Goal: Task Accomplishment & Management: Manage account settings

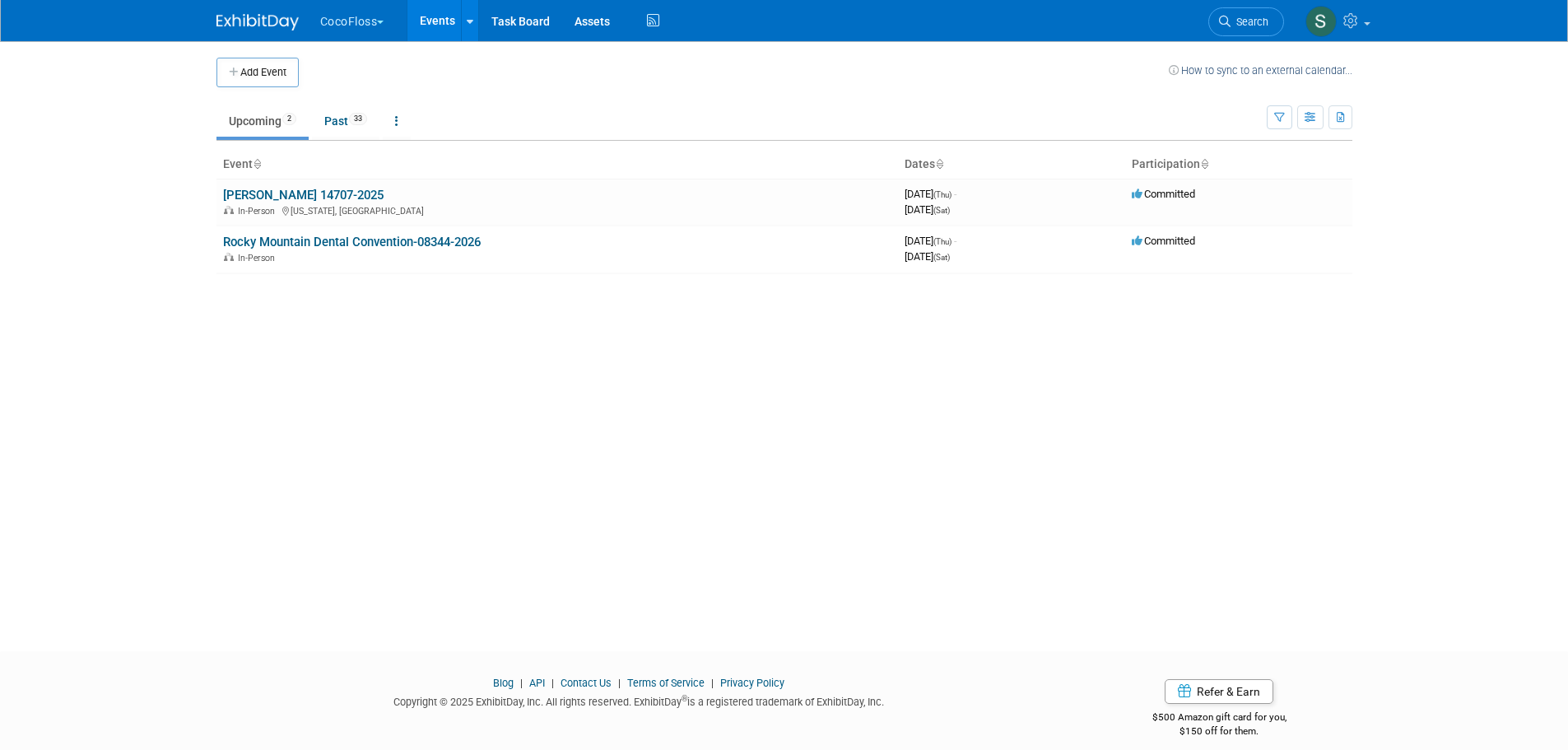
click at [376, 18] on button "CocoFloss" at bounding box center [361, 18] width 86 height 36
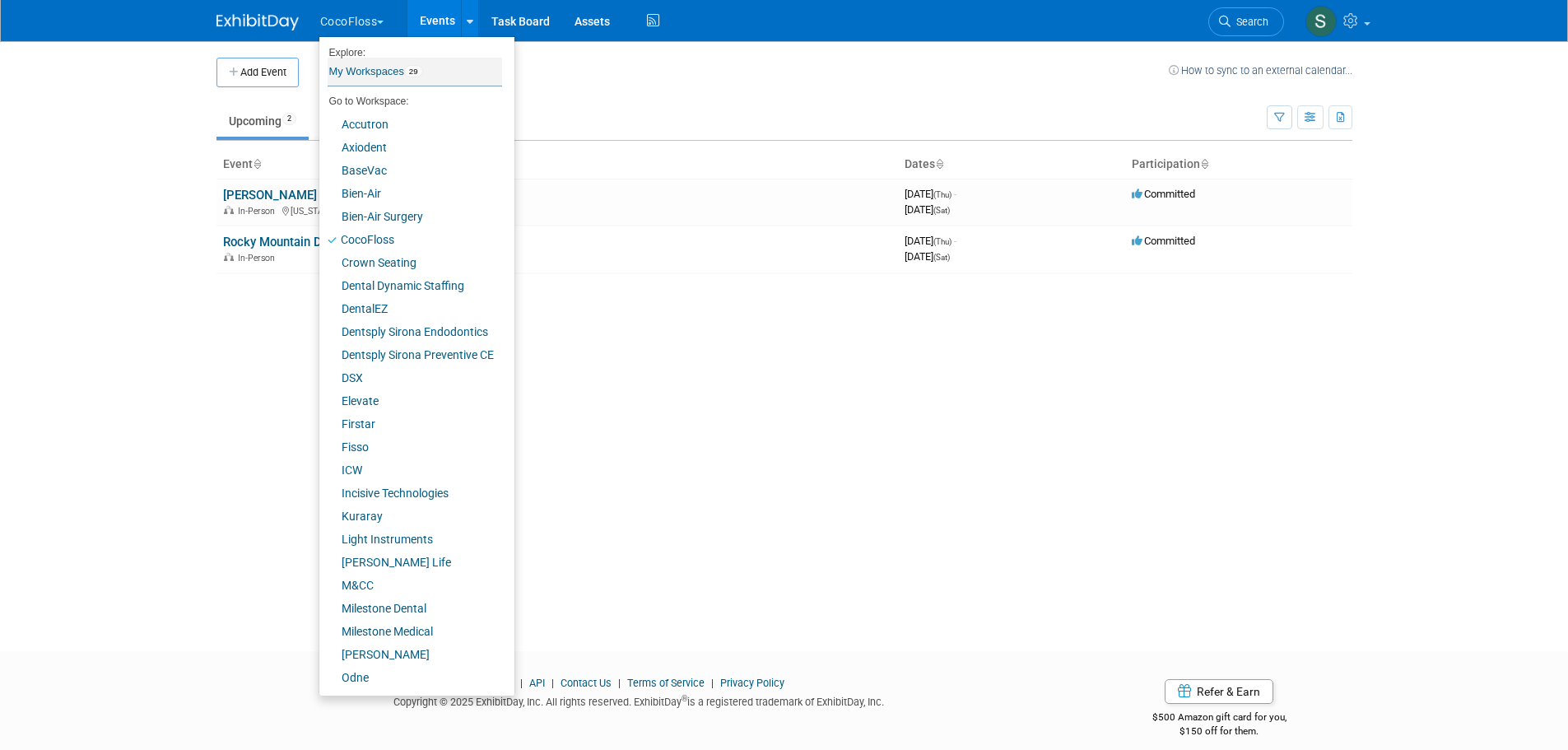
click at [397, 73] on link "My Workspaces 29" at bounding box center [415, 72] width 175 height 28
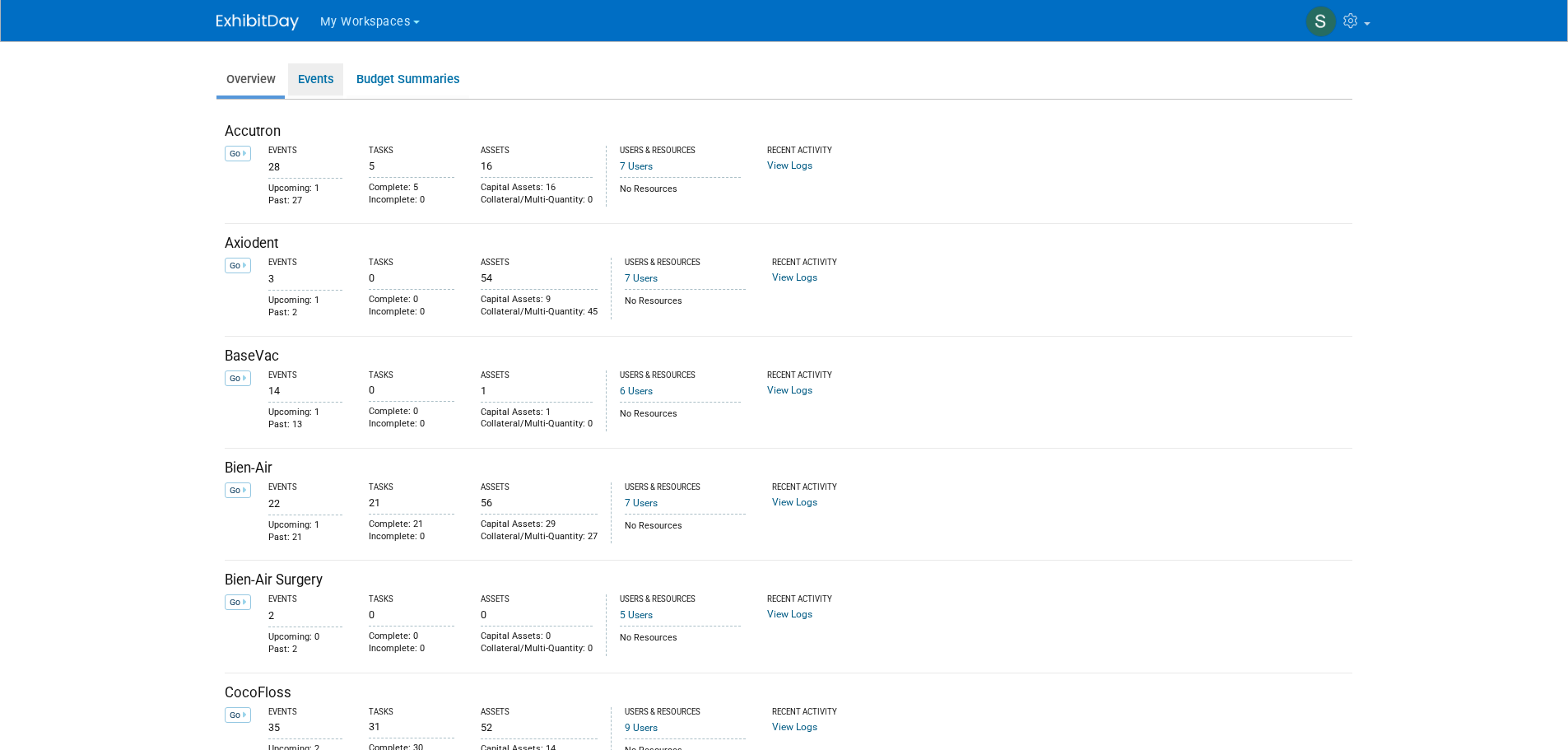
click at [316, 75] on link "Events" at bounding box center [316, 79] width 55 height 33
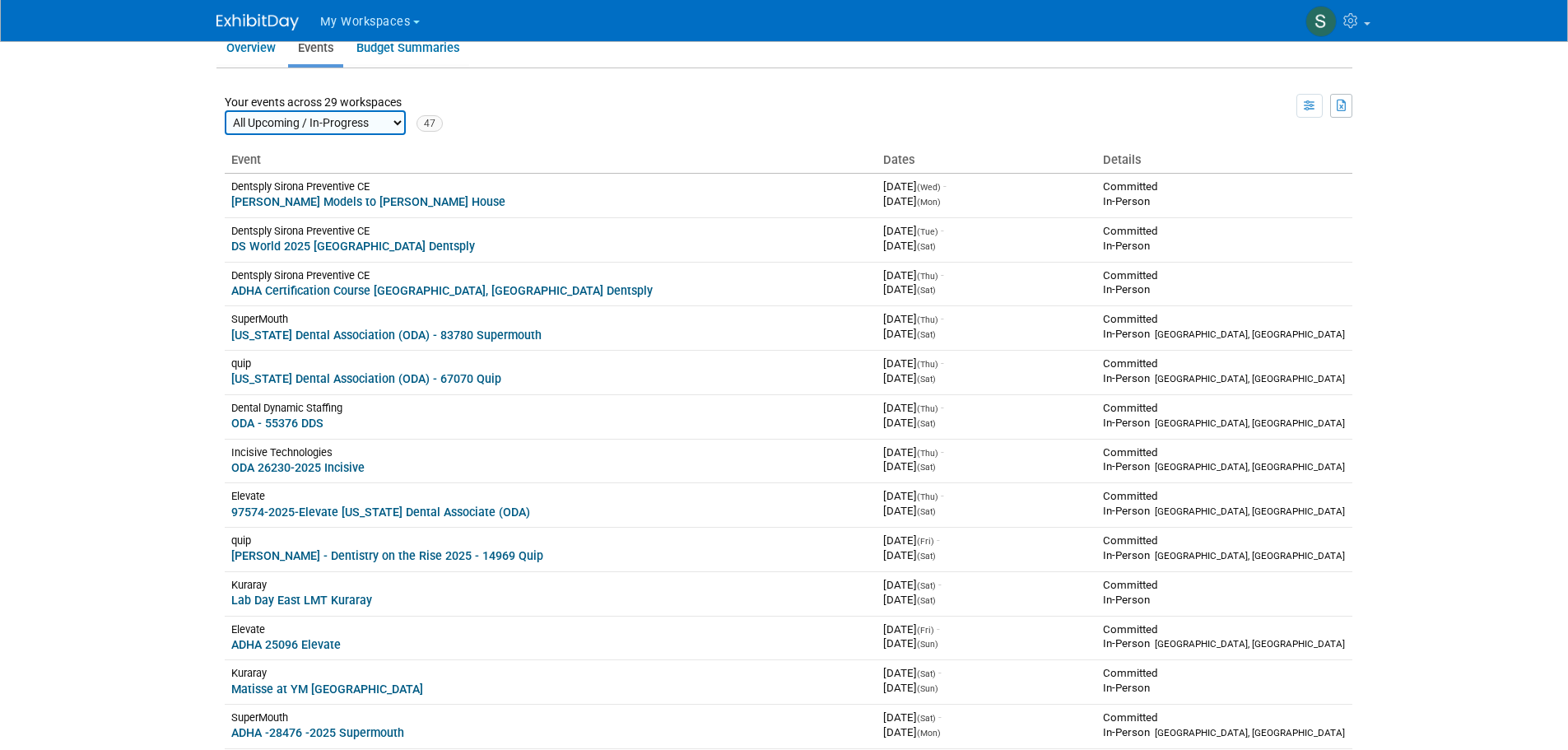
scroll to position [854, 0]
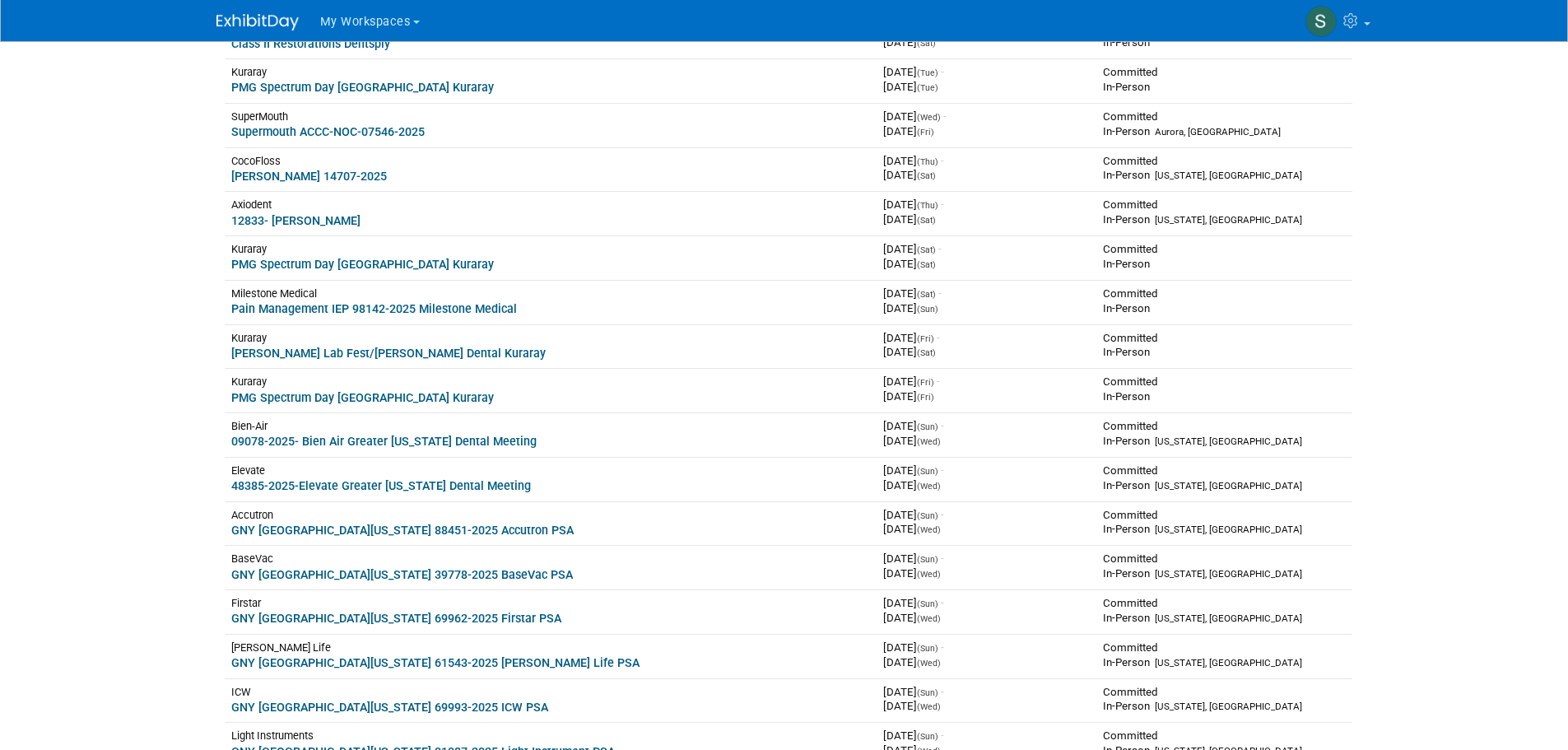
click at [364, 20] on span "My Workspaces" at bounding box center [365, 22] width 91 height 14
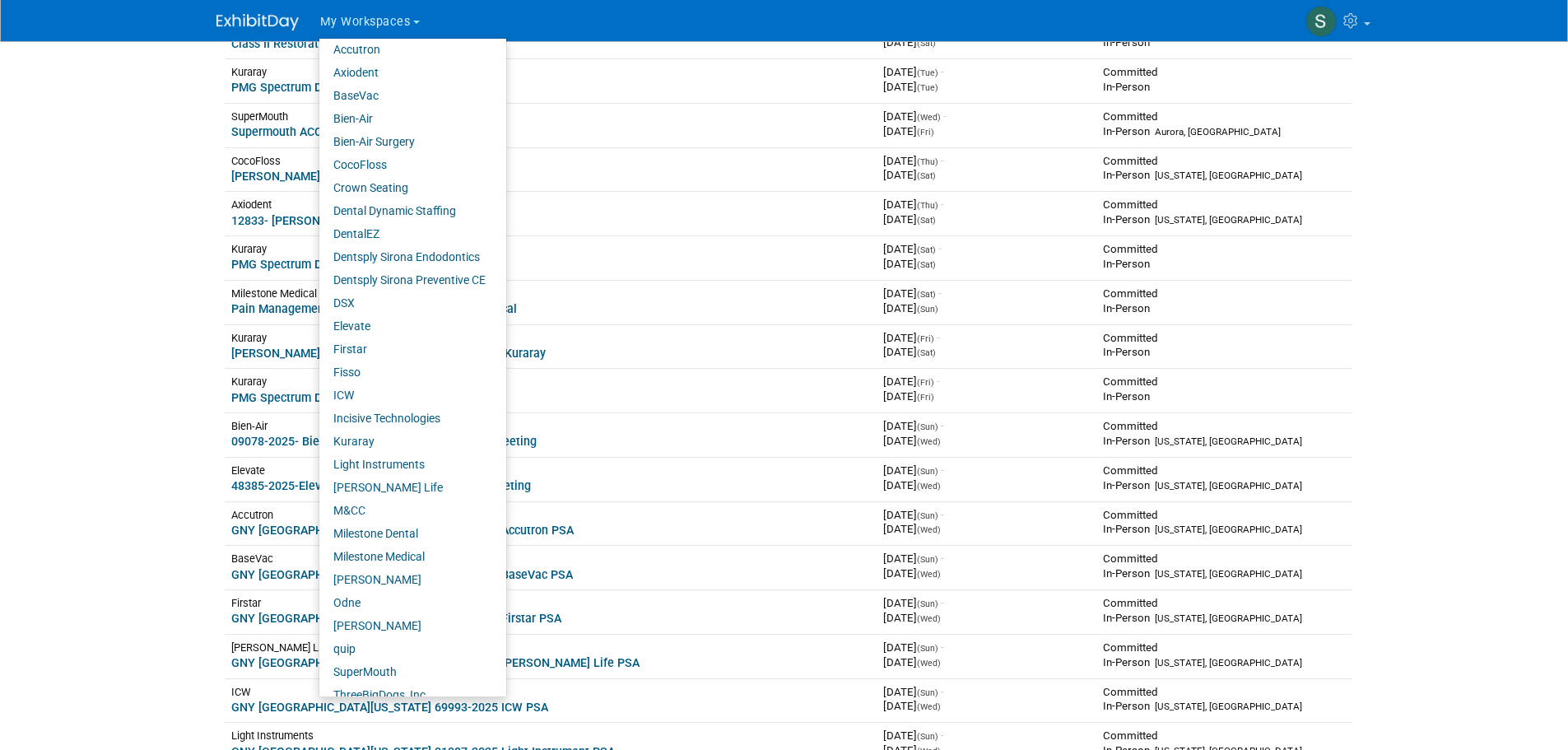
scroll to position [43, 0]
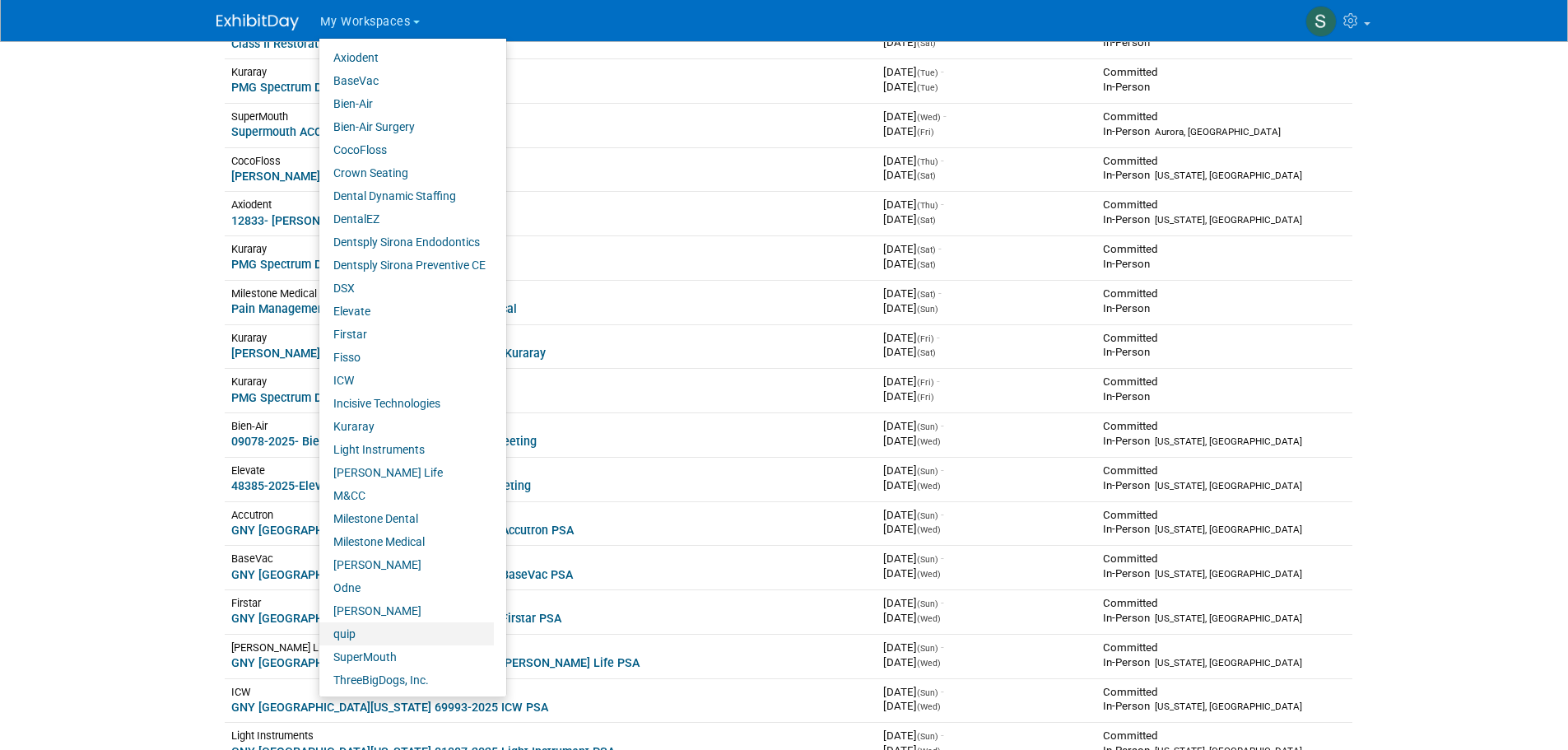
click at [347, 623] on link "quip" at bounding box center [406, 634] width 175 height 23
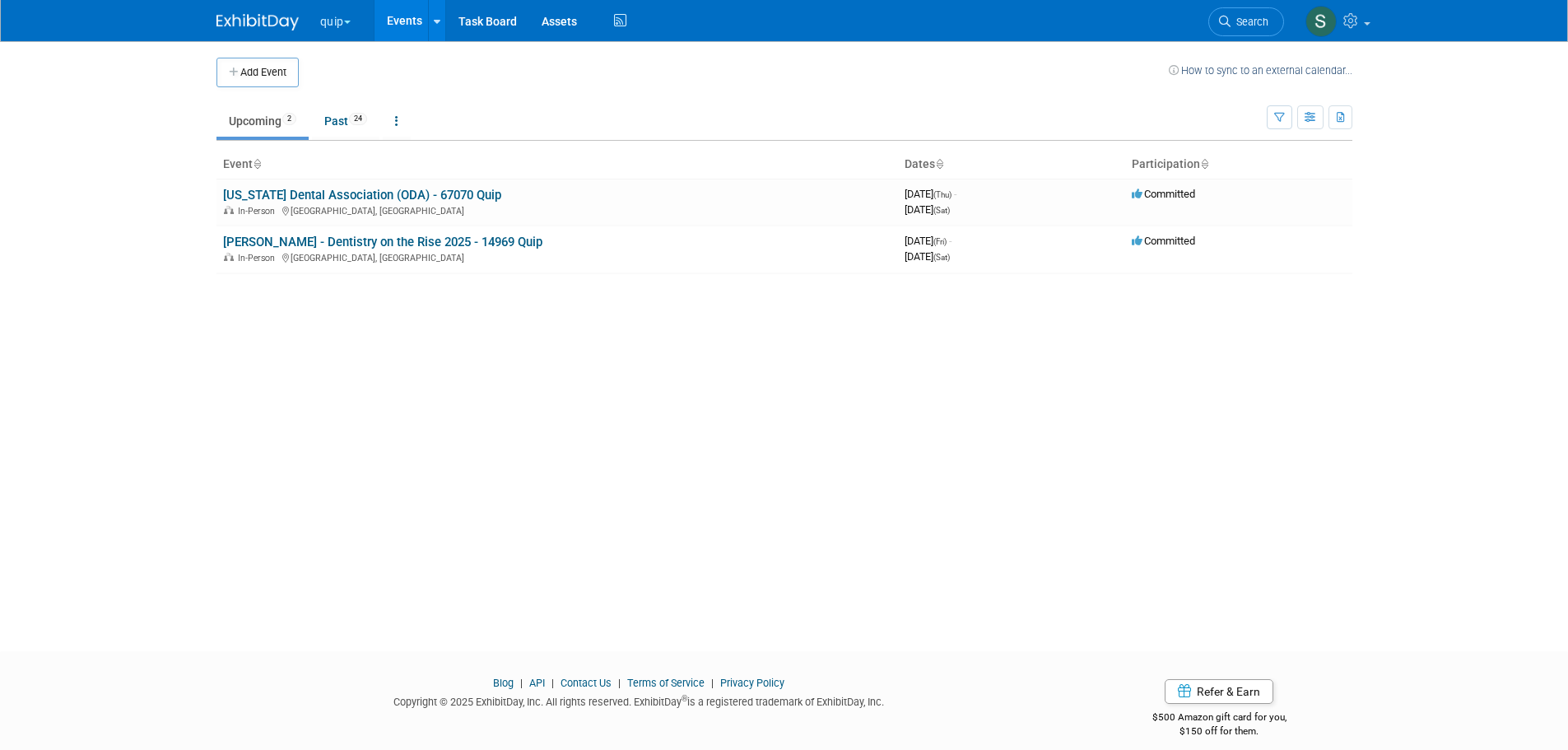
click at [373, 192] on link "Ohio Dental Association (ODA) - 67070 Quip" at bounding box center [362, 195] width 279 height 15
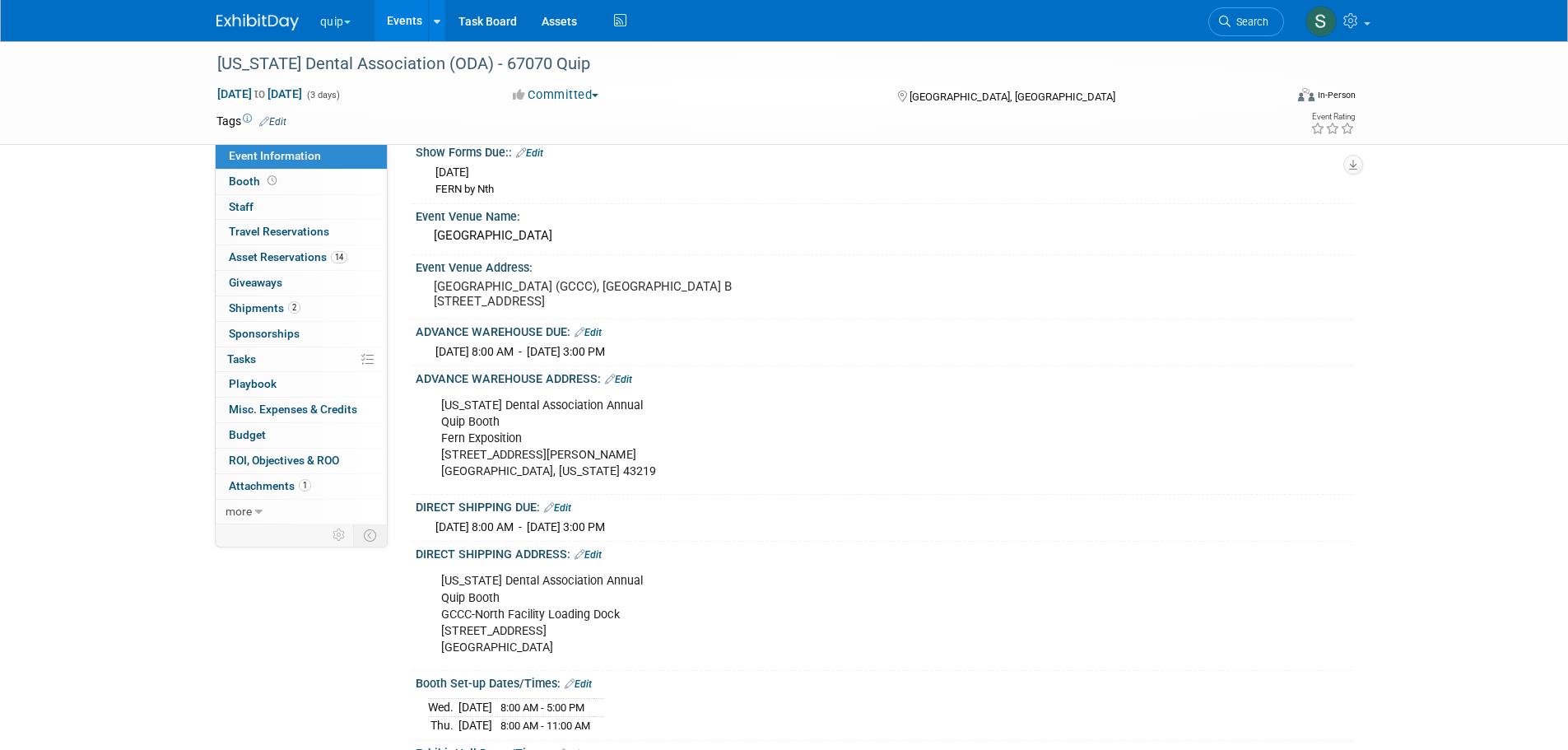
scroll to position [137, 0]
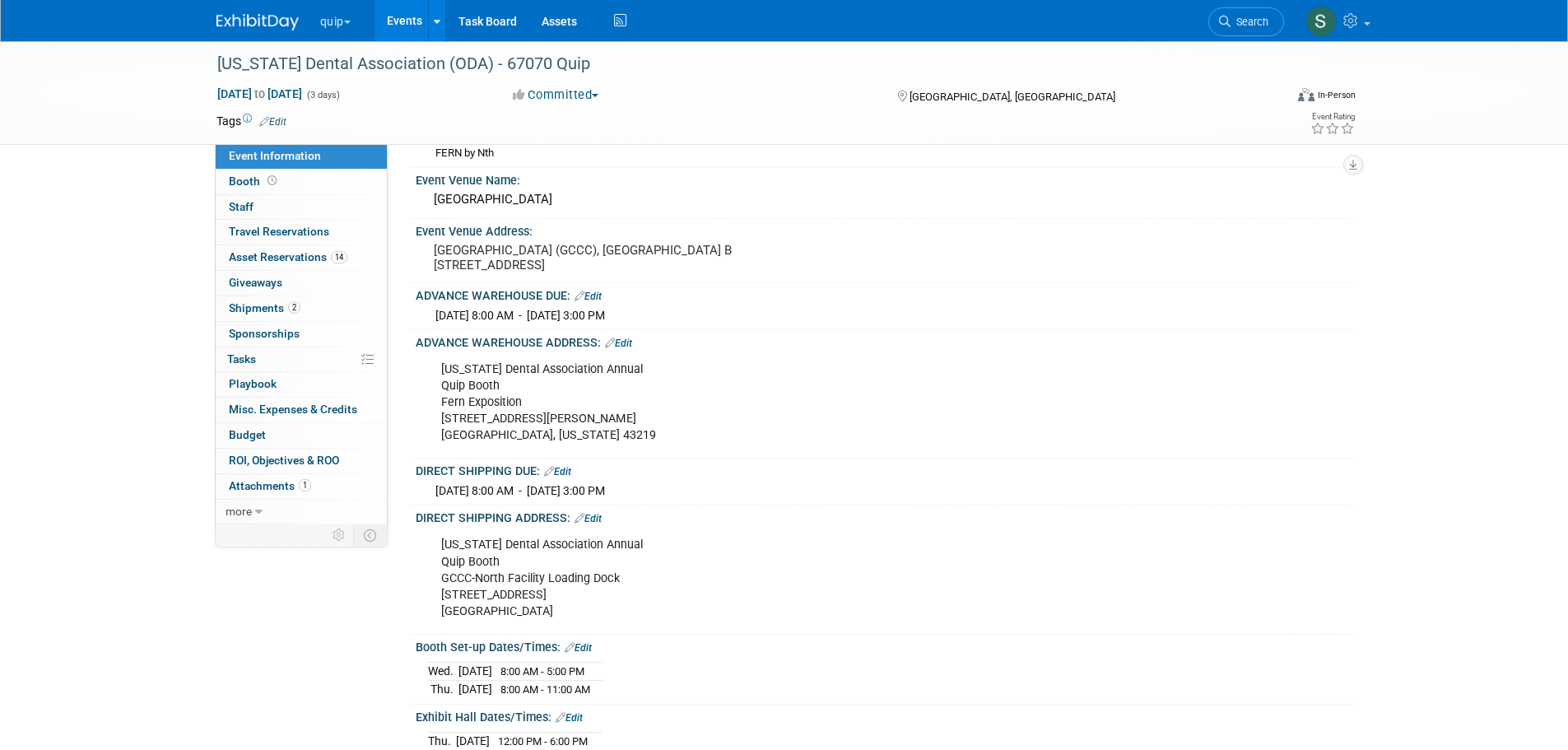
drag, startPoint x: 568, startPoint y: 613, endPoint x: 420, endPoint y: 543, distance: 163.7
click at [420, 543] on div "Ohio Dental Association Annual Quip Booth GCCC-North Facility Loading Dock 23 C…" at bounding box center [884, 576] width 937 height 105
copy div "Ohio Dental Association Annual Quip Booth GCCC-North Facility Loading Dock 23 C…"
click at [652, 587] on div "Ohio Dental Association Annual Quip Booth GCCC-North Facility Loading Dock 23 C…" at bounding box center [801, 578] width 742 height 98
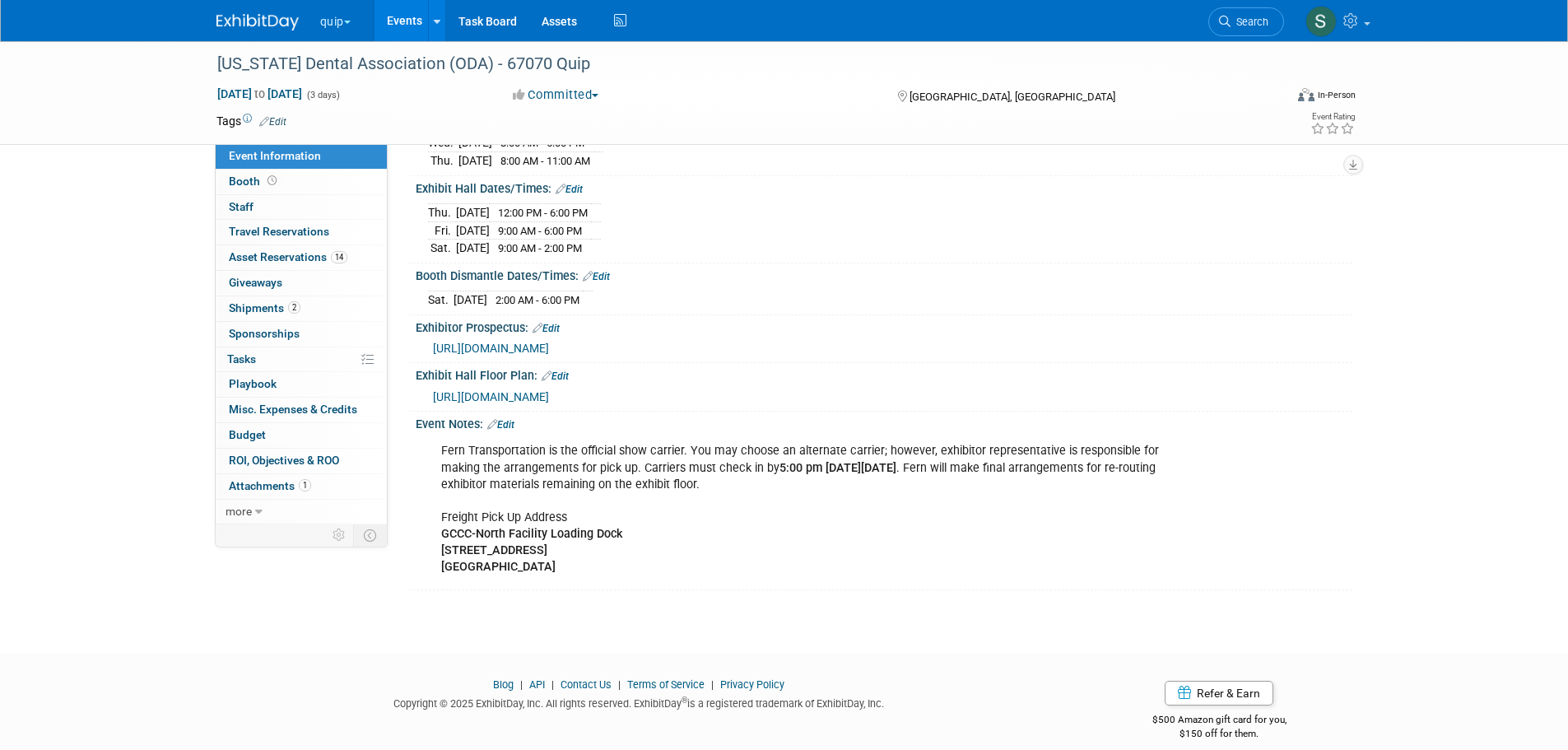
scroll to position [681, 0]
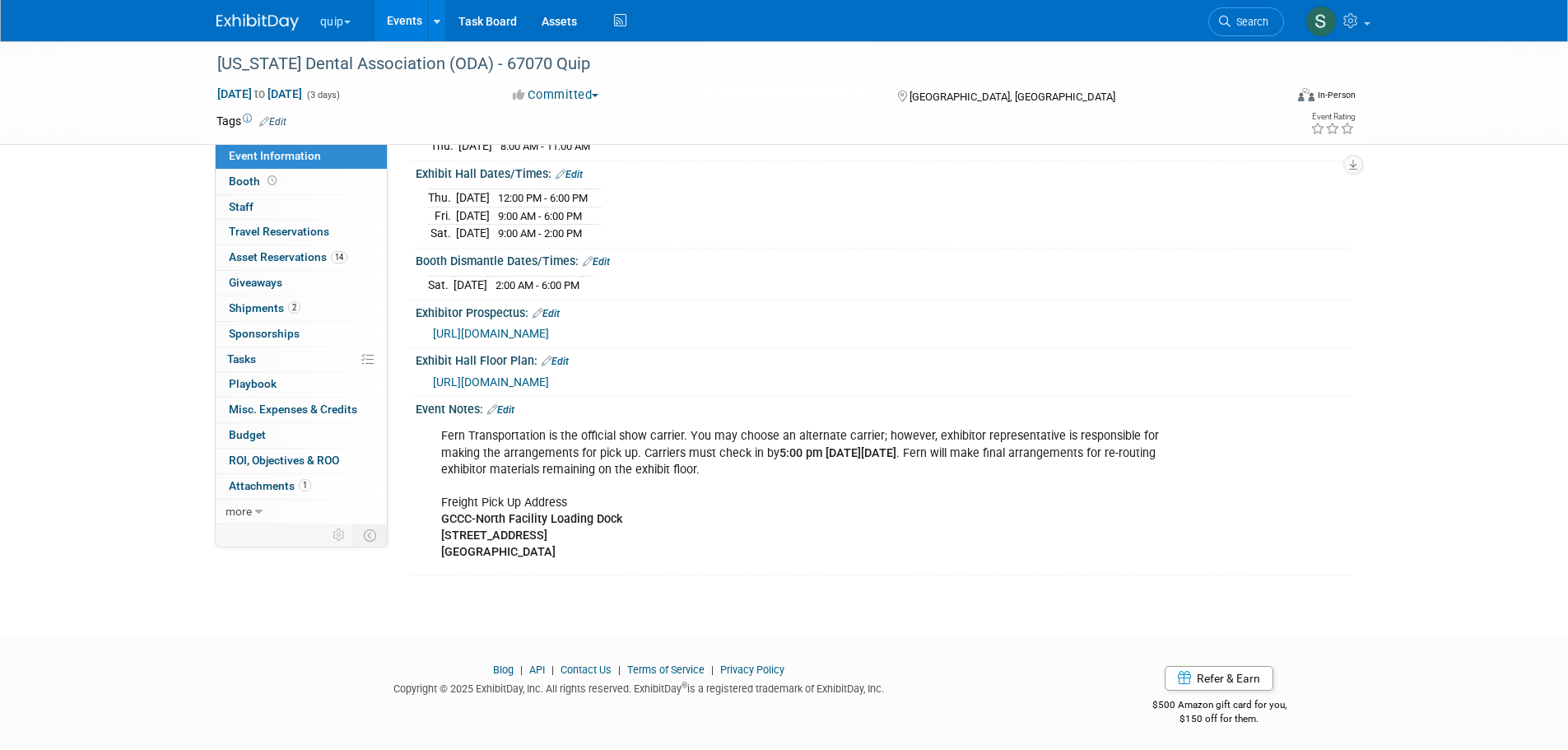
click at [330, 22] on button "quip" at bounding box center [345, 18] width 53 height 36
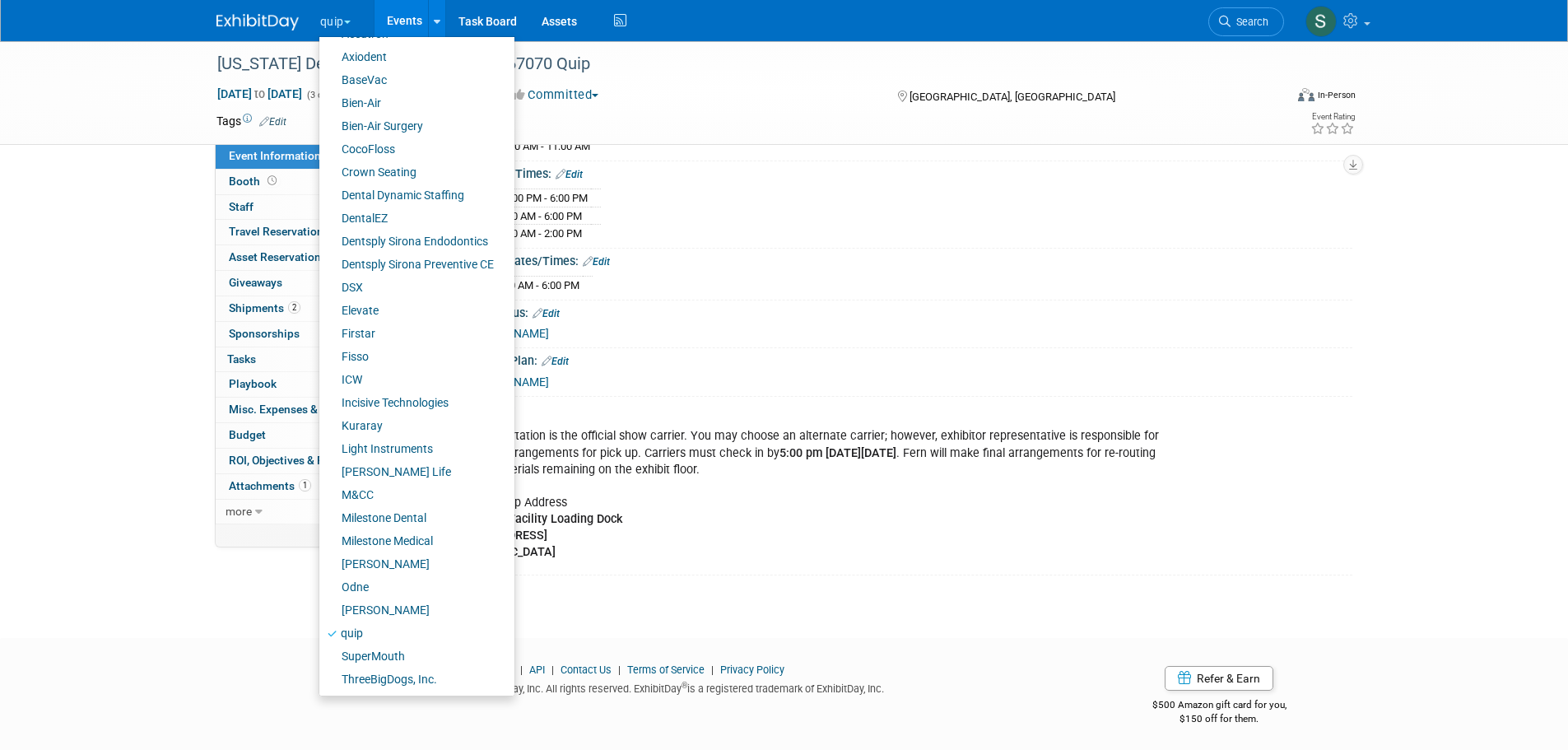
scroll to position [91, 0]
click at [402, 649] on link "SuperMouth" at bounding box center [410, 655] width 183 height 23
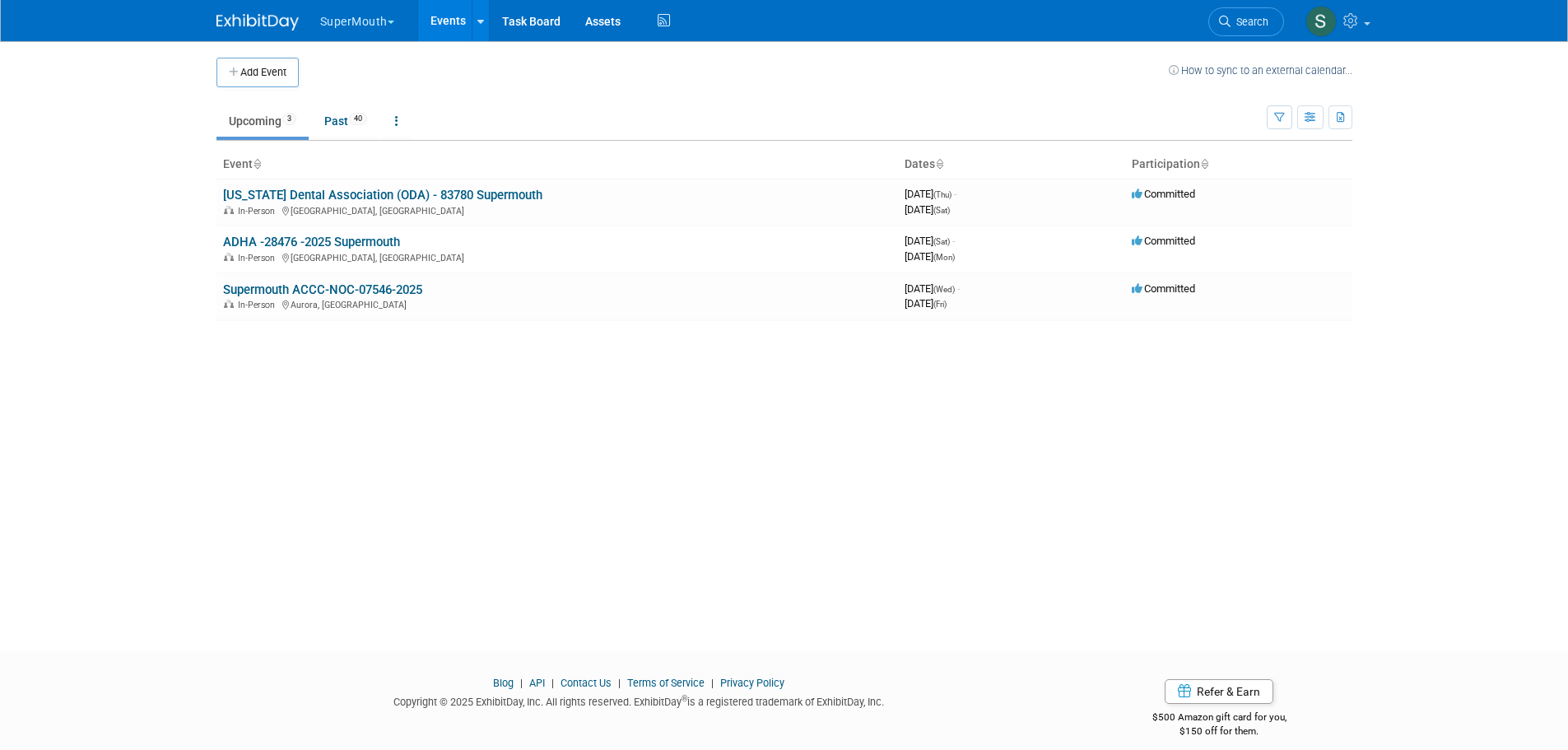
click at [334, 289] on link "Supermouth ACCC-NOC-07546-2025" at bounding box center [323, 289] width 200 height 15
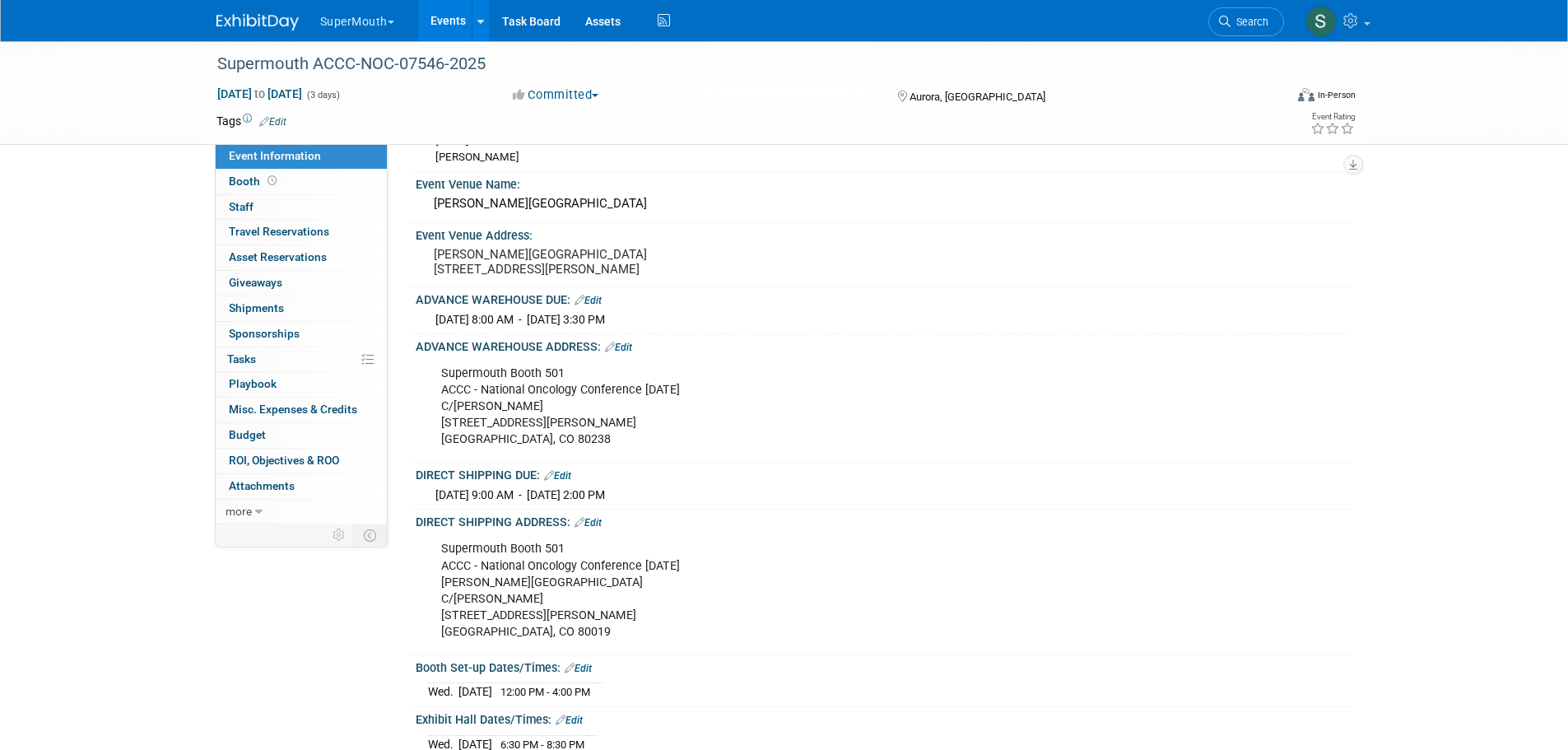
scroll to position [137, 0]
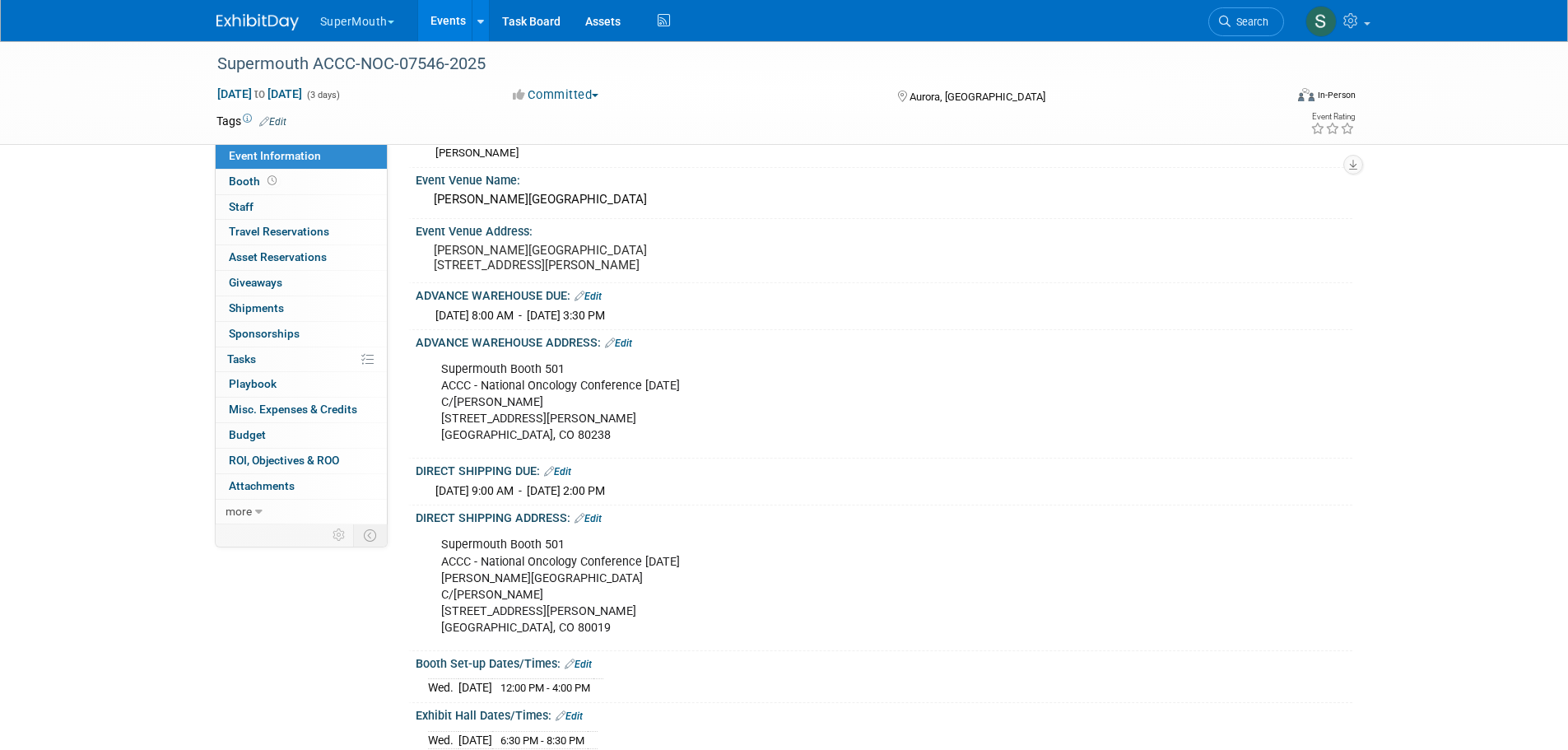
click at [279, 249] on link "0 Asset Reservations 0" at bounding box center [301, 258] width 171 height 25
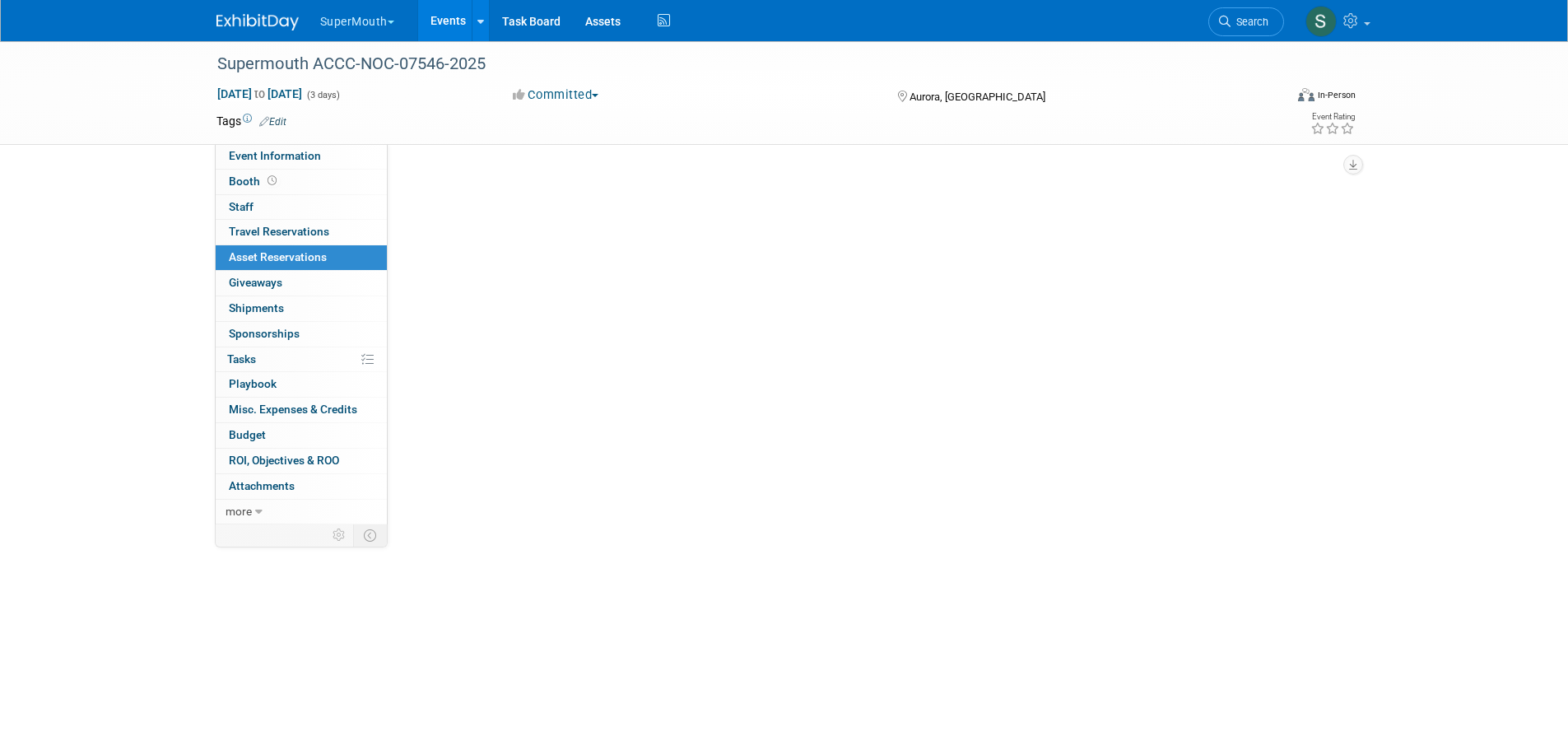
scroll to position [0, 0]
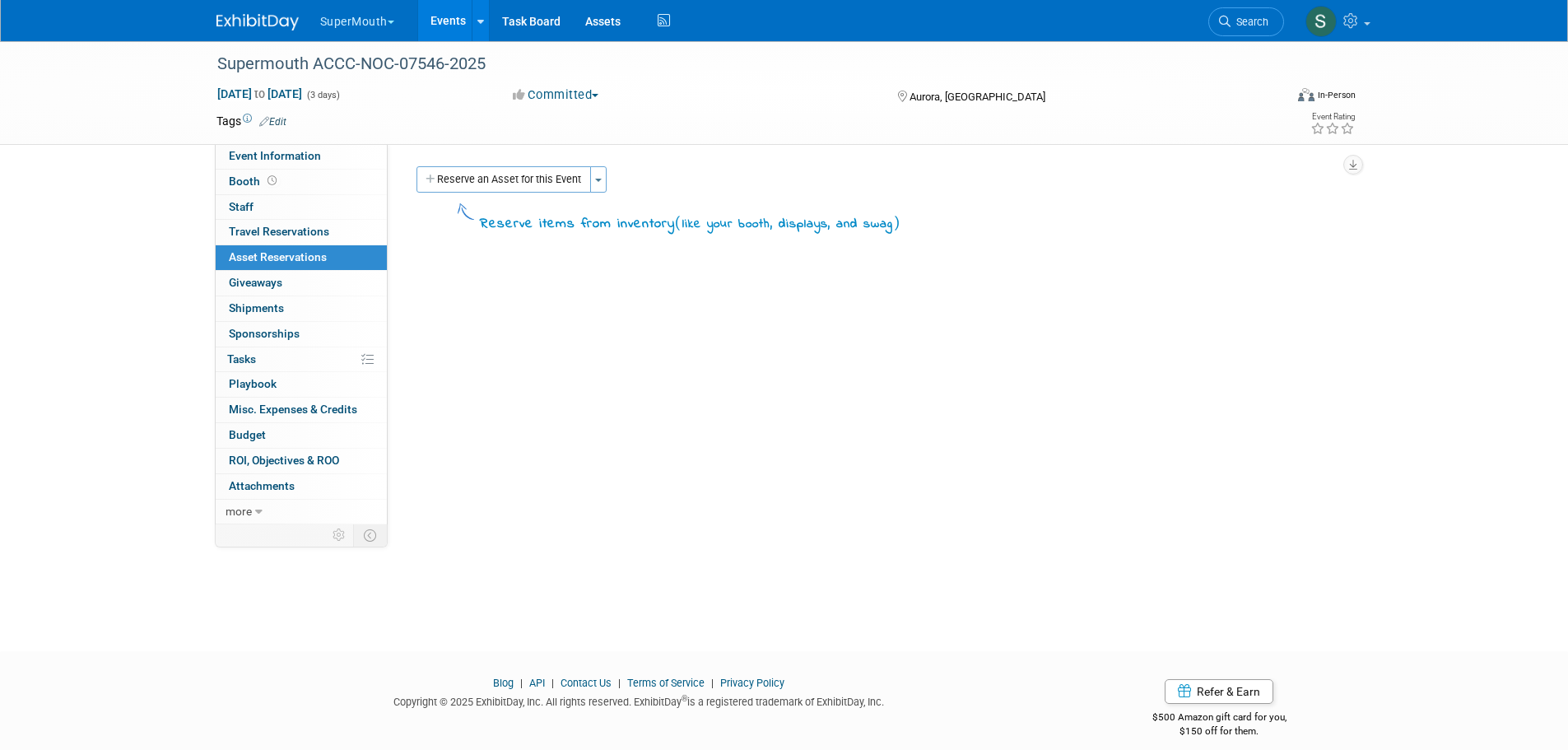
click at [599, 184] on button "Toggle Dropdown" at bounding box center [598, 179] width 17 height 26
click at [531, 188] on button "Reserve an Asset for this Event" at bounding box center [504, 179] width 175 height 26
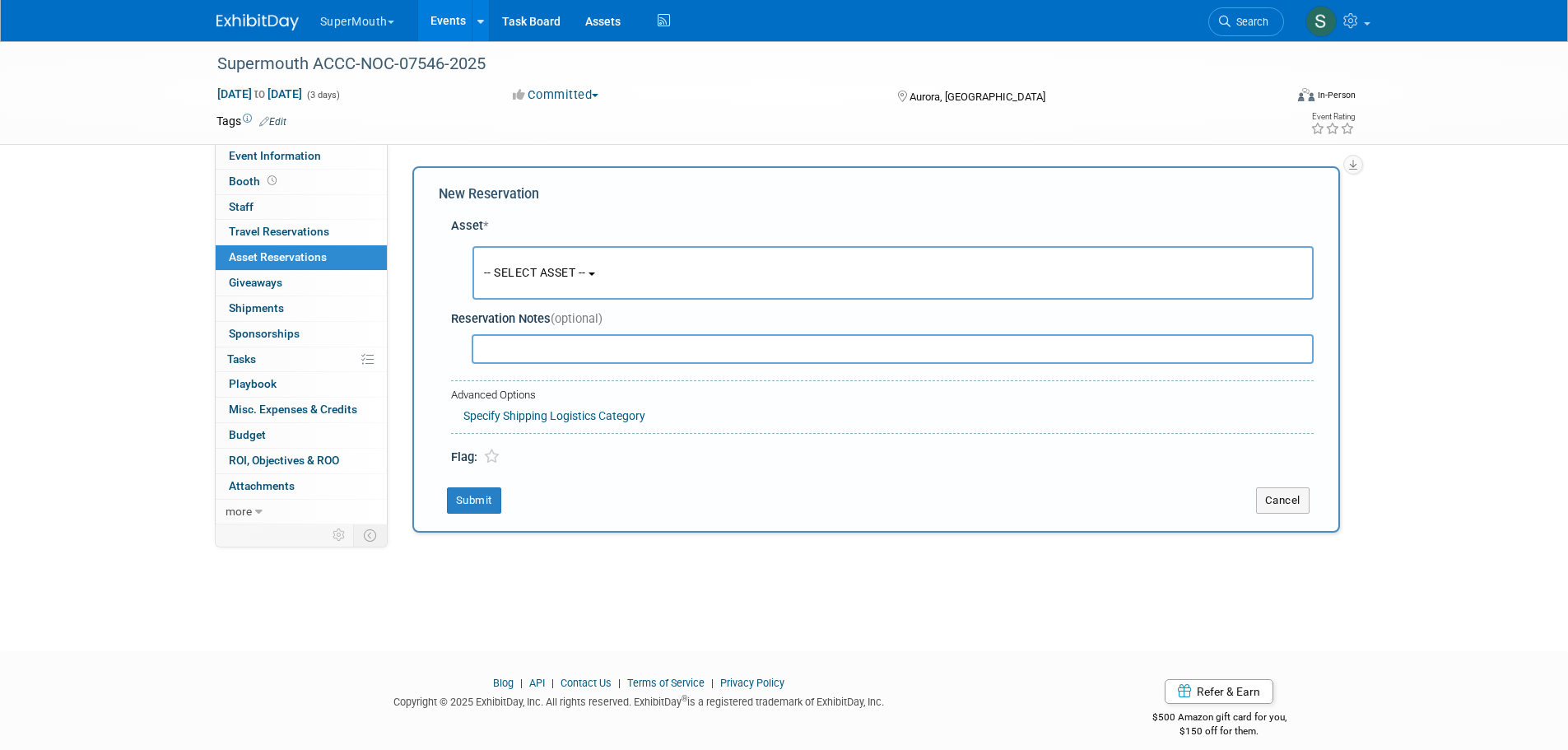
scroll to position [16, 0]
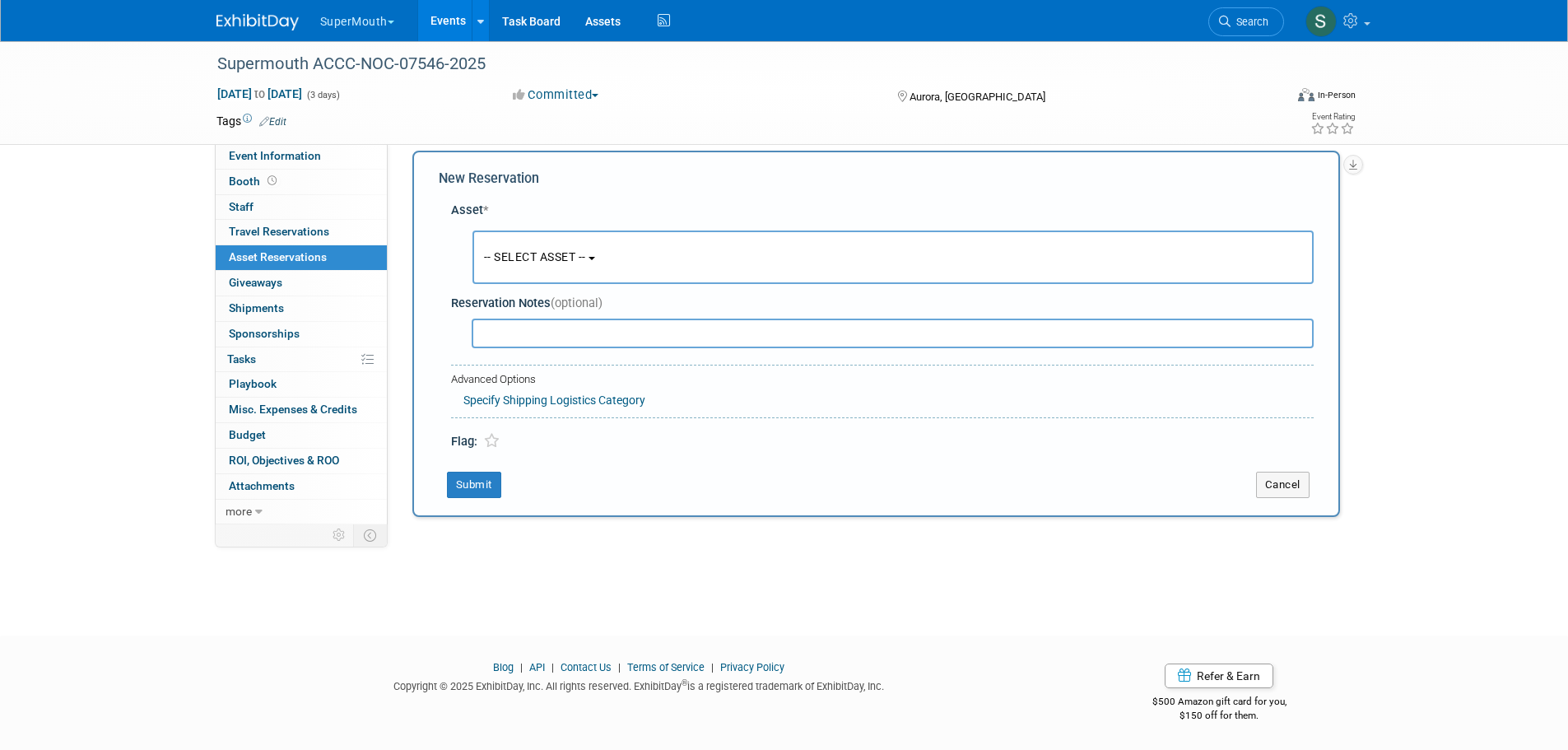
click at [550, 258] on span "-- SELECT ASSET --" at bounding box center [535, 257] width 102 height 13
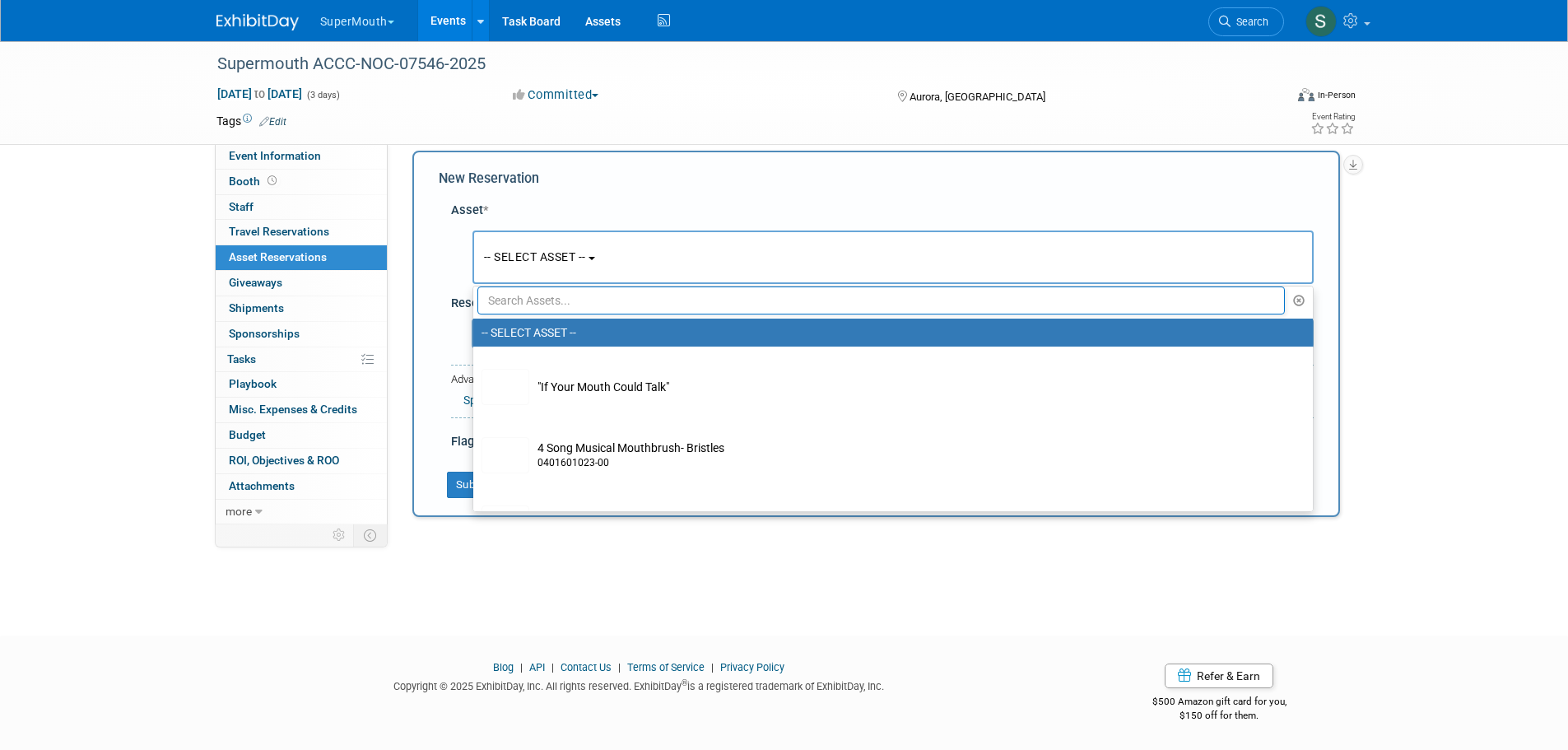
scroll to position [0, 0]
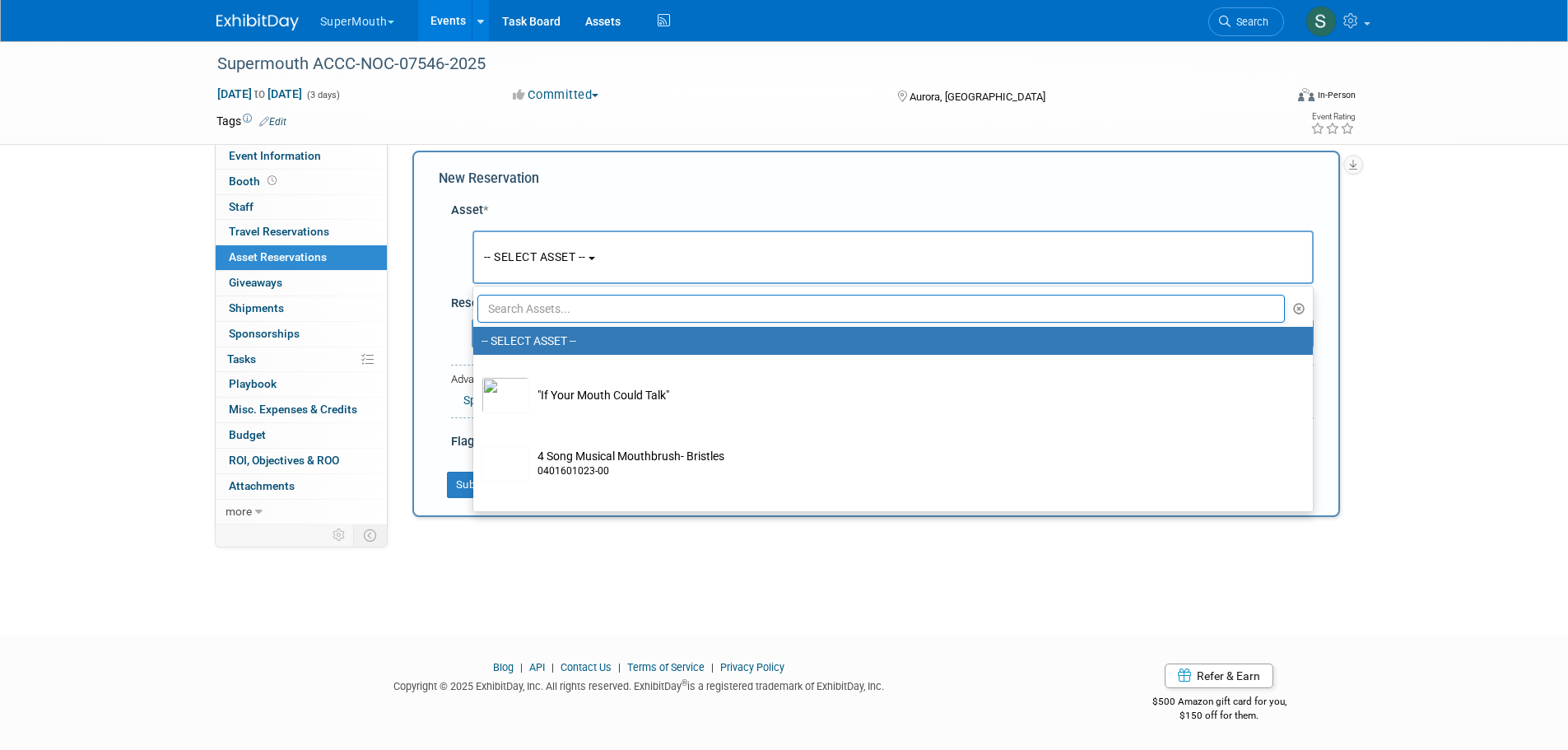
click at [722, 305] on input "text" at bounding box center [882, 309] width 809 height 28
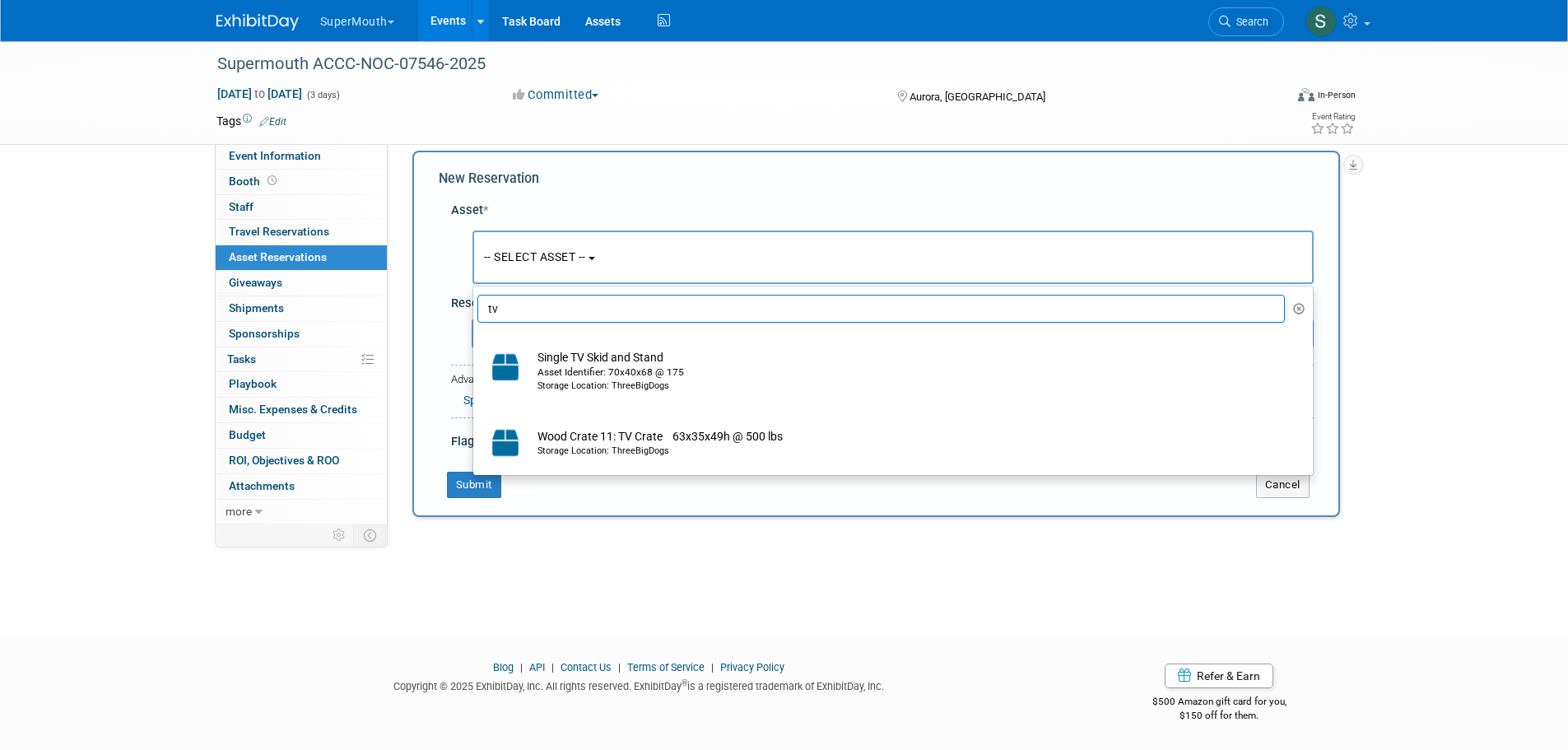
type input "tv"
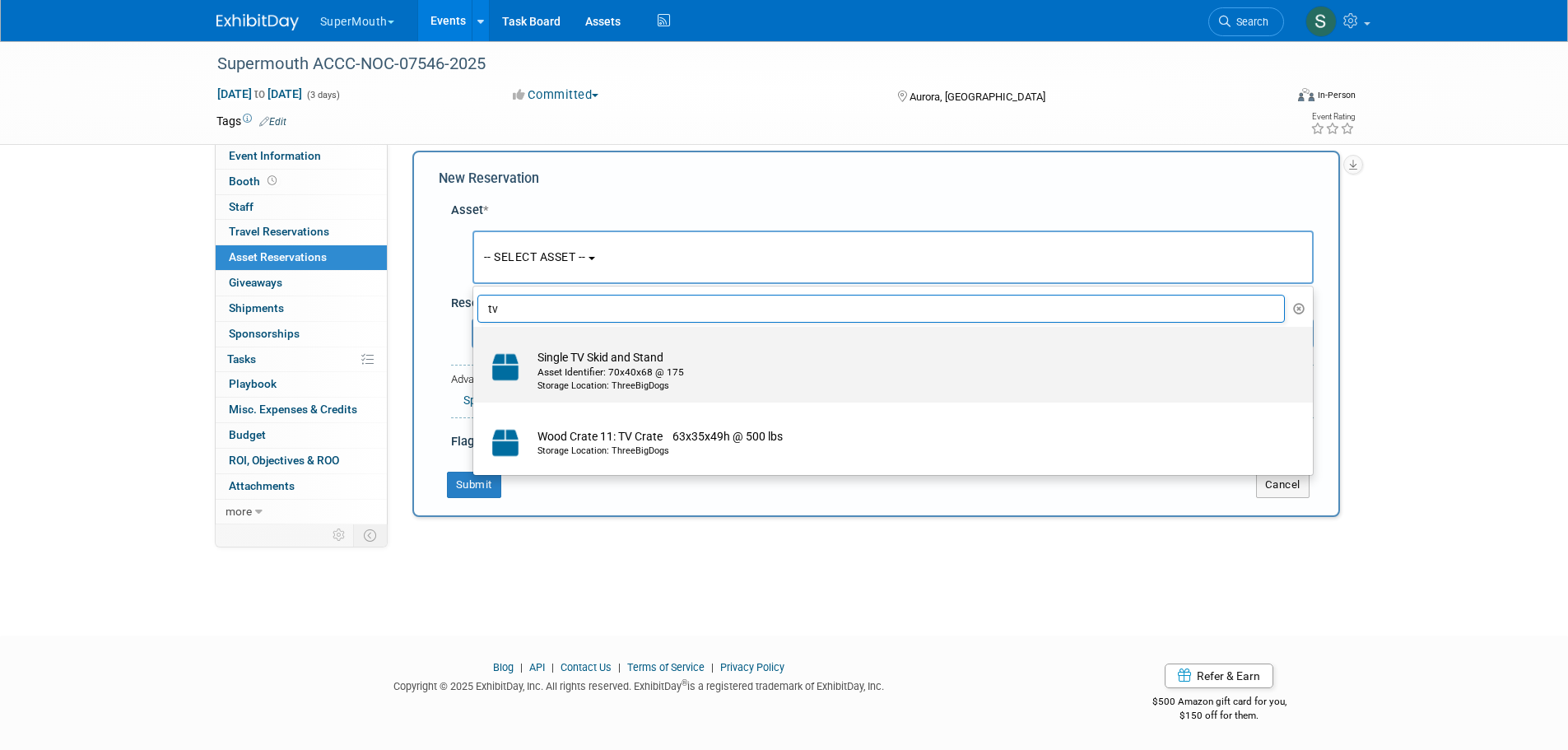
click at [716, 369] on div "Asset Identifier: 70x40x68 @ 175" at bounding box center [908, 373] width 743 height 14
click at [475, 346] on input "Single TV Skid and Stand Asset Identifier: 70x40x68 @ 175 Storage Location: Thr…" at bounding box center [470, 341] width 11 height 11
select select "10720668"
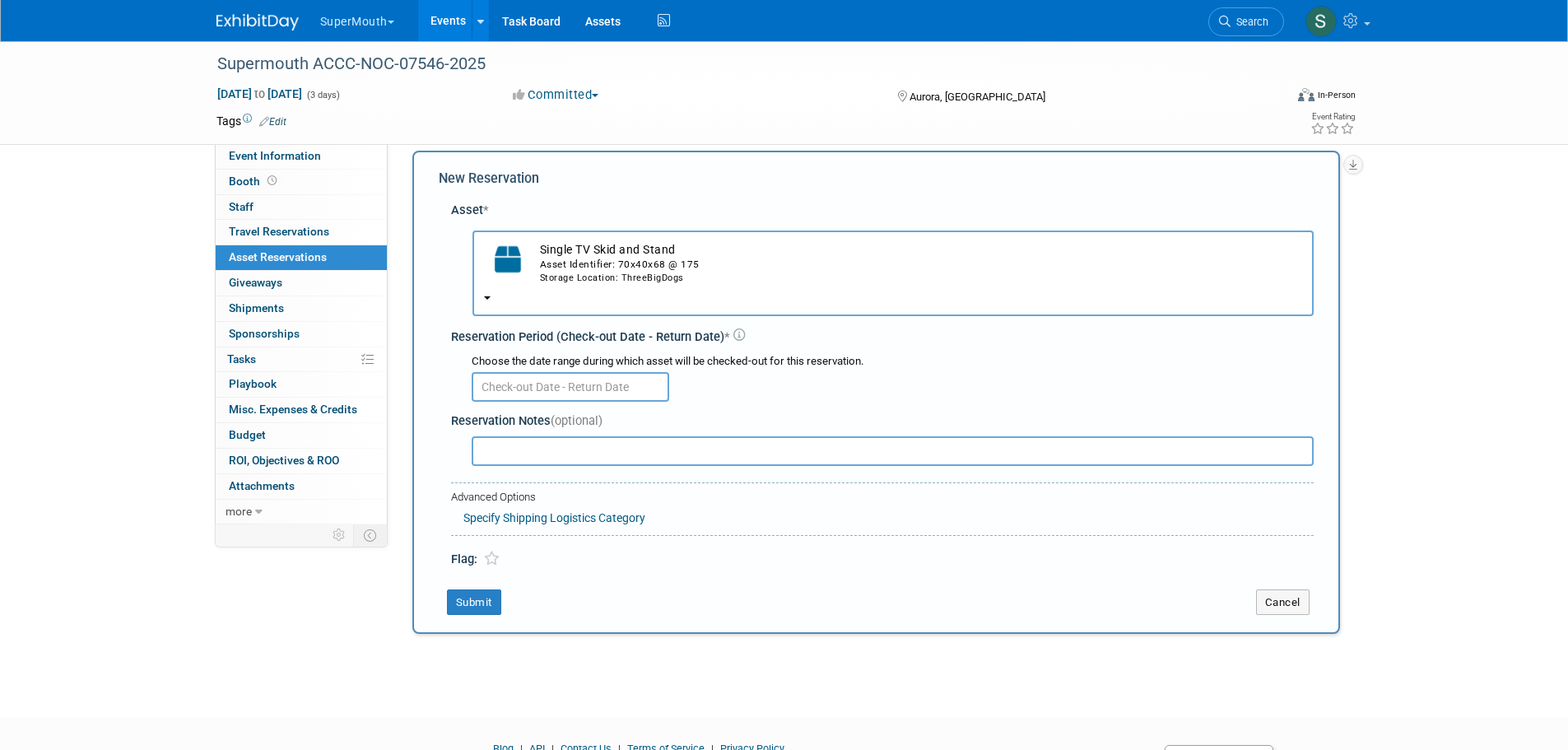
click at [550, 381] on input "text" at bounding box center [570, 387] width 198 height 30
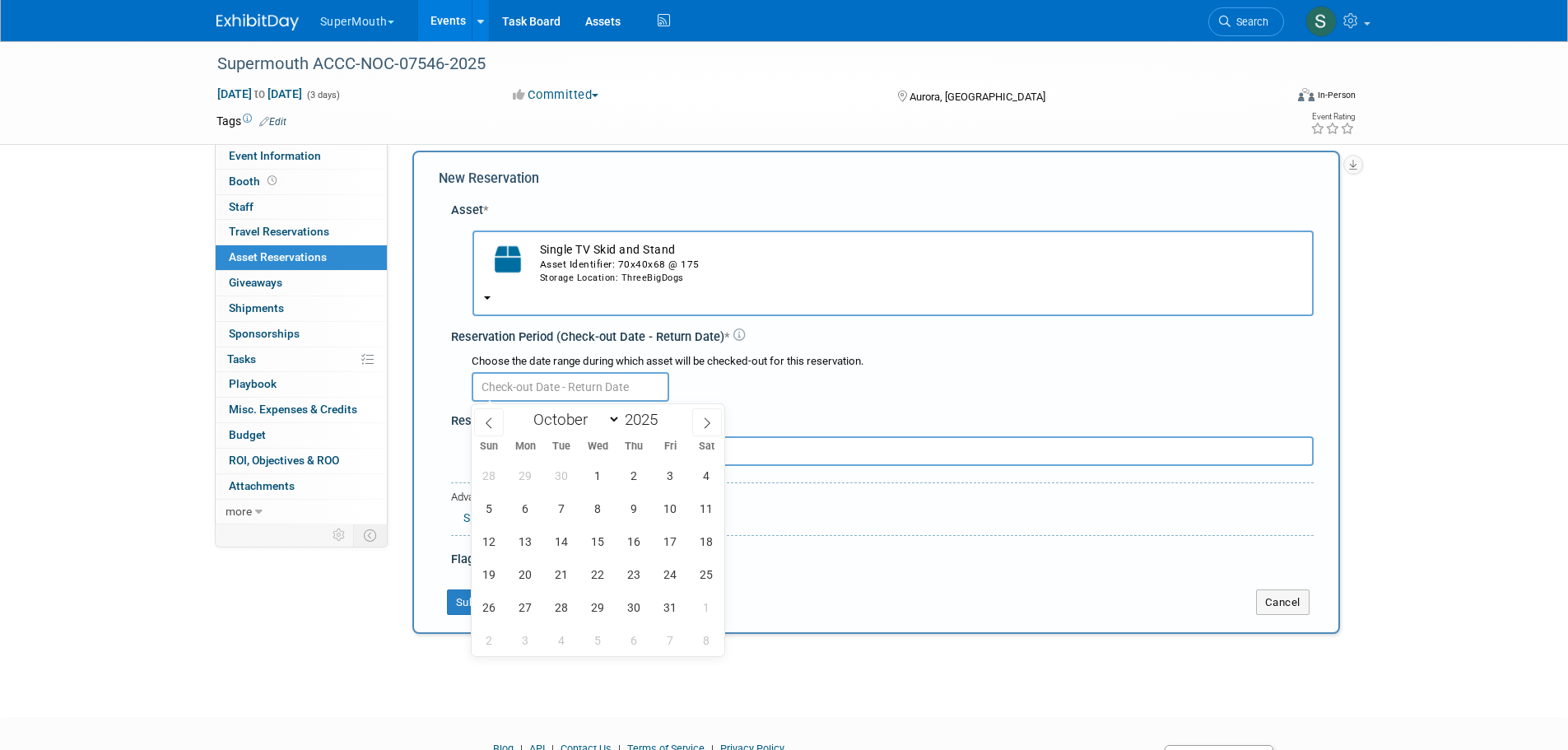
click at [498, 410] on span at bounding box center [489, 422] width 30 height 28
select select "8"
click at [635, 612] on span "2" at bounding box center [634, 607] width 33 height 33
type input "Oct 2, 2025"
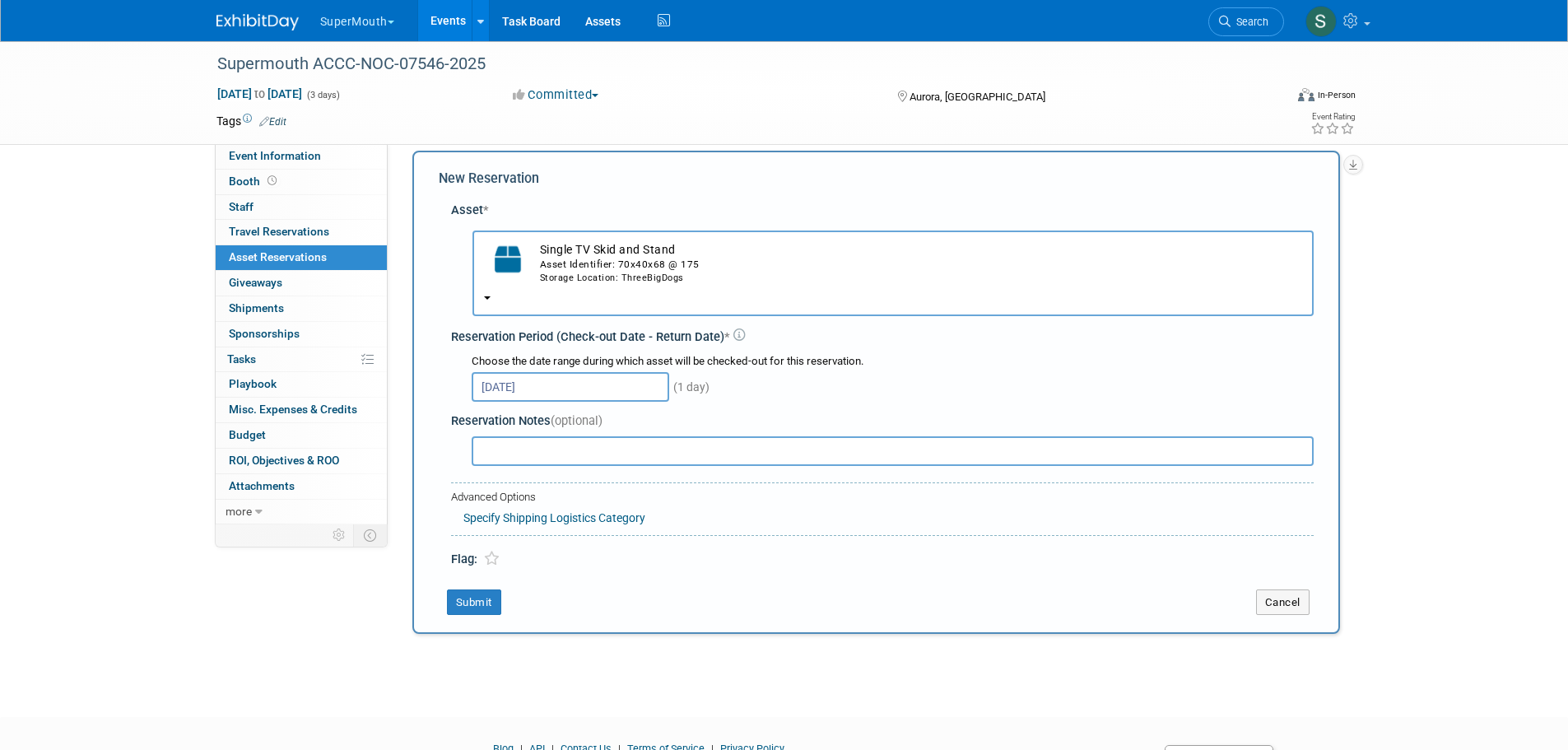
click at [617, 455] on input "text" at bounding box center [893, 451] width 842 height 30
type input "Rent or Own?"
click at [497, 603] on button "Submit" at bounding box center [474, 602] width 54 height 26
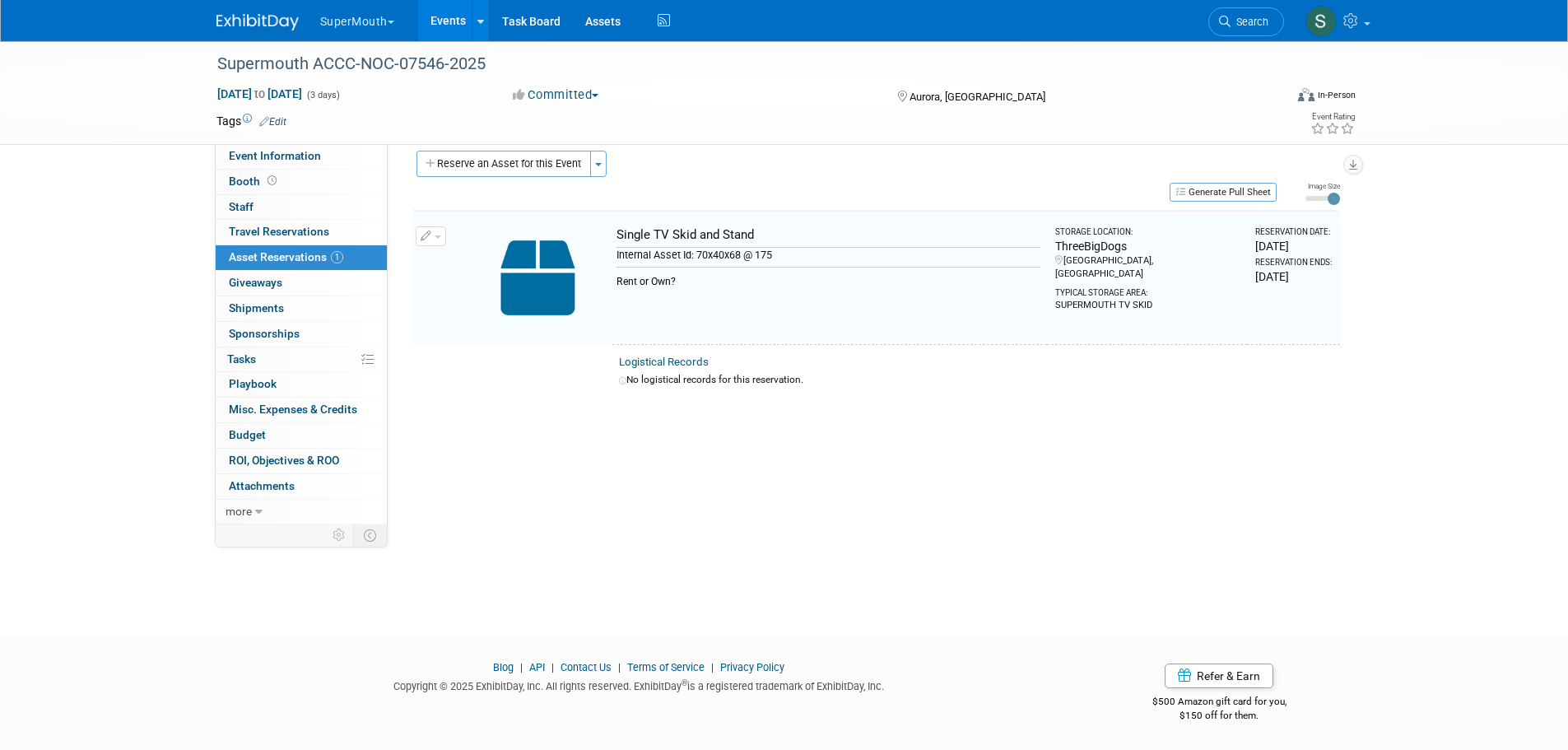
scroll to position [17, 0]
click at [530, 171] on button "Reserve an Asset for this Event" at bounding box center [504, 163] width 175 height 26
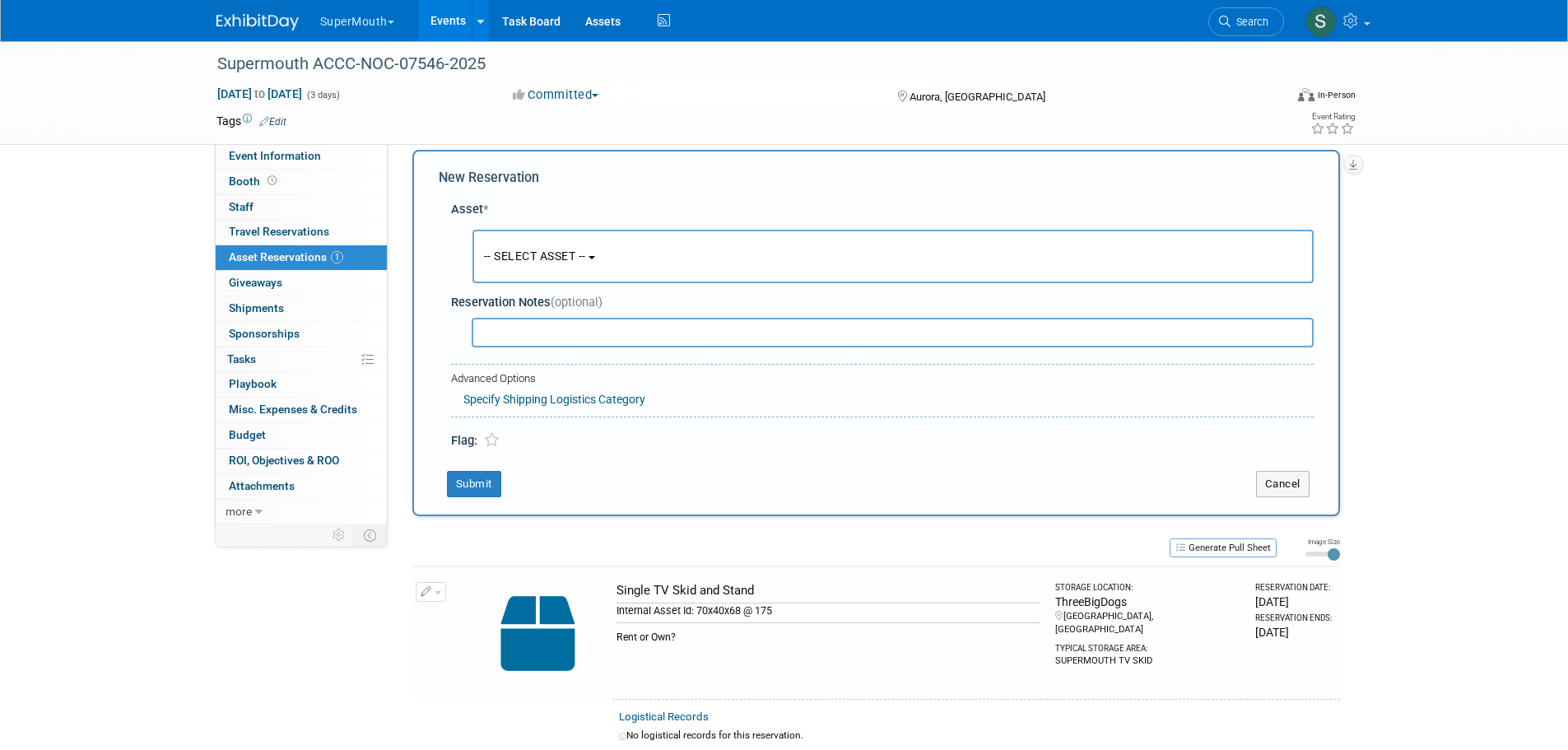
scroll to position [16, 0]
click at [541, 265] on button "-- SELECT ASSET --" at bounding box center [893, 257] width 841 height 54
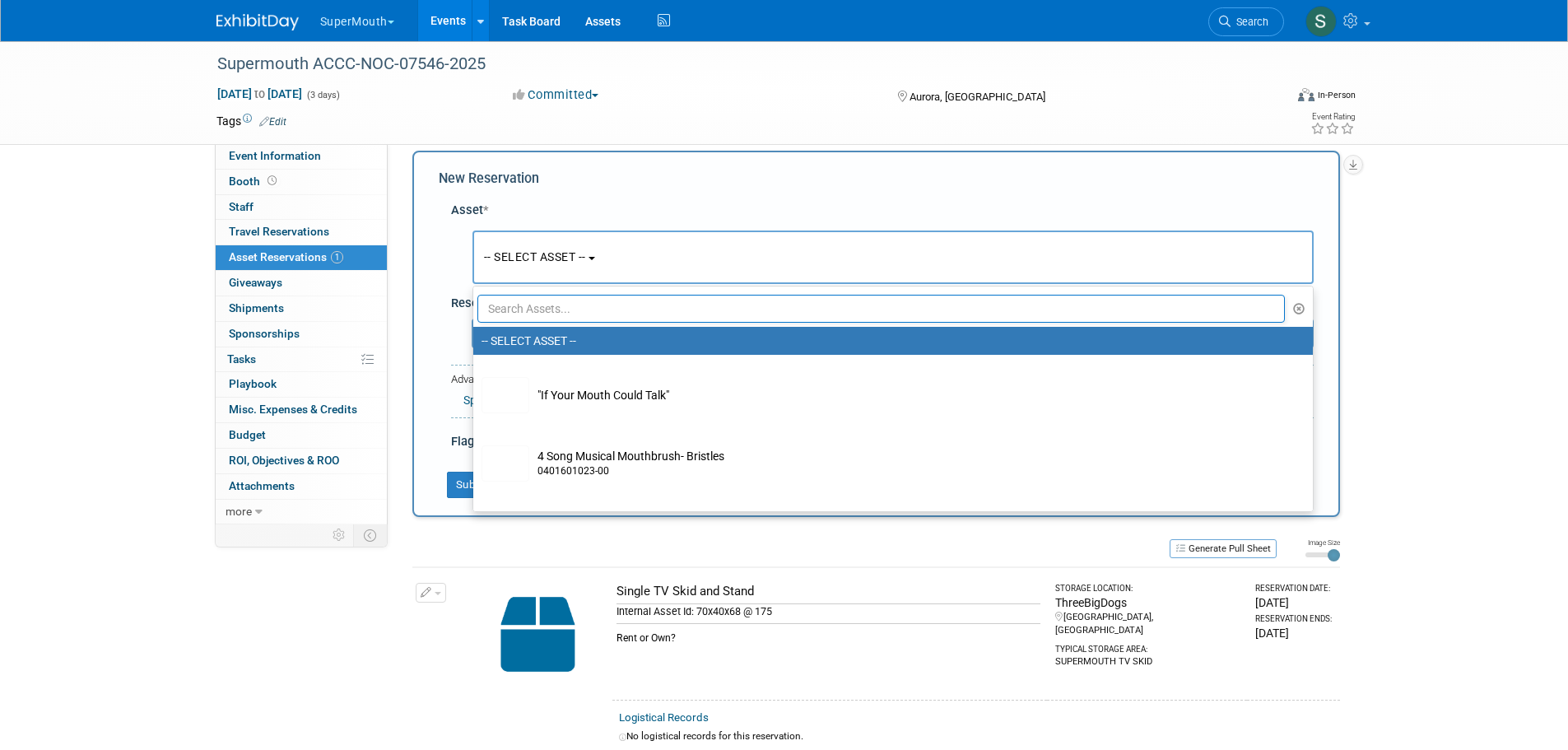
click at [683, 306] on input "text" at bounding box center [882, 309] width 809 height 28
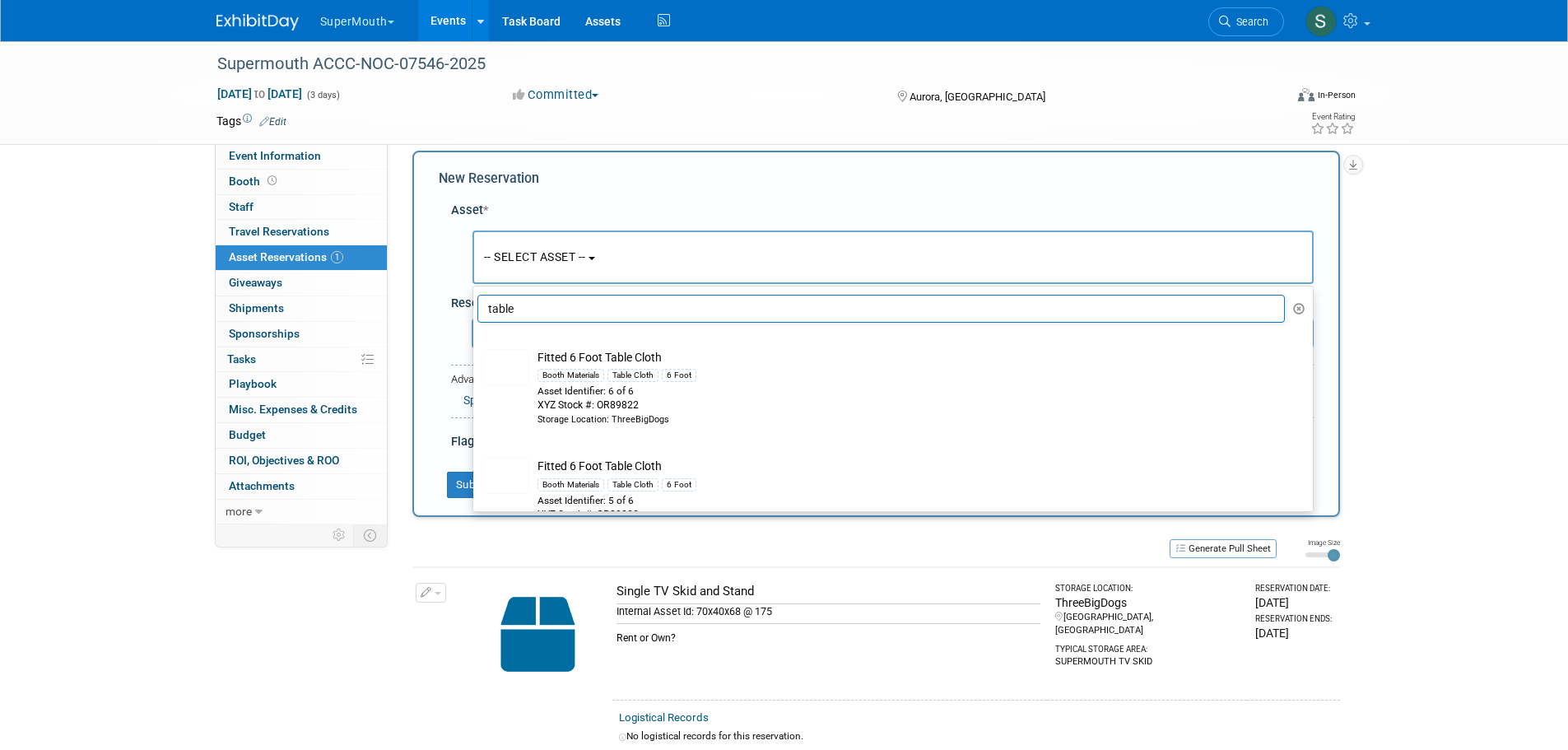
type input "table"
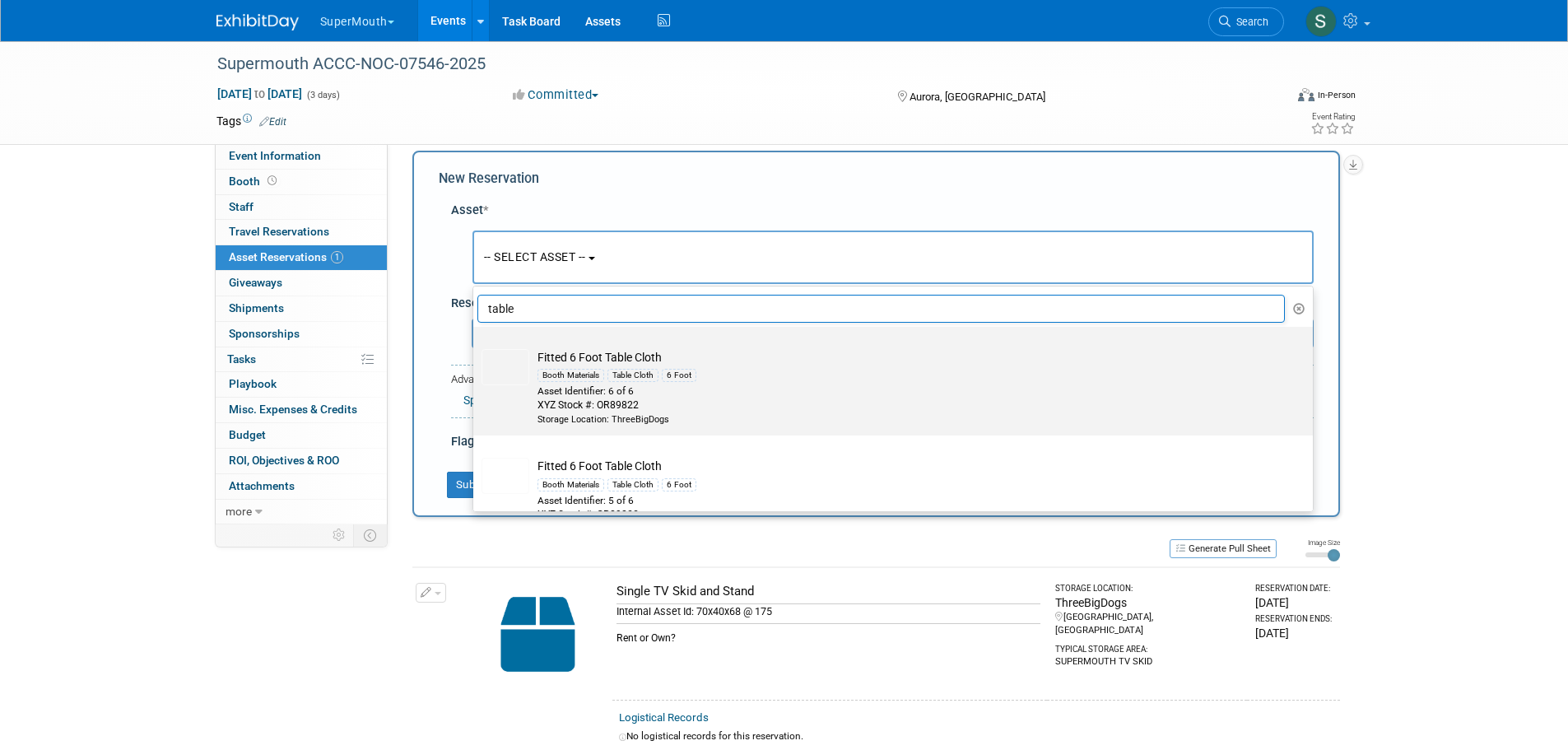
click at [753, 375] on div "Booth Materials Table Cloth 6 Foot" at bounding box center [908, 375] width 743 height 19
click at [475, 346] on input "Fitted 6 Foot Table Cloth Booth Materials Table Cloth 6 Foot Asset Identifier: …" at bounding box center [470, 341] width 11 height 11
select select "10724247"
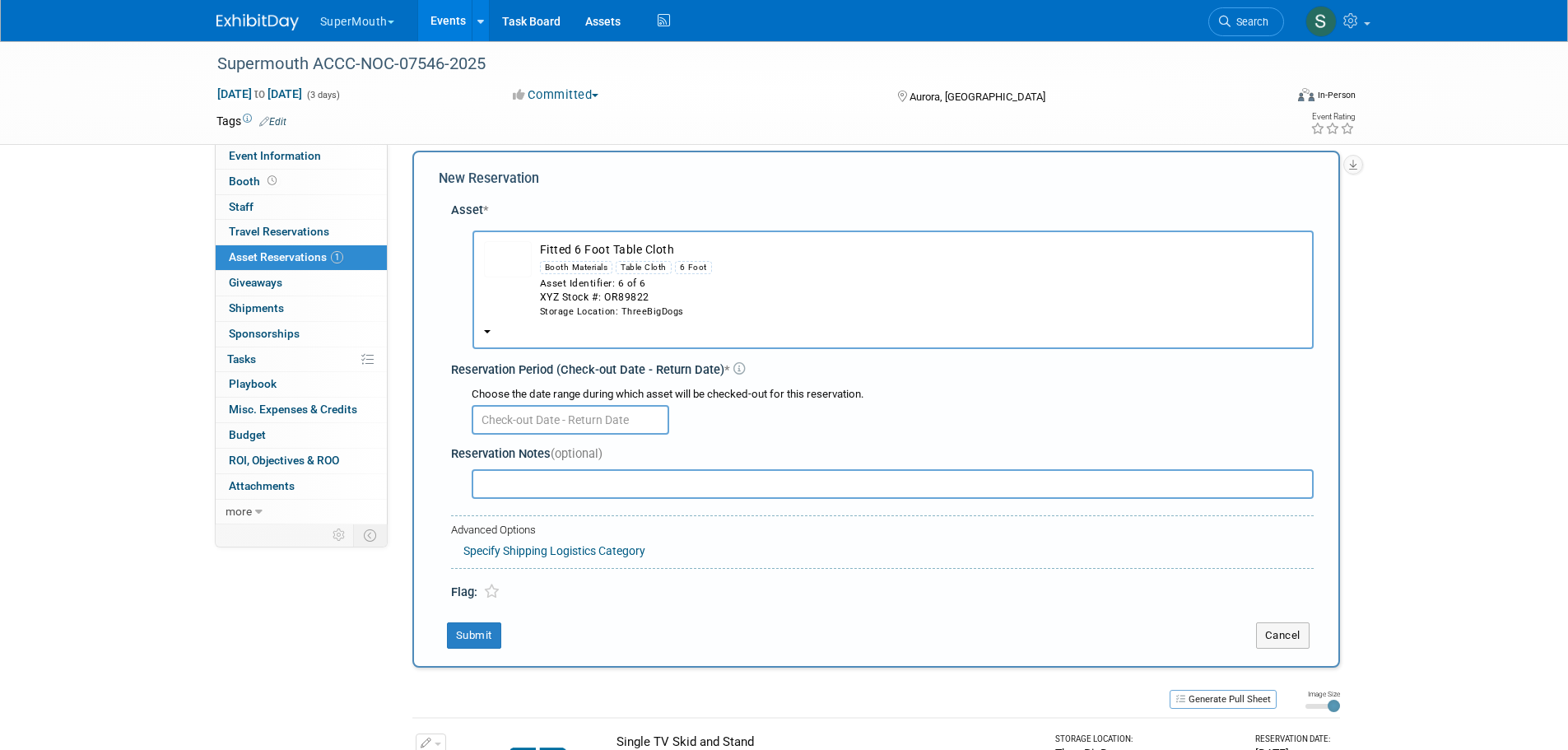
click at [603, 423] on input "text" at bounding box center [570, 420] width 198 height 30
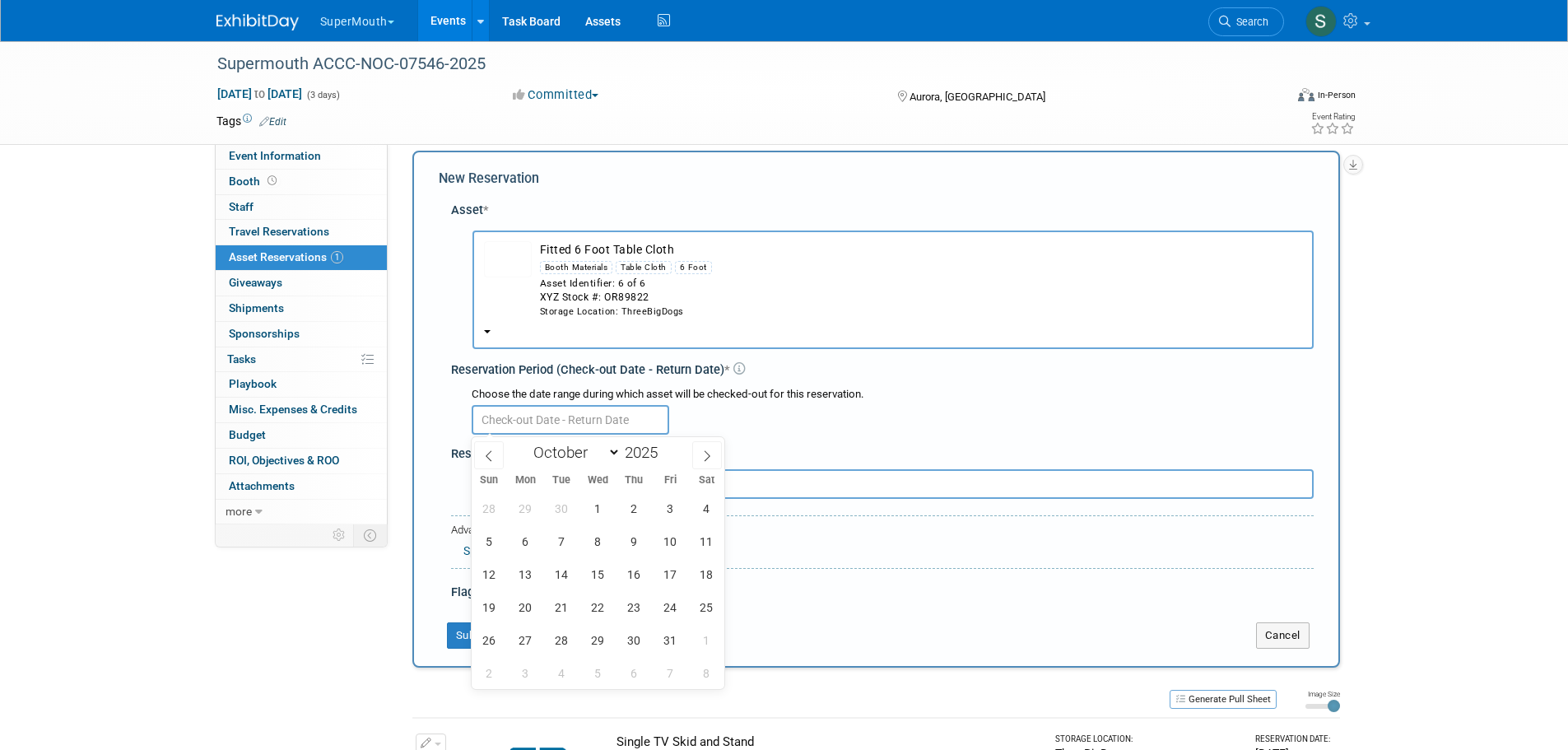
click at [480, 455] on span at bounding box center [489, 455] width 30 height 28
select select "8"
click at [629, 641] on span "2" at bounding box center [634, 640] width 33 height 33
type input "Oct 2, 2025"
click at [629, 641] on span "2" at bounding box center [634, 640] width 33 height 33
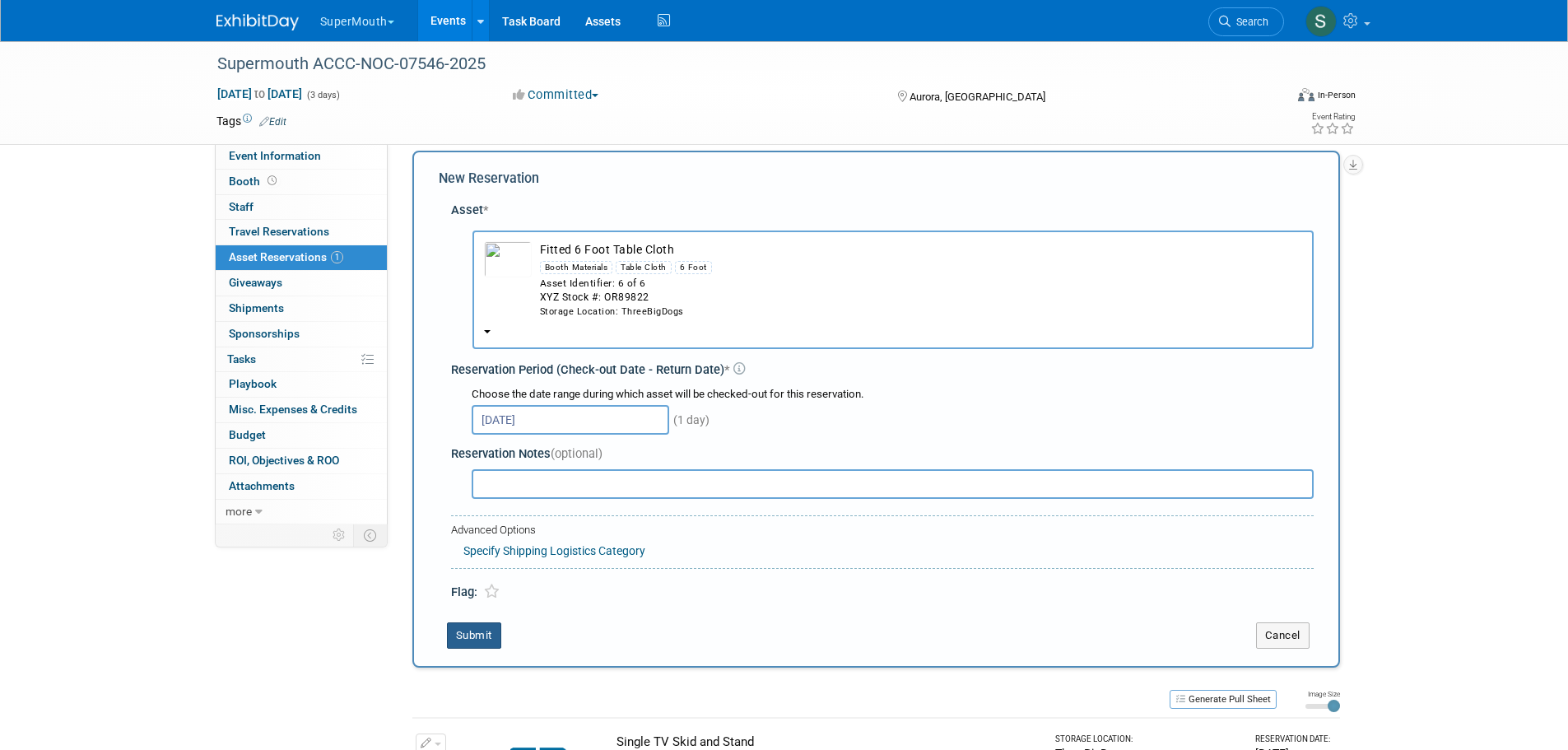
click at [482, 638] on button "Submit" at bounding box center [474, 636] width 54 height 26
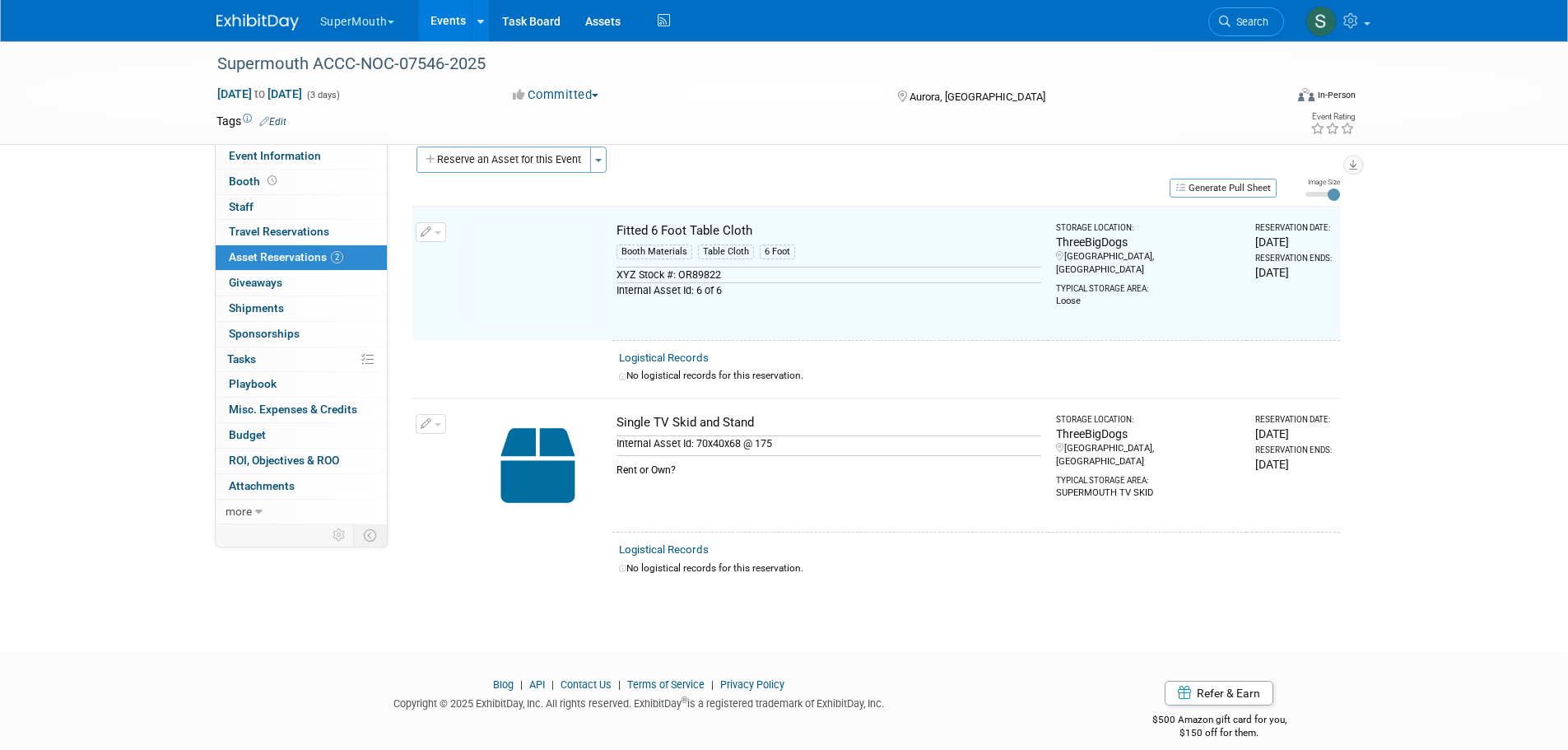
scroll to position [20, 0]
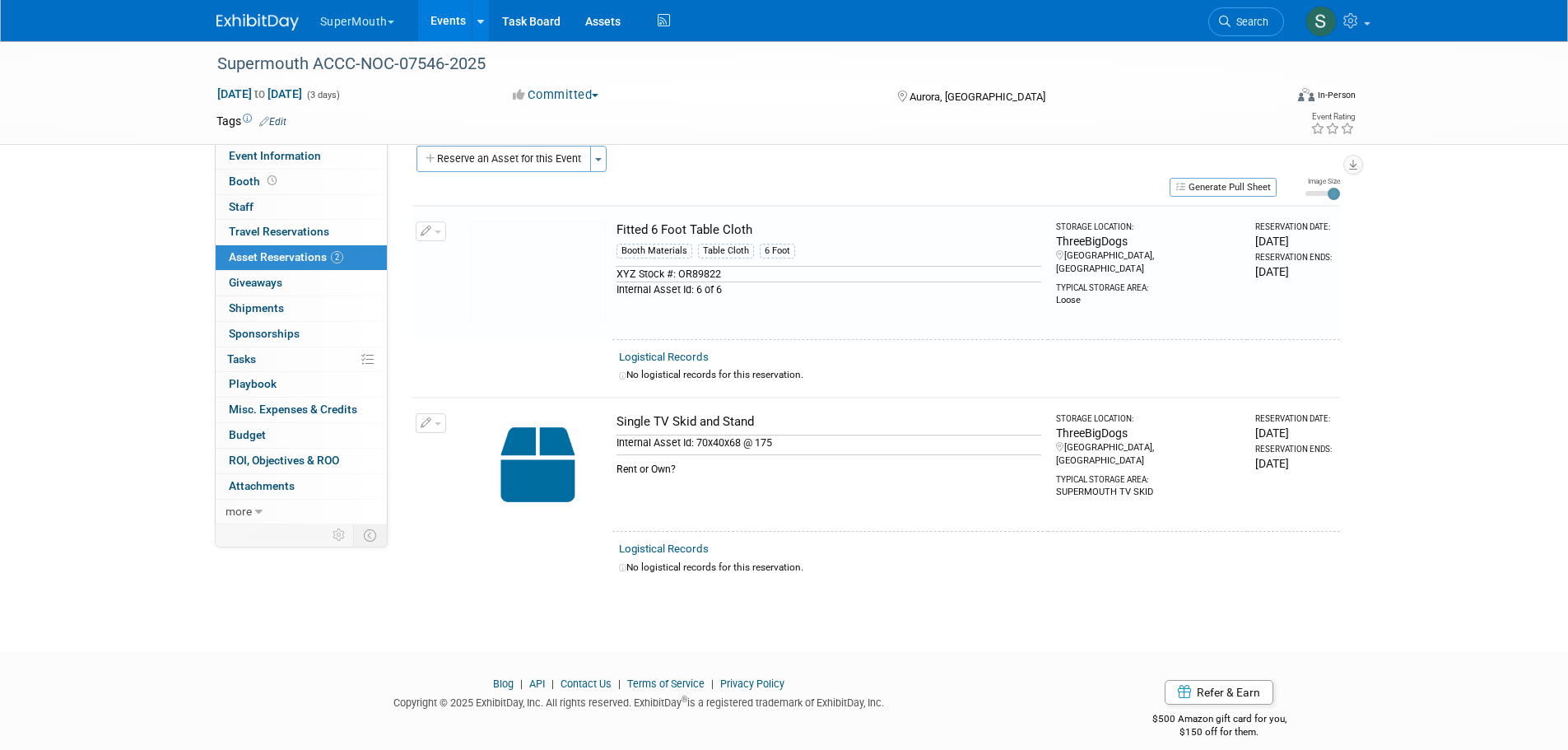
drag, startPoint x: 1067, startPoint y: 589, endPoint x: 1427, endPoint y: 586, distance: 360.0
click at [1427, 586] on div "Supermouth ACCC-NOC-07546-2025 Oct 15, 2025 to Oct 17, 2025 (3 days) Oct 15, 20…" at bounding box center [784, 321] width 1568 height 602
click at [534, 162] on button "Reserve an Asset for this Event" at bounding box center [504, 159] width 175 height 26
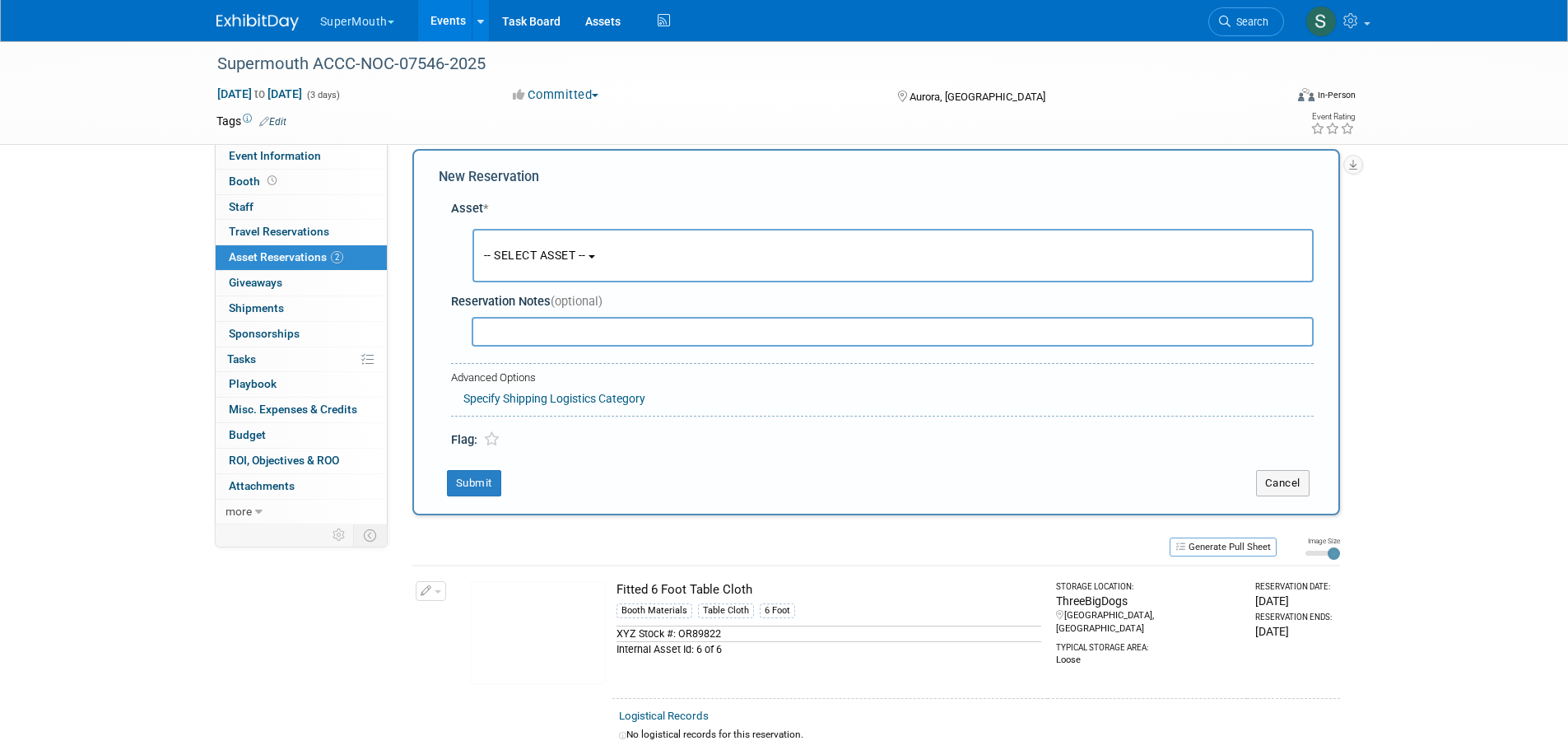
scroll to position [16, 0]
click at [557, 271] on button "-- SELECT ASSET --" at bounding box center [893, 257] width 841 height 54
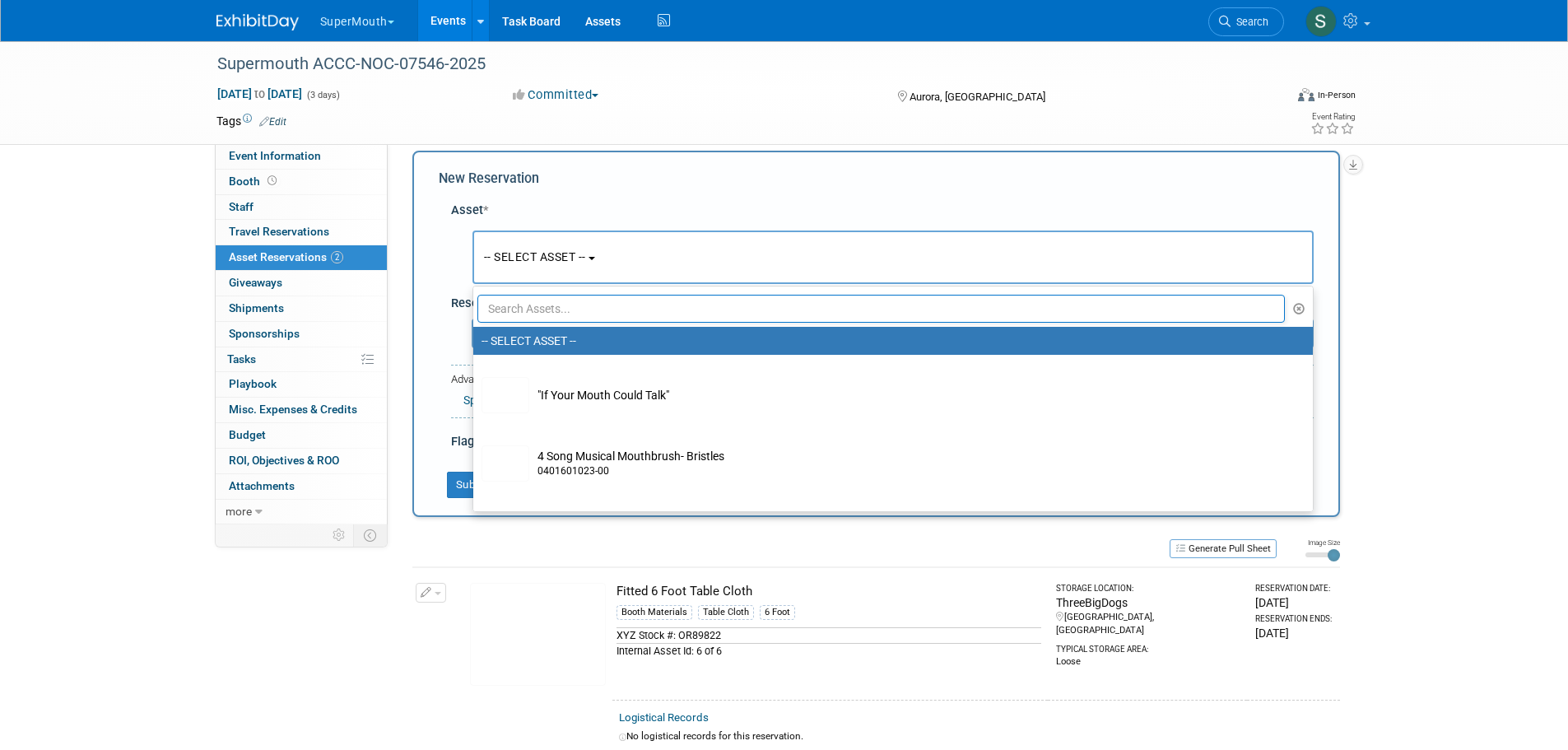
click at [575, 312] on input "text" at bounding box center [882, 309] width 809 height 28
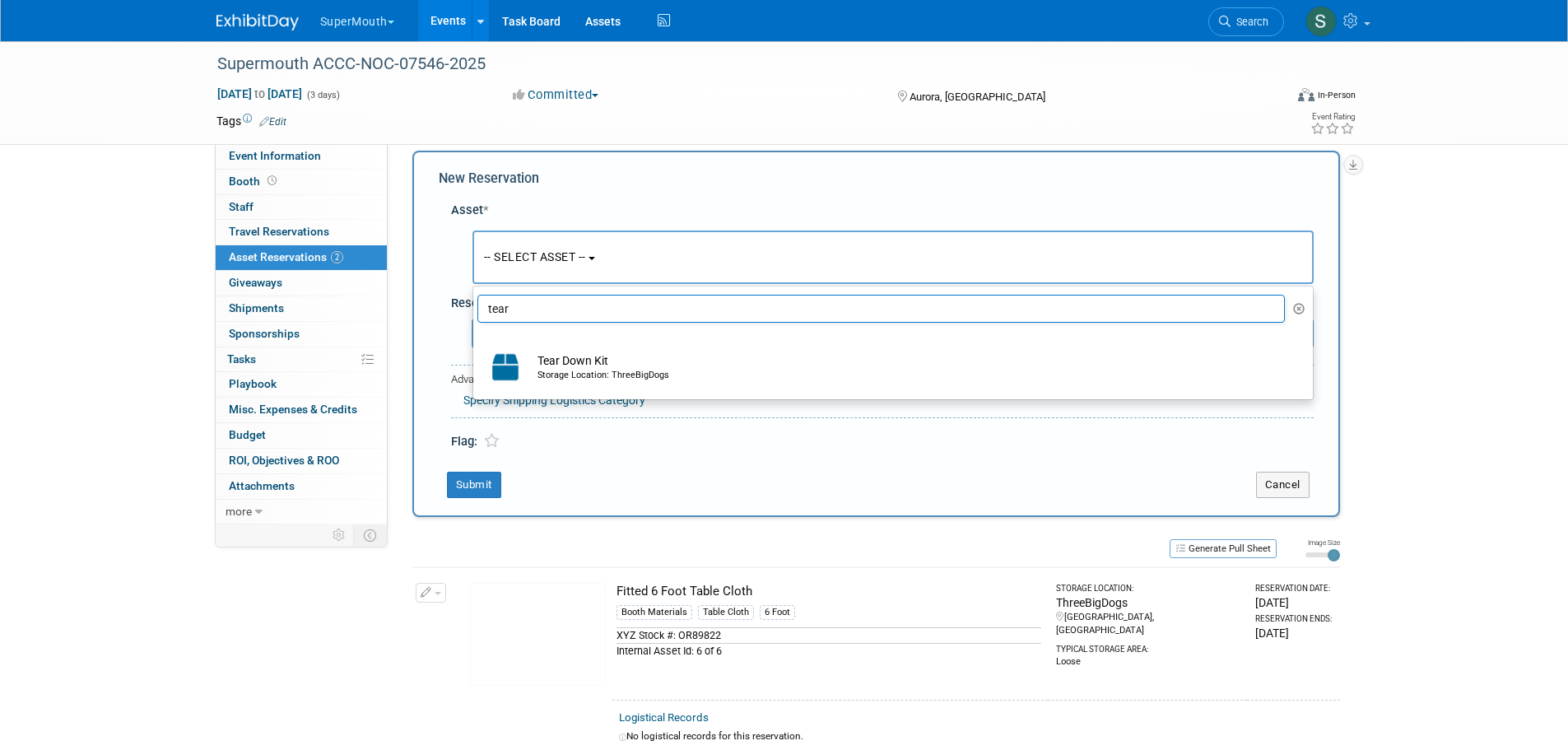
type input "tear"
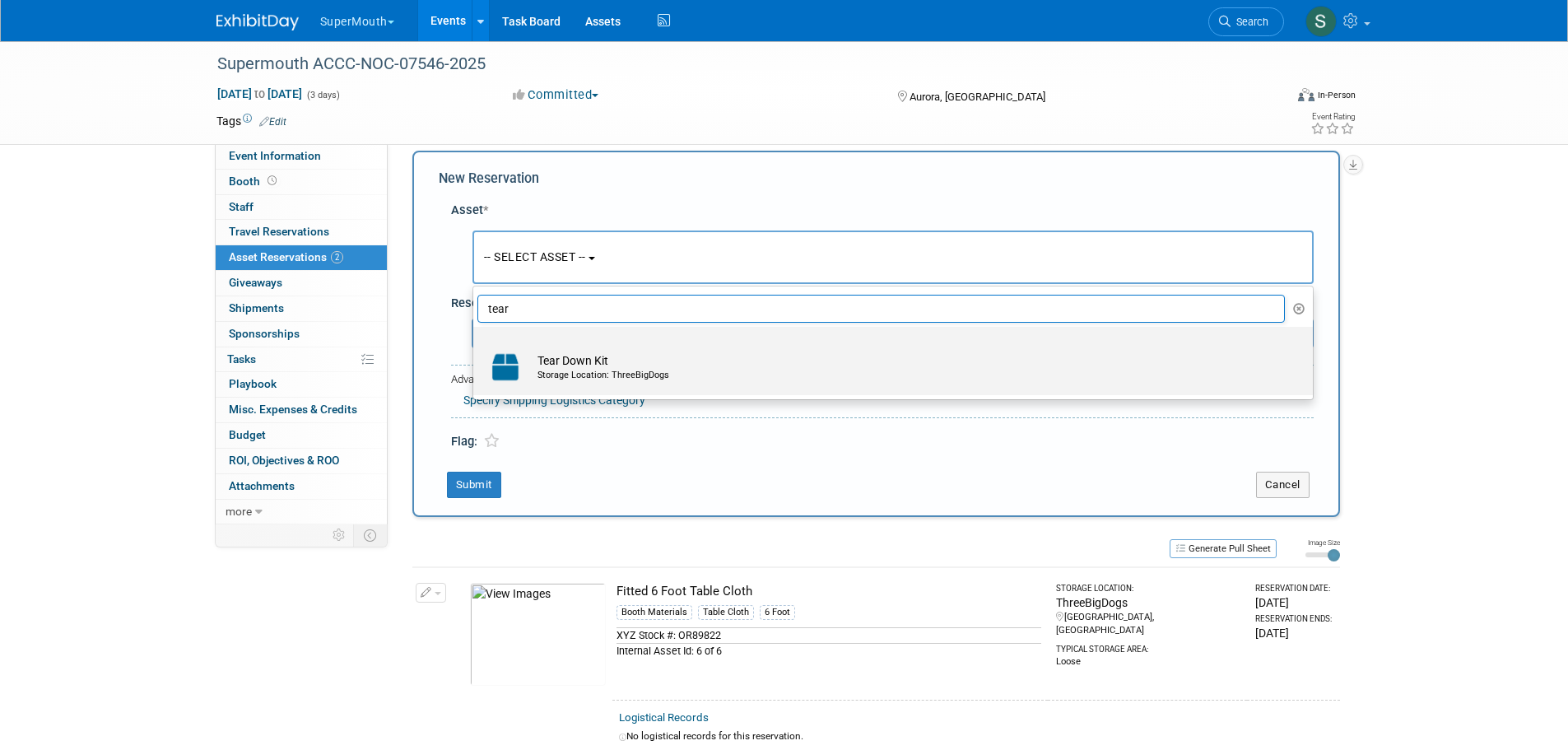
click at [596, 367] on td "Tear Down Kit Storage Location: ThreeBigDogs" at bounding box center [904, 367] width 751 height 36
click at [475, 346] on input "Tear Down Kit Storage Location: ThreeBigDogs" at bounding box center [470, 341] width 11 height 11
select select "10714213"
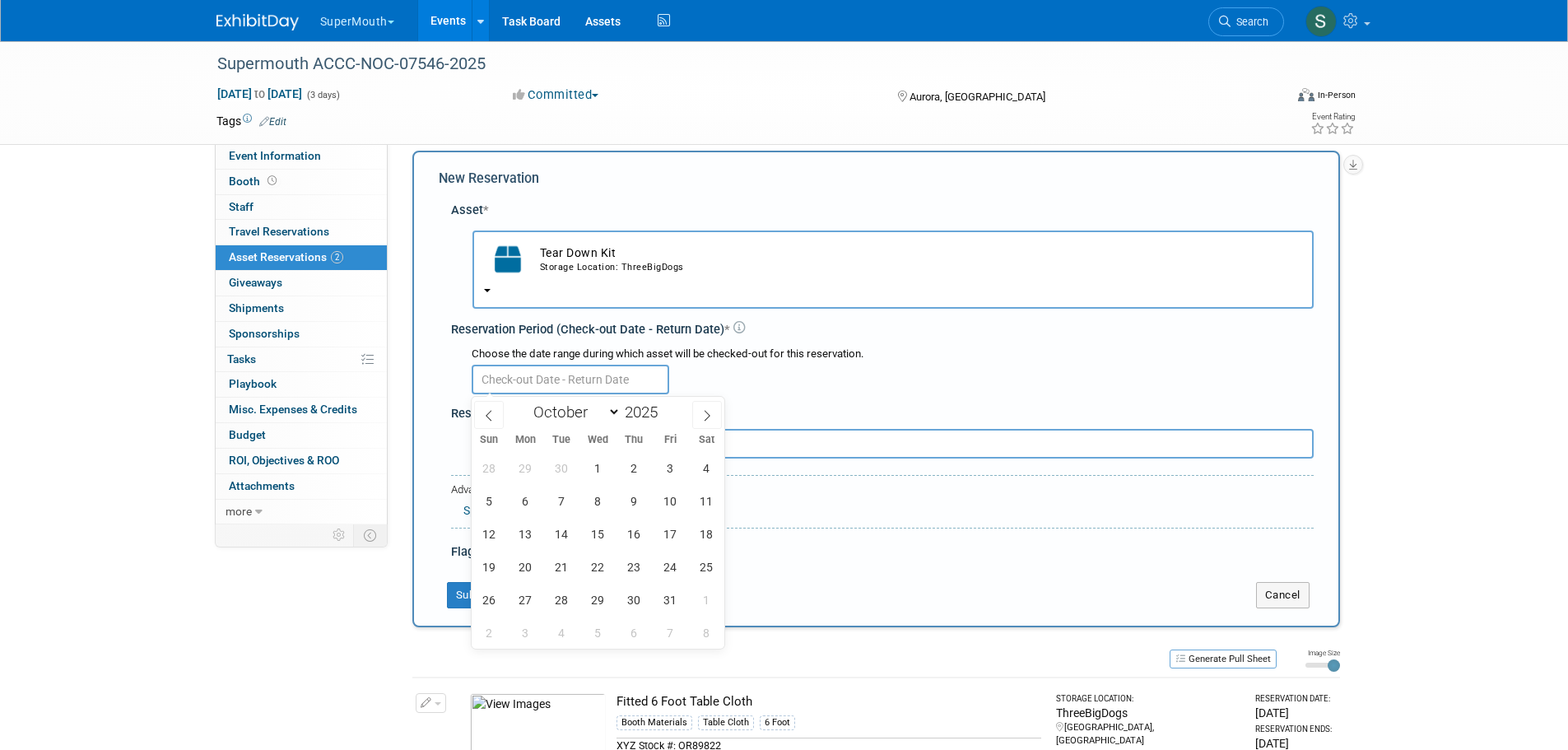
click at [564, 379] on input "text" at bounding box center [570, 380] width 198 height 30
click at [485, 412] on icon at bounding box center [489, 415] width 11 height 11
select select "8"
click at [636, 584] on span "2" at bounding box center [634, 600] width 33 height 33
type input "Oct 2, 2025"
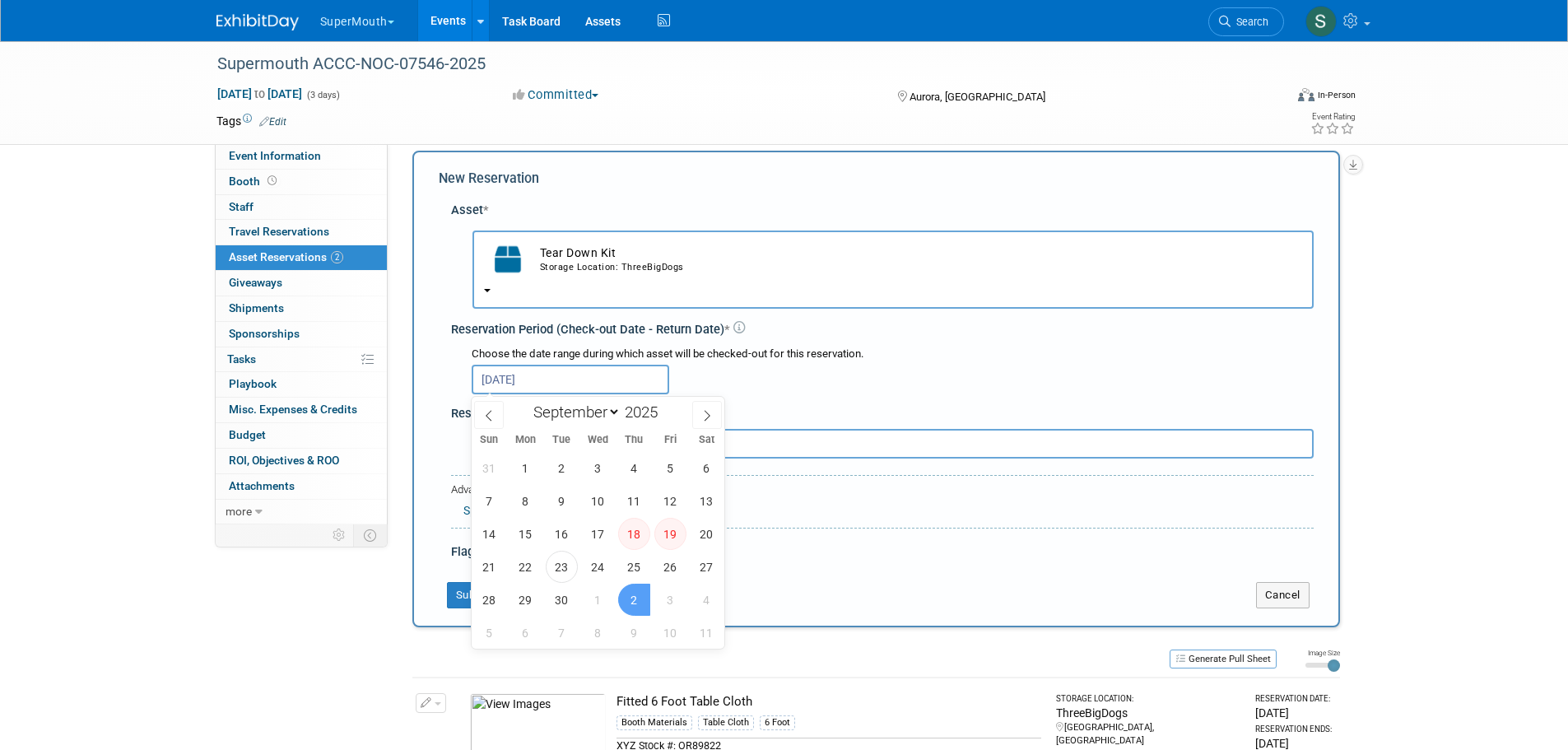
click at [636, 584] on span "2" at bounding box center [634, 600] width 33 height 33
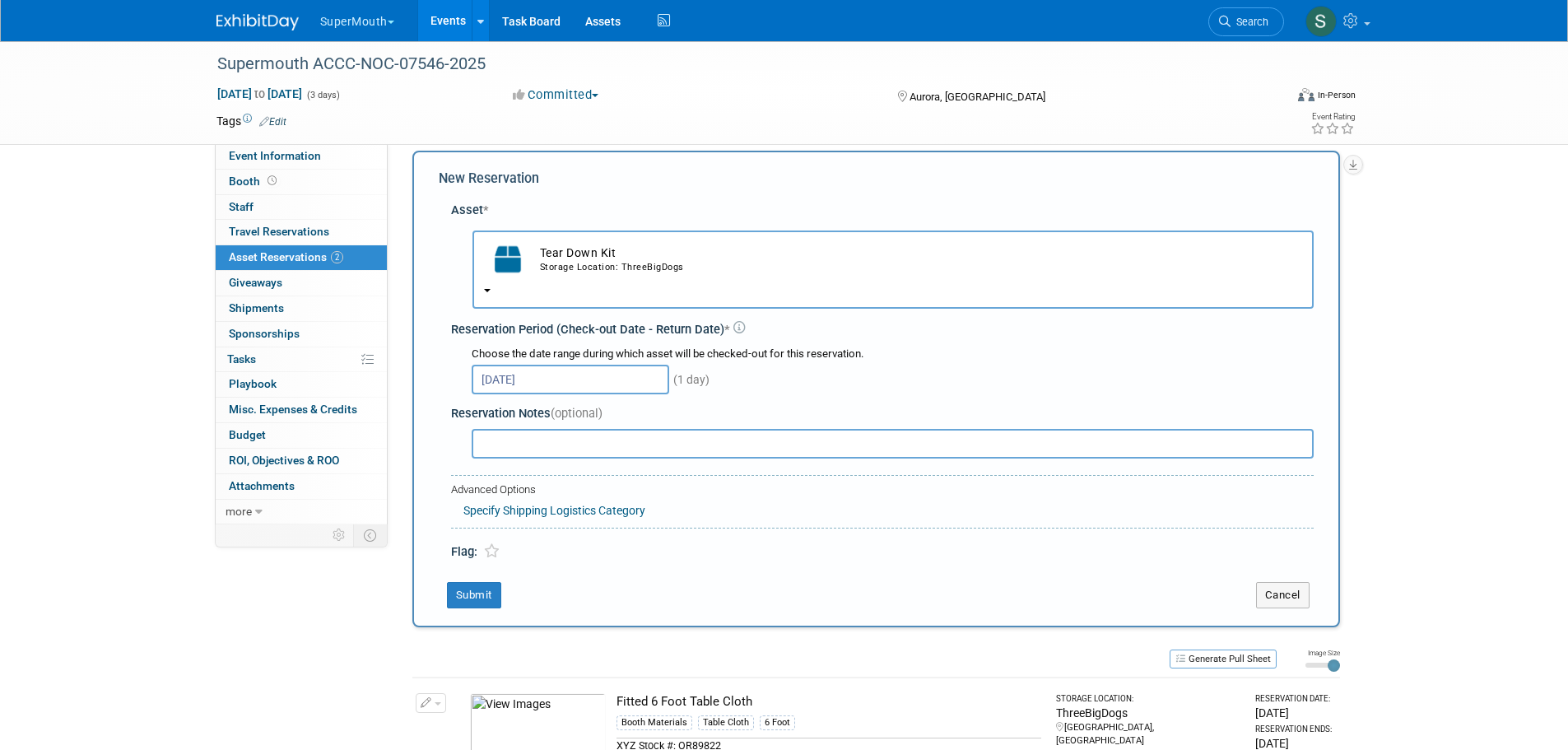
click at [467, 581] on div "New Reservation Asset * -- SELECT ASSET -- <table style='display: inline-block;…" at bounding box center [875, 389] width 927 height 477
click at [476, 588] on button "Submit" at bounding box center [474, 595] width 54 height 26
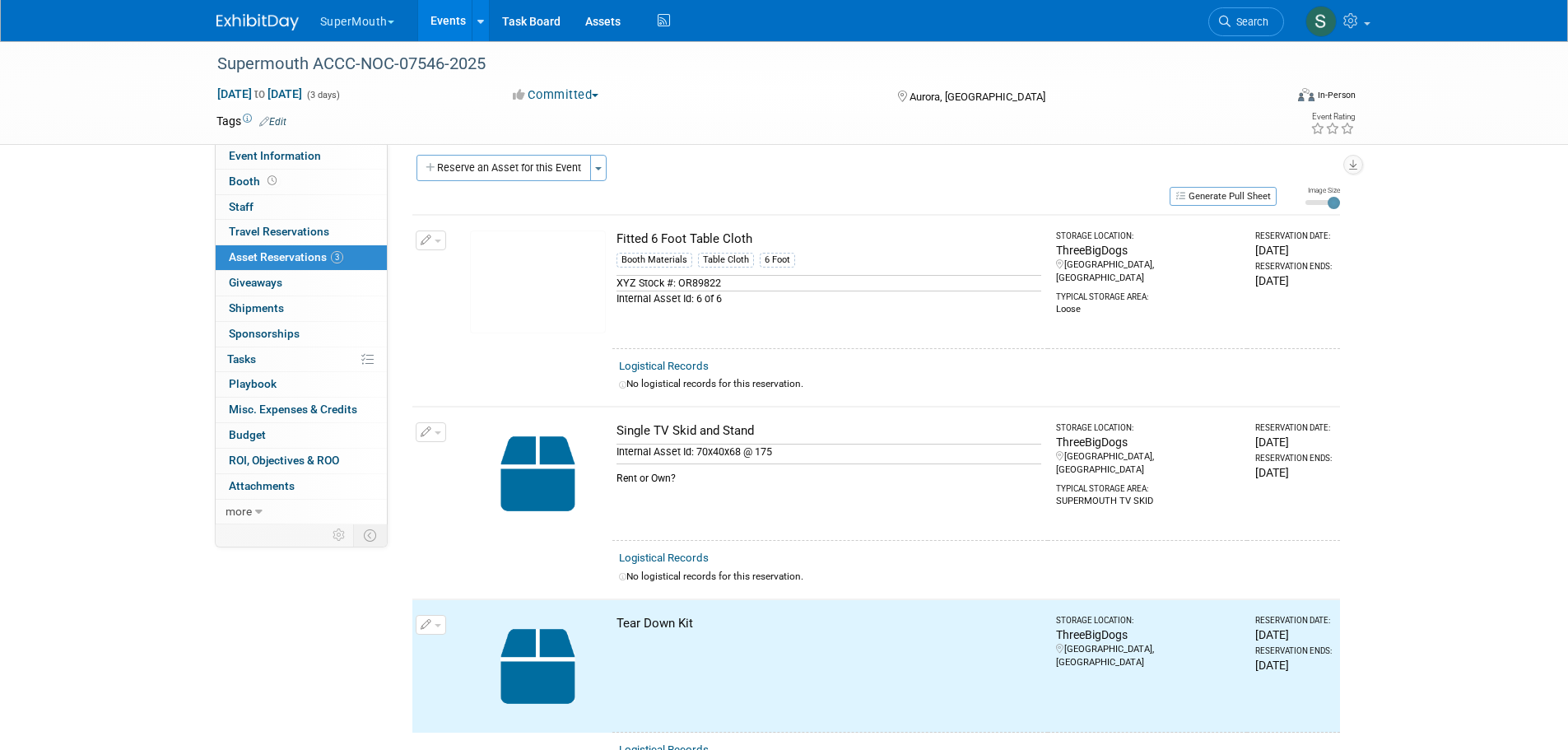
scroll to position [0, 0]
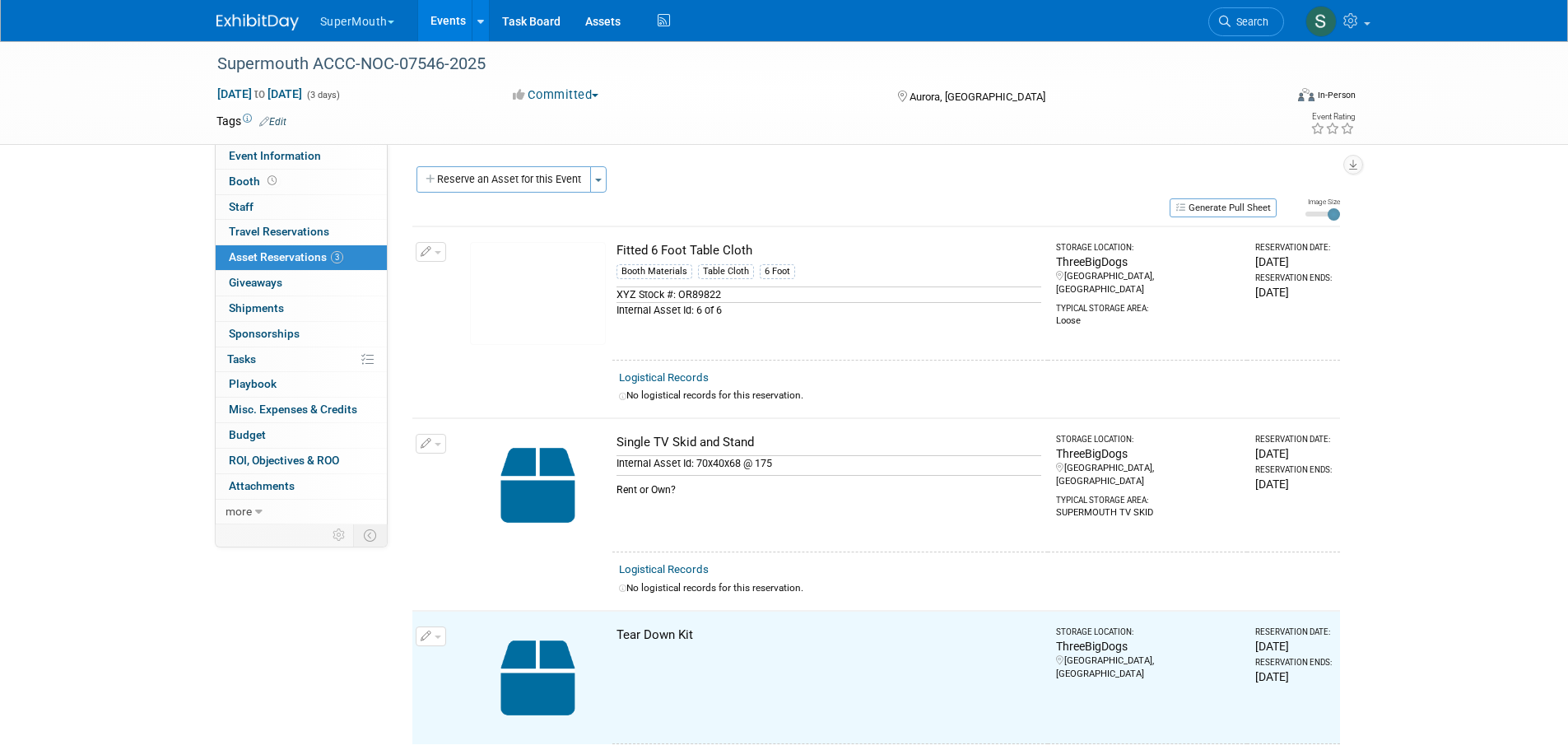
click at [578, 185] on button "Reserve an Asset for this Event" at bounding box center [504, 179] width 175 height 26
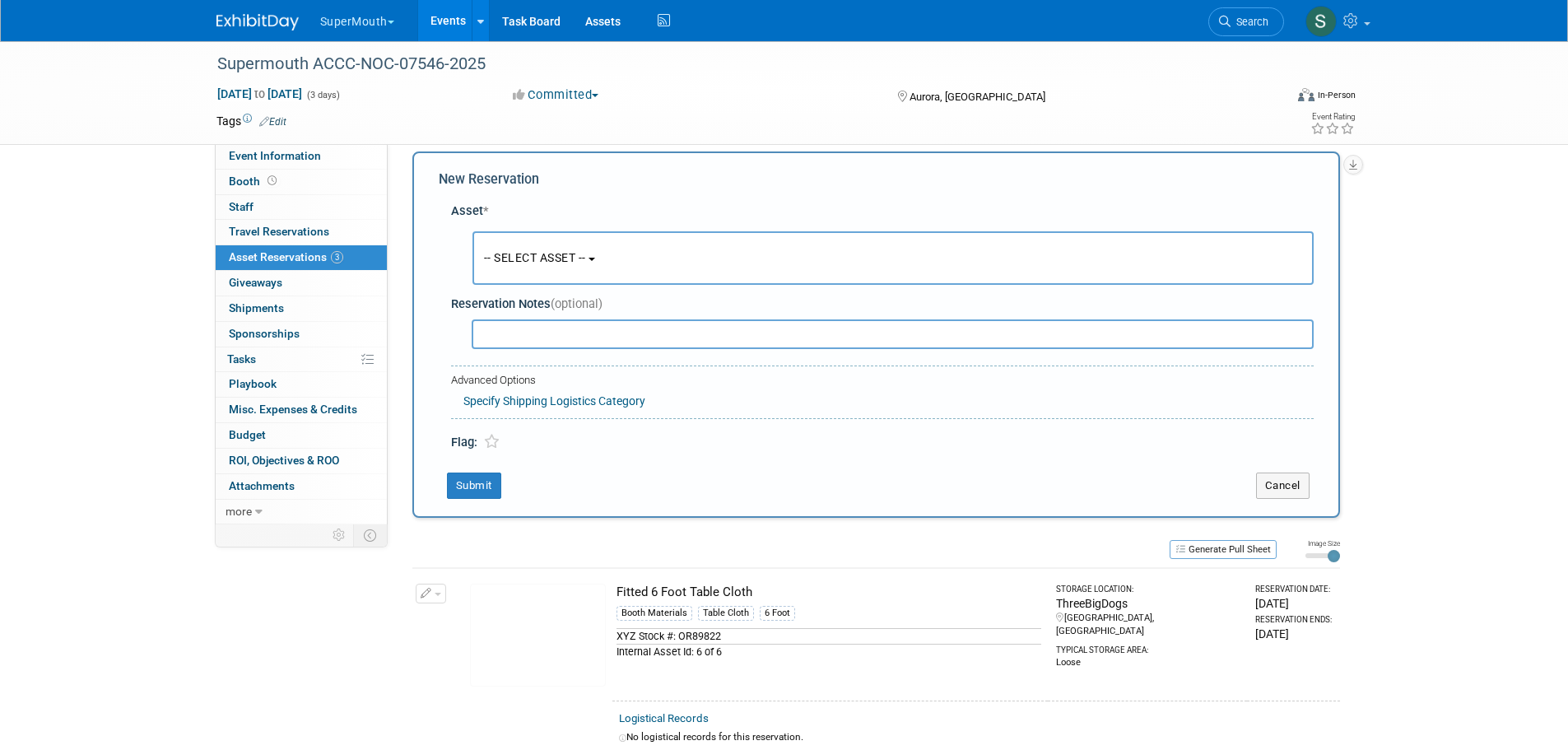
scroll to position [16, 0]
click at [576, 246] on button "-- SELECT ASSET --" at bounding box center [893, 257] width 841 height 54
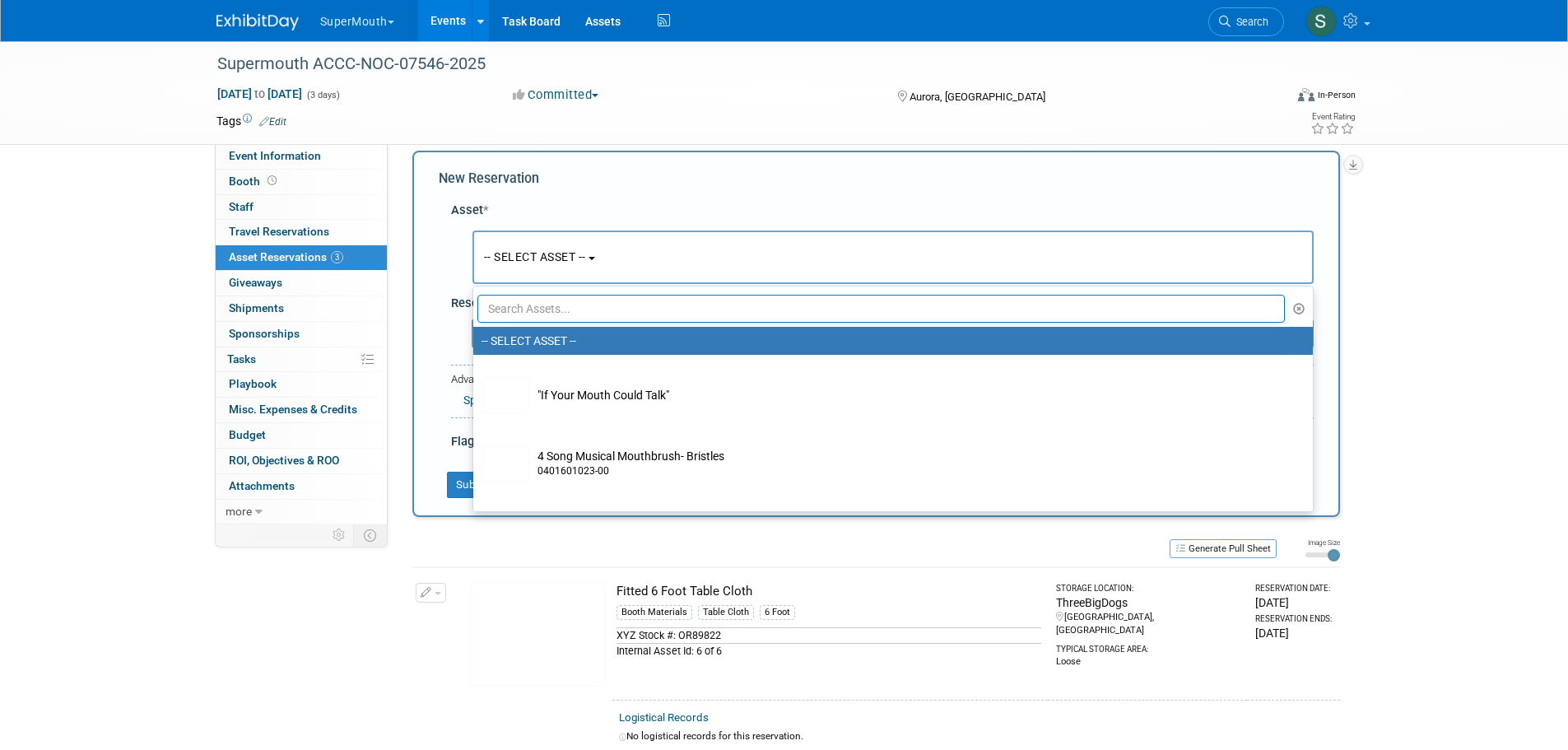
click at [592, 311] on input "text" at bounding box center [882, 309] width 809 height 28
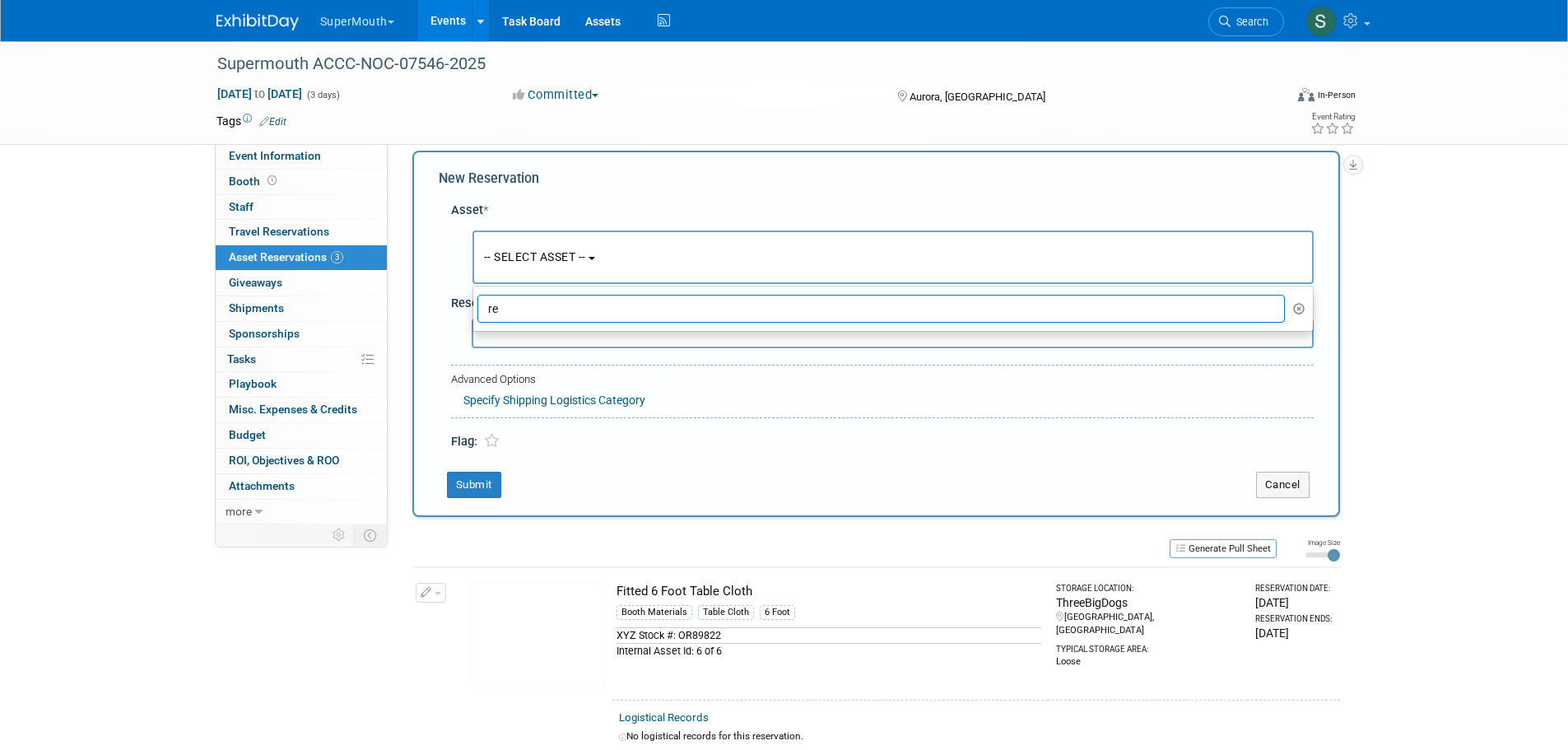
type input "r"
type input "o"
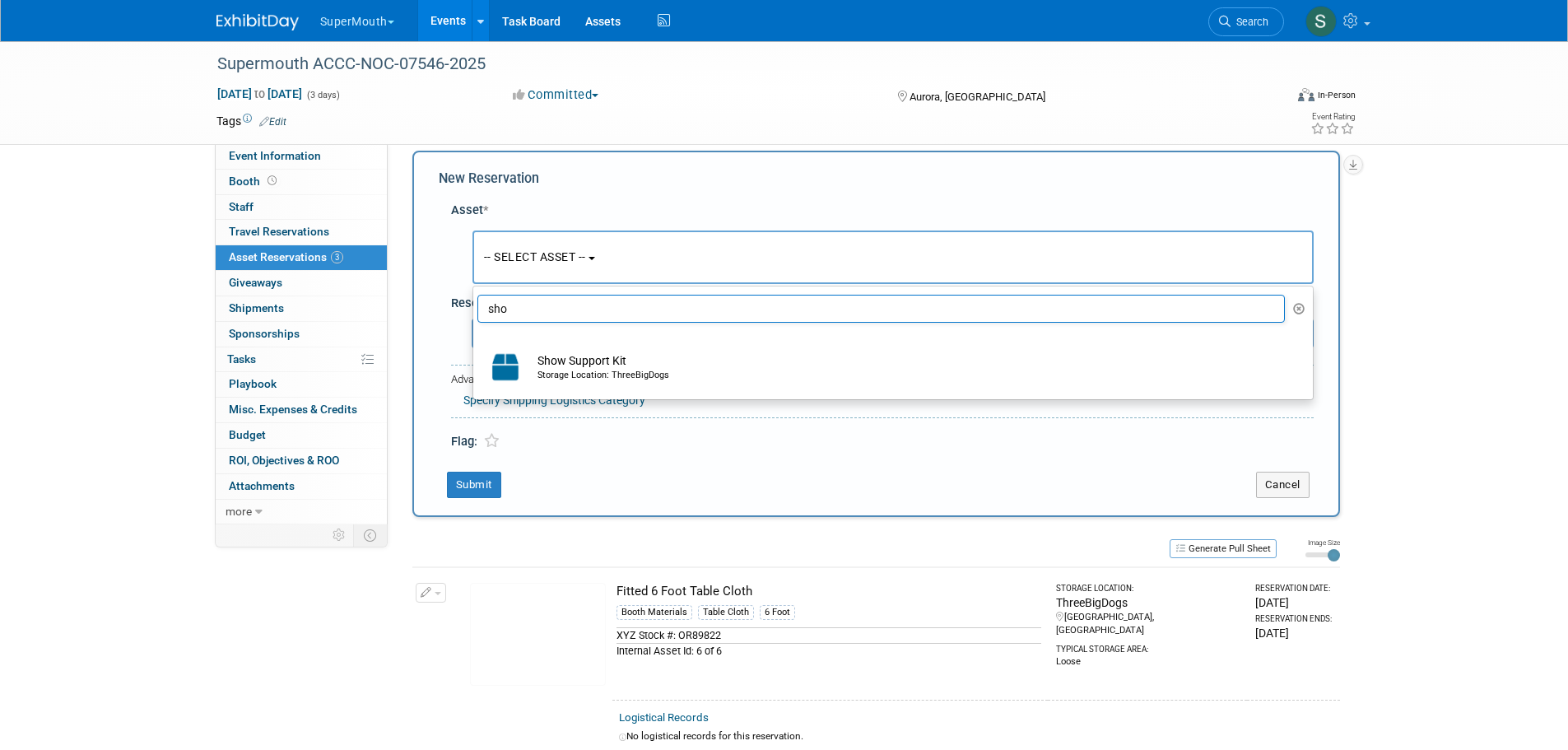
type input "sho"
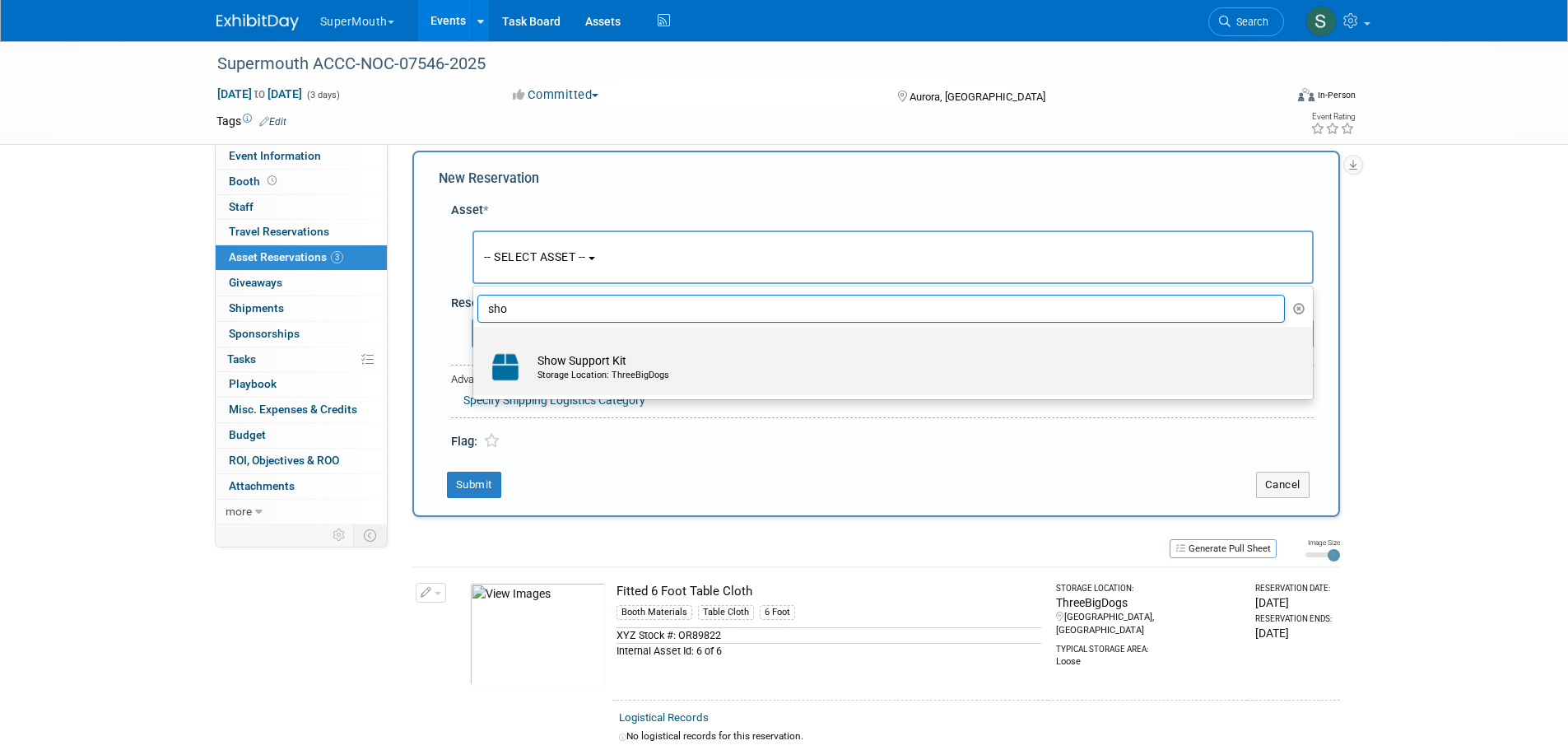
click at [588, 368] on td "Show Support Kit Storage Location: ThreeBigDogs" at bounding box center [904, 367] width 751 height 36
click at [475, 346] on input "Show Support Kit Storage Location: ThreeBigDogs" at bounding box center [470, 341] width 11 height 11
select select "10714214"
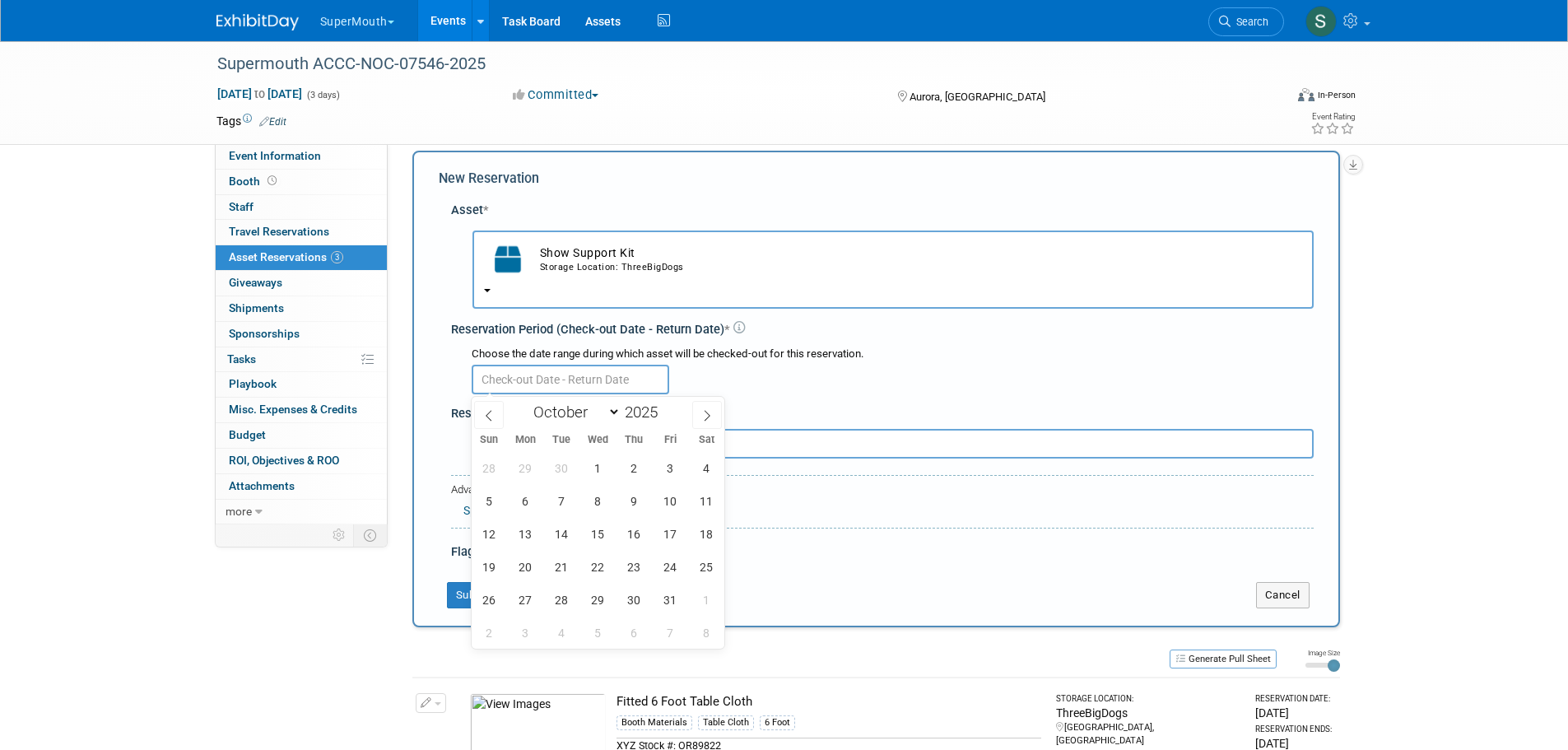
click at [586, 384] on input "text" at bounding box center [570, 380] width 198 height 30
click at [485, 416] on icon at bounding box center [489, 415] width 11 height 11
select select "8"
click at [634, 574] on span "25" at bounding box center [634, 566] width 33 height 33
type input "Sep 25, 2025"
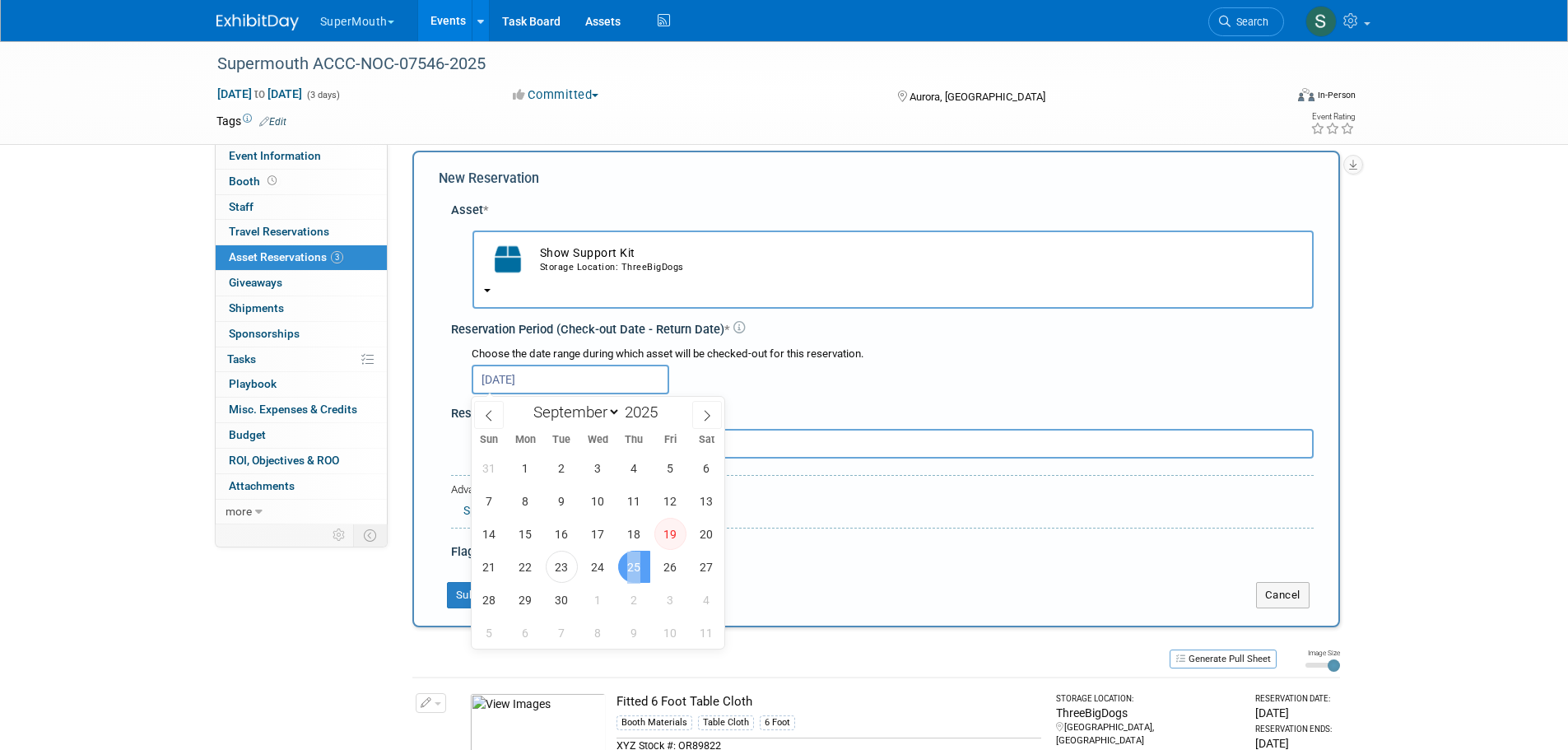
click at [634, 574] on span "25" at bounding box center [634, 566] width 33 height 33
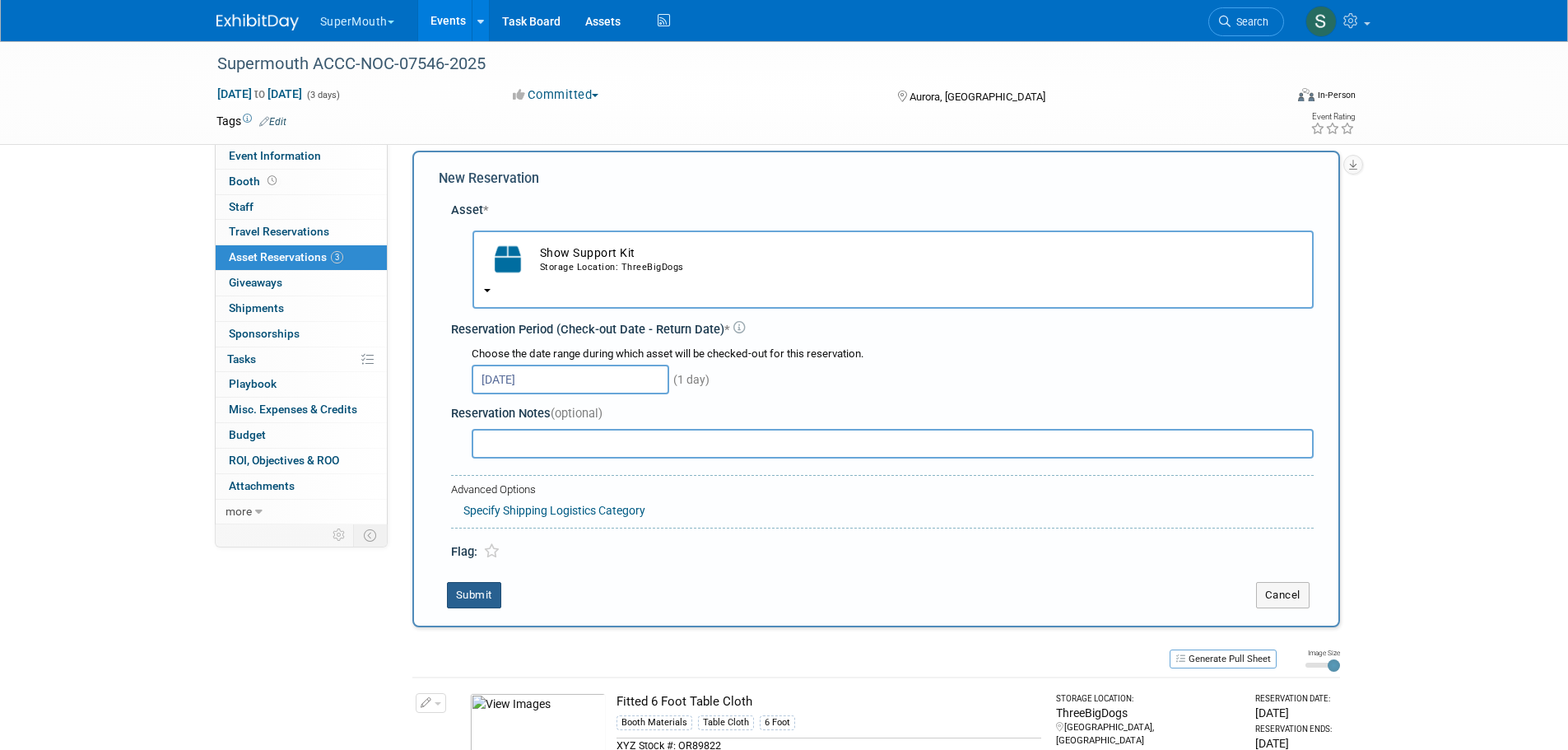
click at [457, 593] on button "Submit" at bounding box center [474, 595] width 54 height 26
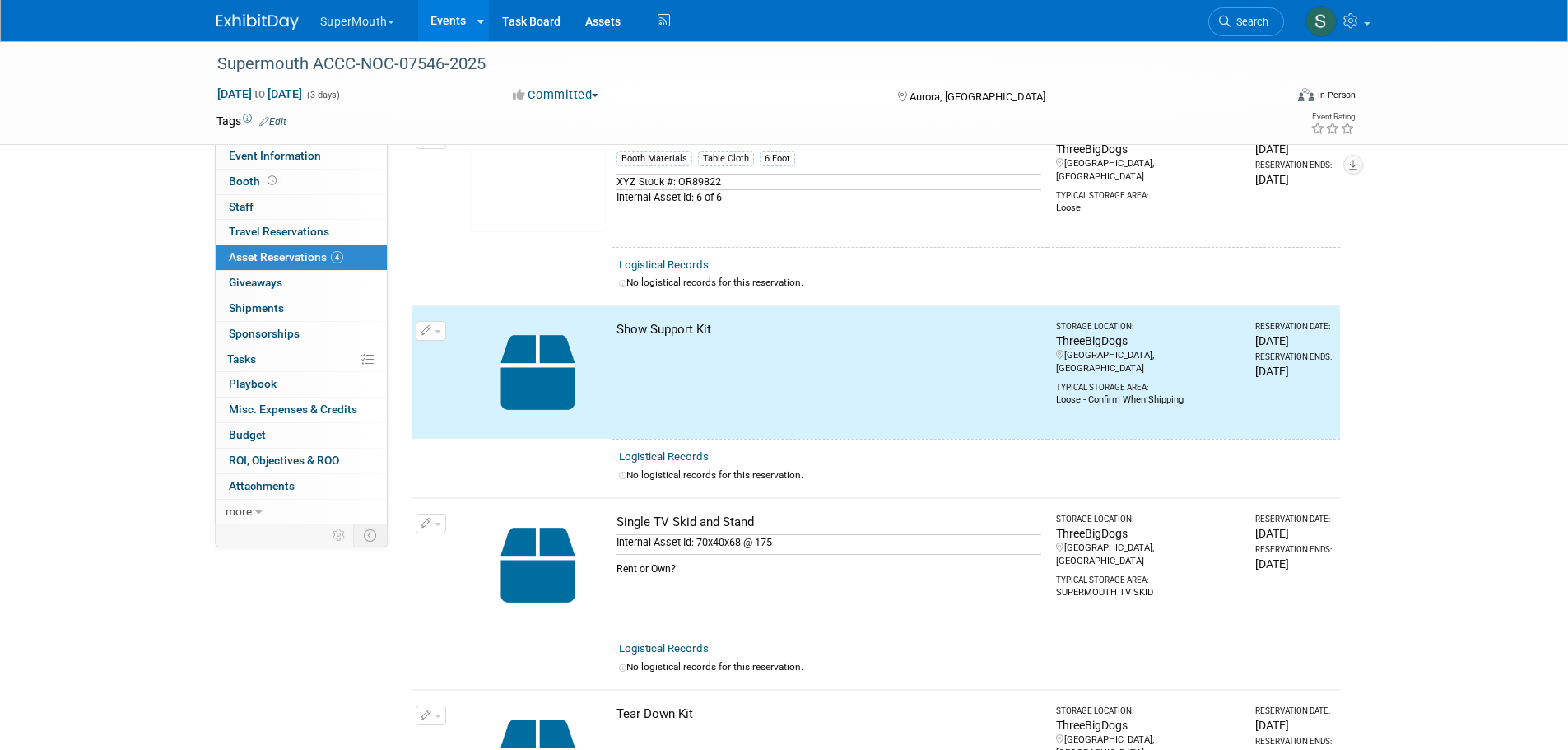
scroll to position [0, 0]
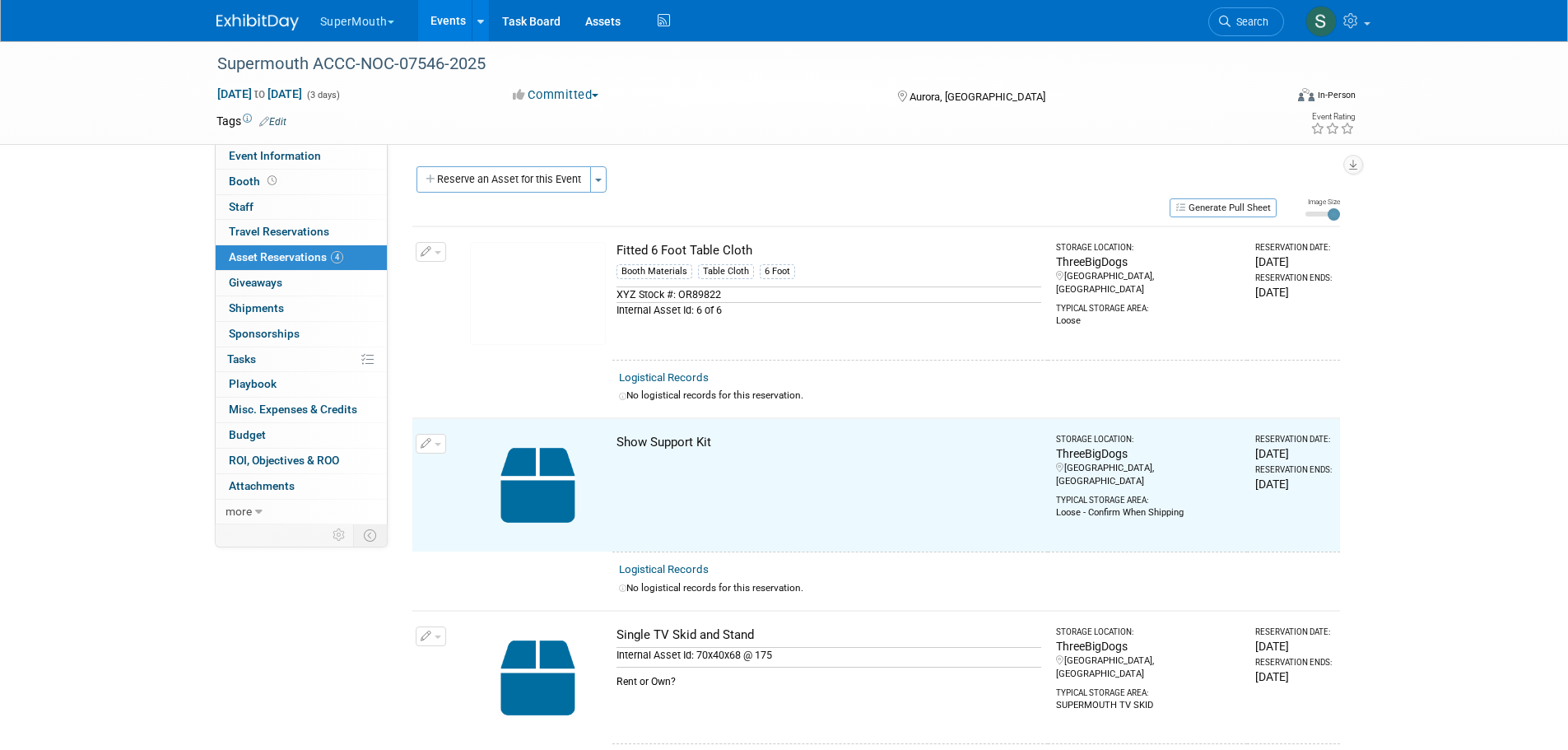
click at [515, 185] on button "Reserve an Asset for this Event" at bounding box center [504, 179] width 175 height 26
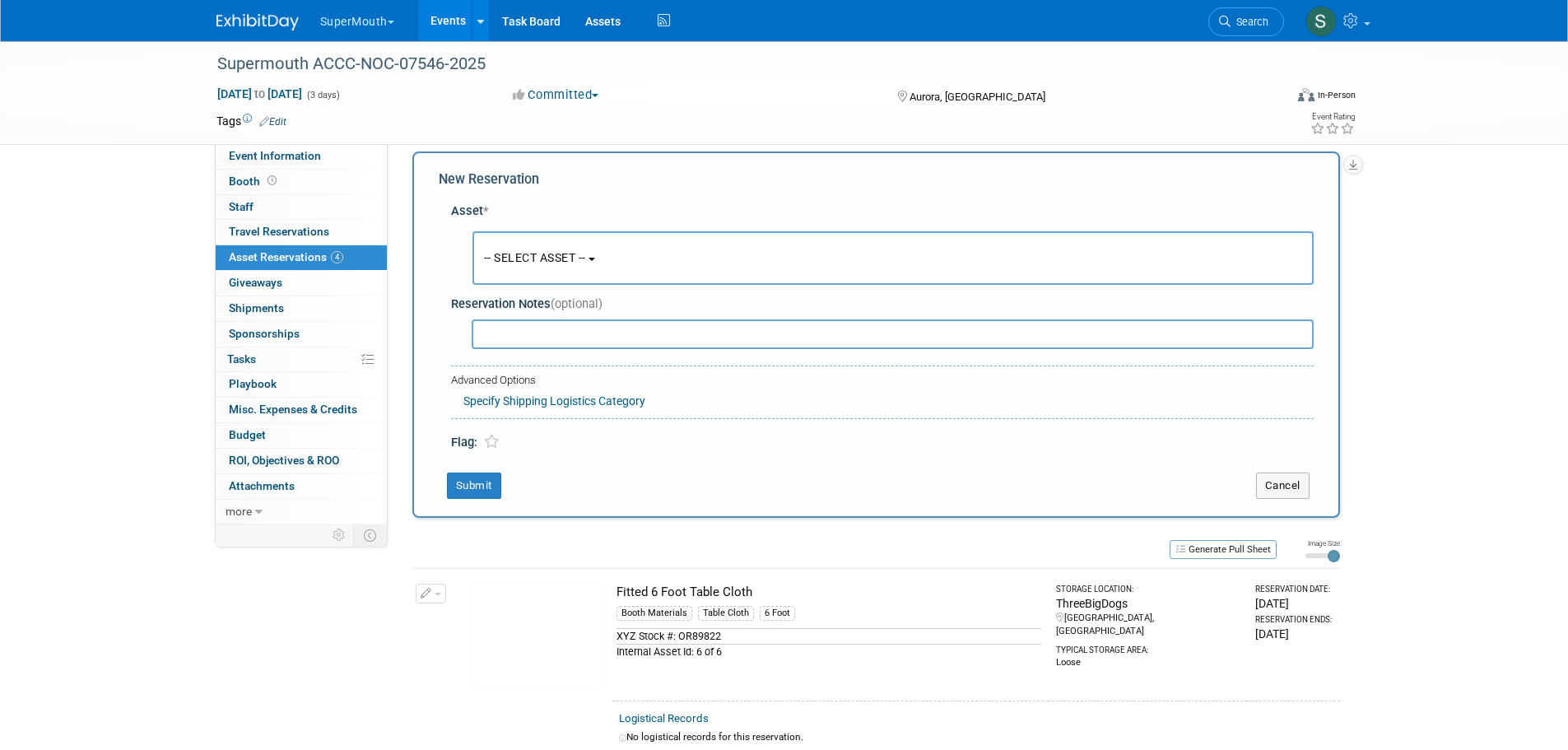
scroll to position [16, 0]
click at [541, 259] on span "-- SELECT ASSET --" at bounding box center [535, 257] width 102 height 13
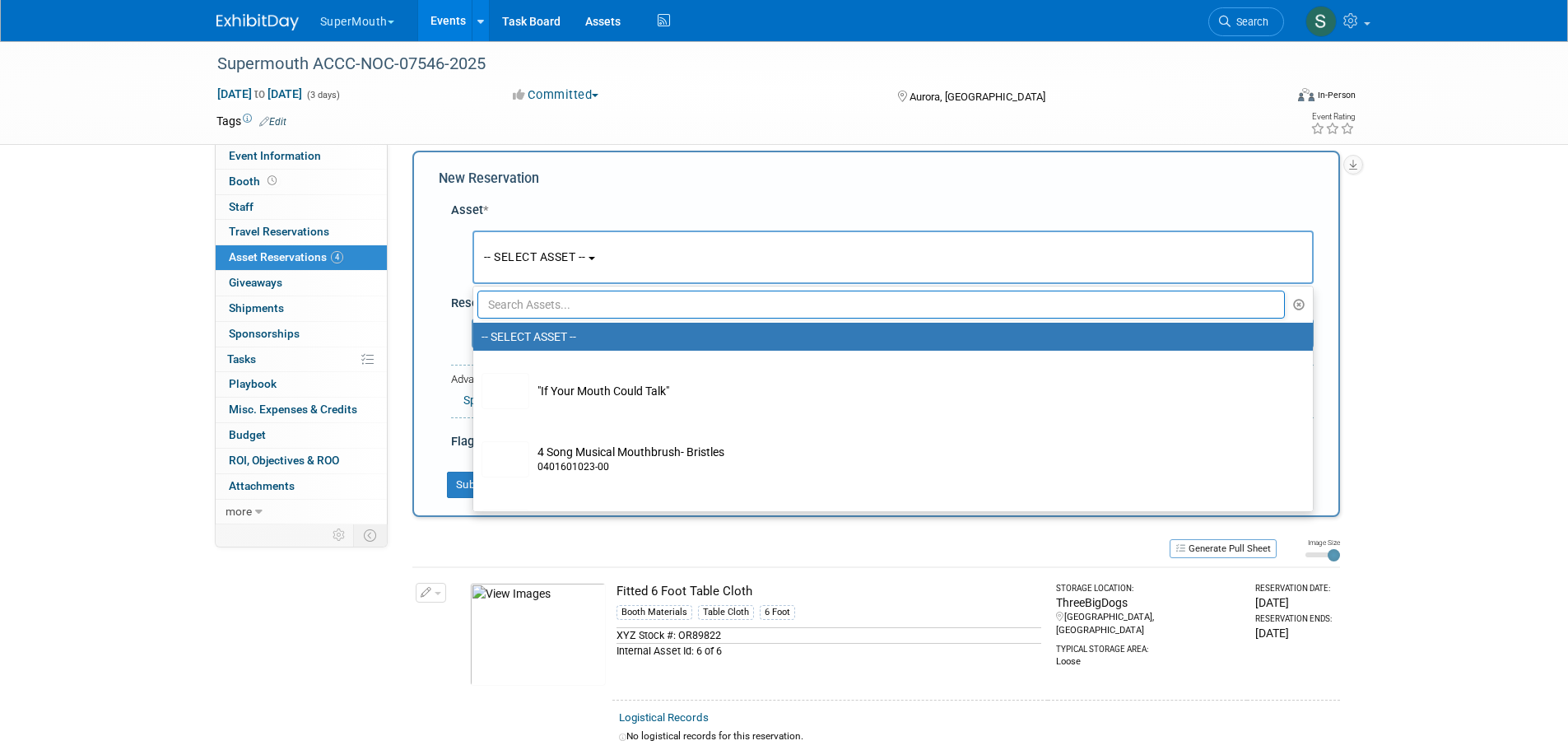
scroll to position [0, 0]
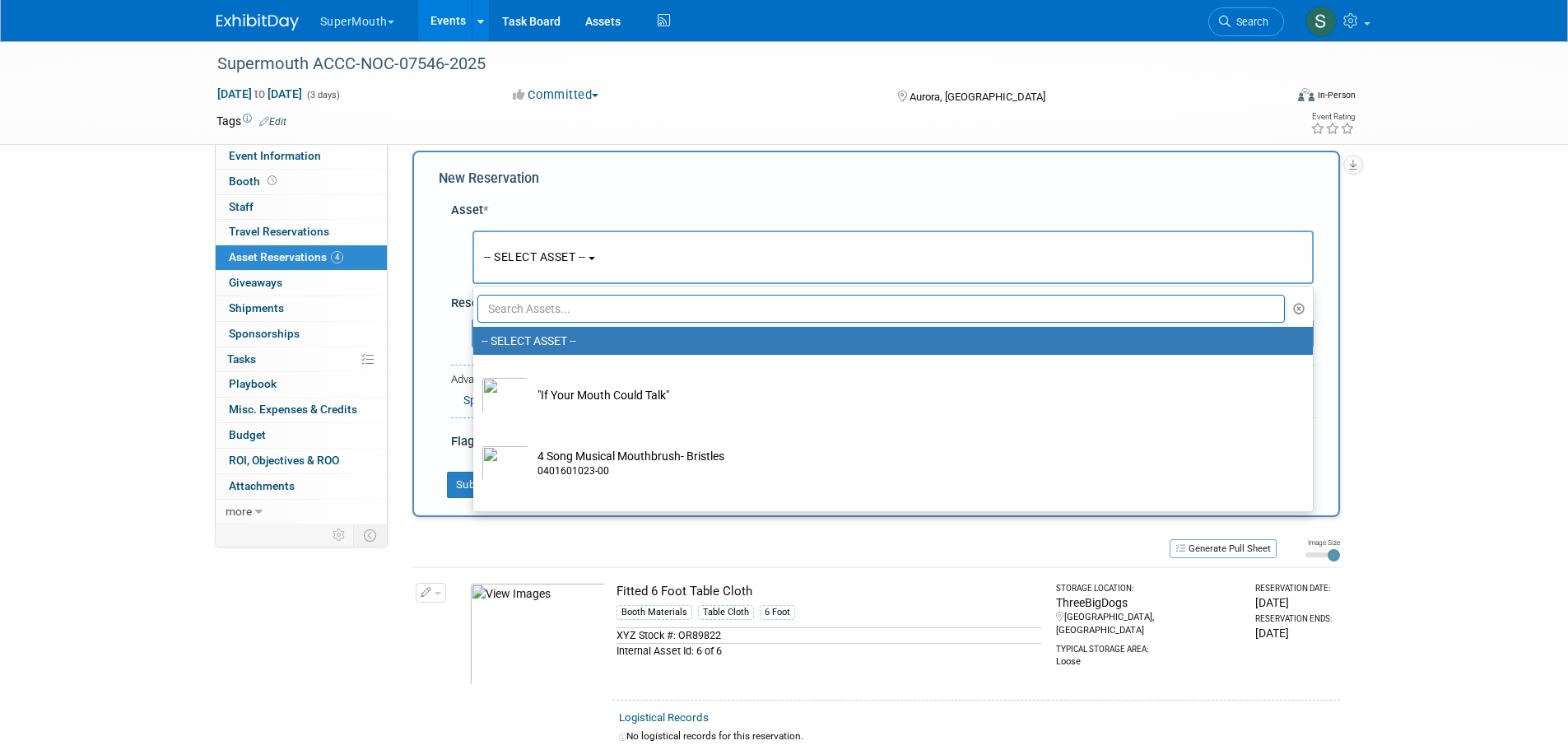
click at [630, 308] on input "text" at bounding box center [882, 309] width 809 height 28
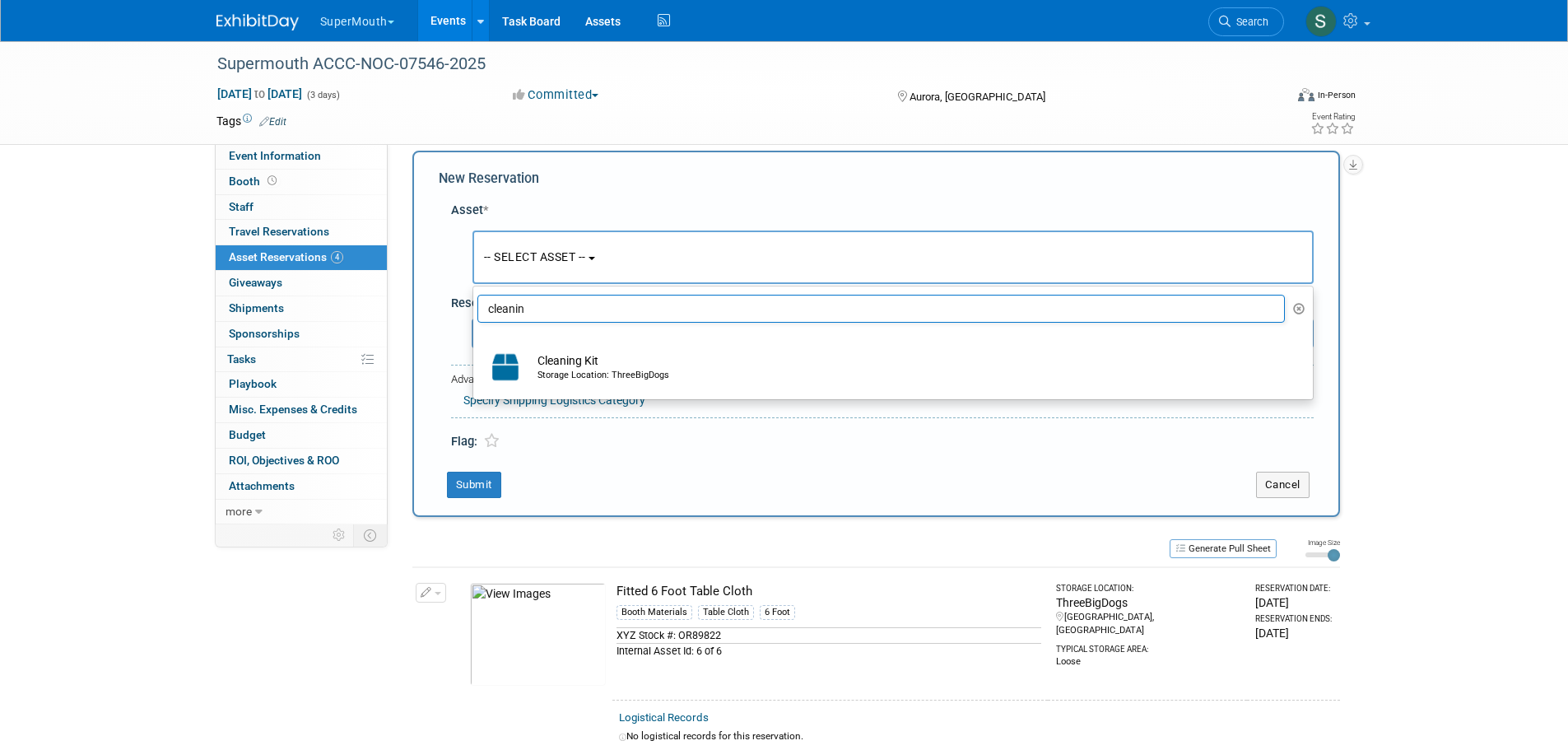
type input "cleanin"
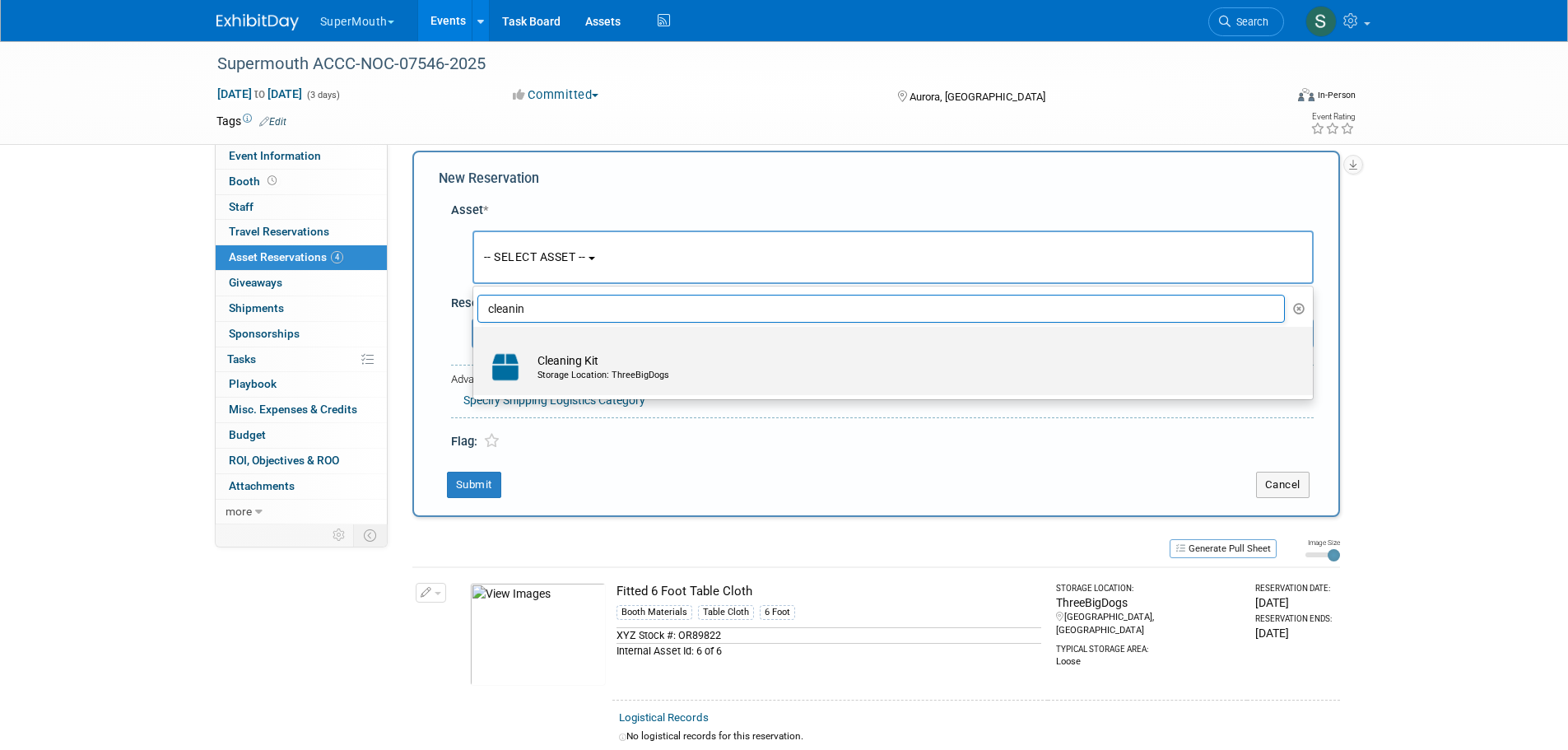
click at [609, 356] on td "Cleaning Kit Storage Location: ThreeBigDogs" at bounding box center [904, 367] width 751 height 36
click at [475, 346] on input "Cleaning Kit Storage Location: ThreeBigDogs" at bounding box center [470, 341] width 11 height 11
select select "10714212"
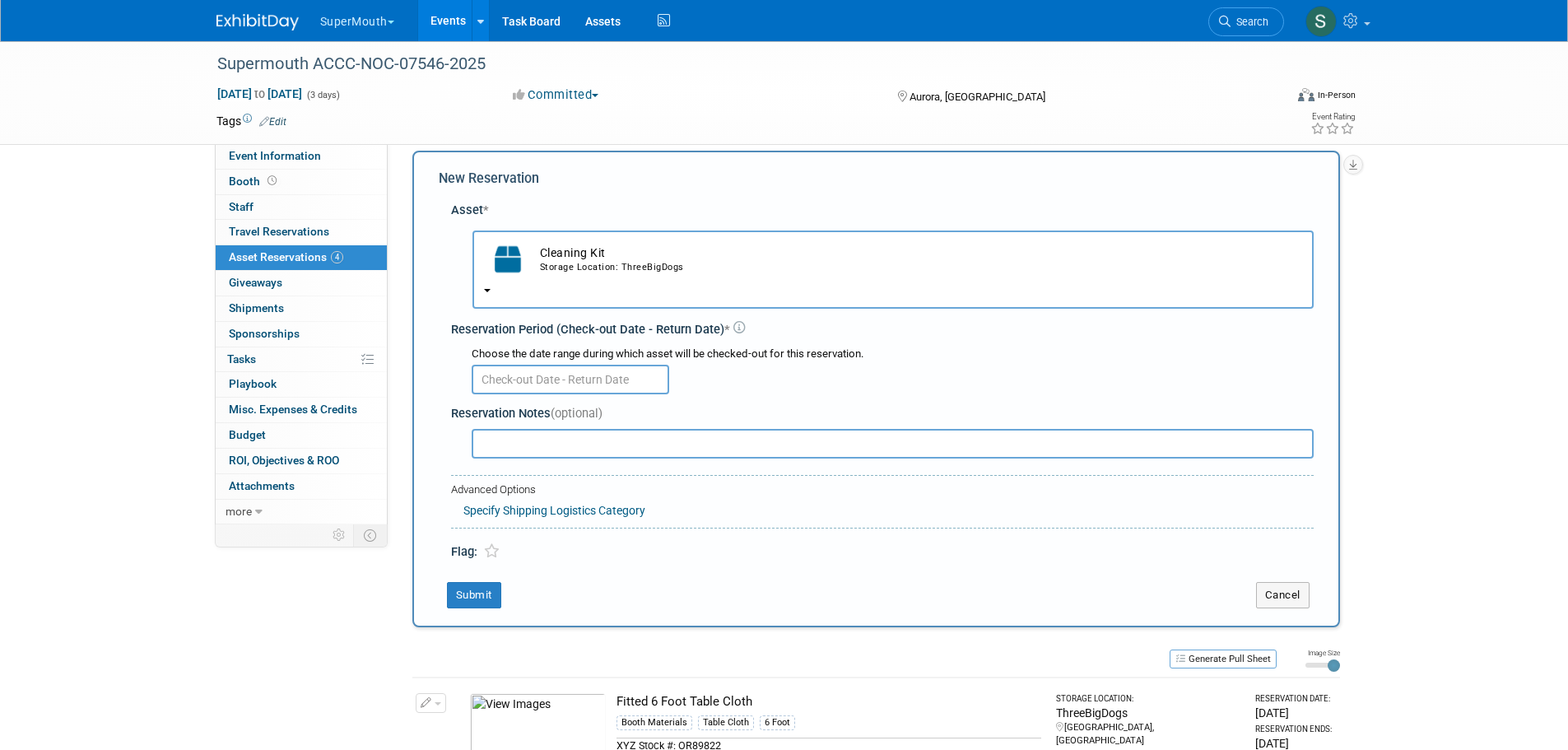
click at [549, 382] on input "text" at bounding box center [570, 380] width 198 height 30
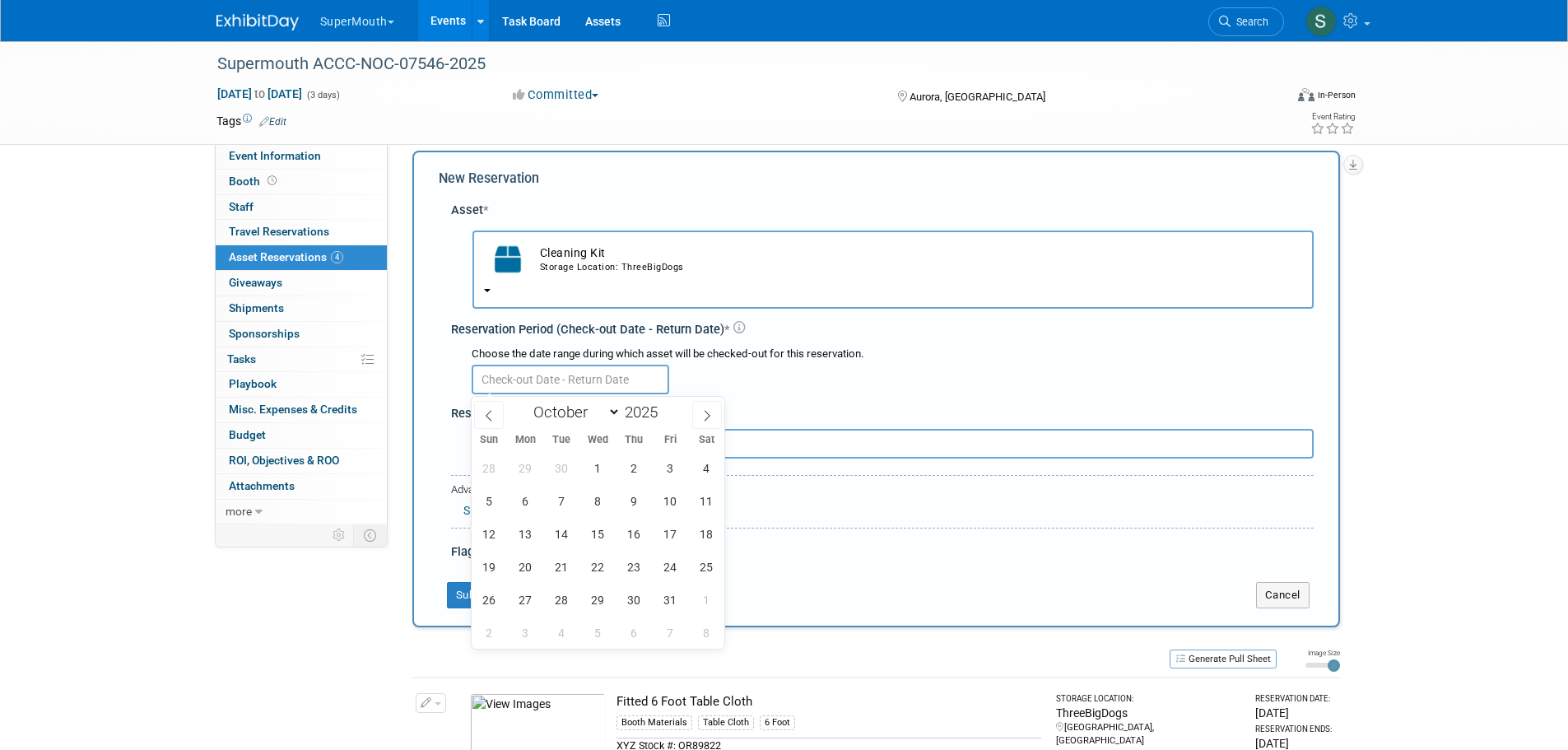
click at [490, 404] on span at bounding box center [489, 415] width 30 height 28
select select "8"
click at [631, 593] on span "2" at bounding box center [634, 600] width 33 height 33
type input "Oct 2, 2025"
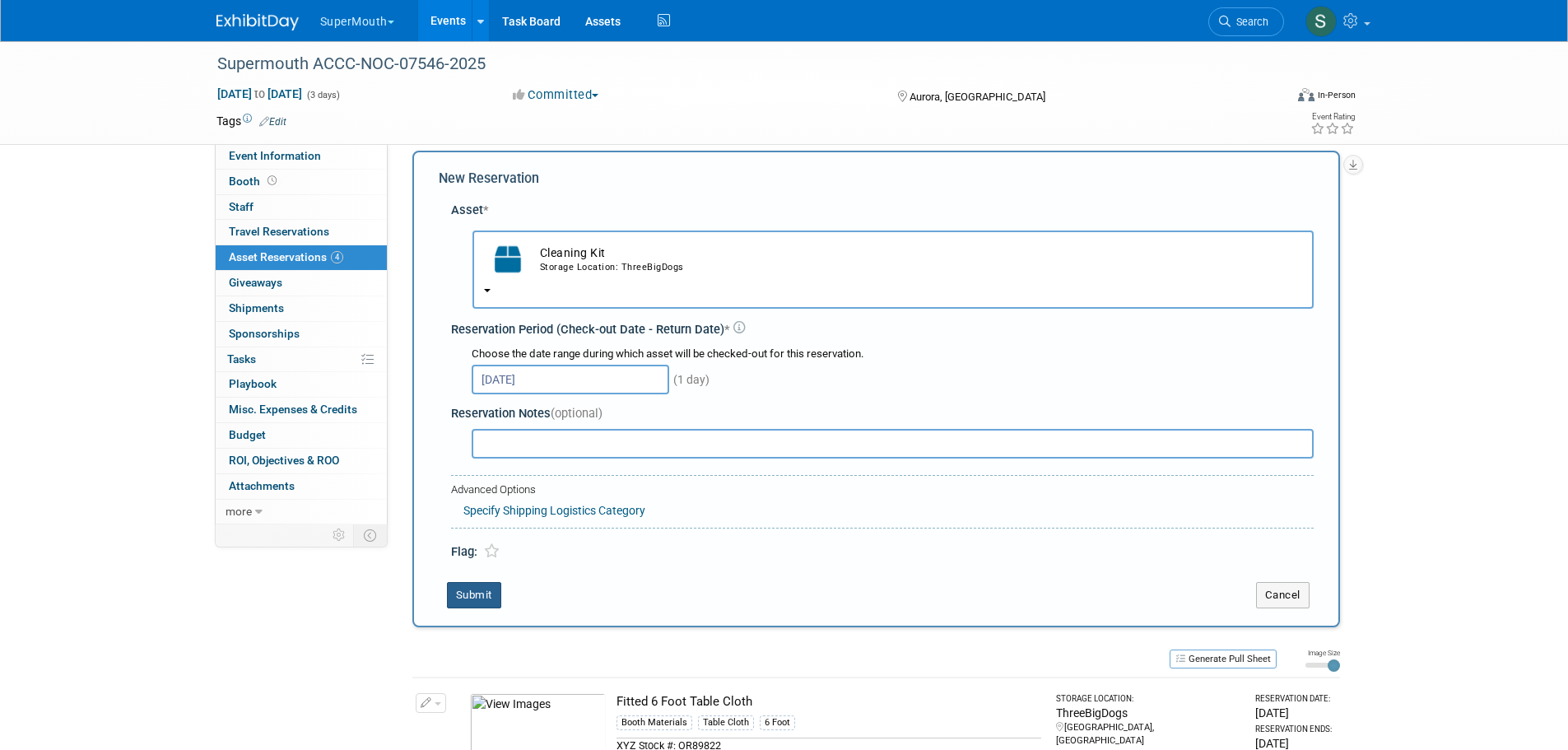
click at [492, 597] on button "Submit" at bounding box center [474, 595] width 54 height 26
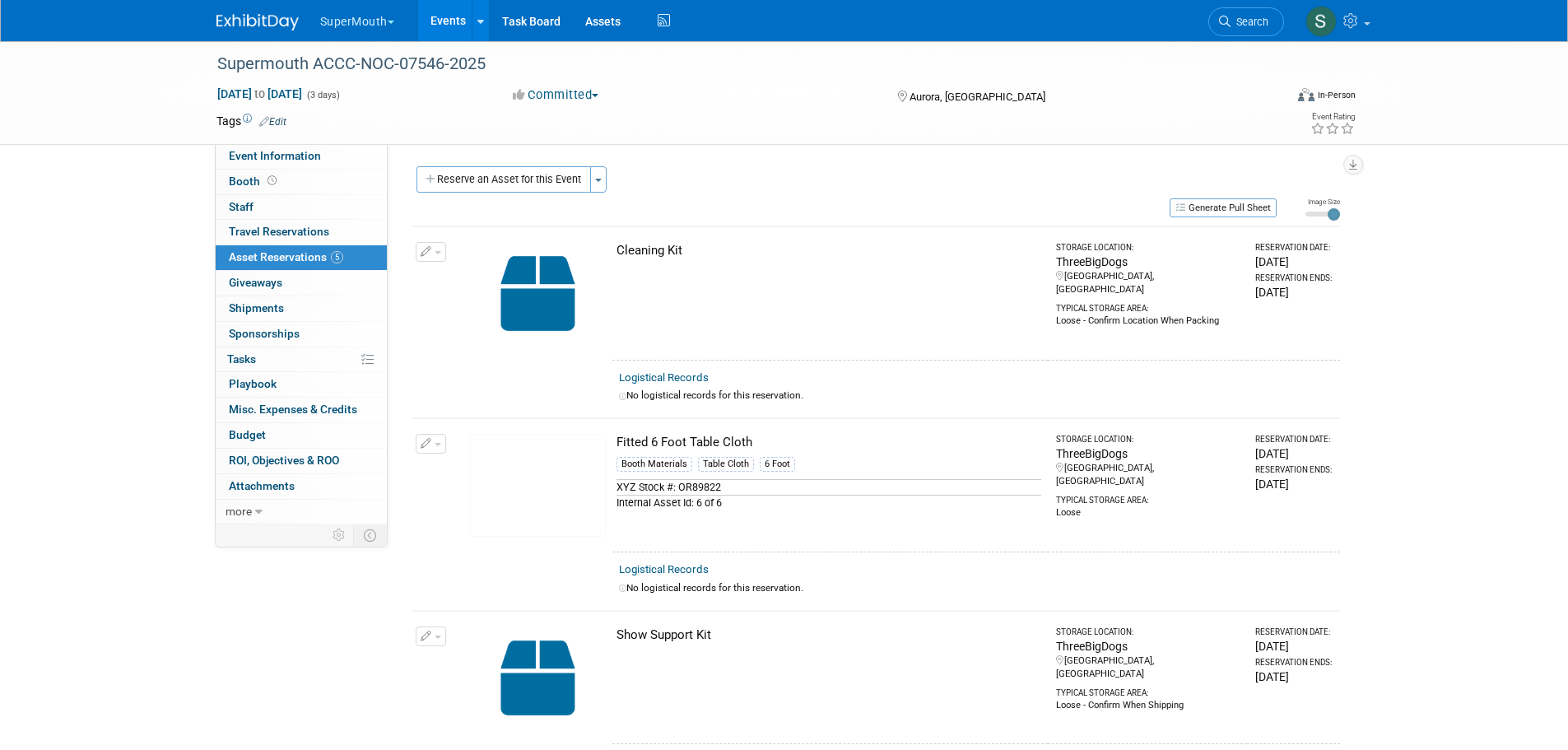
click at [278, 157] on span "Event Information" at bounding box center [274, 155] width 92 height 13
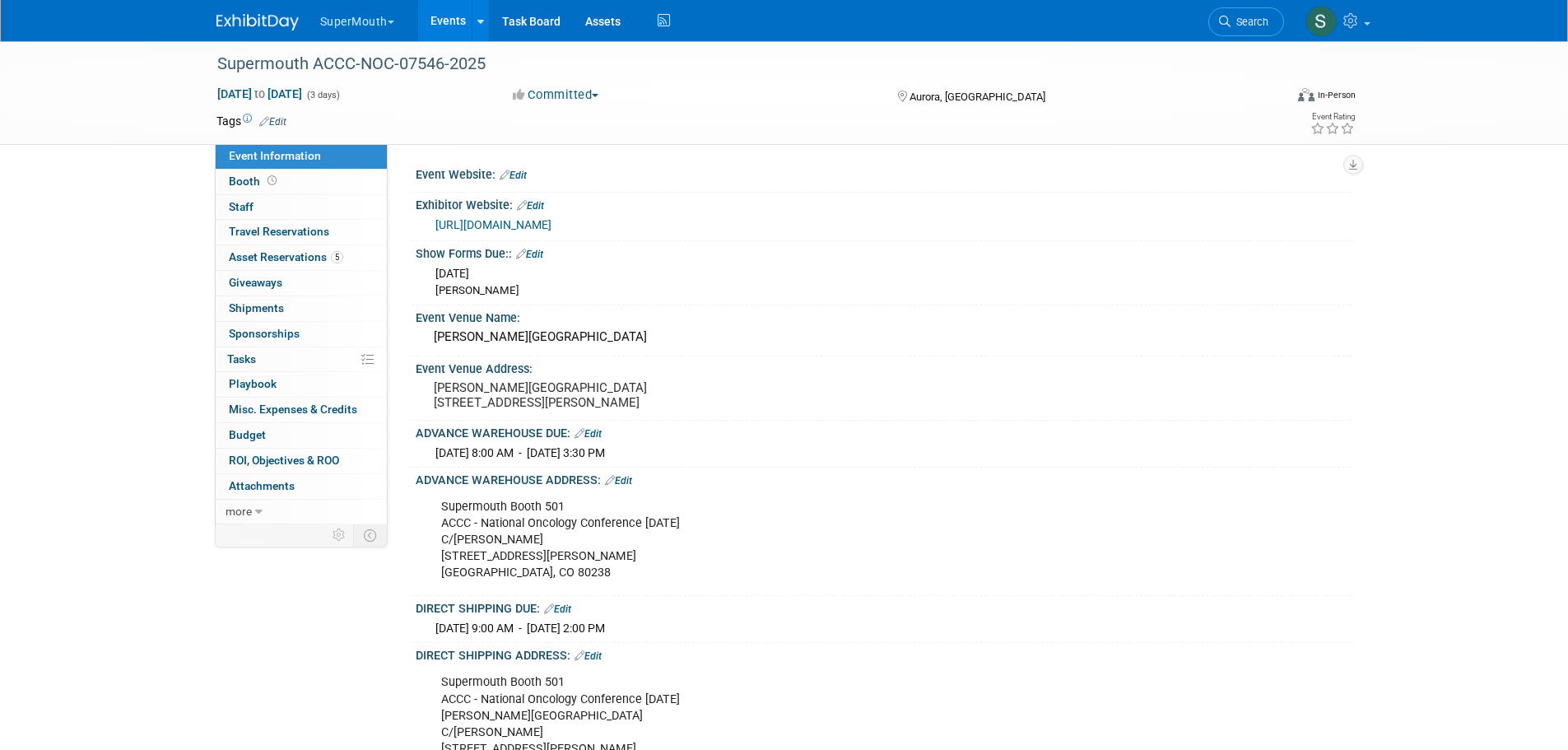
click at [375, 15] on button "SuperMouth" at bounding box center [367, 18] width 97 height 36
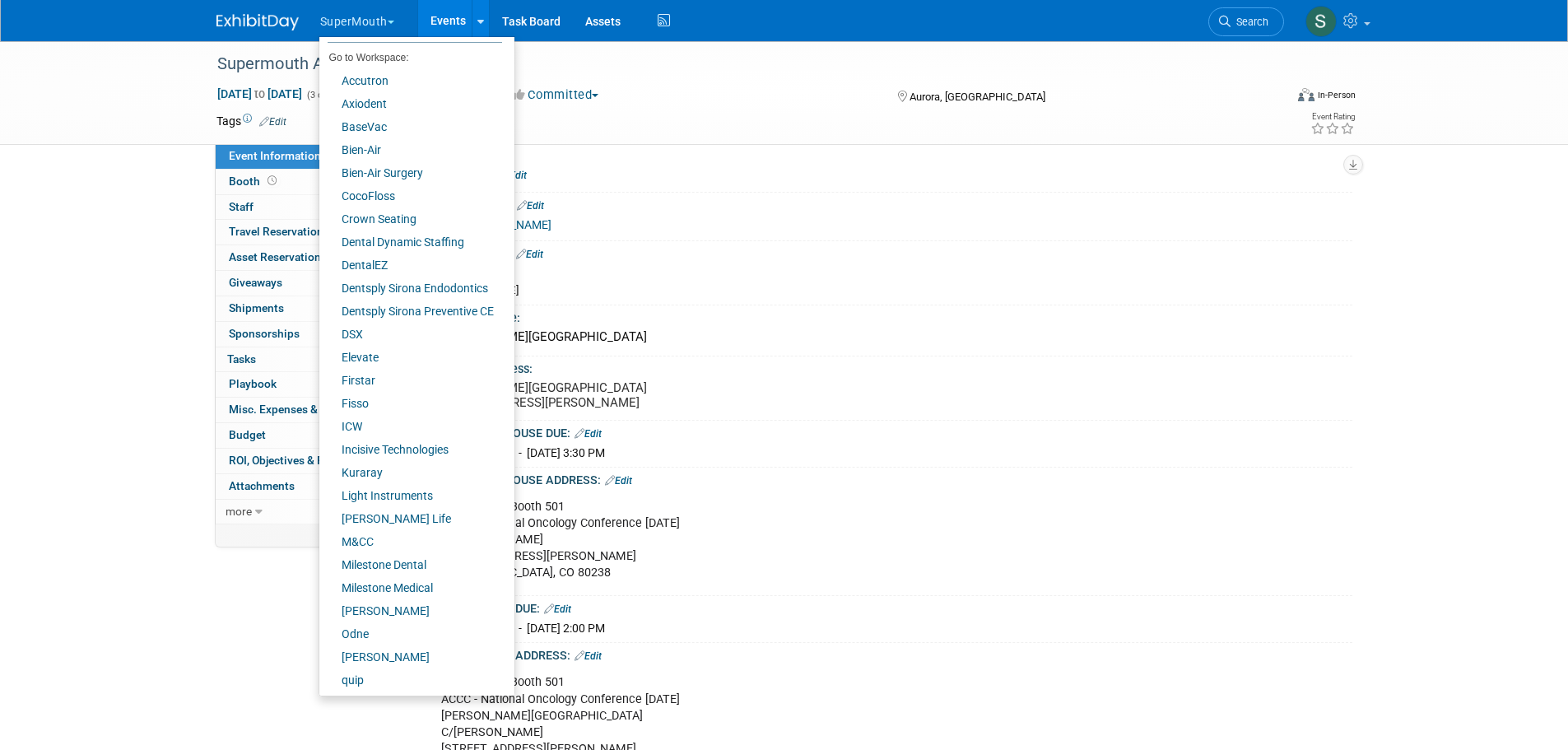
scroll to position [91, 0]
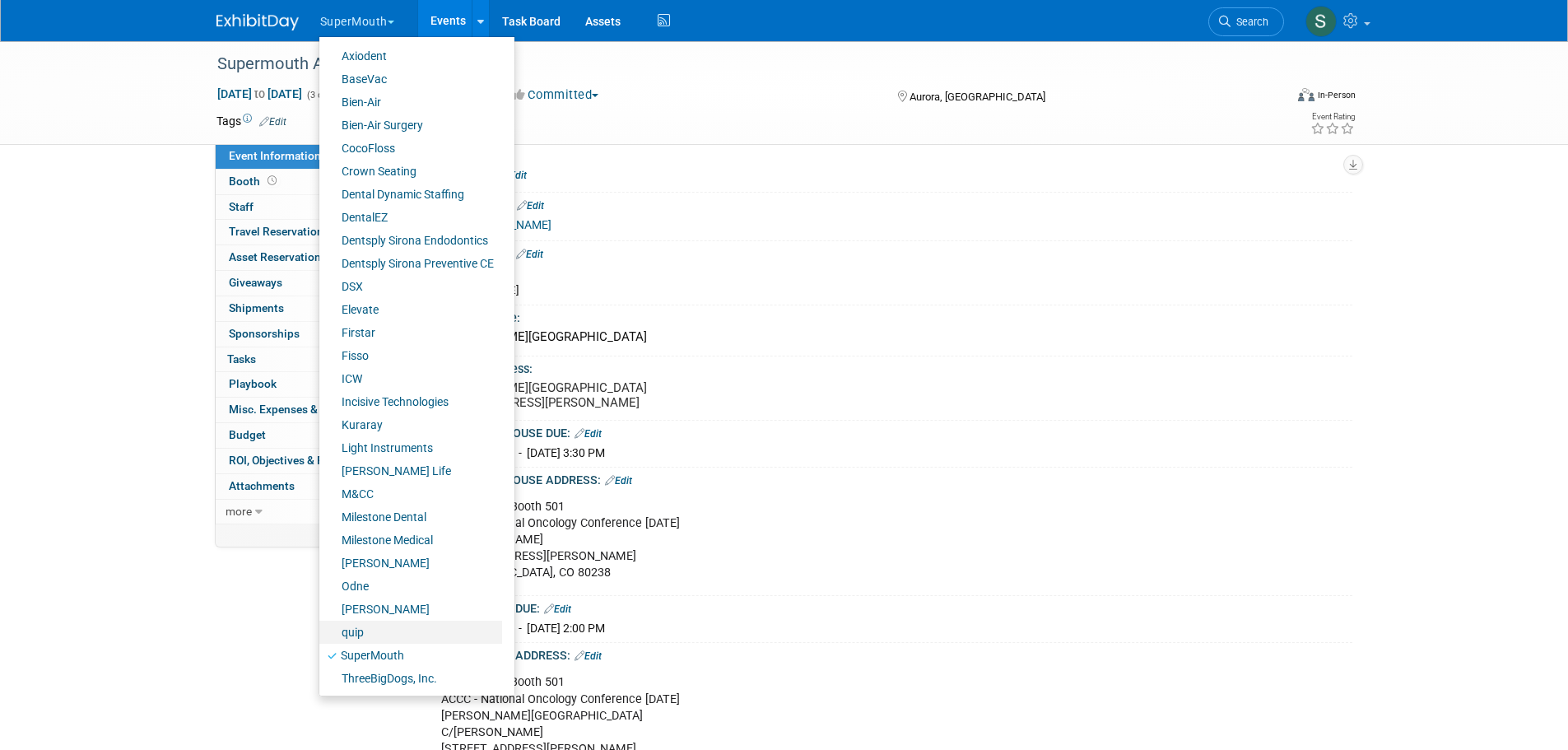
click at [387, 632] on link "quip" at bounding box center [410, 632] width 183 height 23
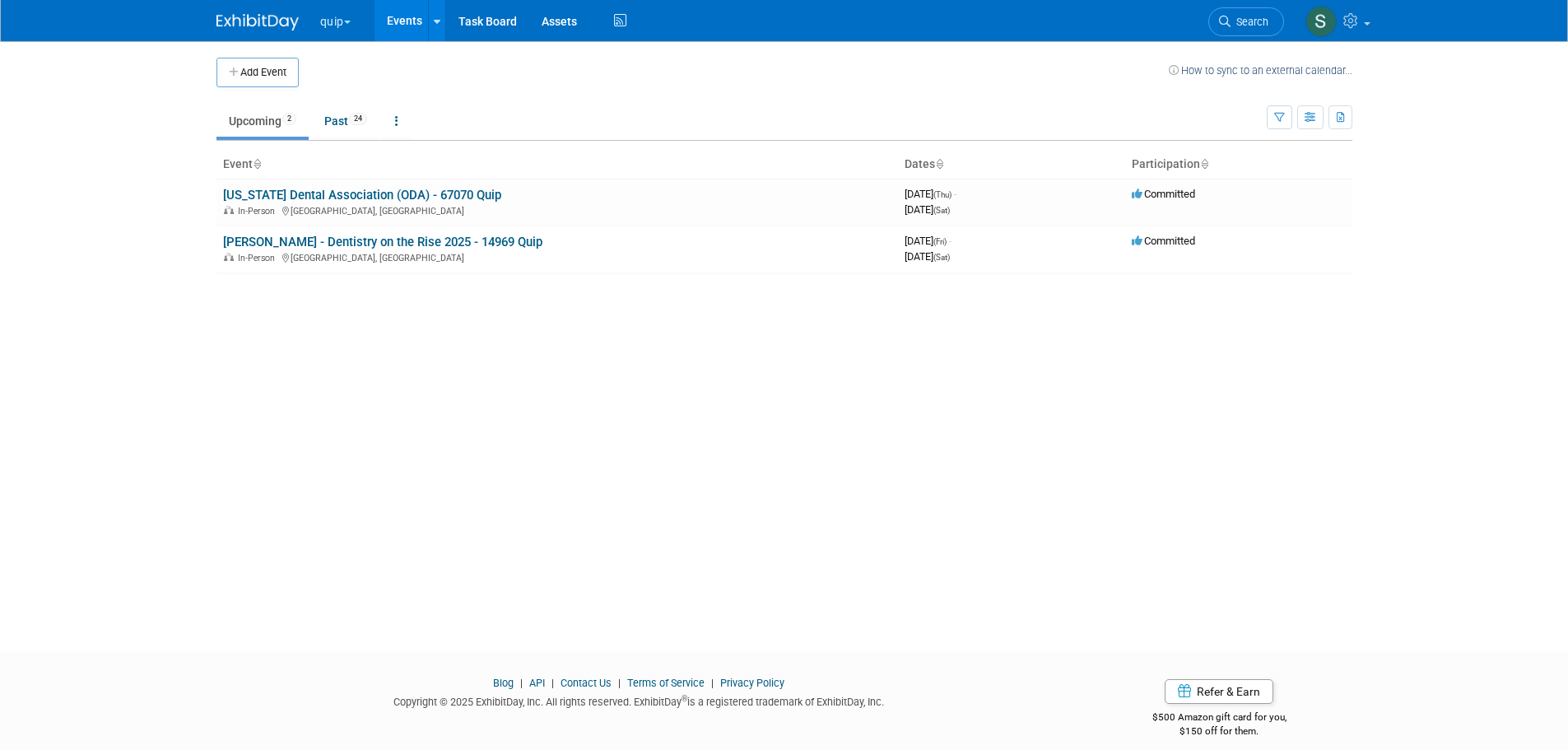
click at [422, 200] on link "[US_STATE] Dental Association (ODA) - 67070 Quip" at bounding box center [362, 195] width 279 height 15
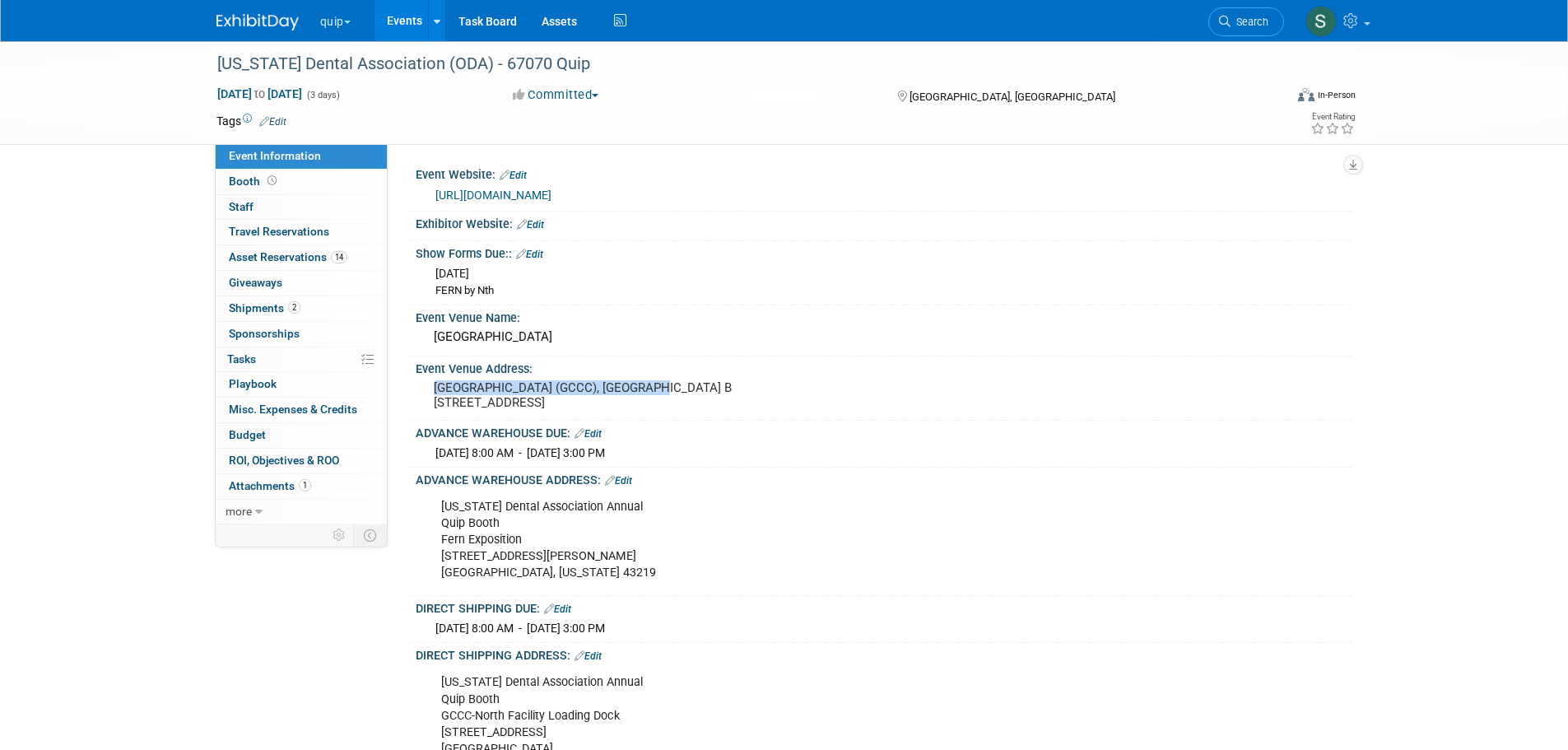
drag, startPoint x: 431, startPoint y: 385, endPoint x: 639, endPoint y: 391, distance: 208.1
click at [639, 391] on div "Greater Columbus Convention Center (GCCC), Exhibit Hall B 400 N. High Street, C…" at bounding box center [611, 395] width 366 height 38
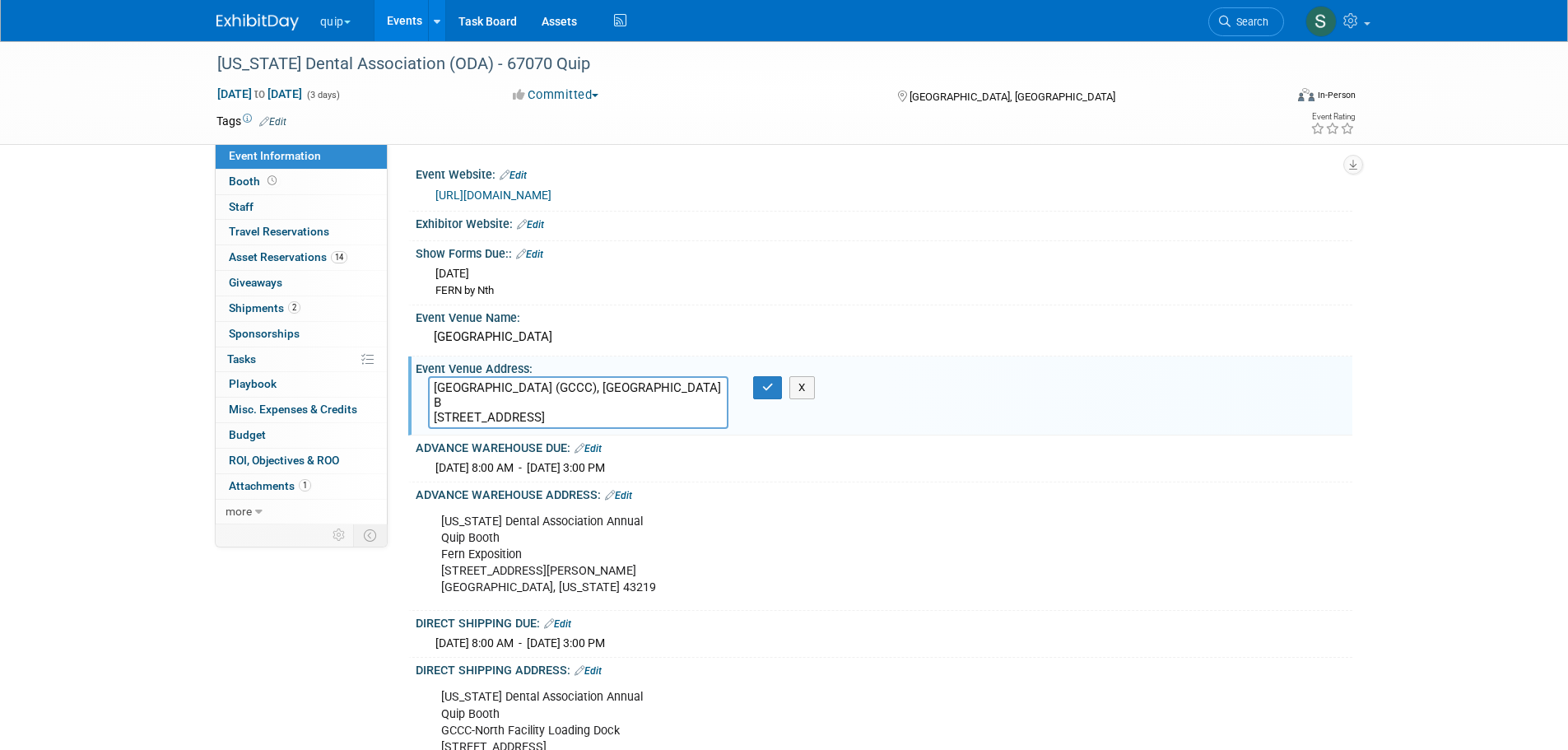
click at [627, 390] on textarea "Greater Columbus Convention Center (GCCC), Exhibit Hall B 400 N. High Street, C…" at bounding box center [578, 403] width 301 height 53
drag, startPoint x: 641, startPoint y: 389, endPoint x: 395, endPoint y: 387, distance: 246.0
click at [395, 387] on div "Event Website: Edit https://www.oda.org/events-ce/annual-session/exhibitors/ Ex…" at bounding box center [869, 334] width 964 height 381
drag, startPoint x: 778, startPoint y: 390, endPoint x: 746, endPoint y: 295, distance: 100.2
click at [778, 390] on button "button" at bounding box center [768, 388] width 30 height 23
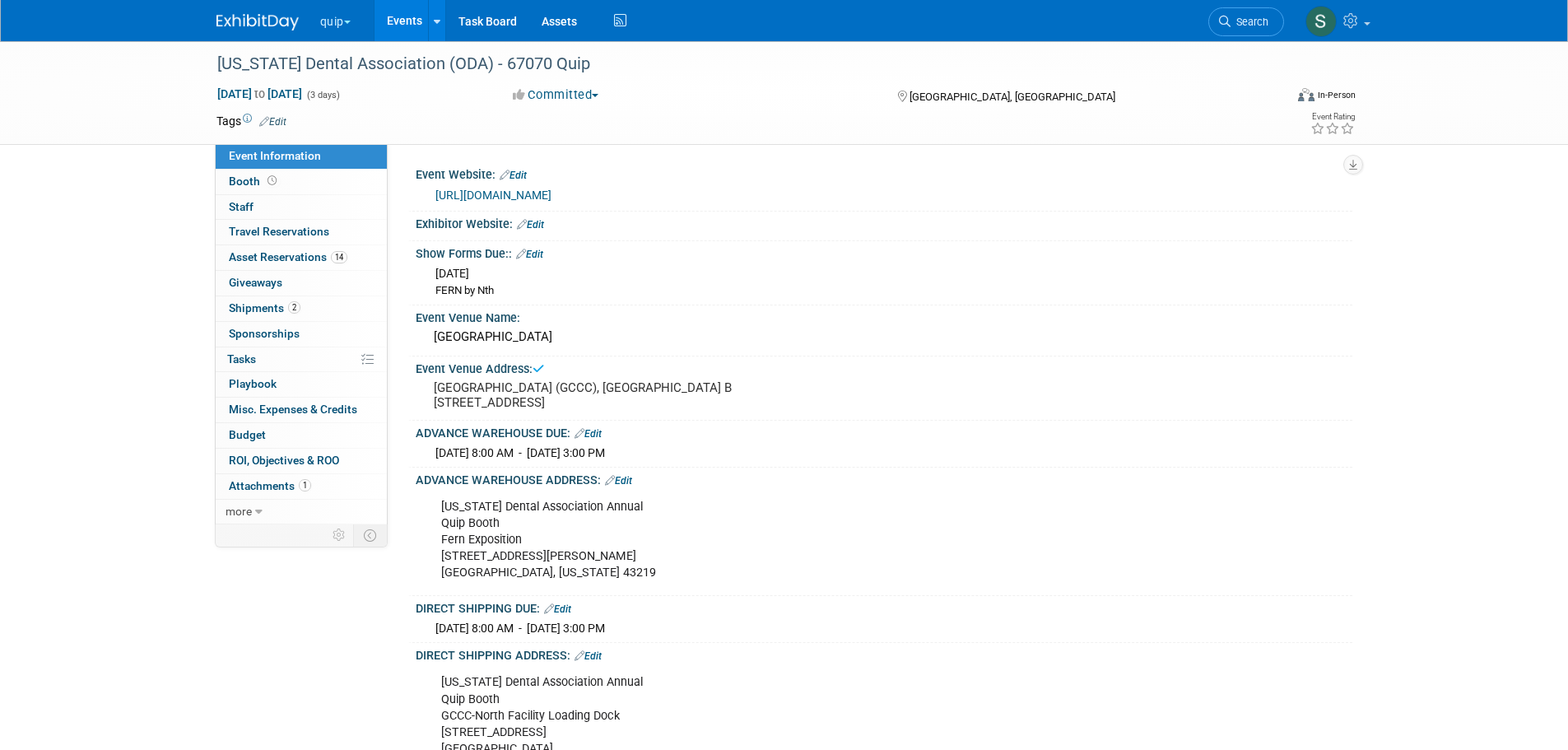
click at [351, 21] on span "button" at bounding box center [346, 22] width 6 height 4
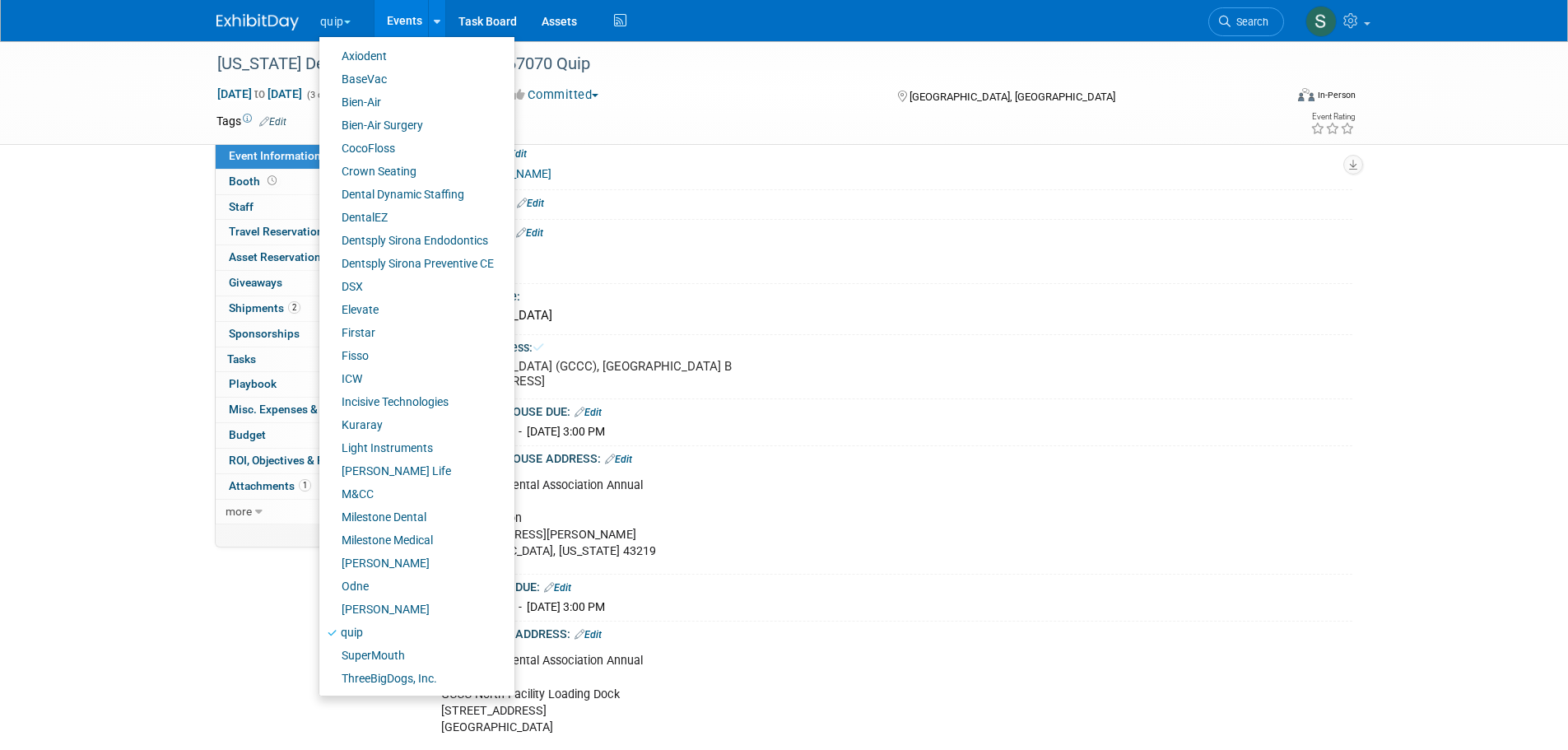
scroll to position [27, 0]
click at [397, 654] on link "SuperMouth" at bounding box center [410, 655] width 183 height 23
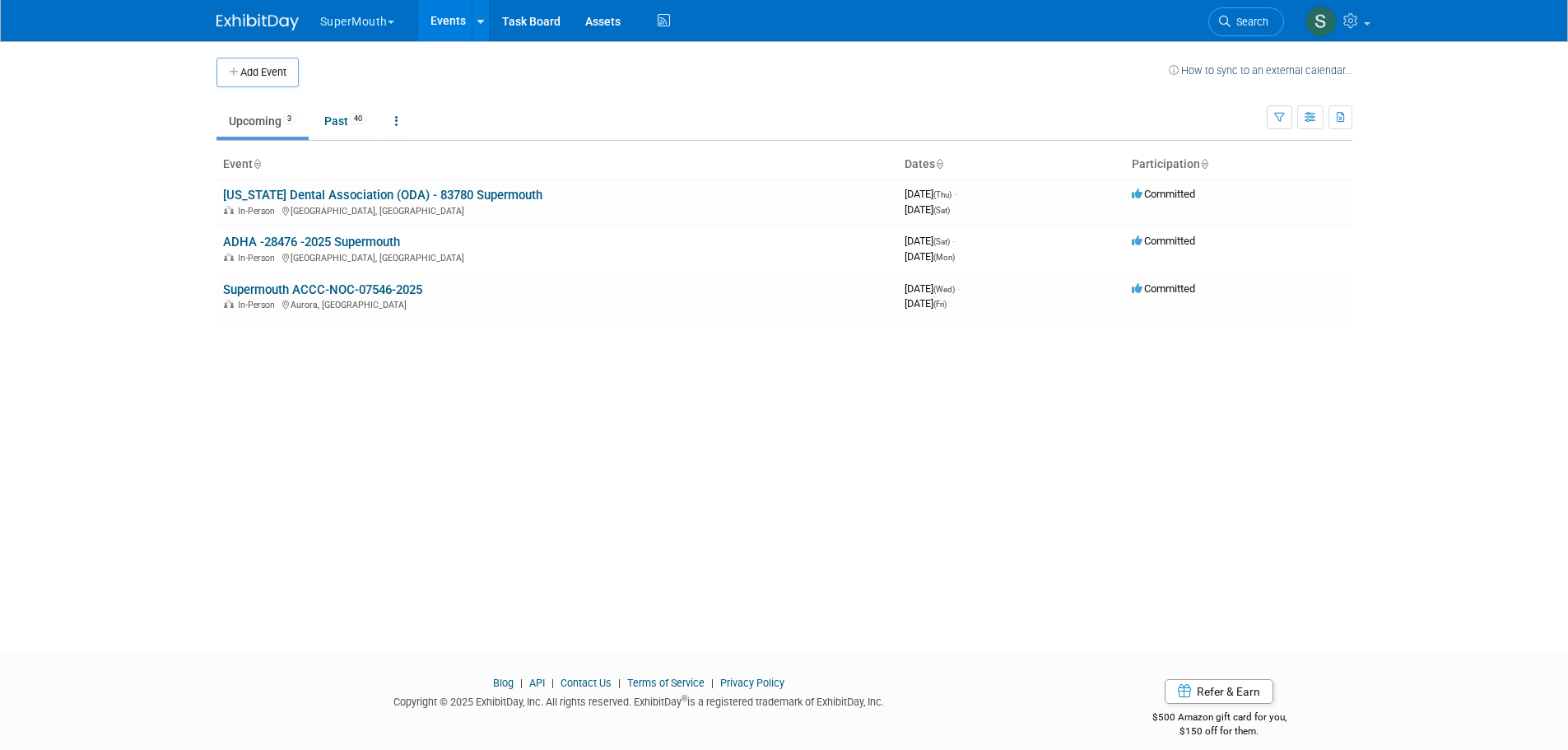
click at [342, 284] on link "Supermouth ACCC-NOC-07546-2025" at bounding box center [323, 289] width 200 height 15
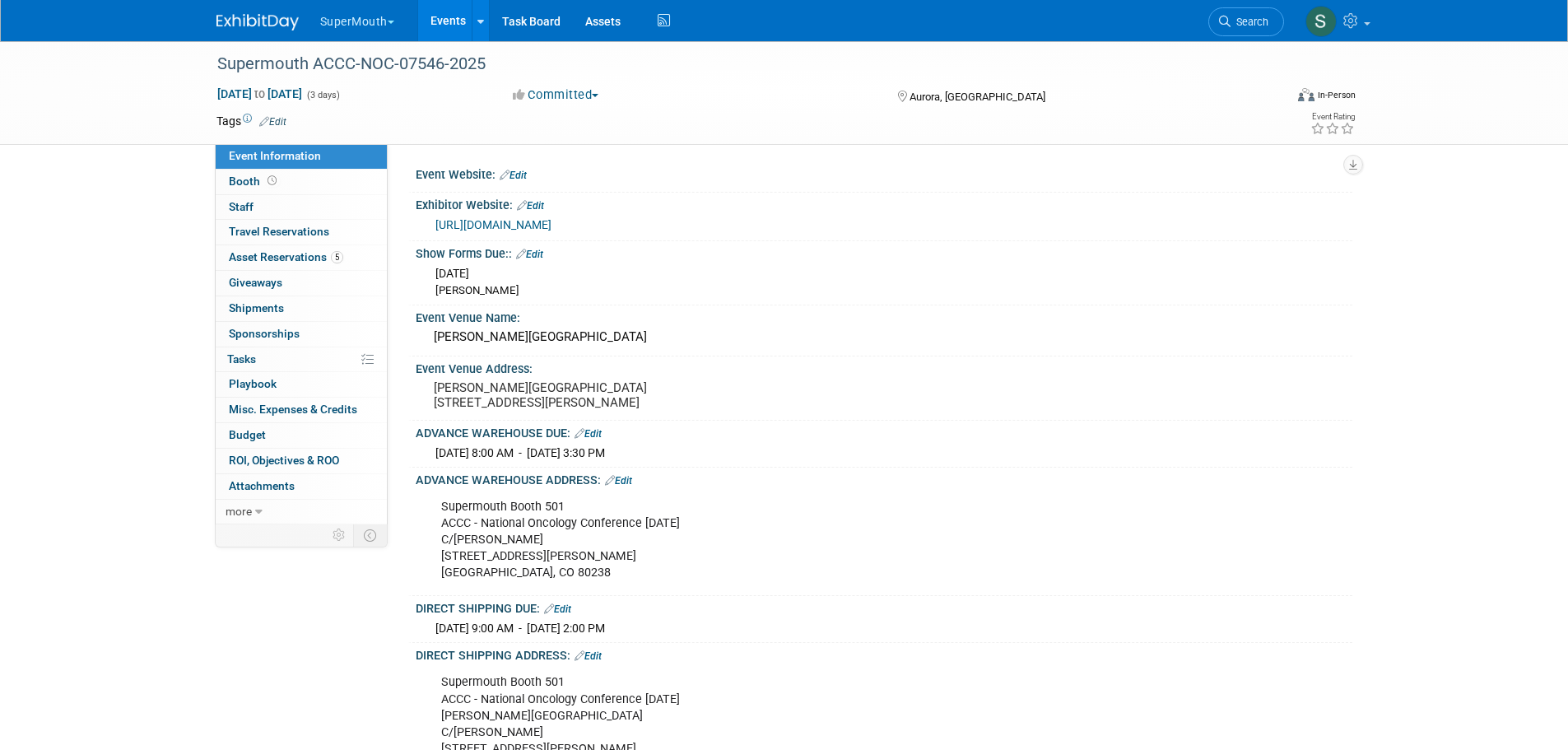
click at [316, 260] on span "Asset Reservations 5" at bounding box center [286, 257] width 114 height 13
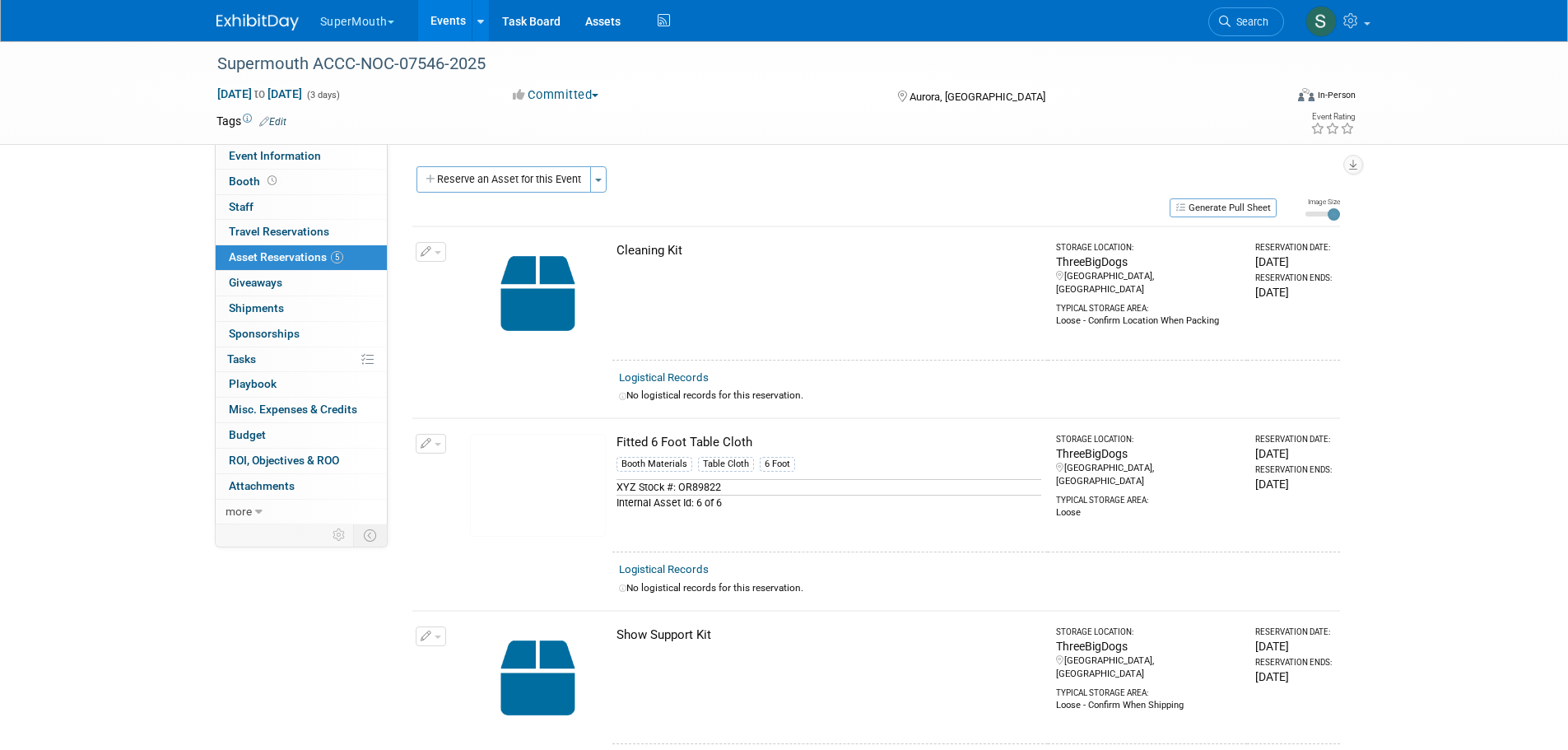
click at [504, 182] on button "Reserve an Asset for this Event" at bounding box center [504, 179] width 175 height 26
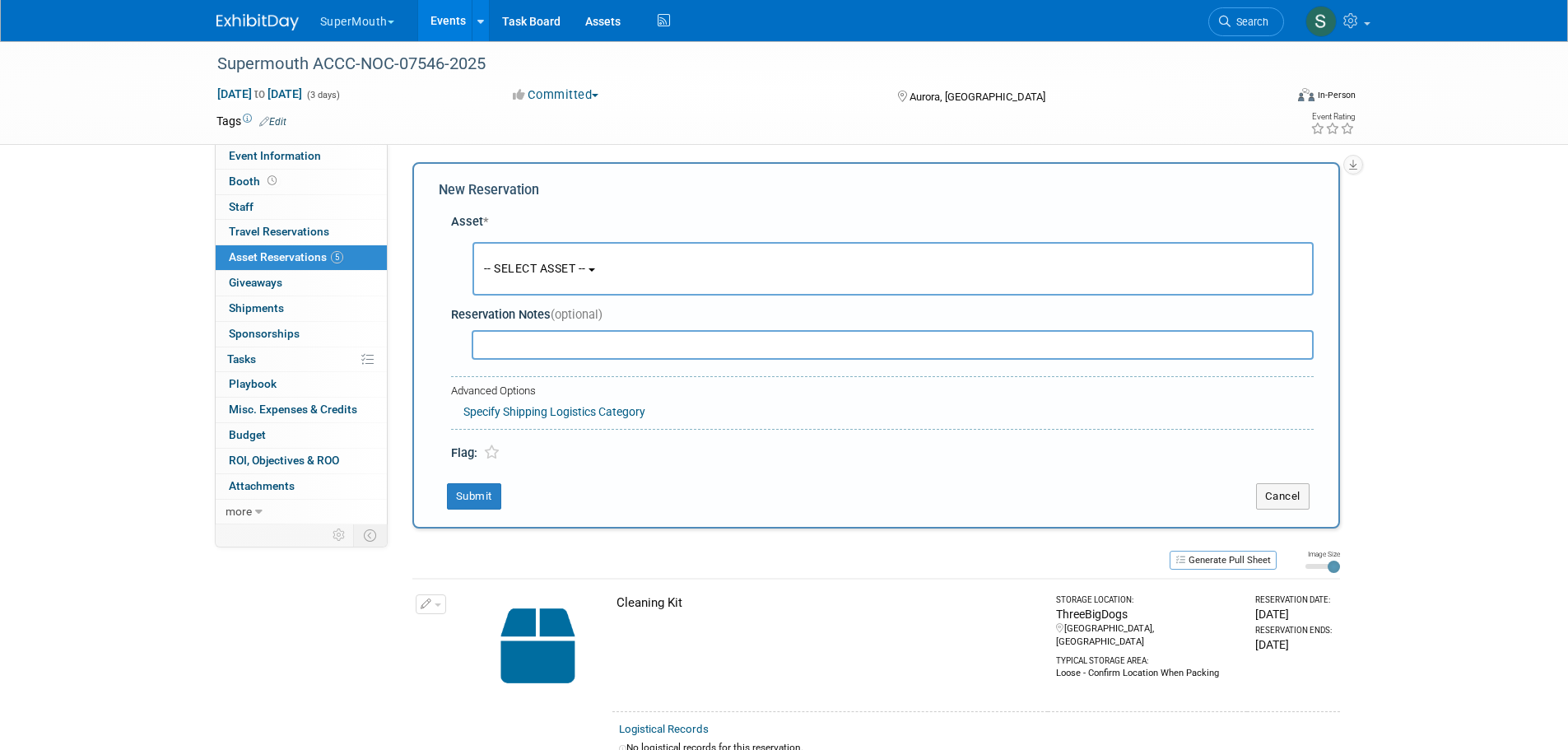
scroll to position [16, 0]
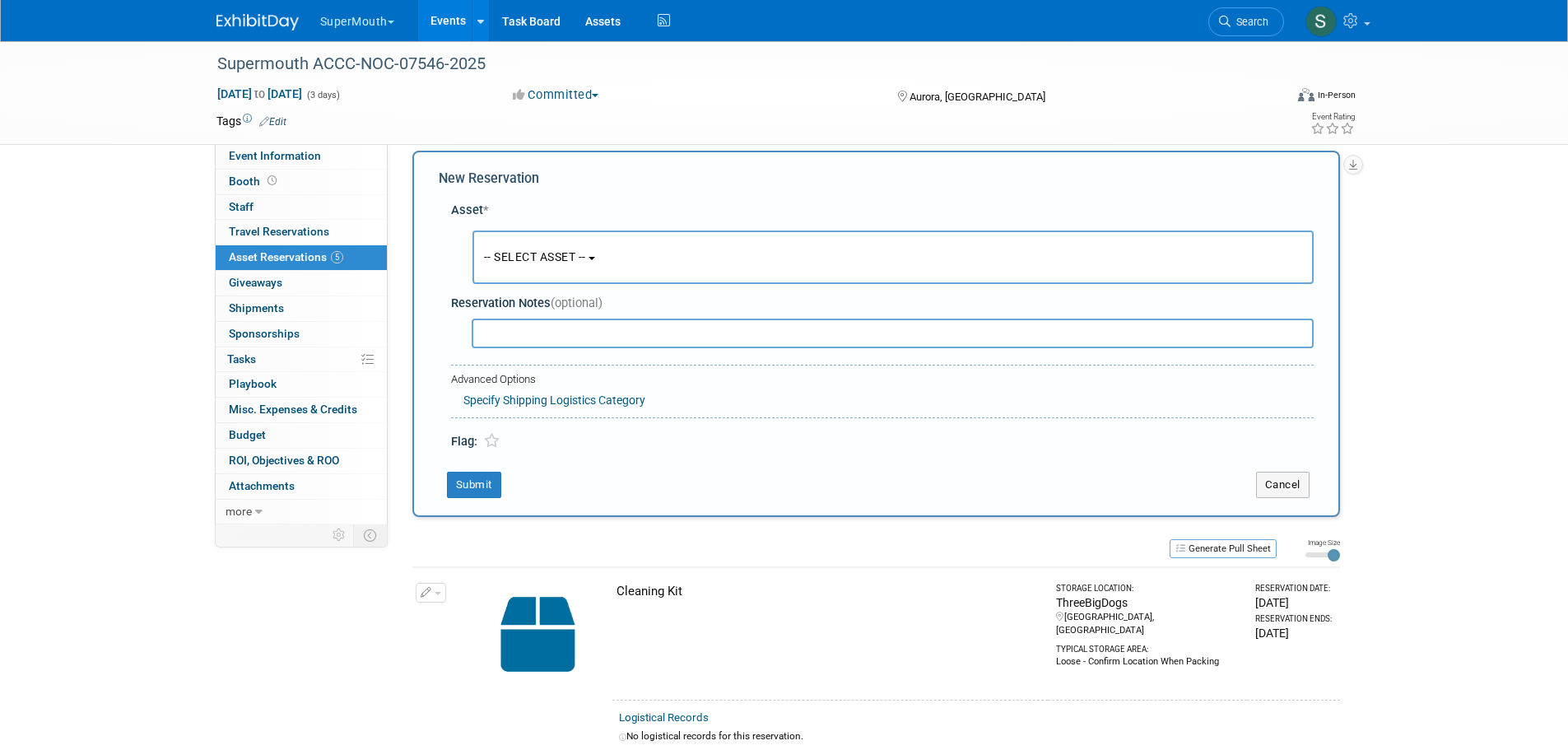
click at [545, 253] on span "-- SELECT ASSET --" at bounding box center [535, 257] width 102 height 13
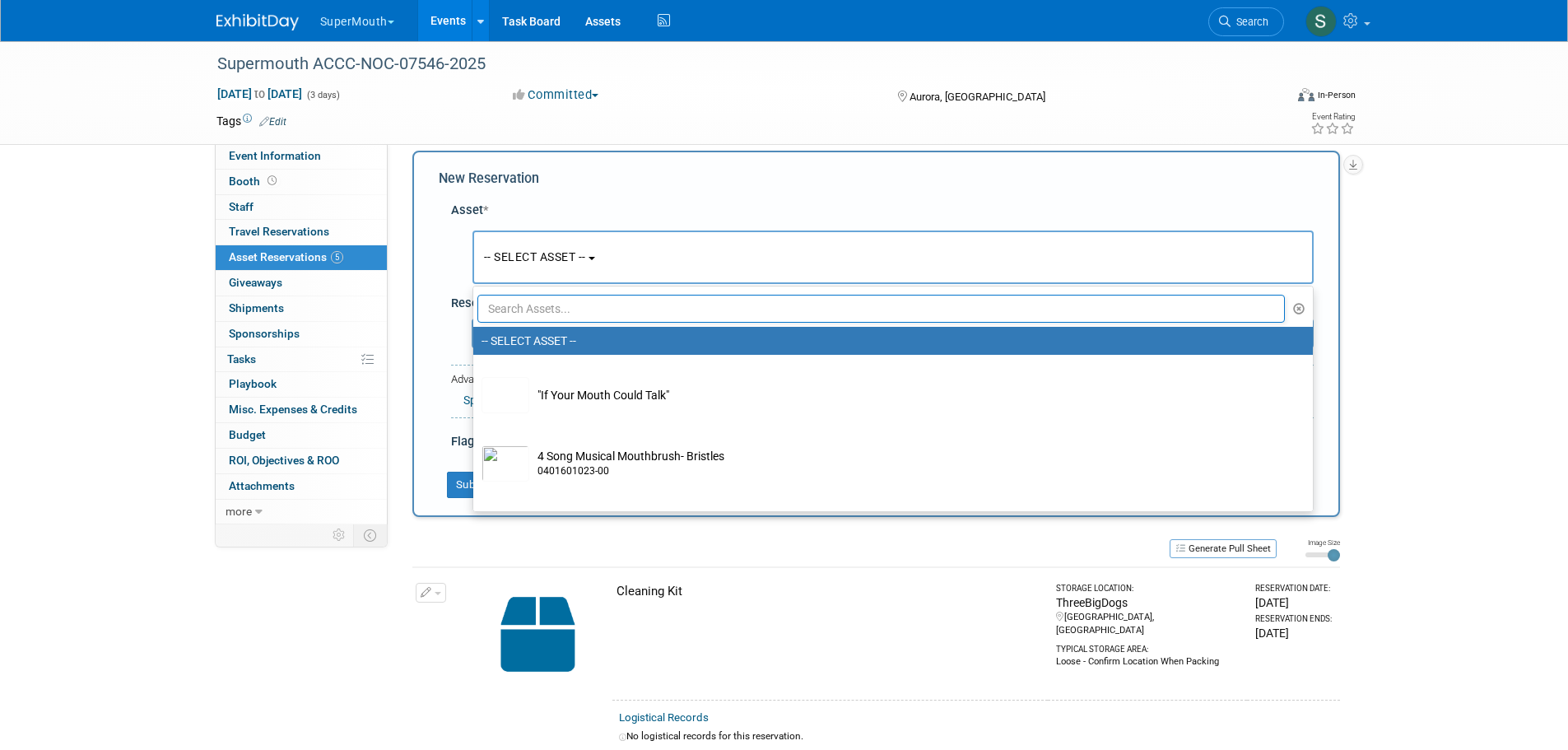
click at [561, 309] on input "text" at bounding box center [882, 309] width 809 height 28
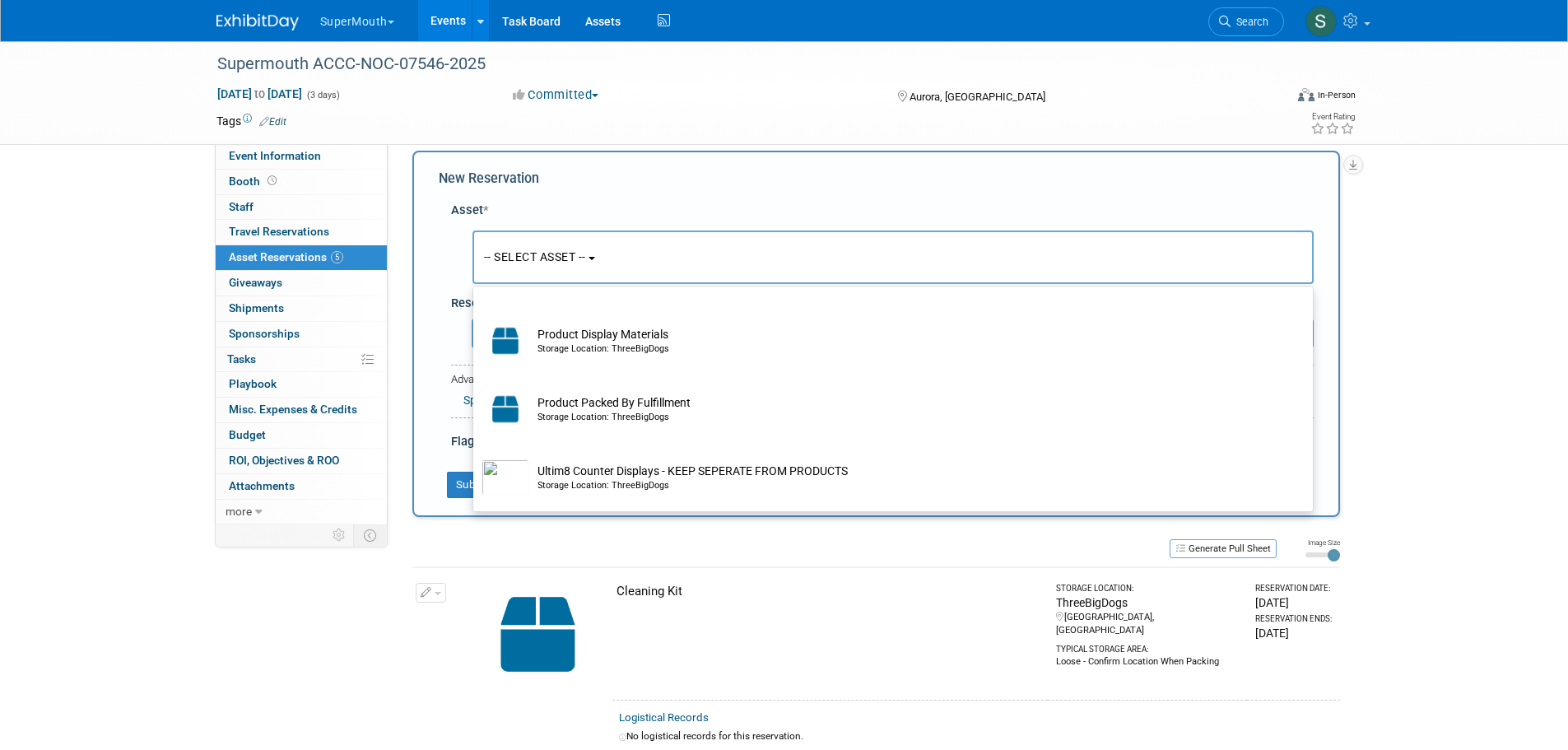
scroll to position [110, 0]
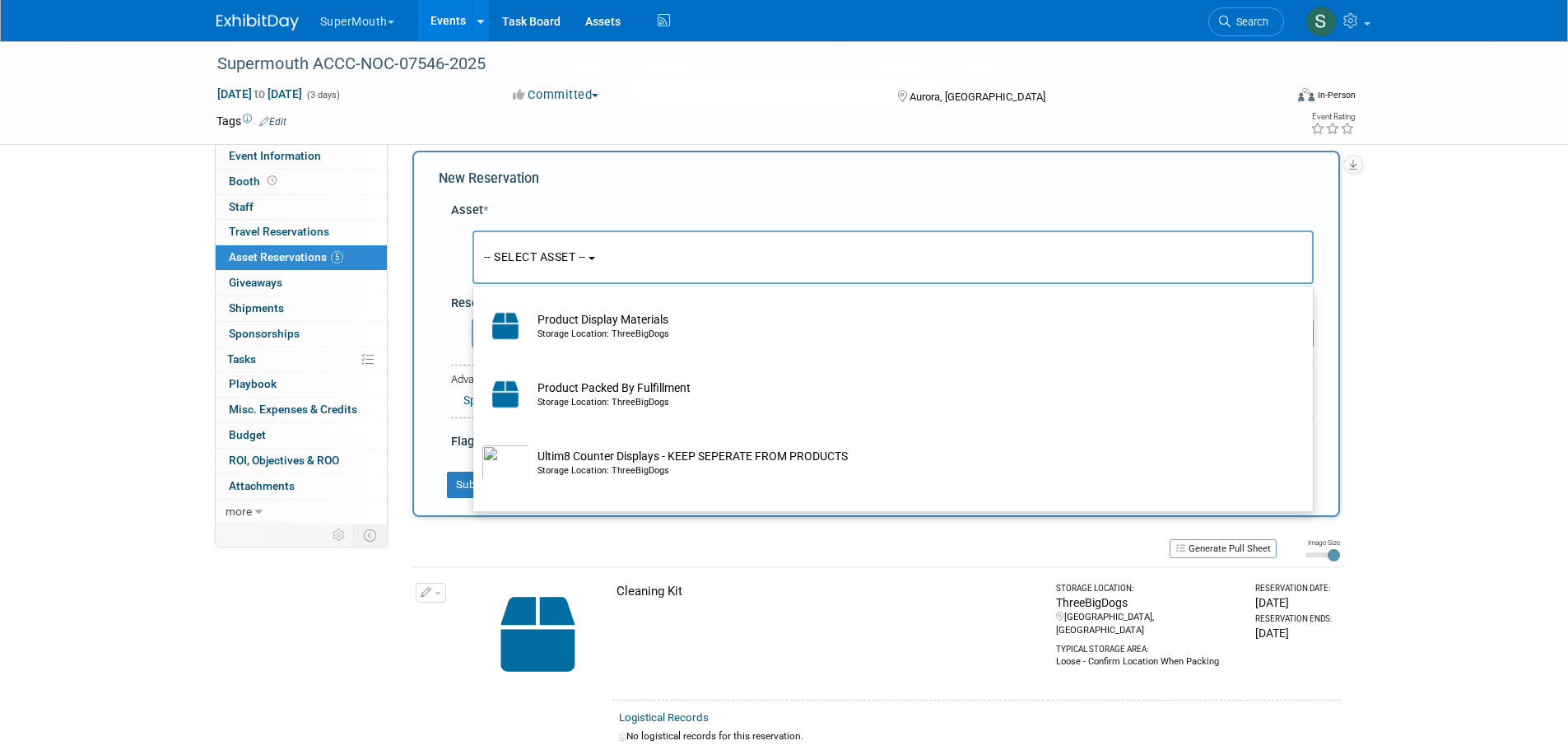
type input "prod"
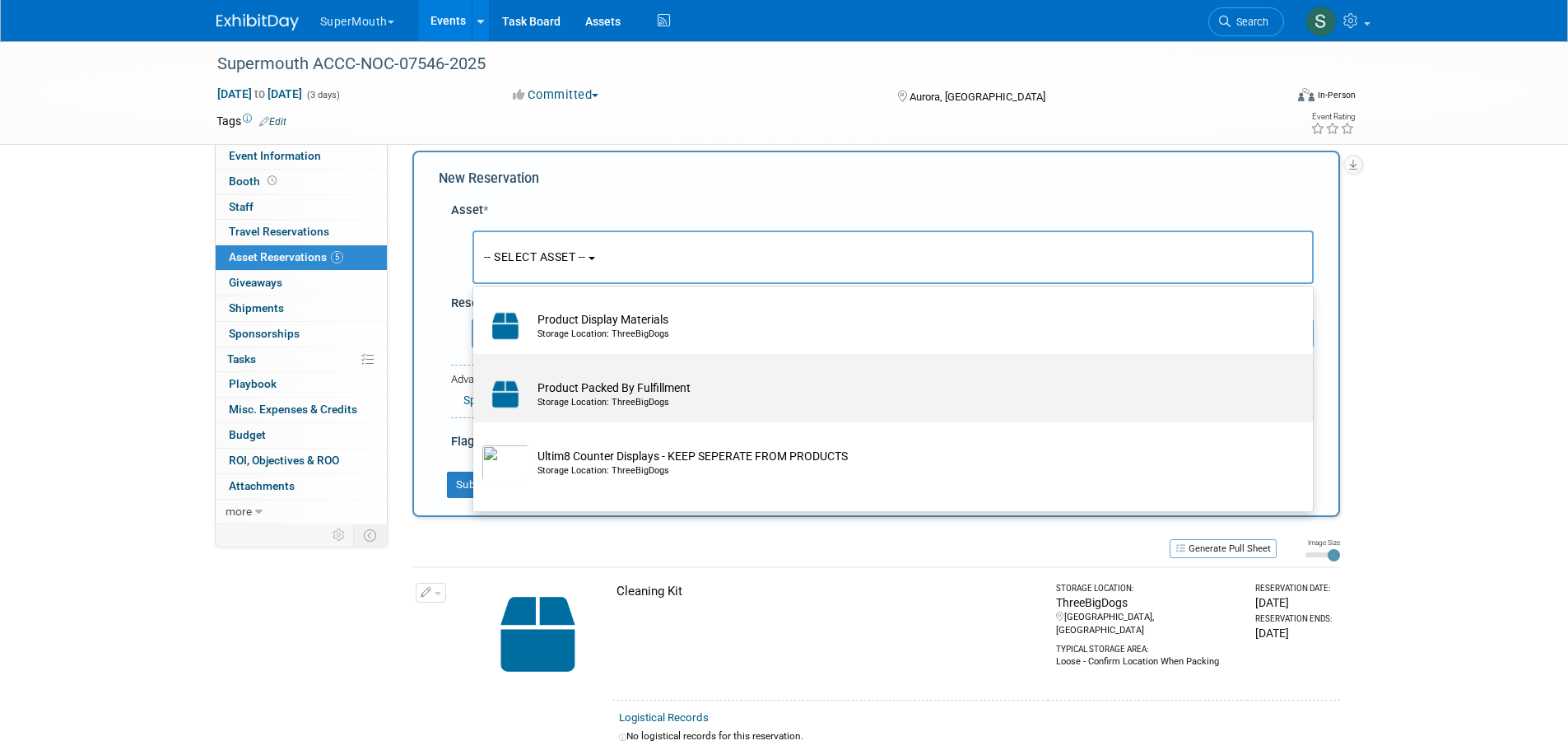
click at [672, 395] on td "Product Packed By Fulfillment Storage Location: ThreeBigDogs" at bounding box center [904, 394] width 751 height 36
click at [475, 374] on input "Product Packed By Fulfillment Storage Location: ThreeBigDogs" at bounding box center [470, 368] width 11 height 11
select select "10720081"
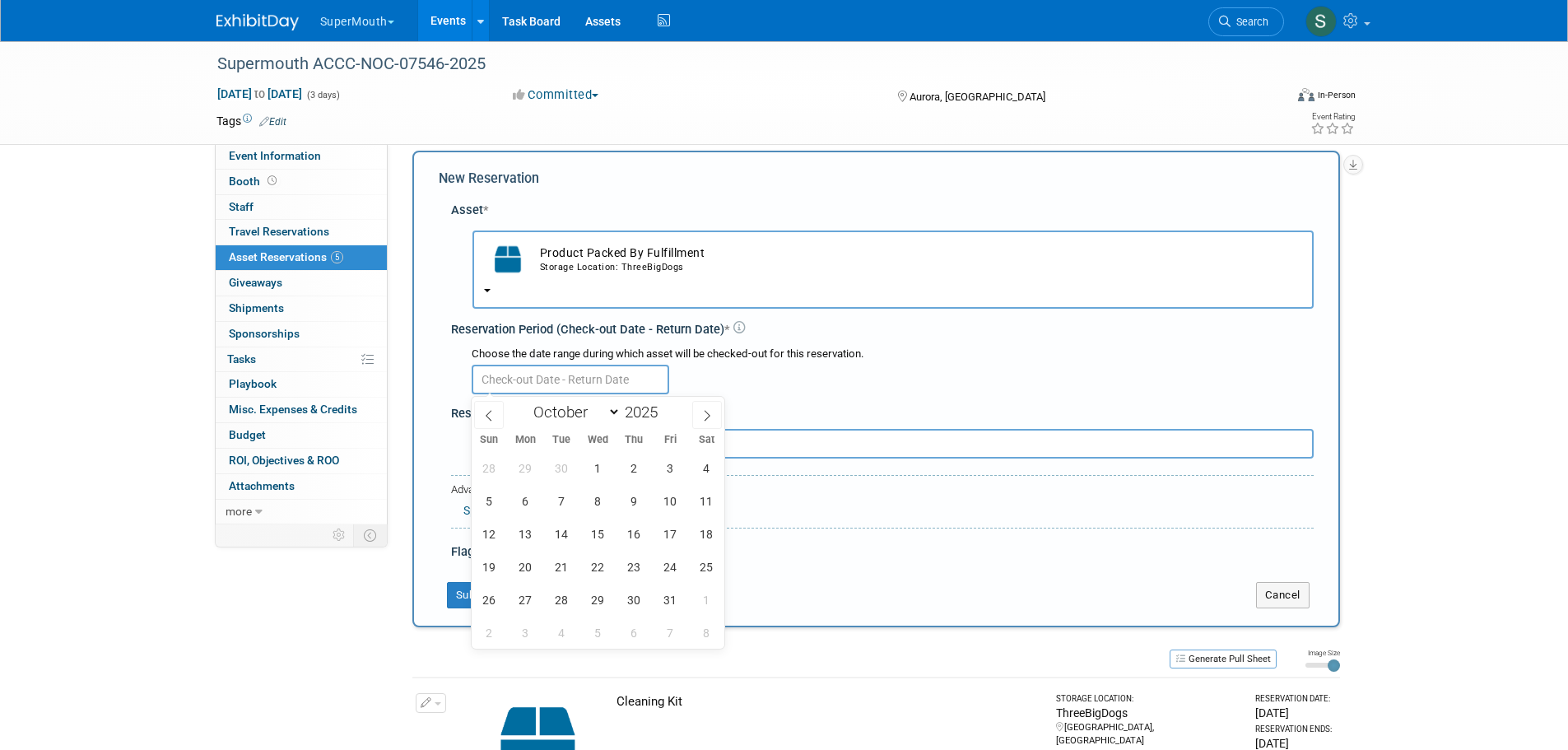
click at [606, 382] on input "text" at bounding box center [570, 380] width 198 height 30
click at [496, 415] on span at bounding box center [489, 415] width 30 height 28
select select "8"
click at [628, 604] on span "2" at bounding box center [634, 600] width 33 height 33
type input "Oct 2, 2025"
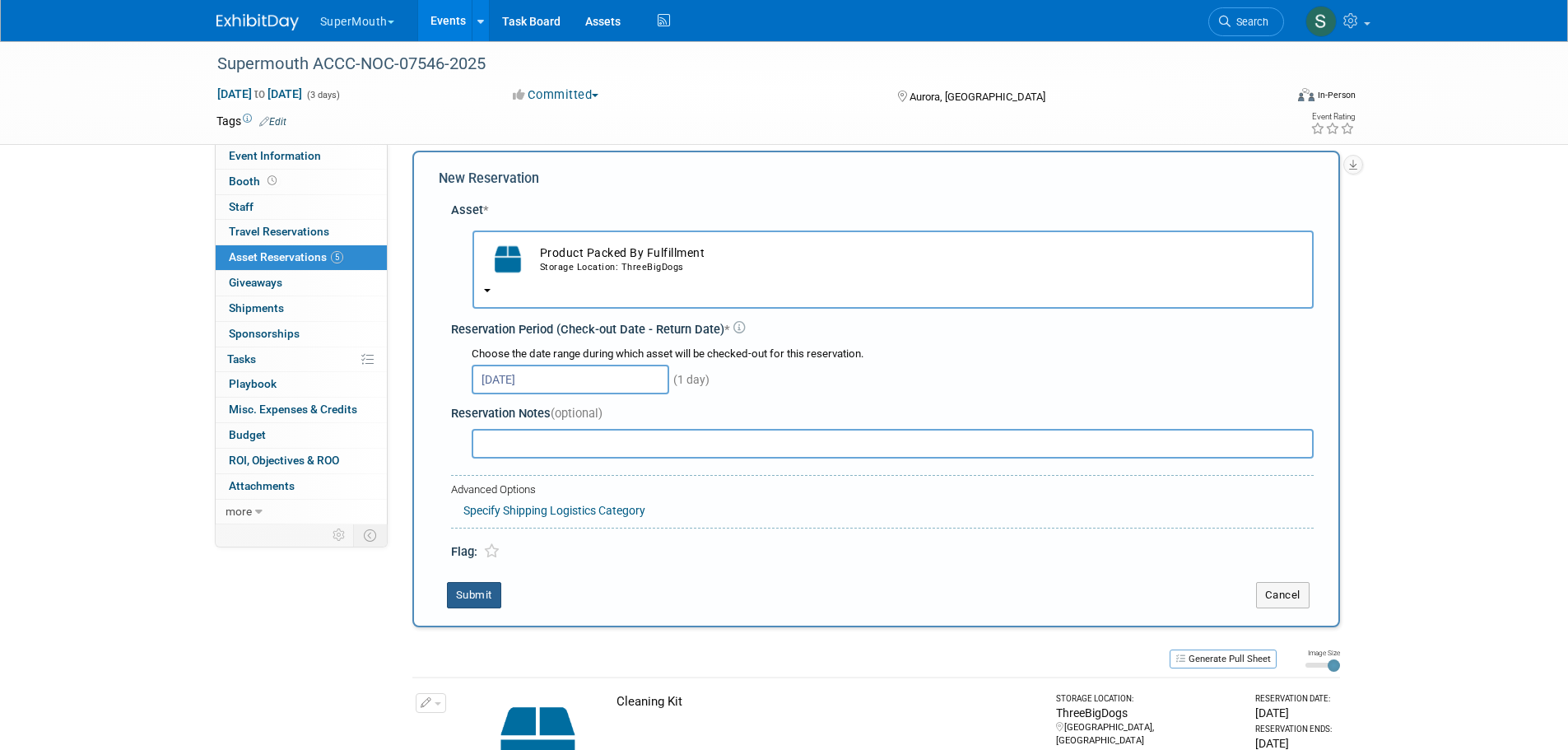
click at [475, 600] on button "Submit" at bounding box center [474, 595] width 54 height 26
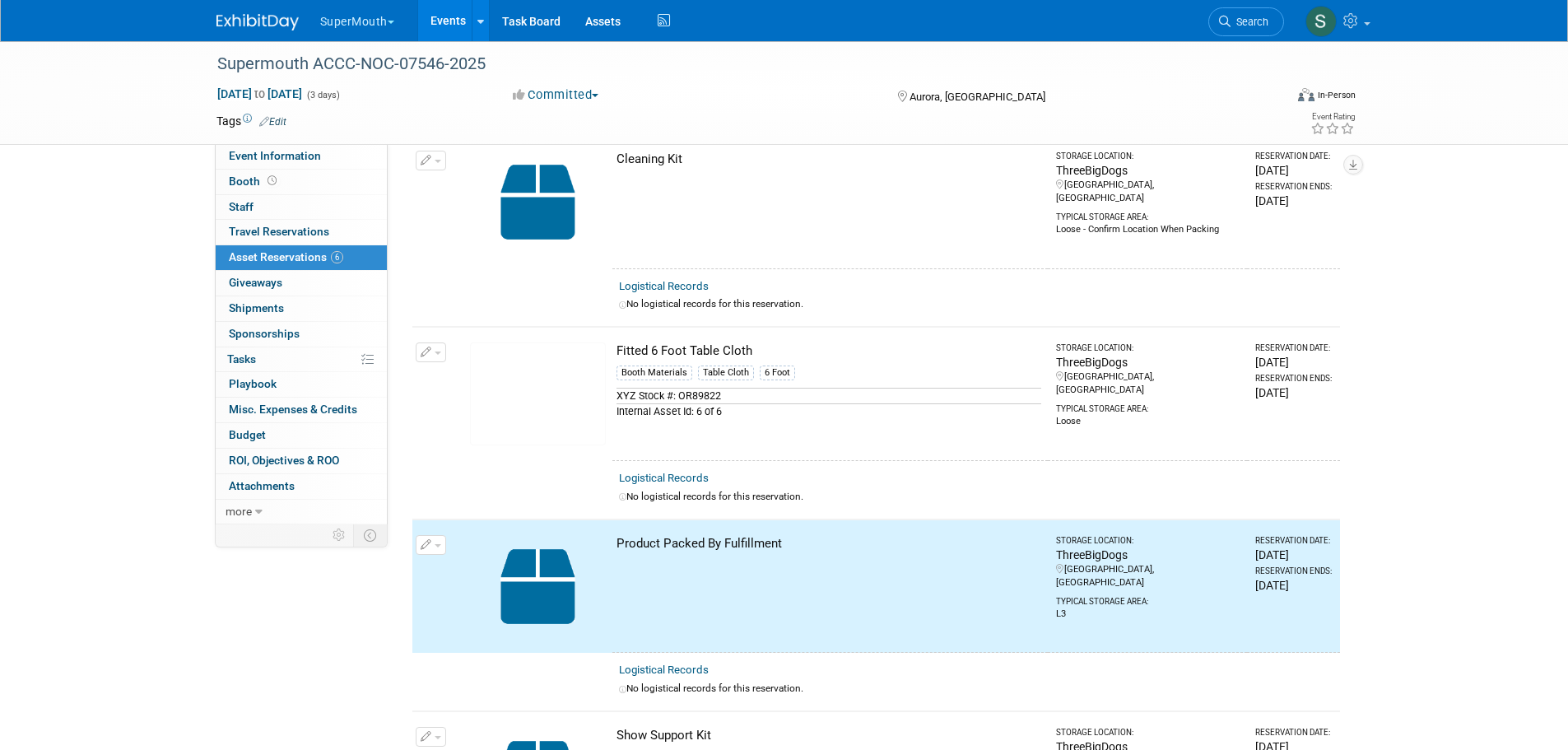
scroll to position [0, 0]
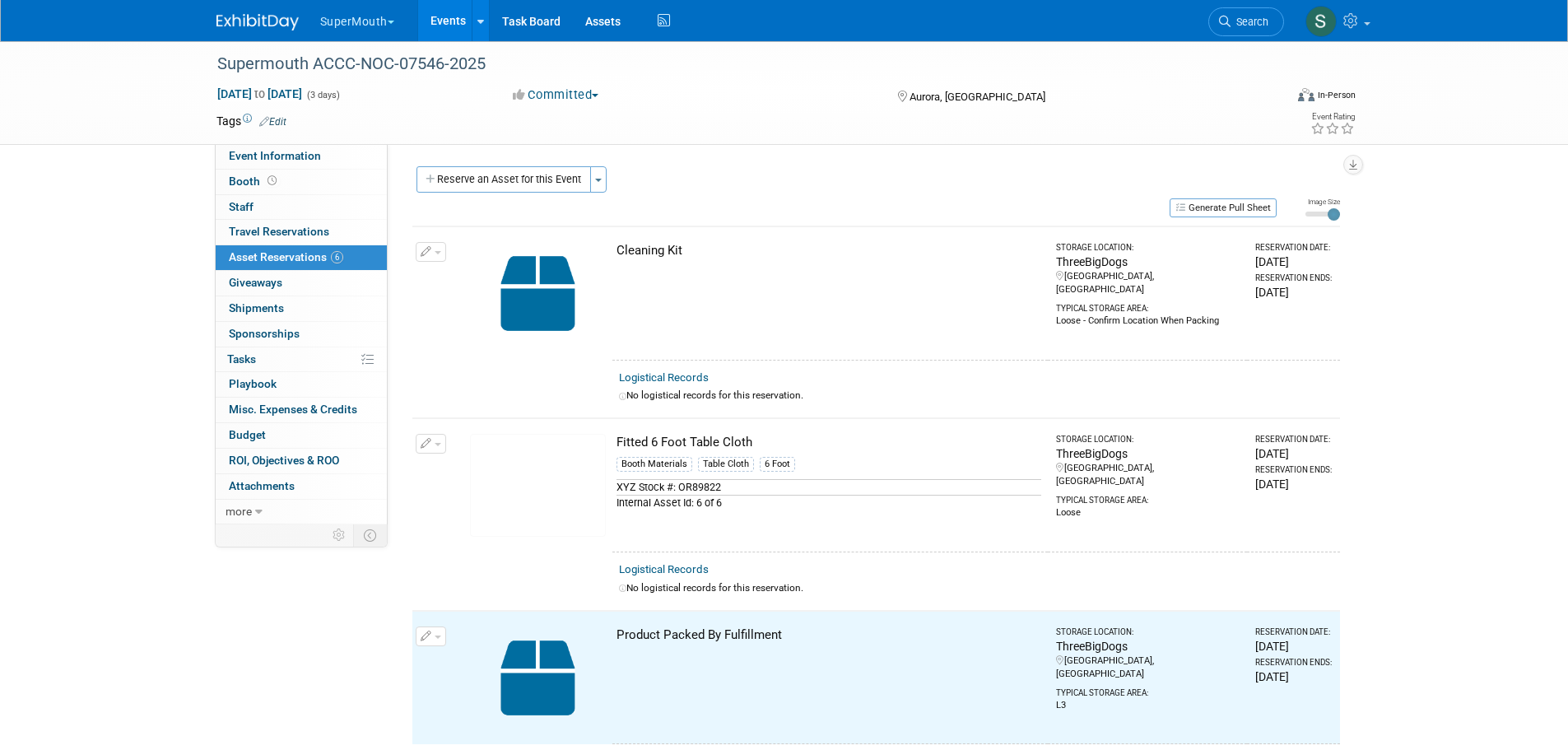
click at [542, 188] on button "Reserve an Asset for this Event" at bounding box center [504, 179] width 175 height 26
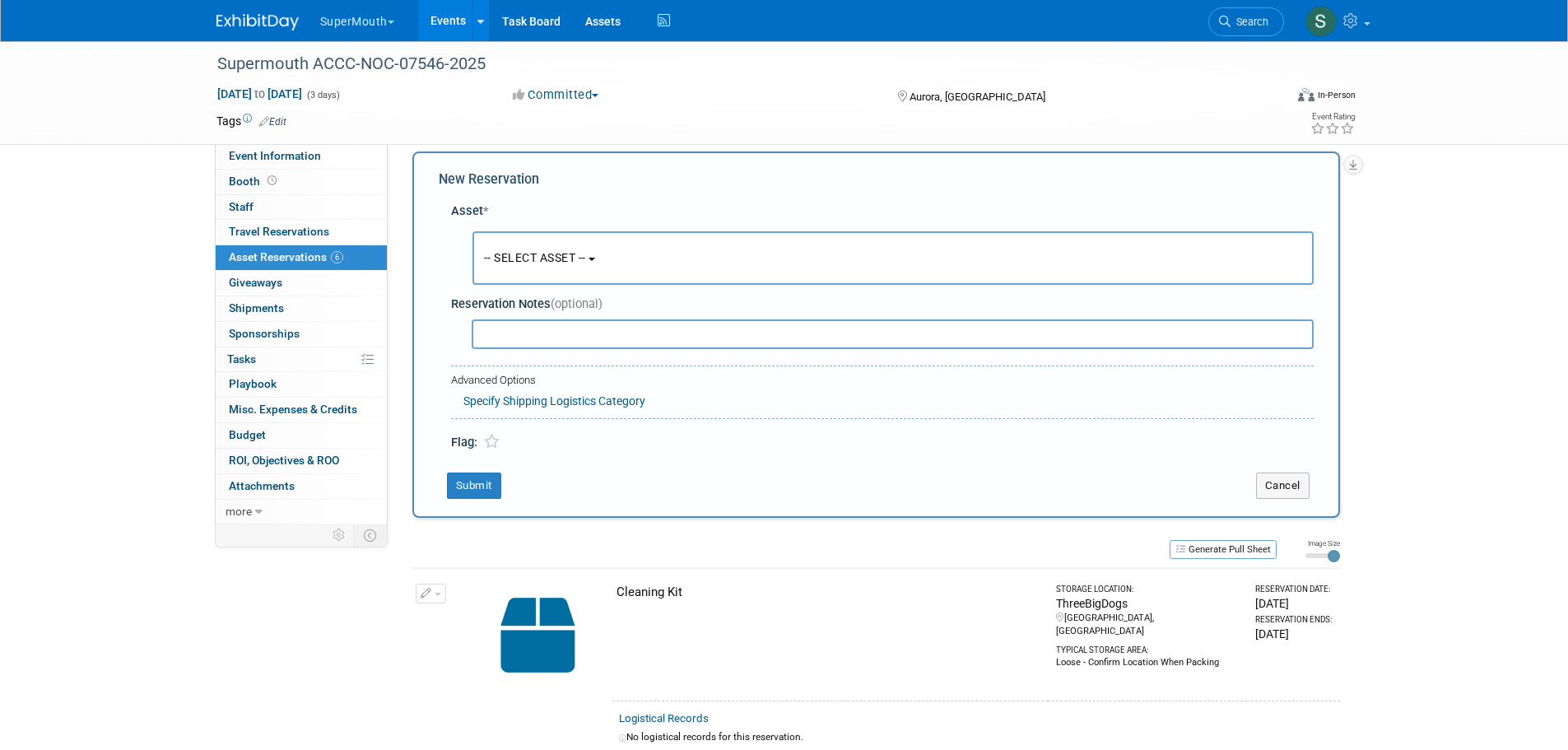
scroll to position [16, 0]
click at [537, 247] on button "-- SELECT ASSET --" at bounding box center [893, 257] width 841 height 54
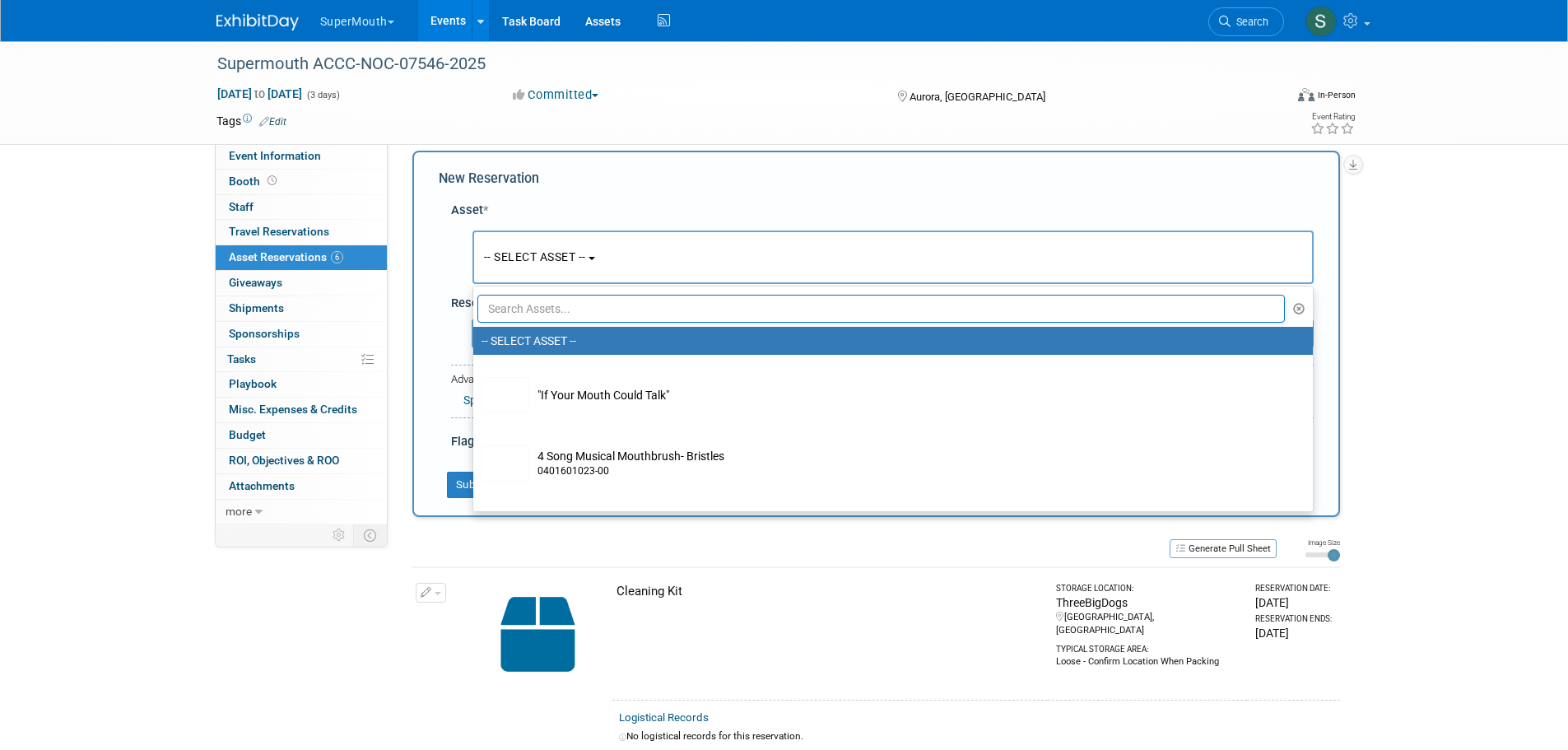
click at [573, 286] on ul "-- SELECT ASSET -- "If Your Mouth Could Talk" 4 Song Musical Mouthbrush- Bristl…" at bounding box center [893, 399] width 841 height 227
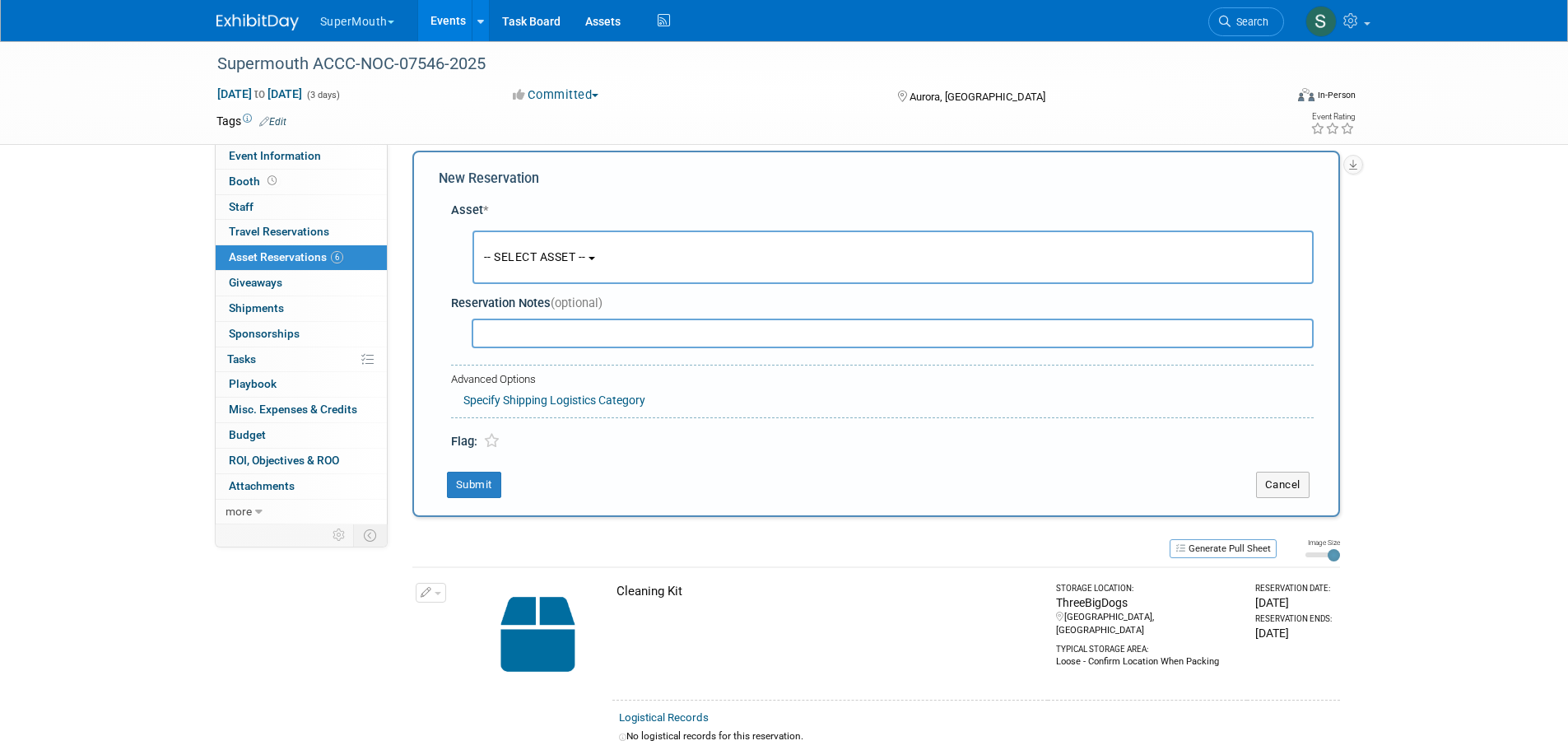
click at [572, 266] on button "-- SELECT ASSET --" at bounding box center [893, 257] width 841 height 54
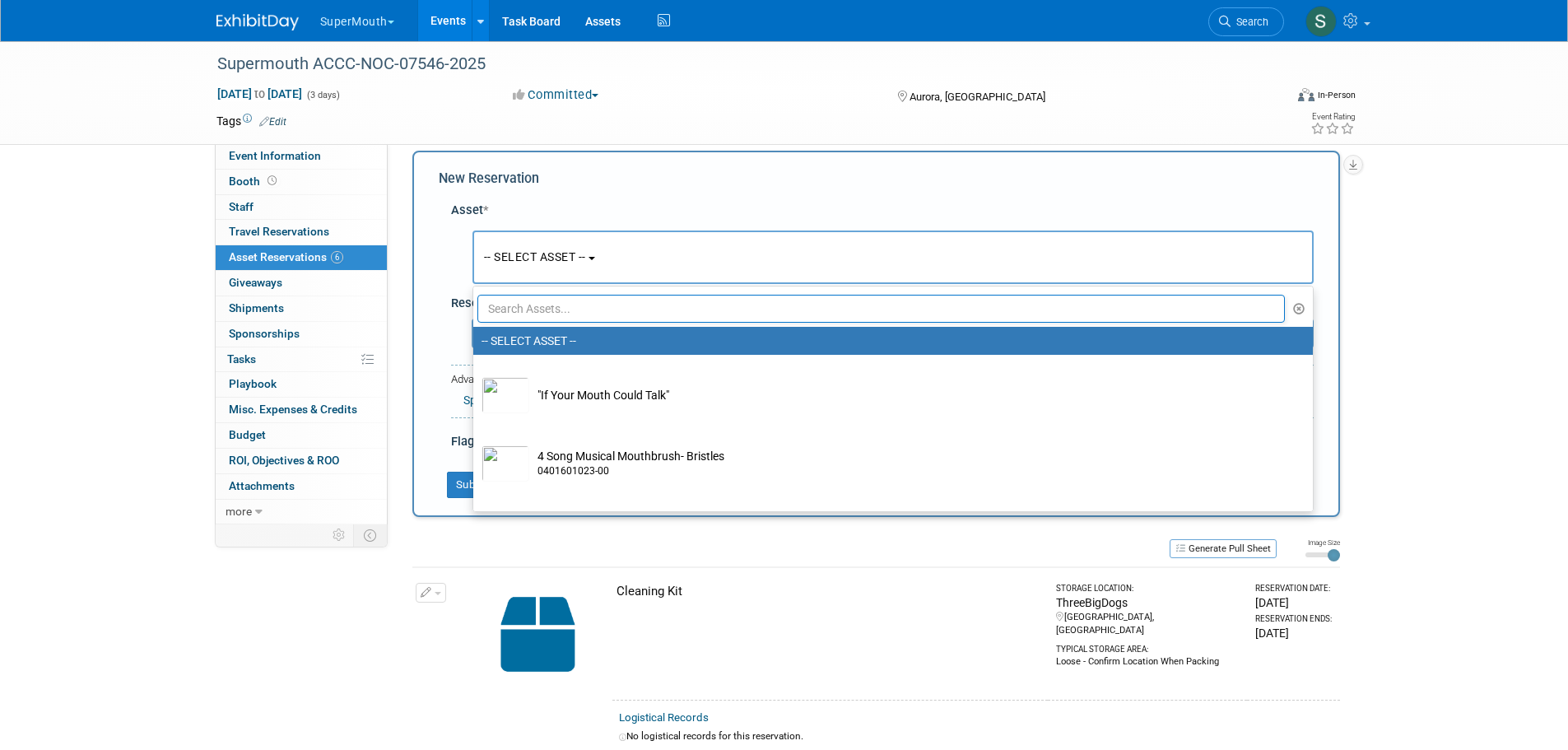
click at [569, 315] on input "text" at bounding box center [882, 309] width 809 height 28
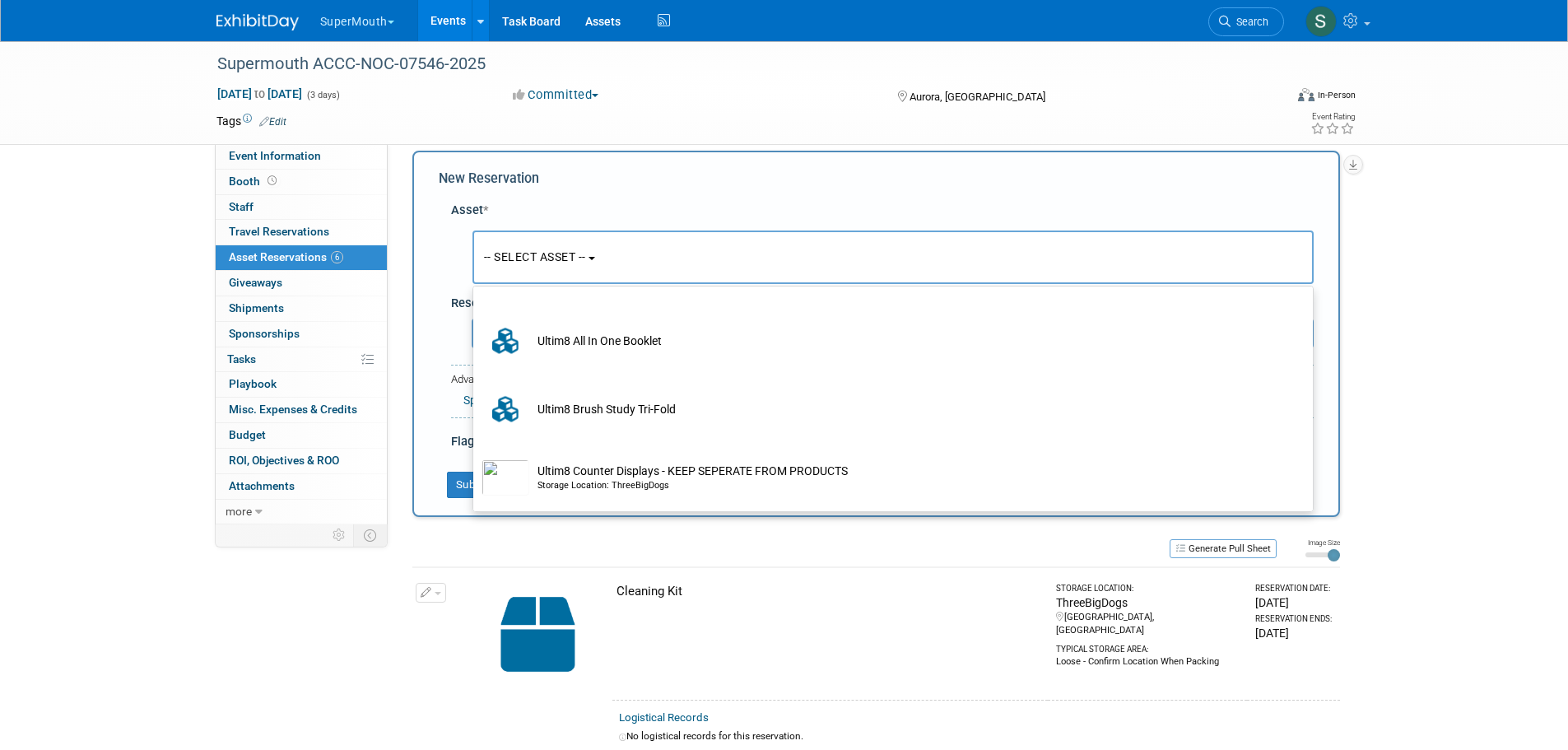
scroll to position [110, 0]
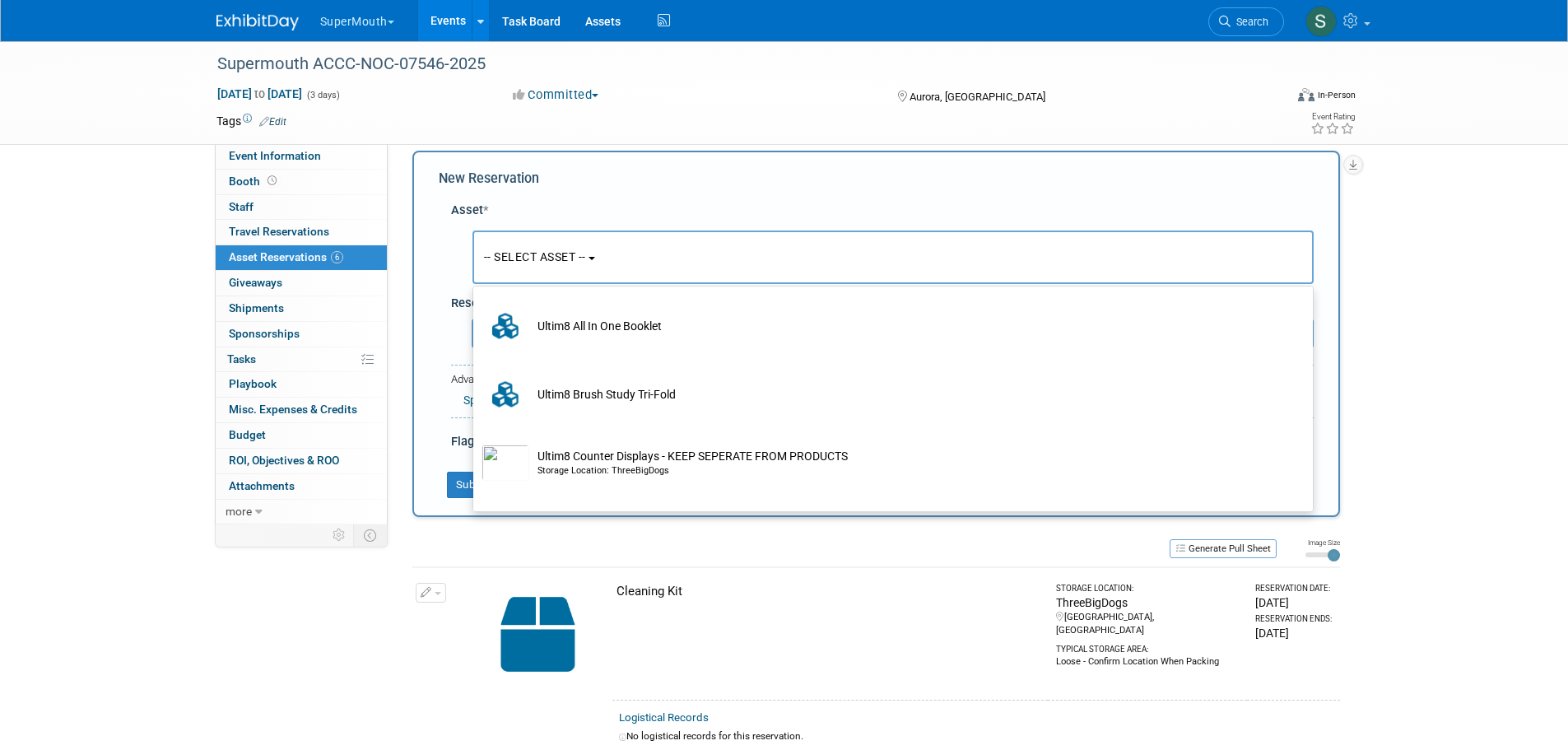
type input "ultim"
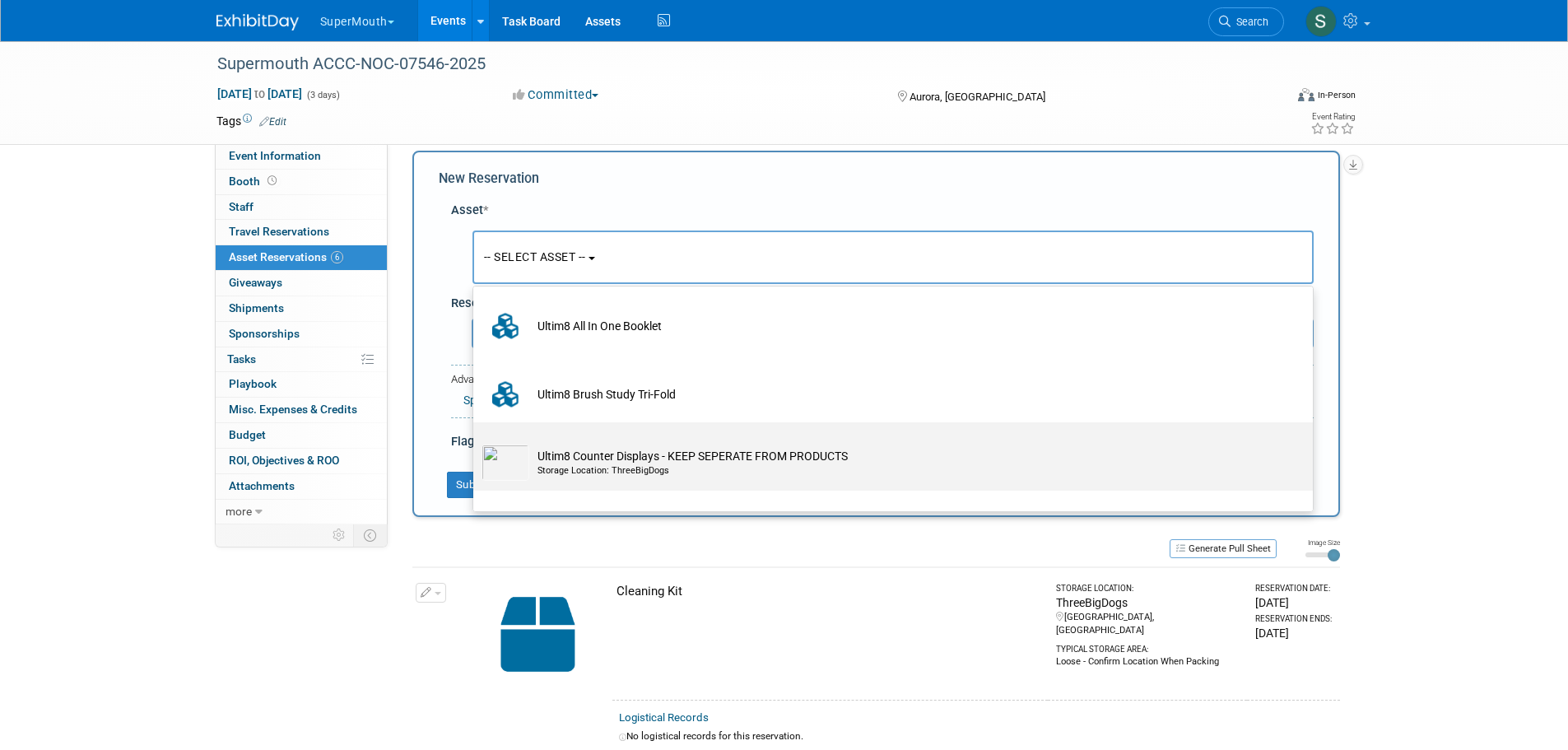
click at [734, 449] on td "Ultim8 Counter Displays - KEEP SEPERATE FROM PRODUCTS Storage Location: ThreeBi…" at bounding box center [904, 462] width 751 height 36
click at [475, 442] on input "Ultim8 Counter Displays - KEEP SEPERATE FROM PRODUCTS Storage Location: ThreeBi…" at bounding box center [470, 437] width 11 height 11
select select "10728544"
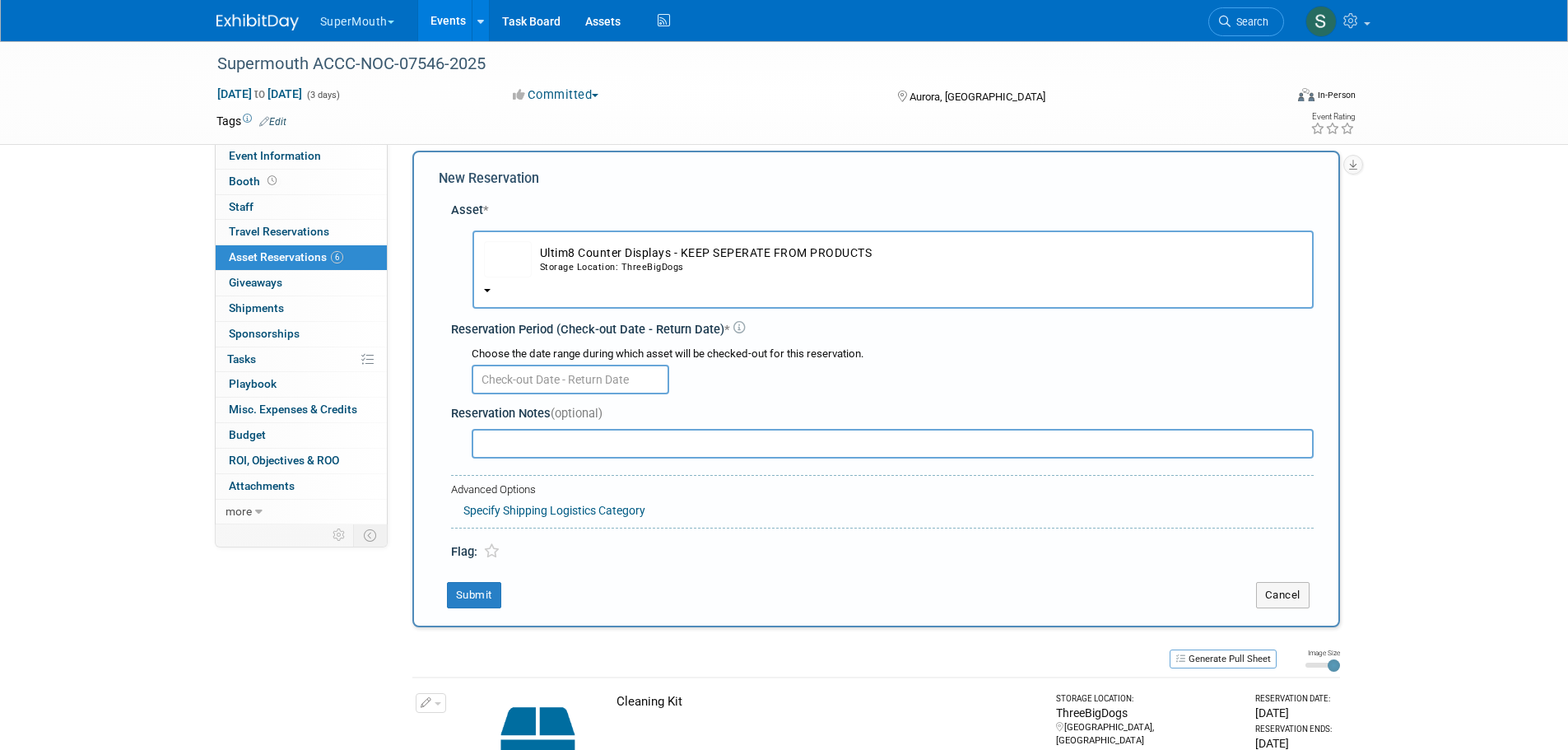
click at [564, 378] on input "text" at bounding box center [570, 380] width 198 height 30
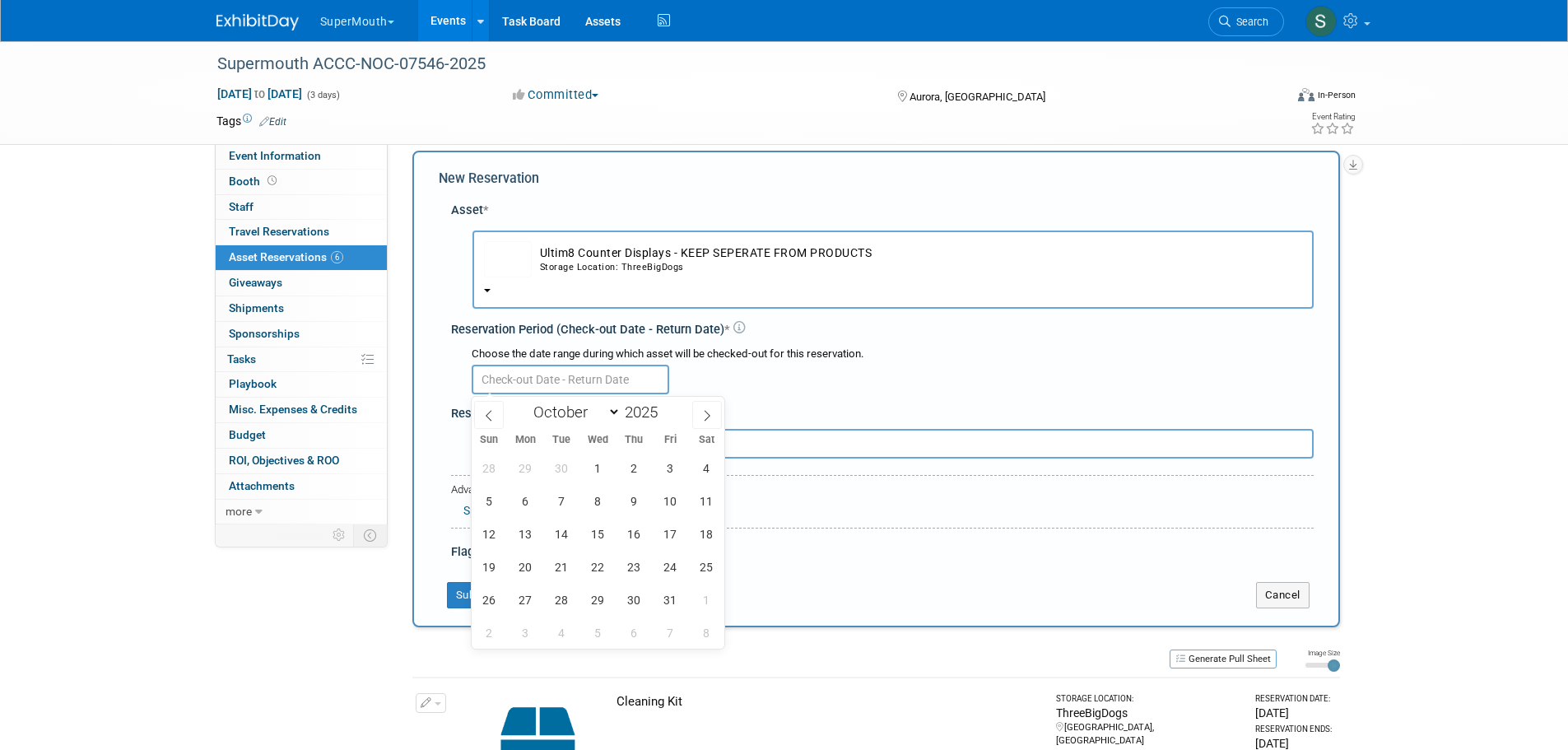
click at [479, 410] on span at bounding box center [489, 415] width 30 height 28
select select "8"
click at [628, 593] on span "2" at bounding box center [634, 600] width 33 height 33
type input "Oct 2, 2025"
click at [628, 593] on span "2" at bounding box center [634, 600] width 33 height 33
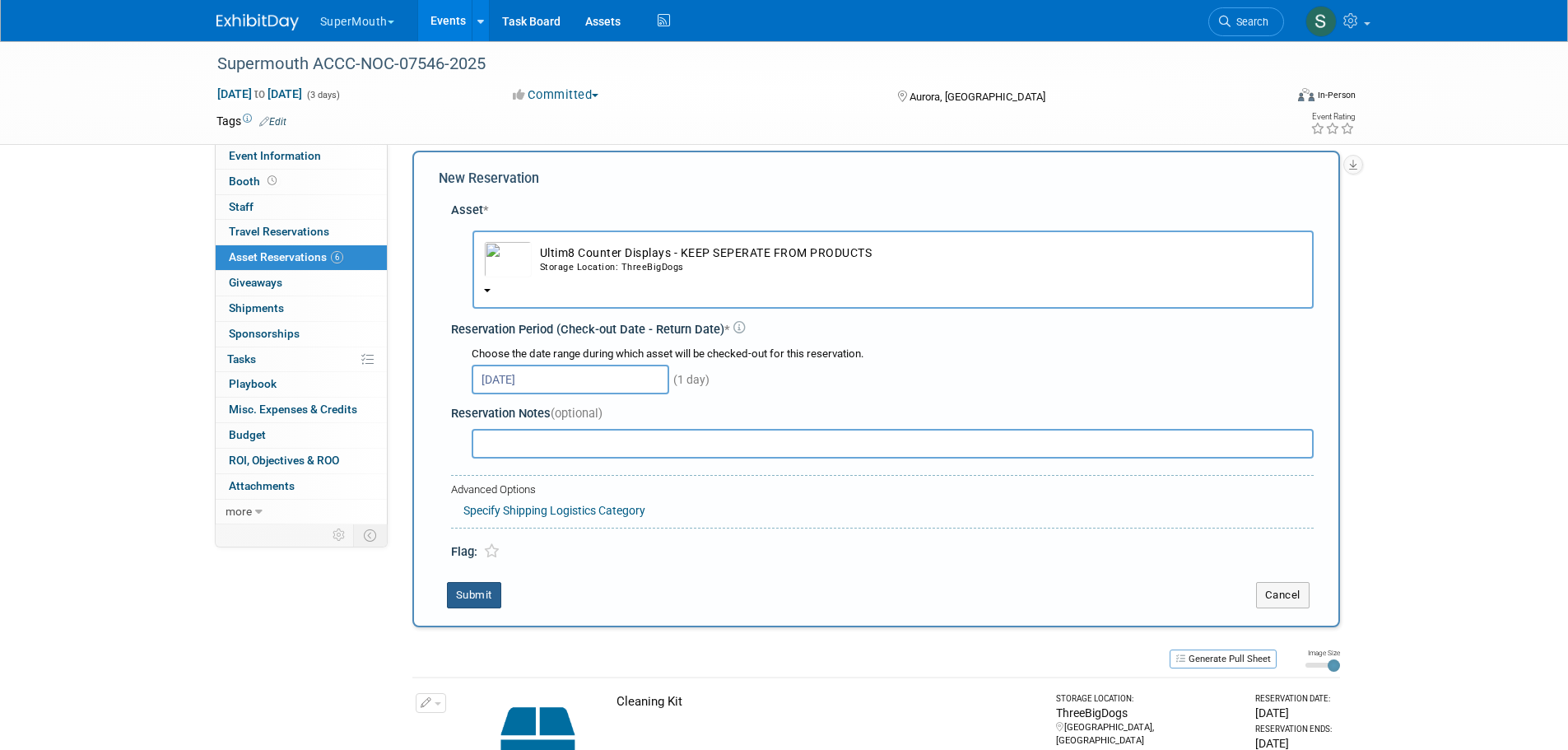
click at [494, 600] on button "Submit" at bounding box center [474, 595] width 54 height 26
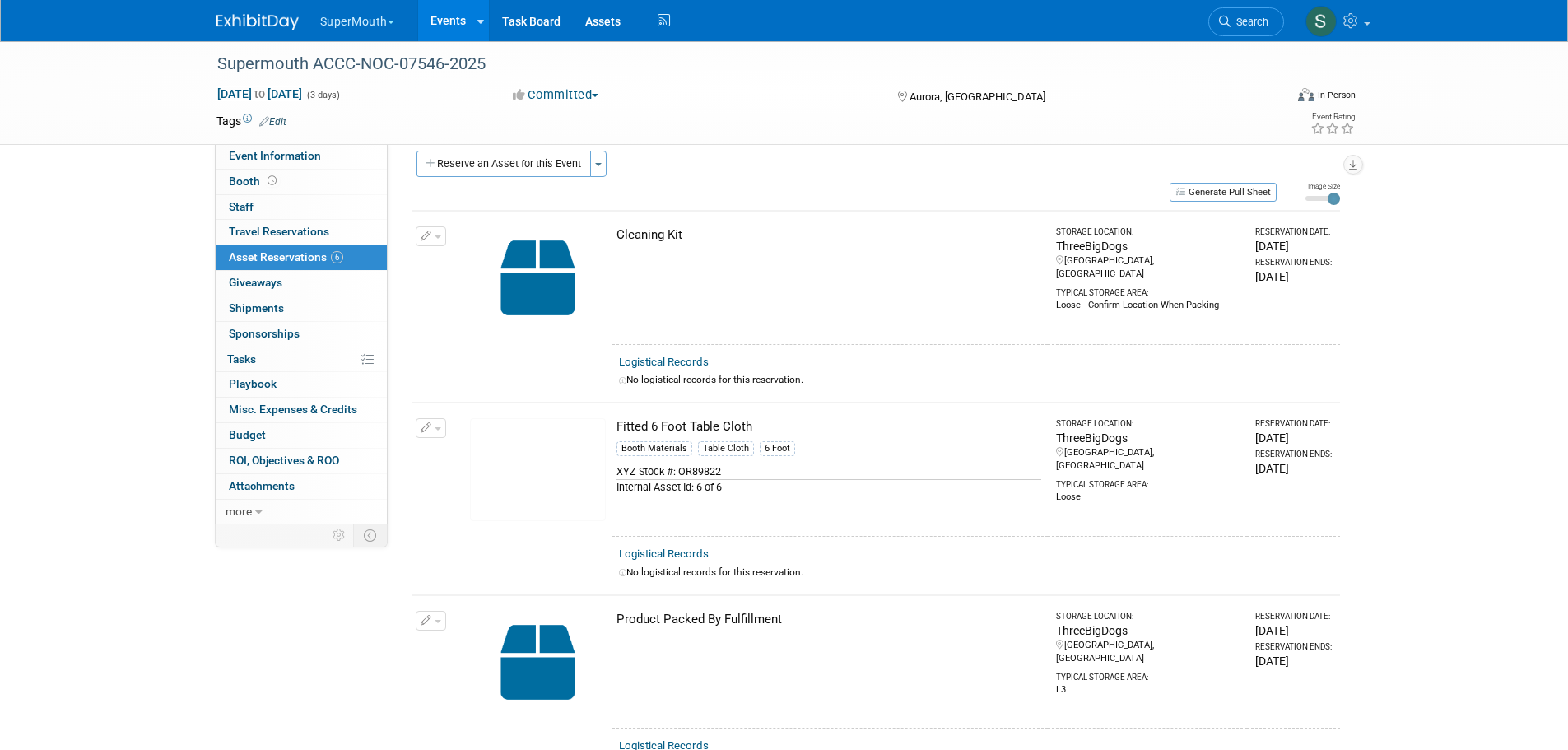
scroll to position [994, 0]
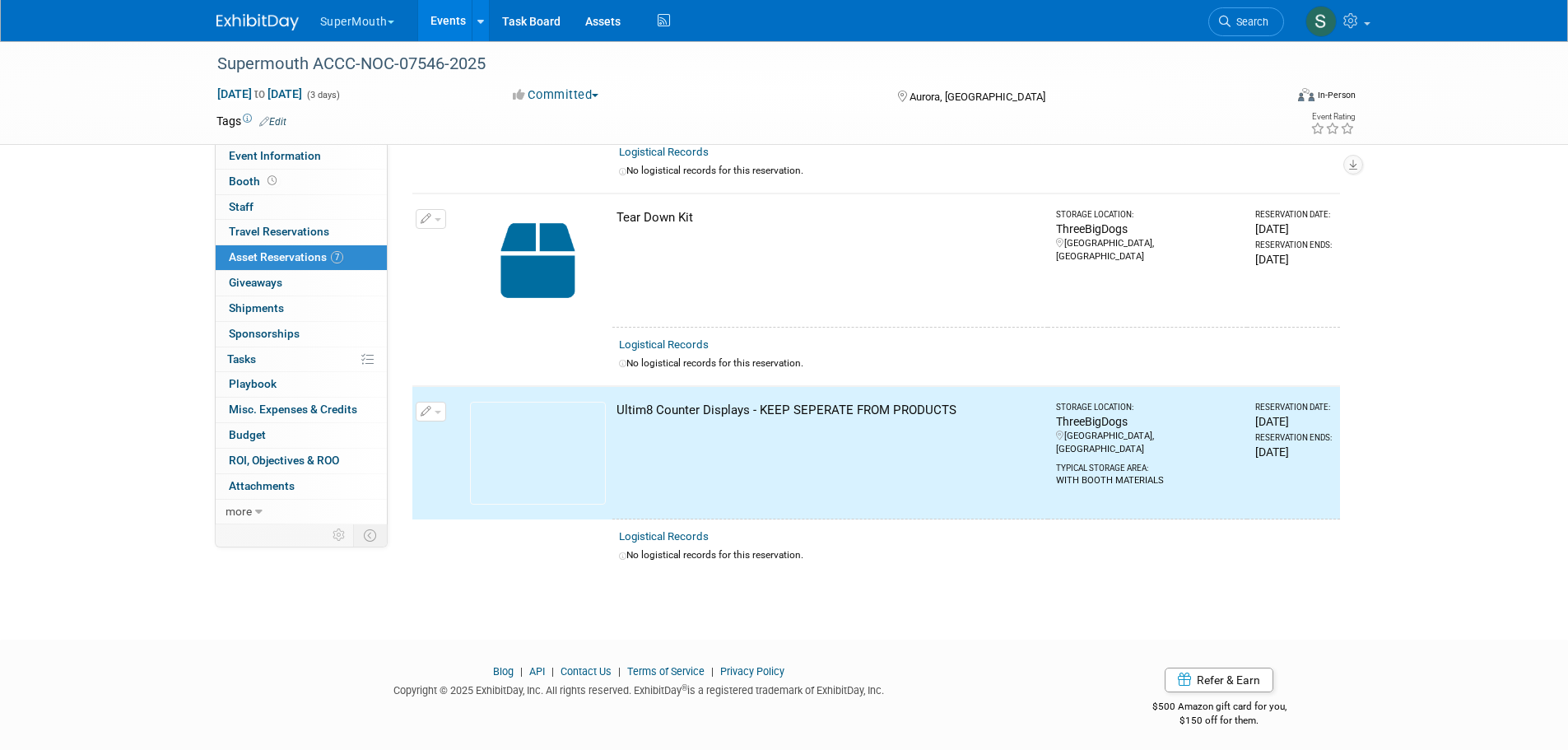
click at [332, 153] on link "Event Information" at bounding box center [301, 157] width 171 height 25
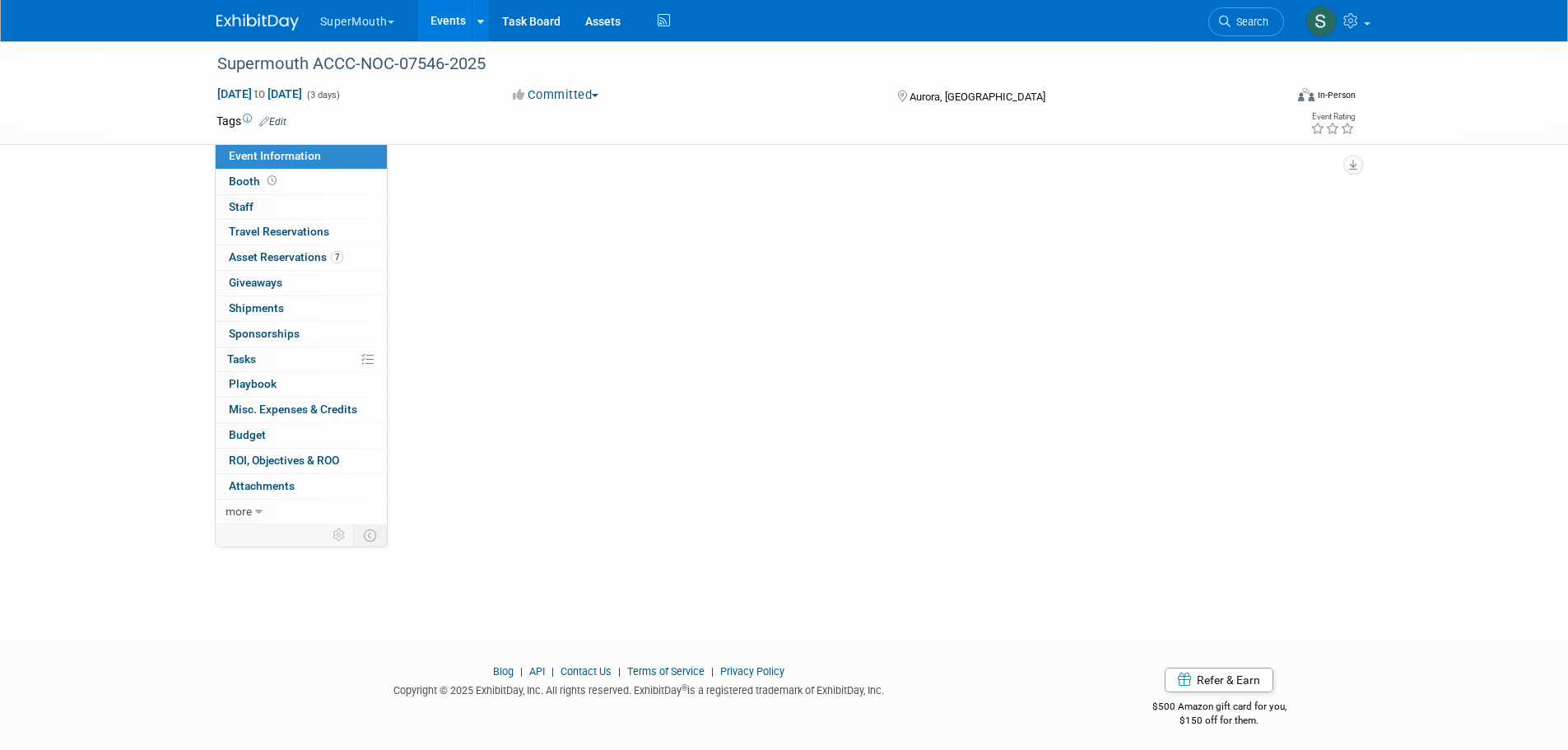
scroll to position [0, 0]
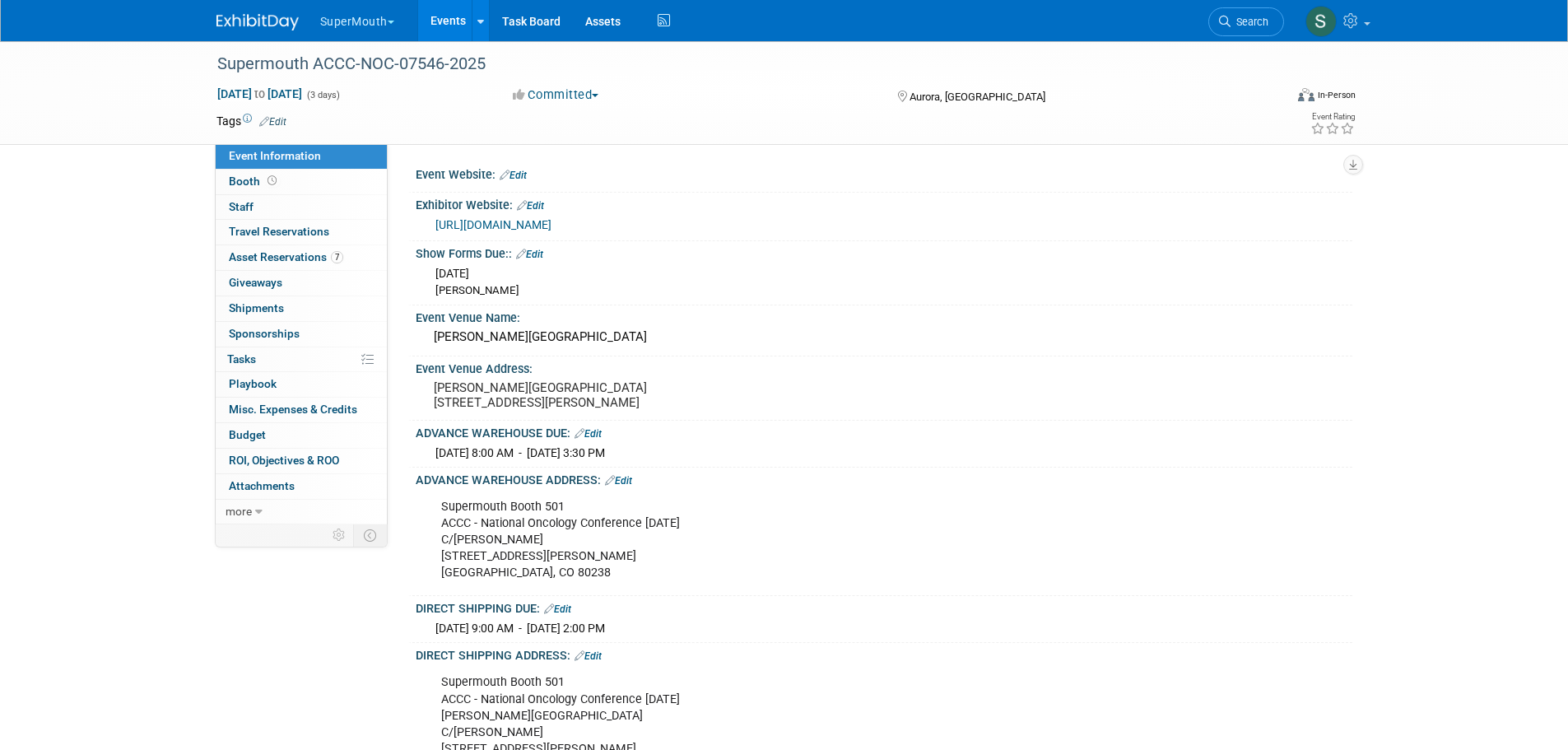
click at [519, 589] on div "Supermouth Booth 501 ACCC - National Oncology Conference October 2025 C/O Freem…" at bounding box center [801, 540] width 742 height 98
click at [548, 589] on div "Supermouth Booth 501 ACCC - National Oncology Conference October 2025 C/O Freem…" at bounding box center [801, 540] width 742 height 98
click at [631, 486] on link "Edit" at bounding box center [618, 480] width 27 height 11
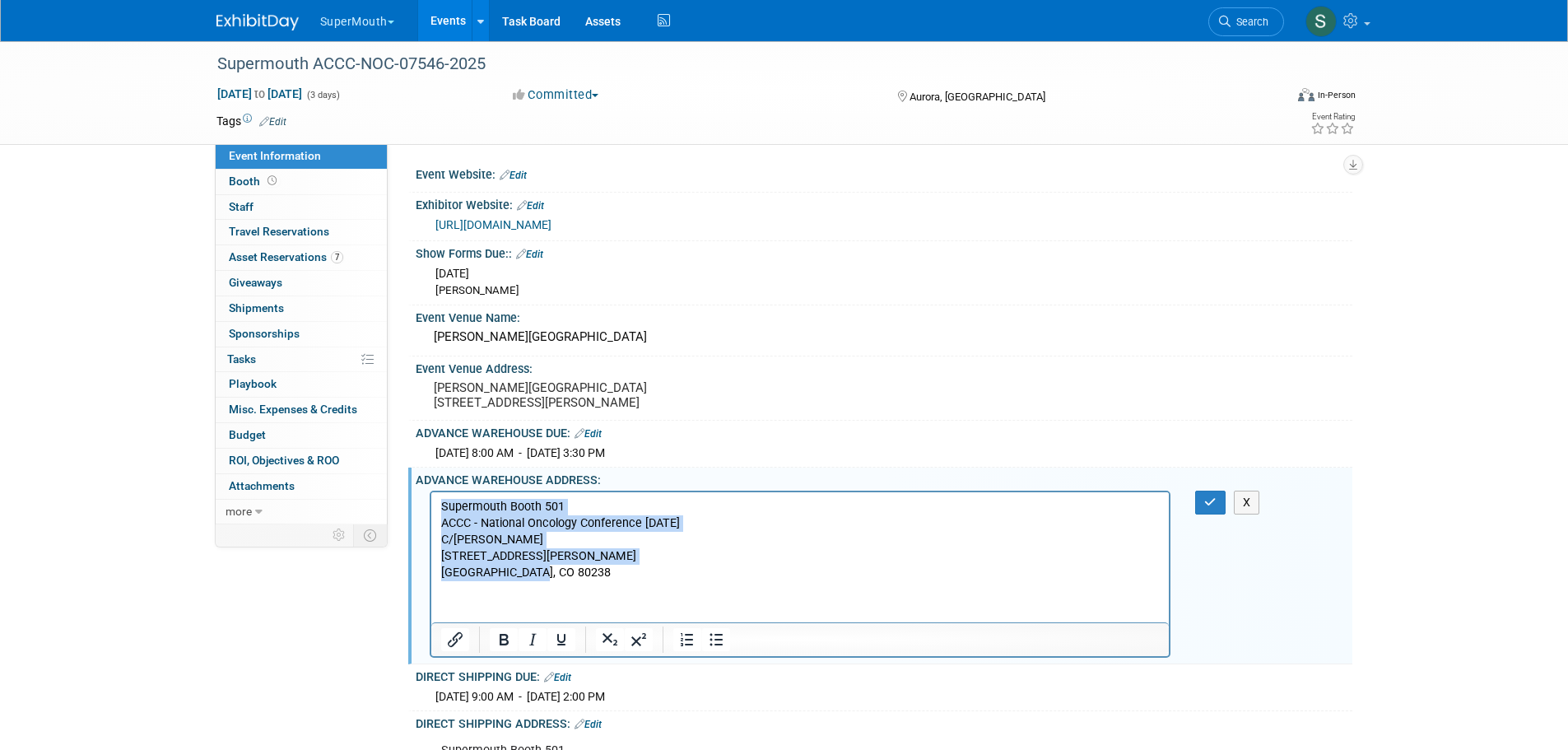
drag, startPoint x: 543, startPoint y: 575, endPoint x: 436, endPoint y: 503, distance: 129.0
click at [436, 503] on html "Supermouth Booth 501 ACCC - National Oncology Conference October 2025 C/O Freem…" at bounding box center [800, 535] width 738 height 89
copy p "Supermouth Booth 501 ACCC - National Oncology Conference October 2025 C/O Freem…"
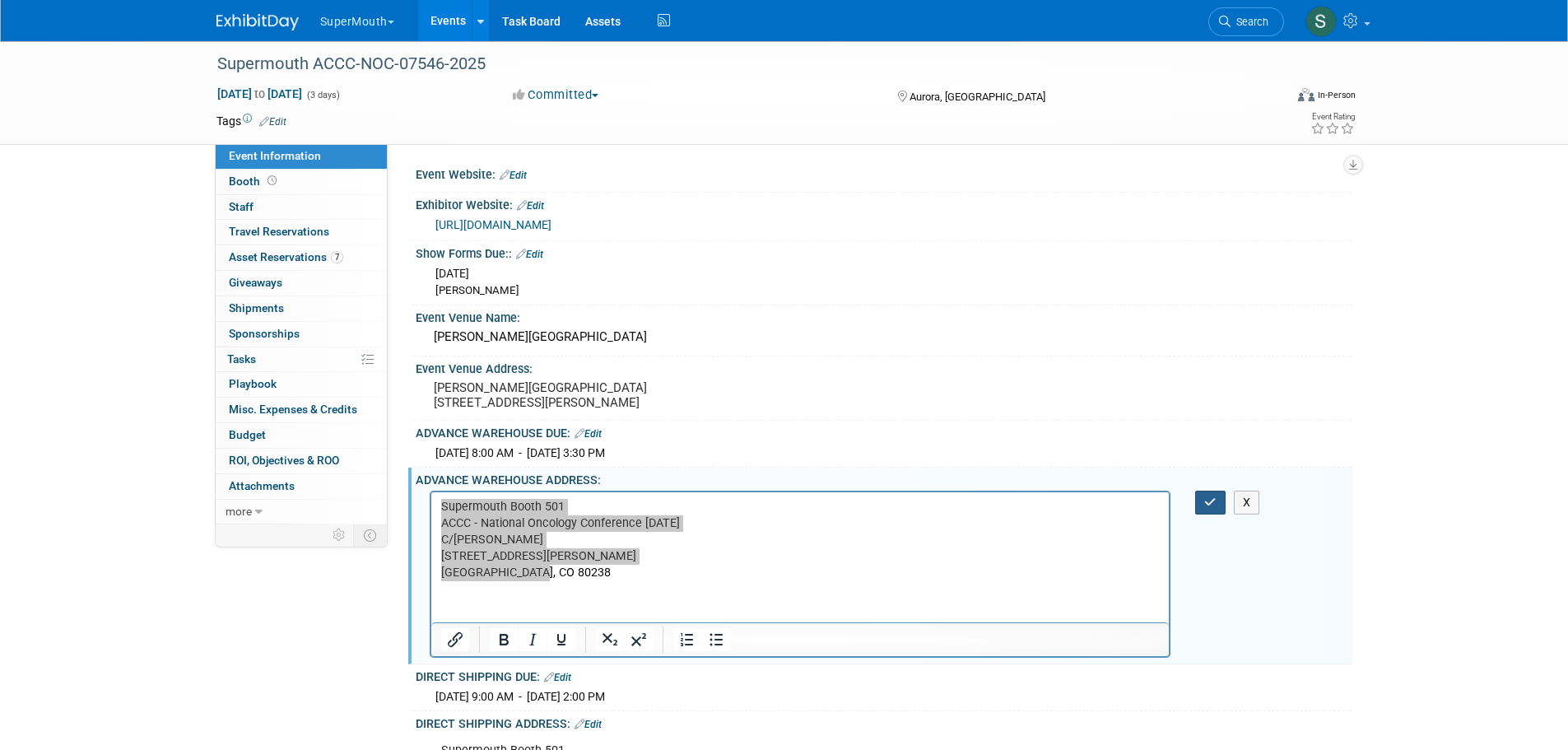
click at [1214, 508] on icon "button" at bounding box center [1210, 502] width 12 height 11
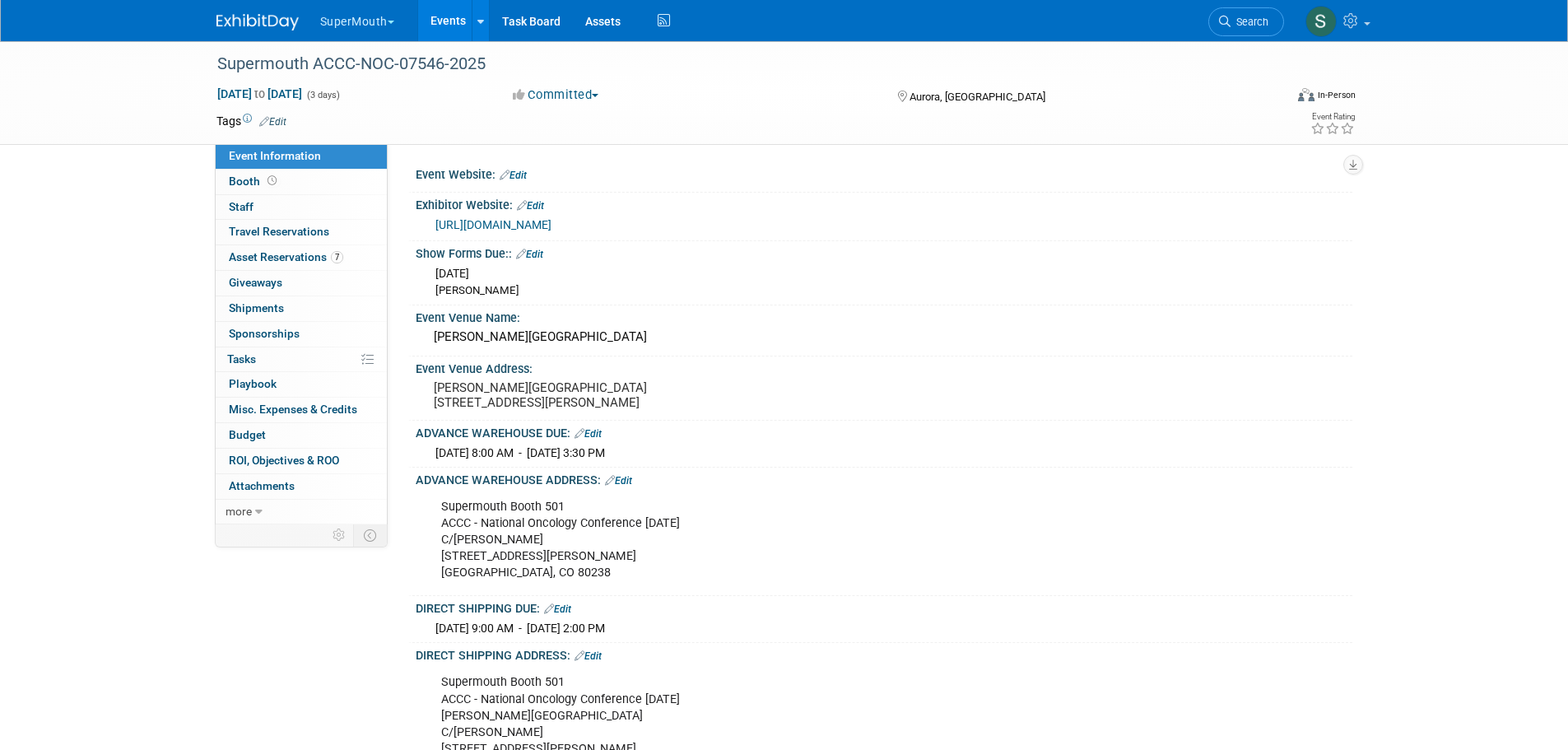
click at [297, 260] on span "Asset Reservations 7" at bounding box center [286, 257] width 114 height 13
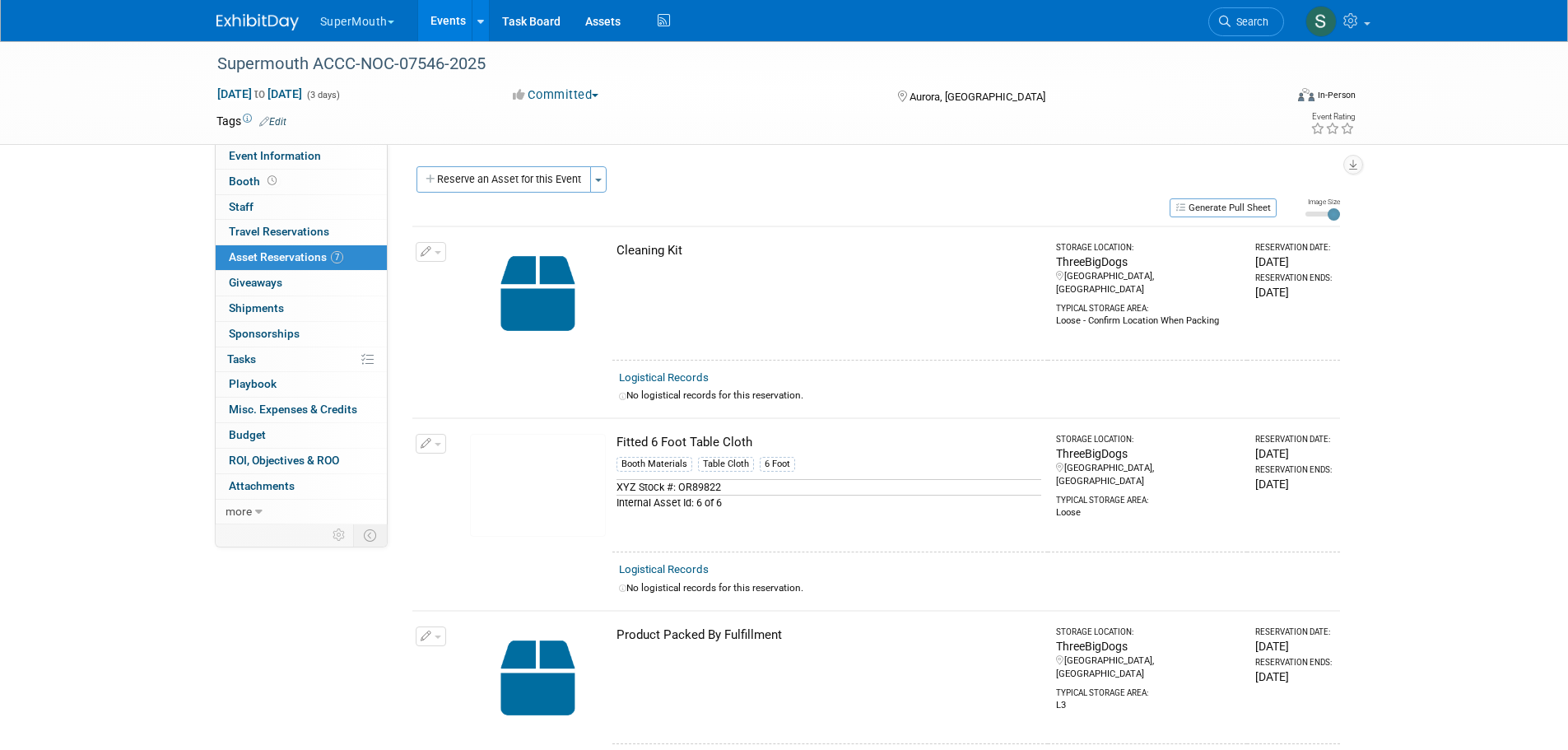
click at [1223, 207] on button "Generate Pull Sheet" at bounding box center [1223, 208] width 107 height 19
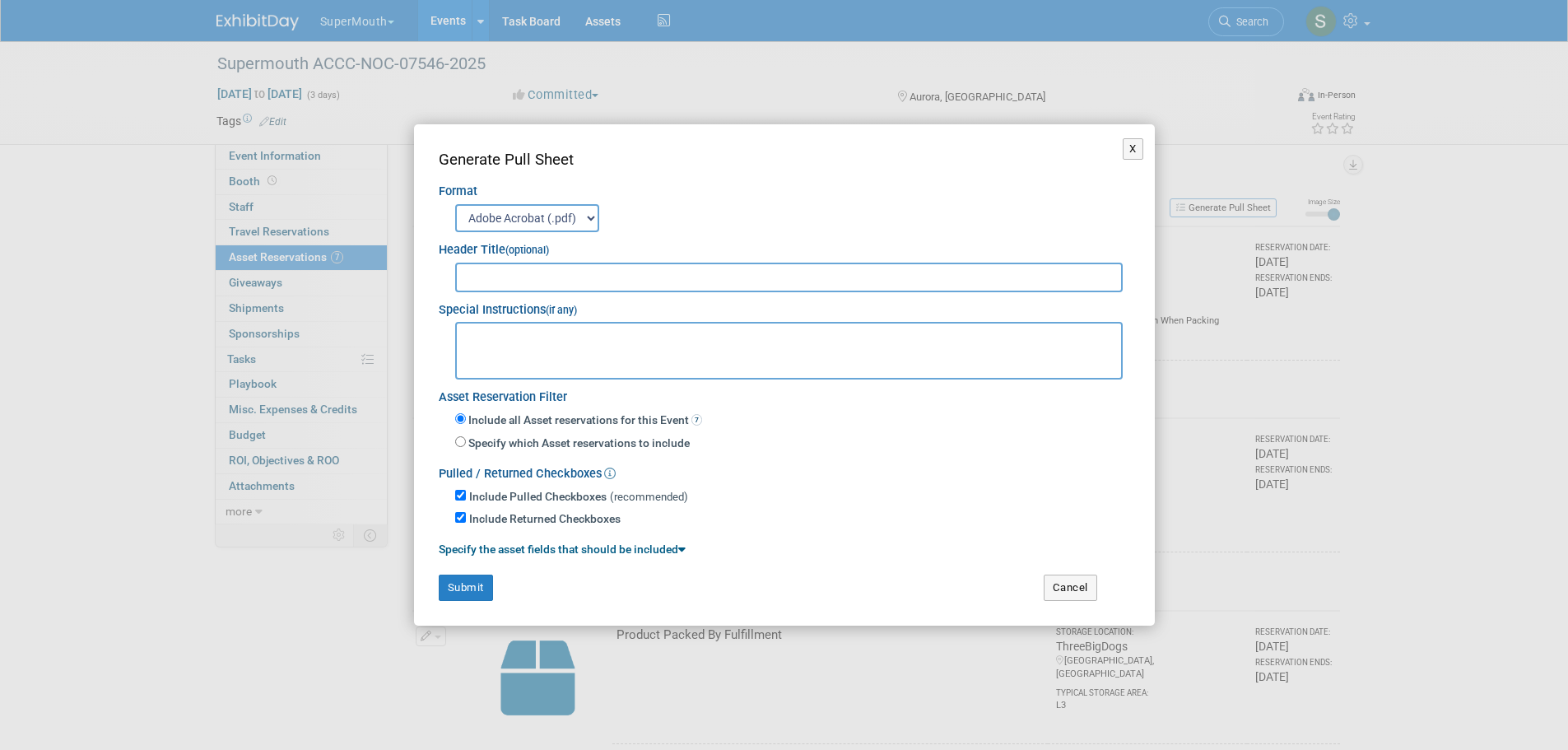
click at [687, 275] on input "text" at bounding box center [789, 278] width 668 height 30
type input "Supermouth ACCC_NOC - 07546"
paste textarea "Supermouth Booth 501 ACCC - National Oncology Conference October 2025 C/O Freem…"
type textarea "Supermouth Booth 501 ACCC - National Oncology Conference October 2025 C/O Freem…"
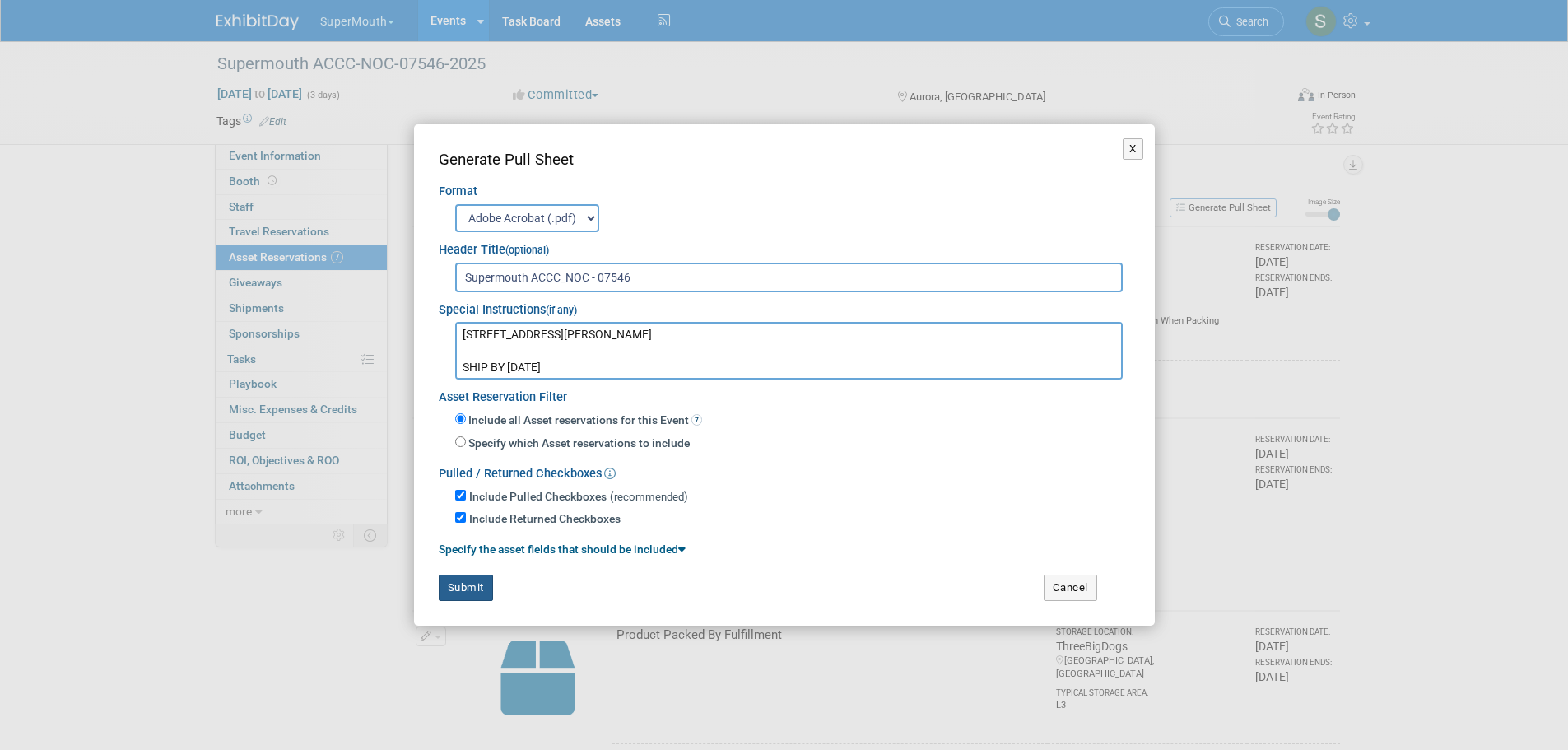
click at [460, 580] on button "Submit" at bounding box center [466, 588] width 54 height 26
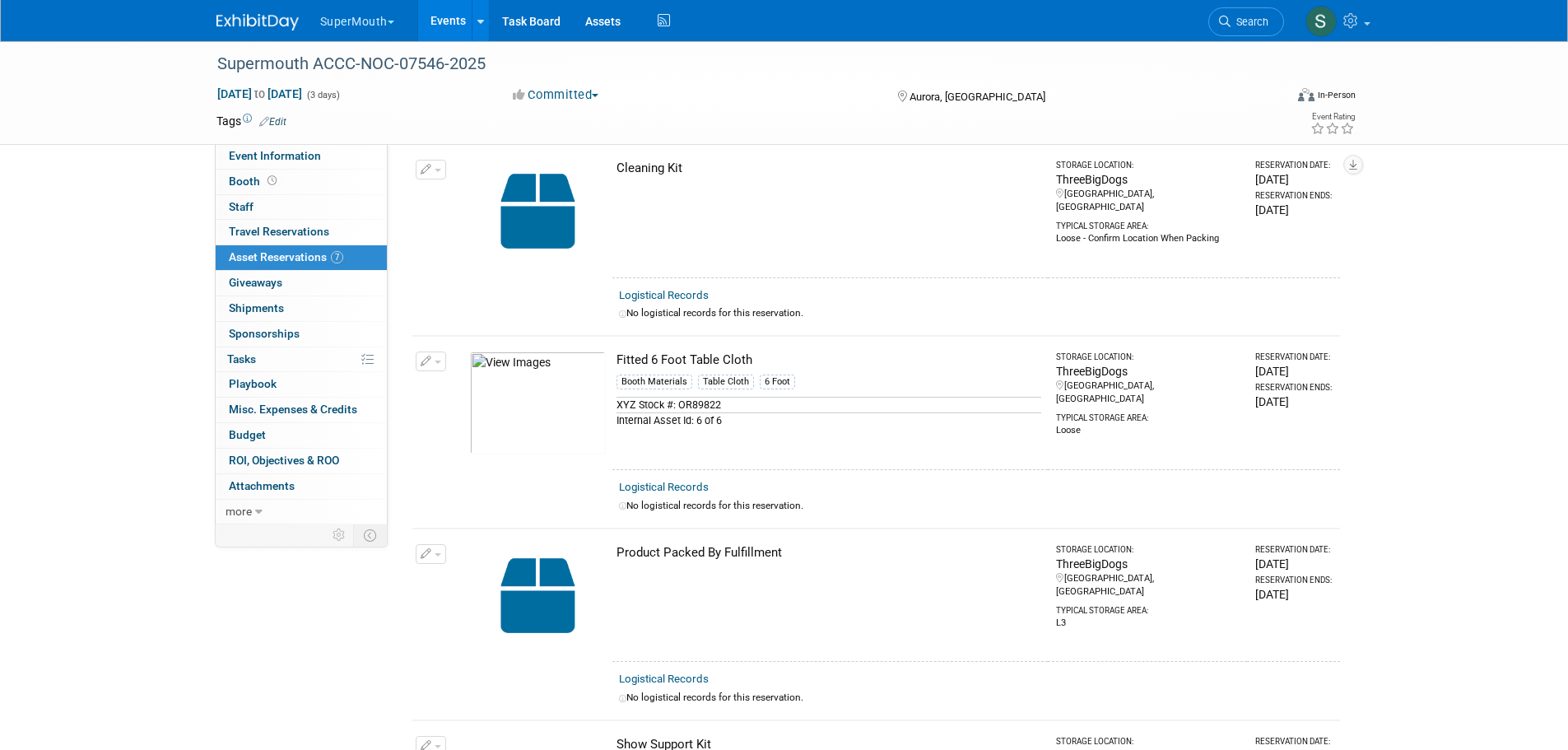
scroll to position [0, 0]
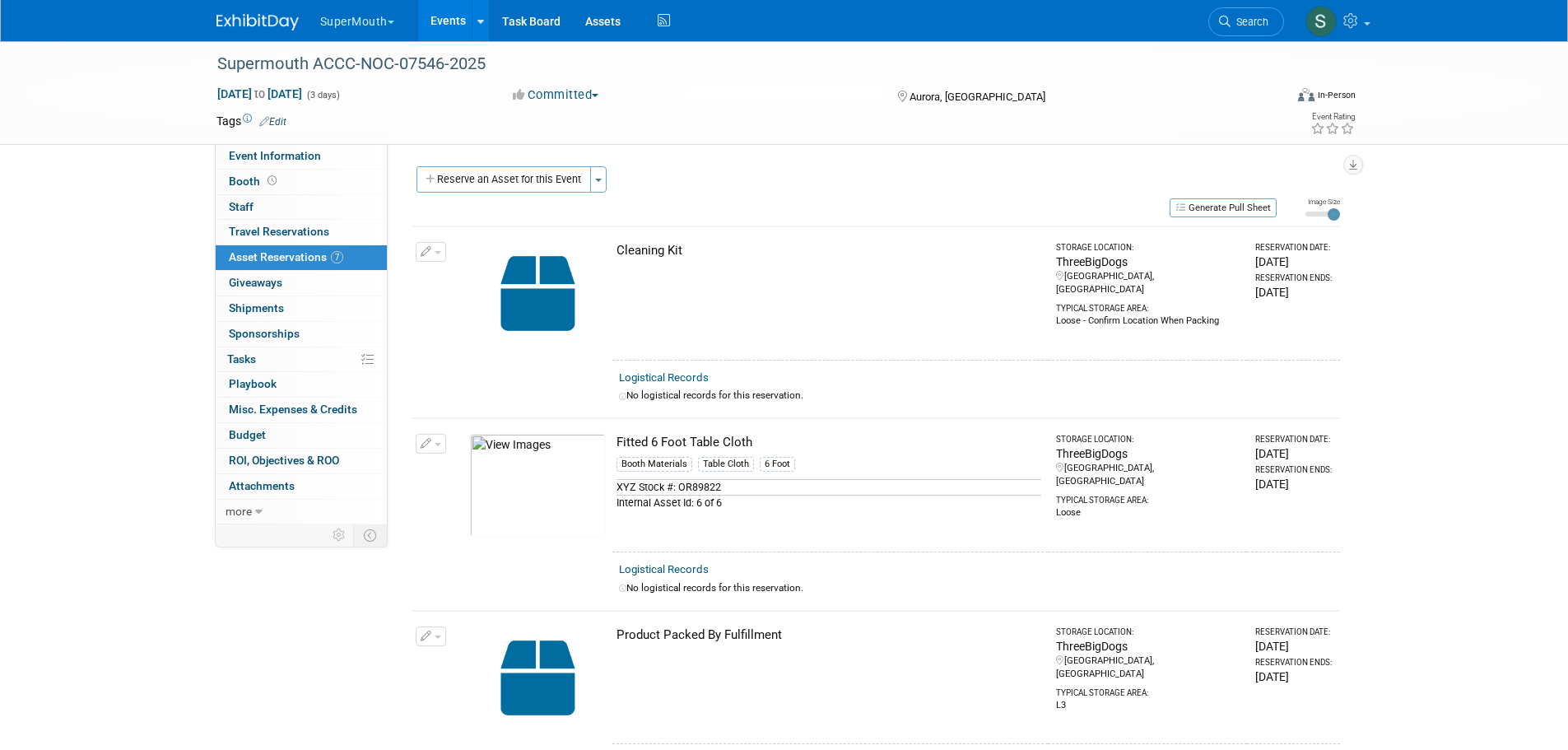
click at [362, 10] on button "SuperMouth" at bounding box center [367, 18] width 97 height 36
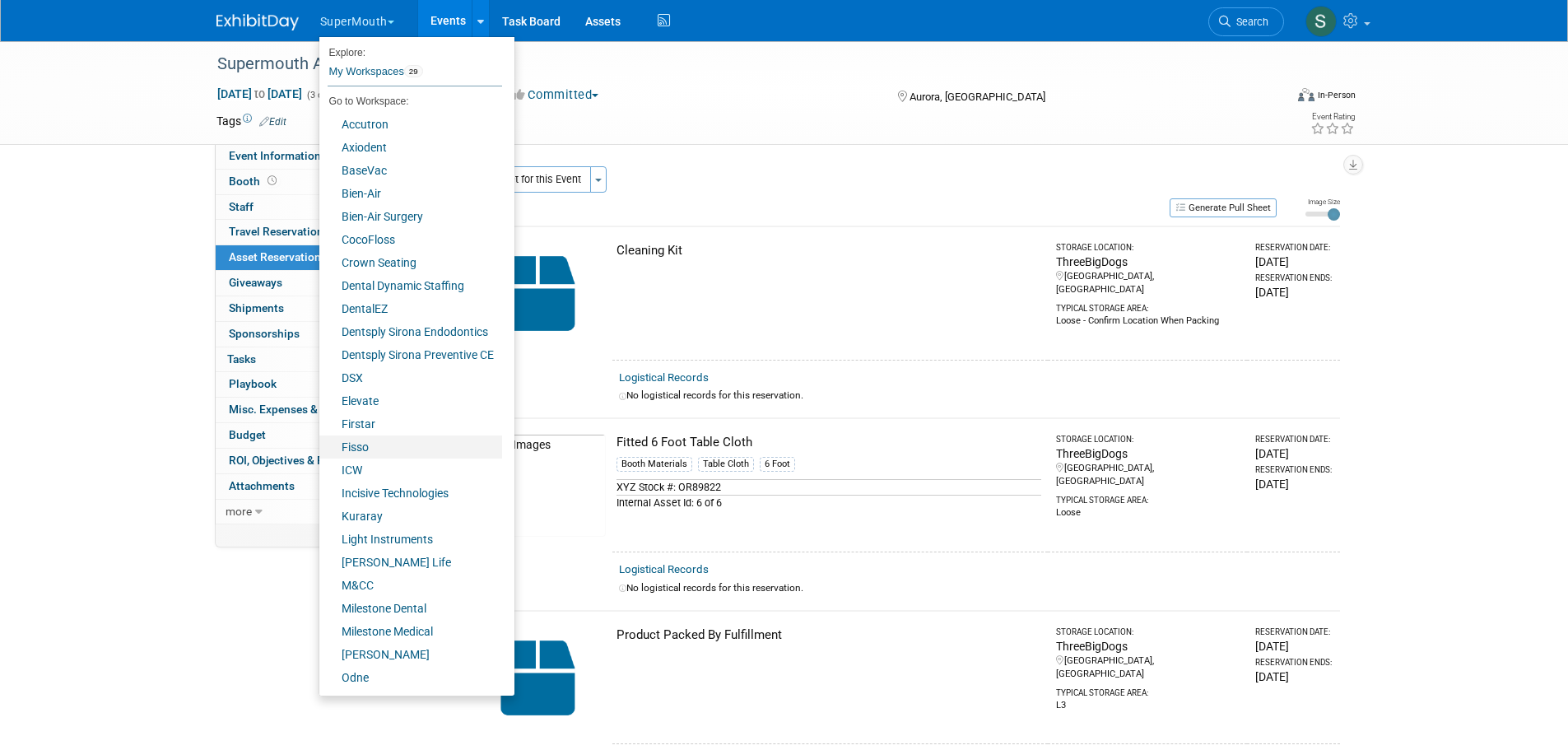
click at [387, 442] on link "Fisso" at bounding box center [410, 447] width 183 height 23
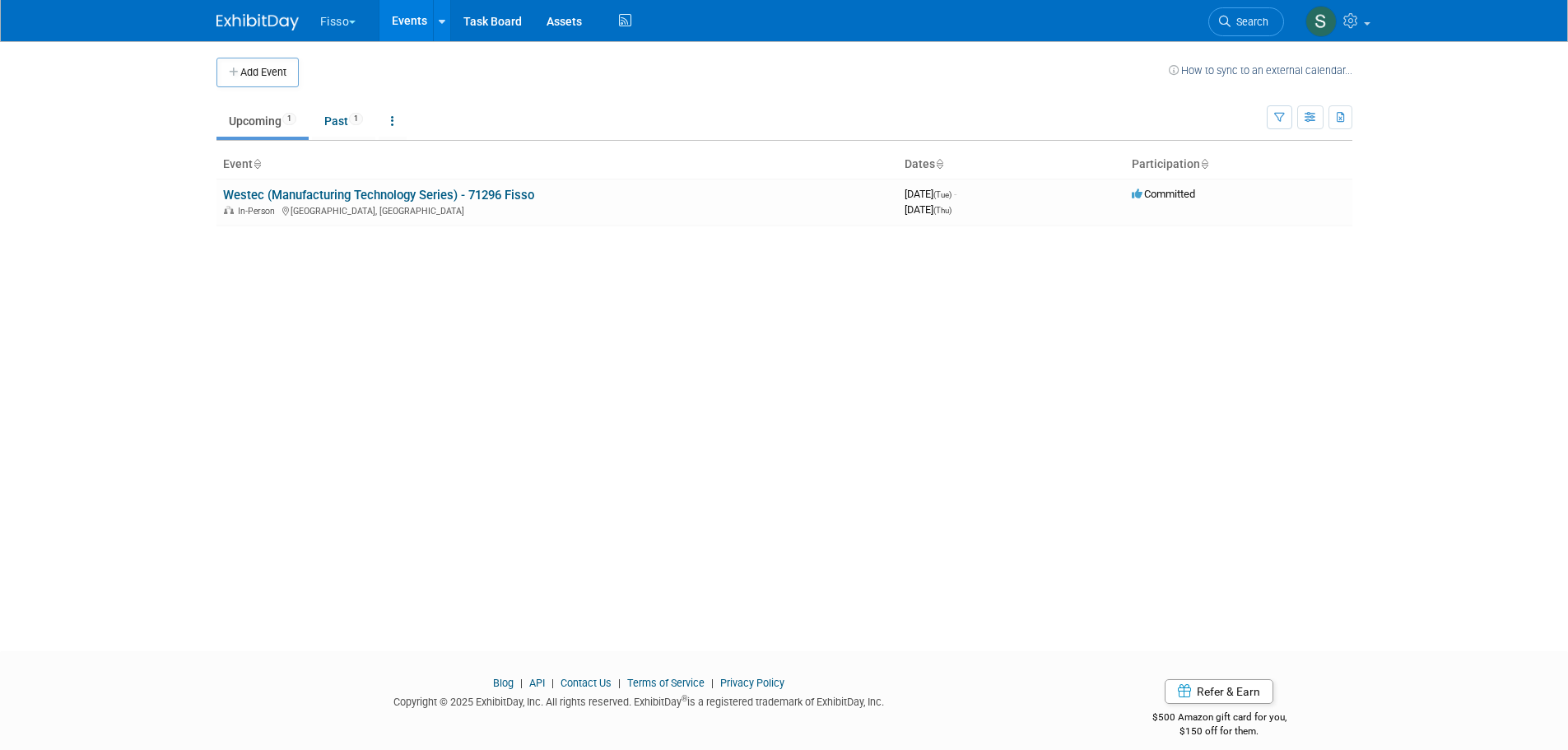
click at [432, 186] on td "Westec (Manufacturing Technology Series) - 71296 Fisso In-Person [GEOGRAPHIC_DA…" at bounding box center [556, 201] width 681 height 47
click at [432, 191] on link "Westec (Manufacturing Technology Series) - 71296 Fisso" at bounding box center [379, 195] width 311 height 15
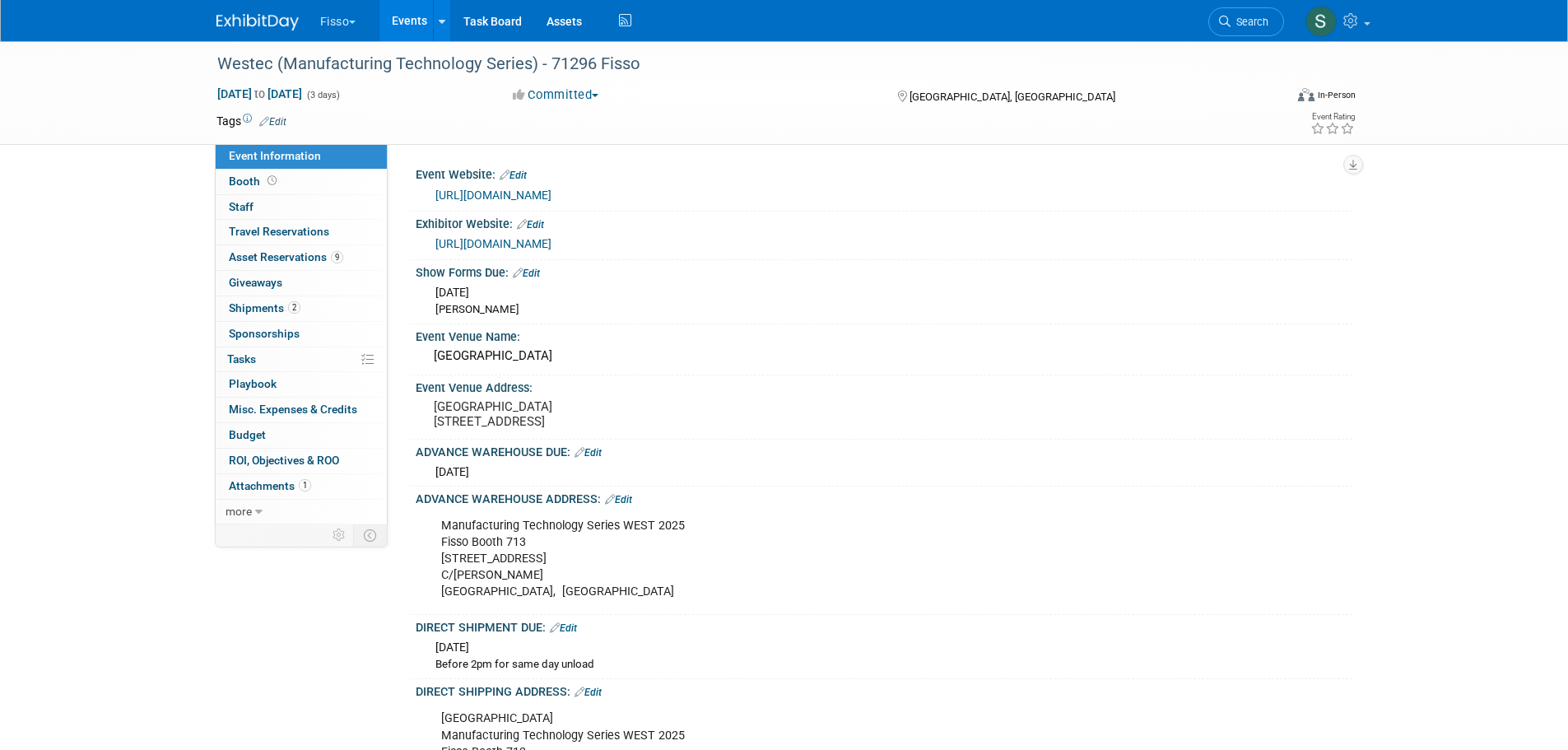
click at [266, 307] on span "Shipments 2" at bounding box center [264, 308] width 71 height 13
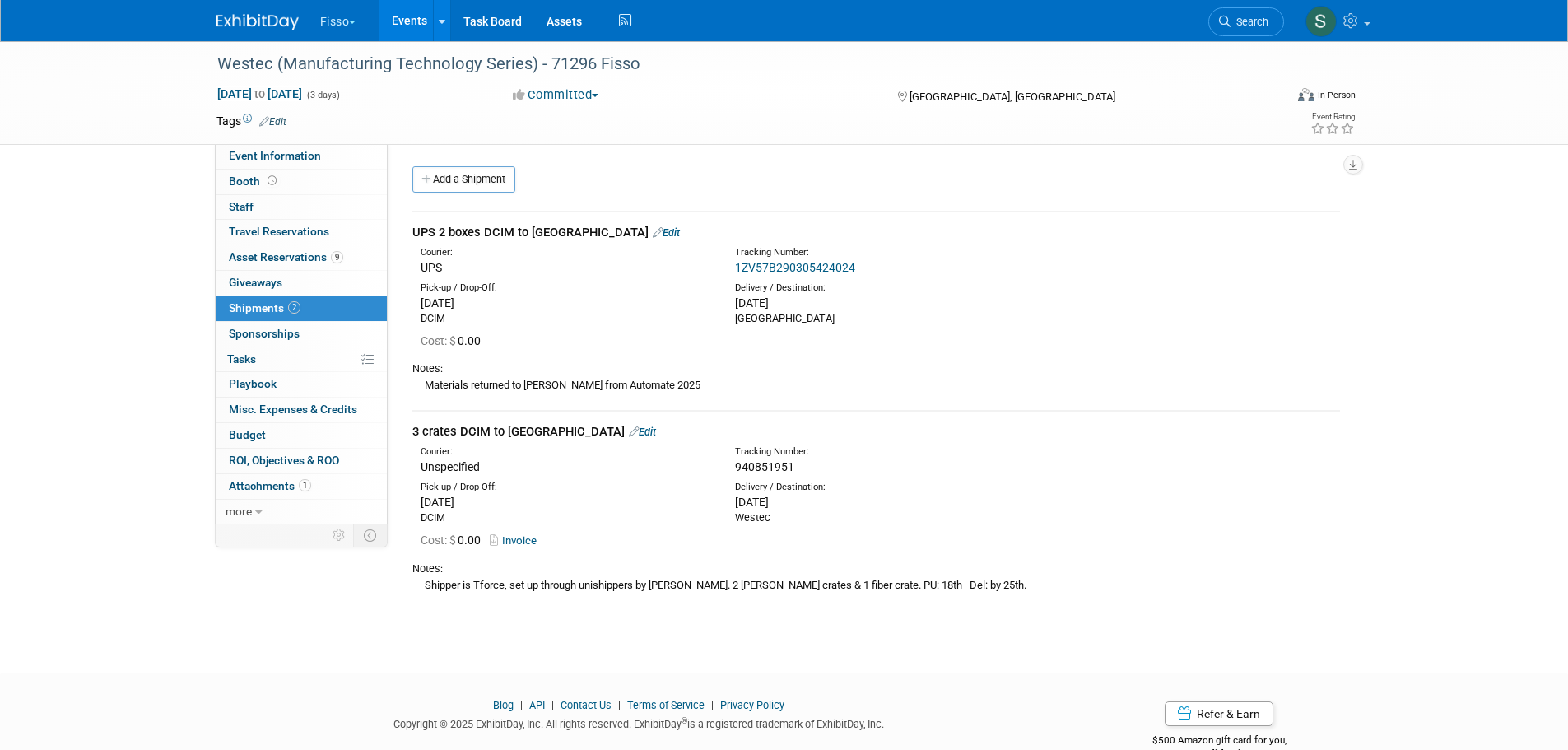
click at [331, 15] on button "Fisso" at bounding box center [347, 18] width 58 height 36
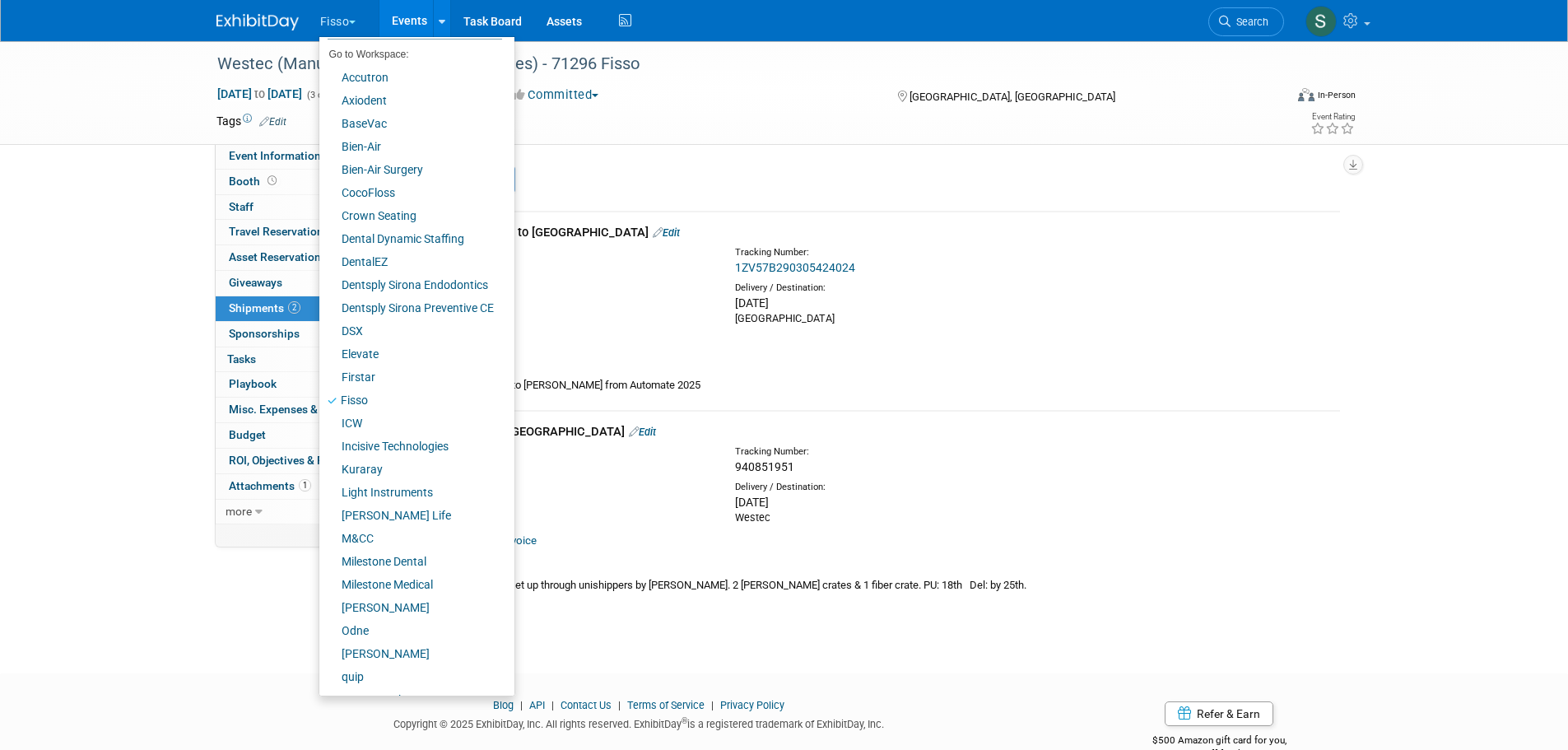
scroll to position [91, 0]
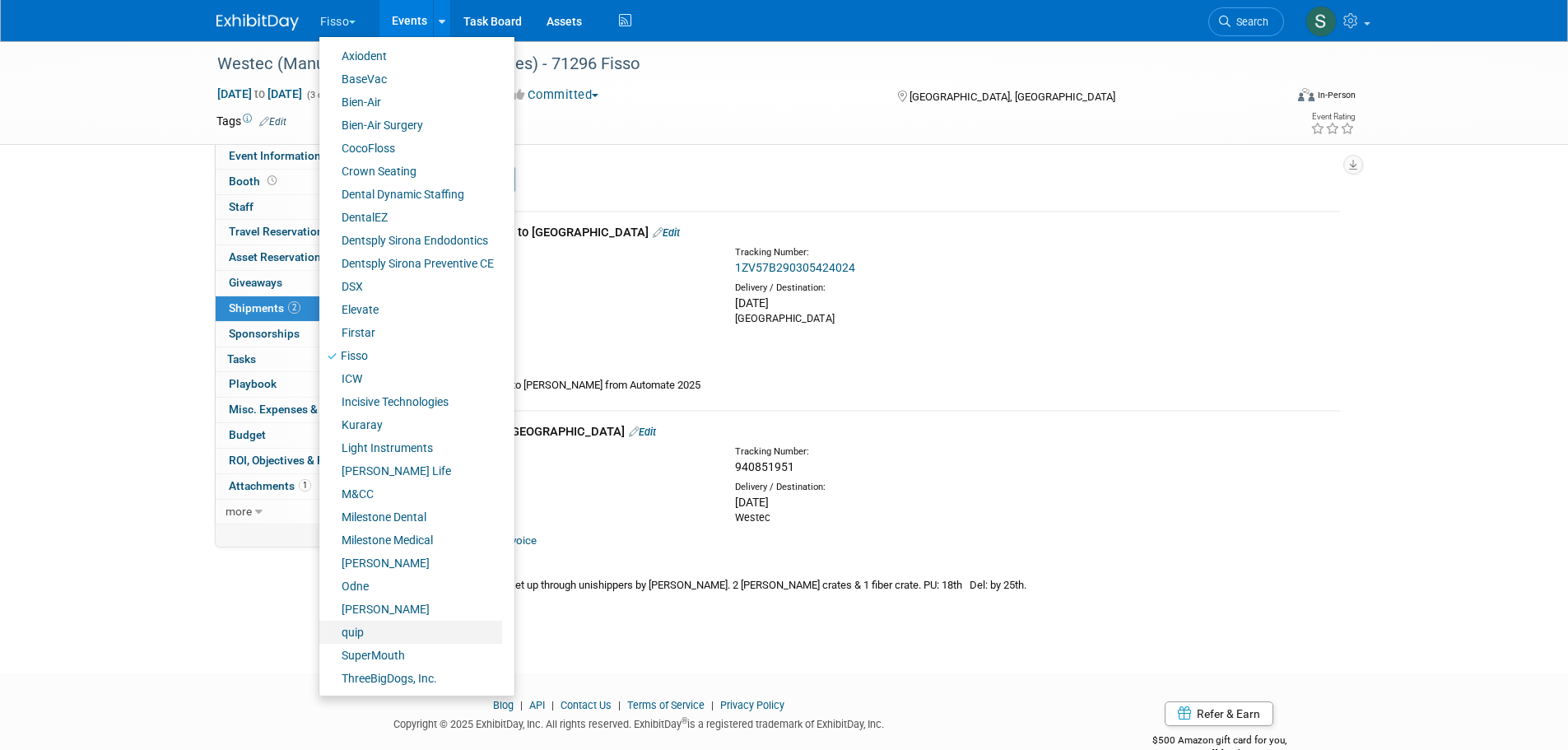
click at [377, 628] on link "quip" at bounding box center [410, 632] width 183 height 23
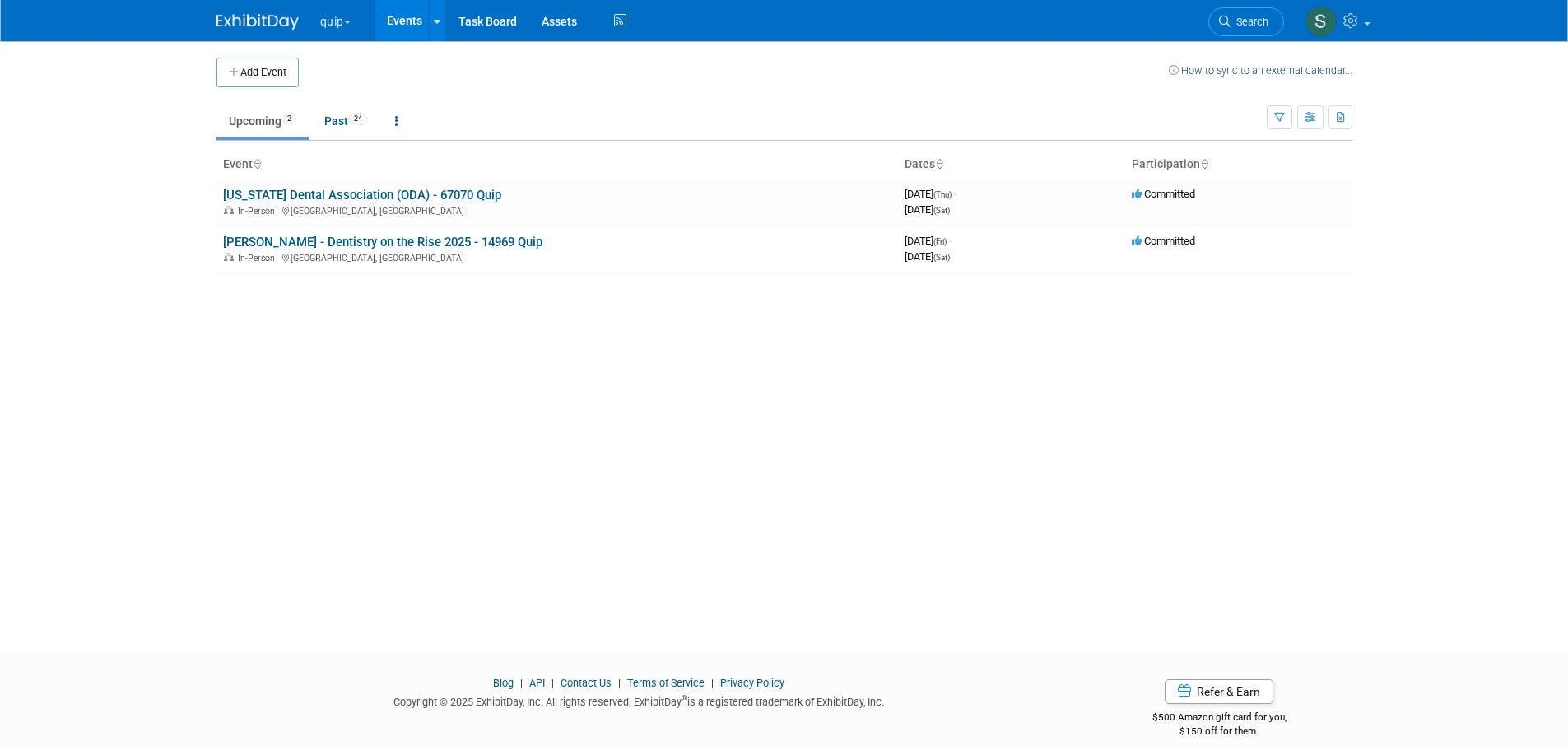
click at [296, 192] on link "[US_STATE] Dental Association (ODA) - 67070 Quip" at bounding box center [362, 195] width 279 height 15
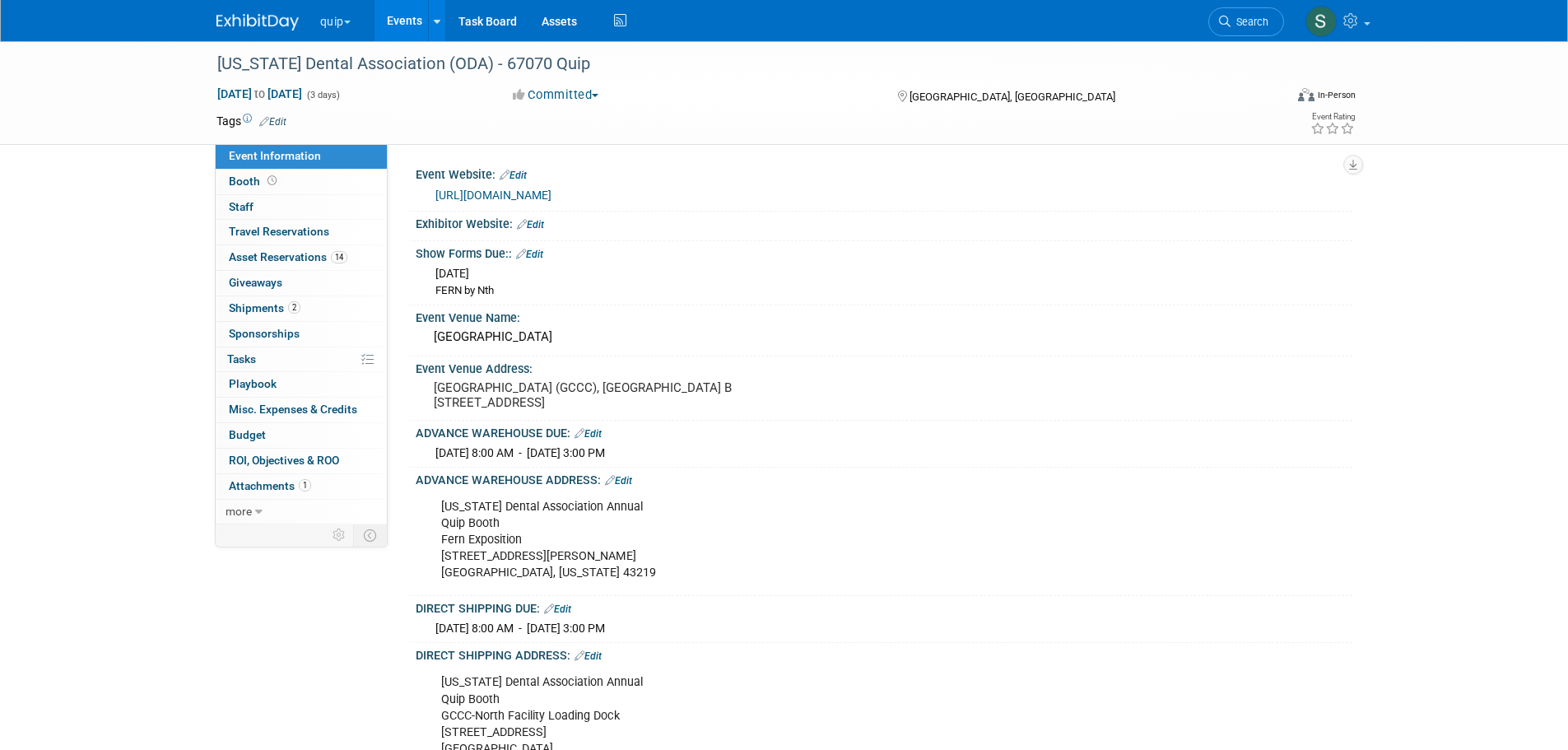
click at [270, 307] on span "Shipments 2" at bounding box center [264, 308] width 71 height 13
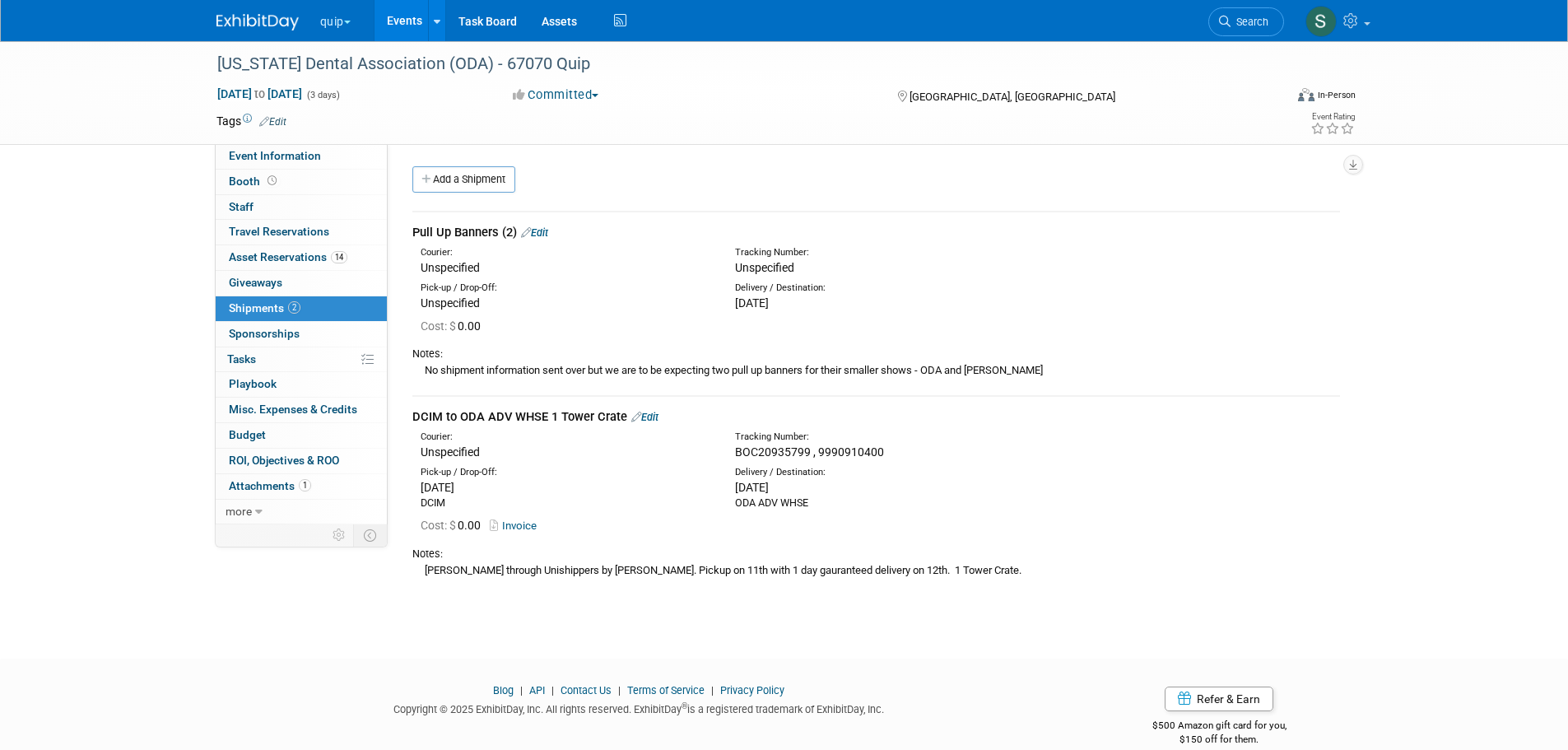
click at [332, 24] on button "quip" at bounding box center [345, 18] width 53 height 36
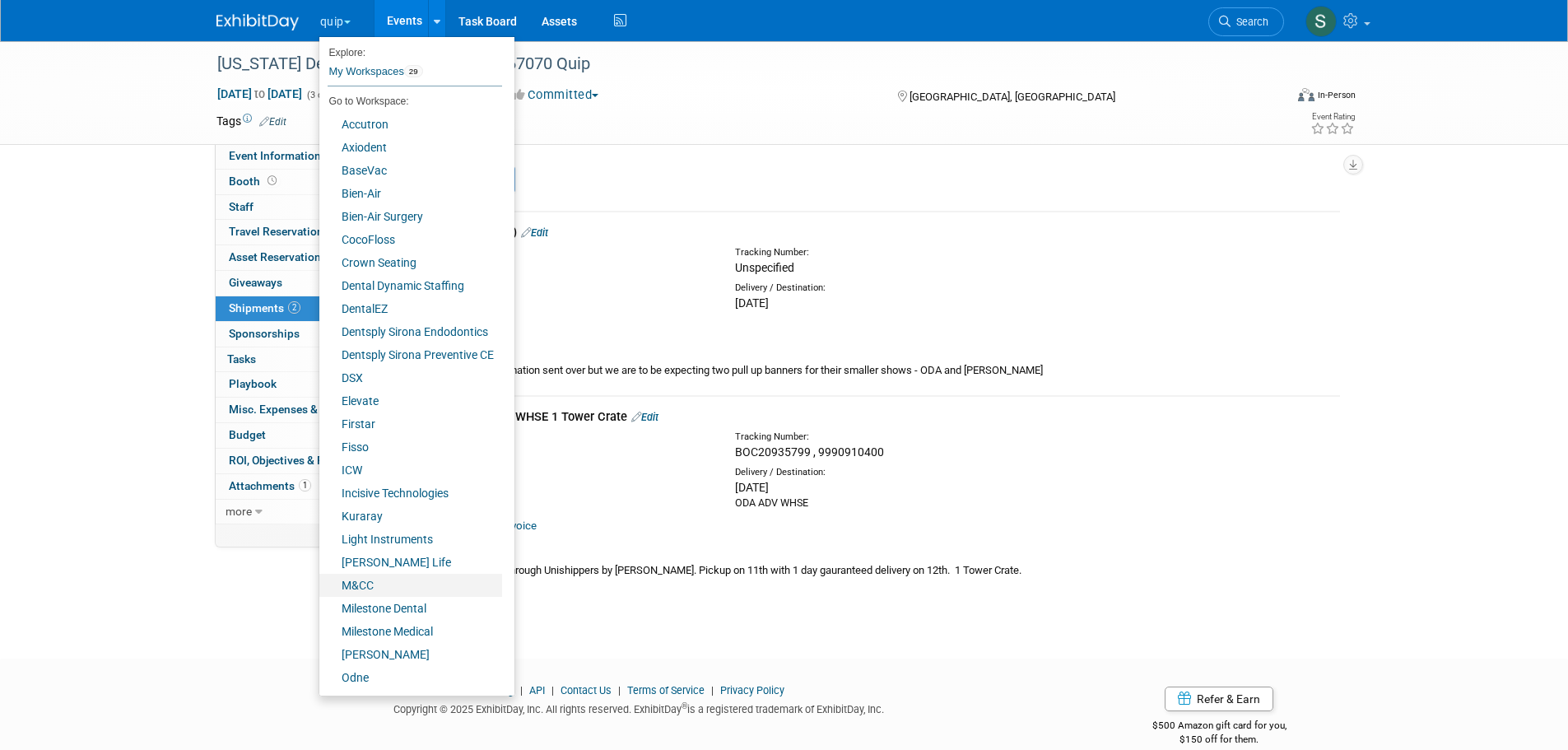
click at [402, 591] on link "M&CC" at bounding box center [410, 586] width 183 height 23
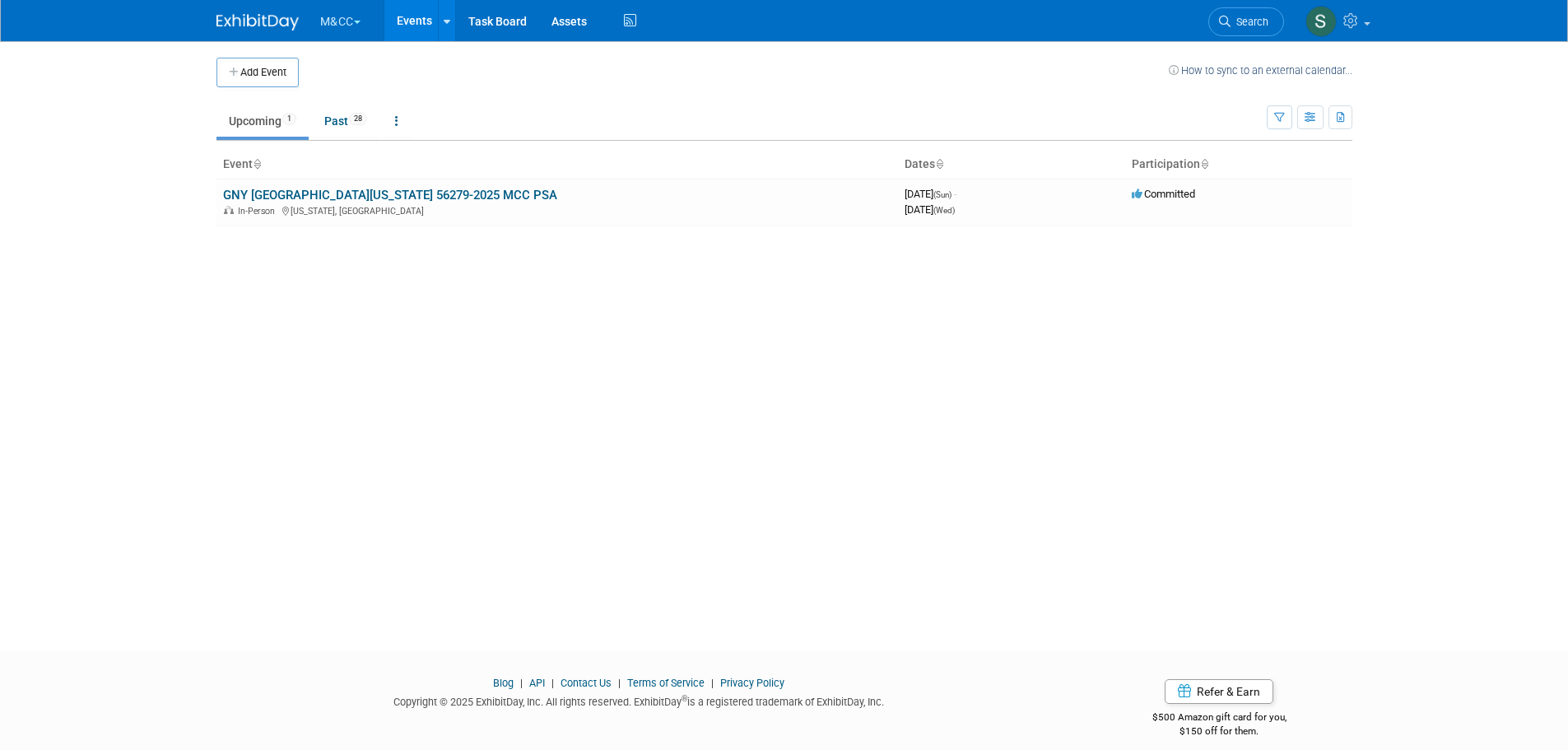
drag, startPoint x: 0, startPoint y: 0, endPoint x: 275, endPoint y: 197, distance: 338.3
click at [275, 197] on link "GNY [GEOGRAPHIC_DATA][US_STATE] 56279-2025 MCC PSA" at bounding box center [390, 195] width 334 height 15
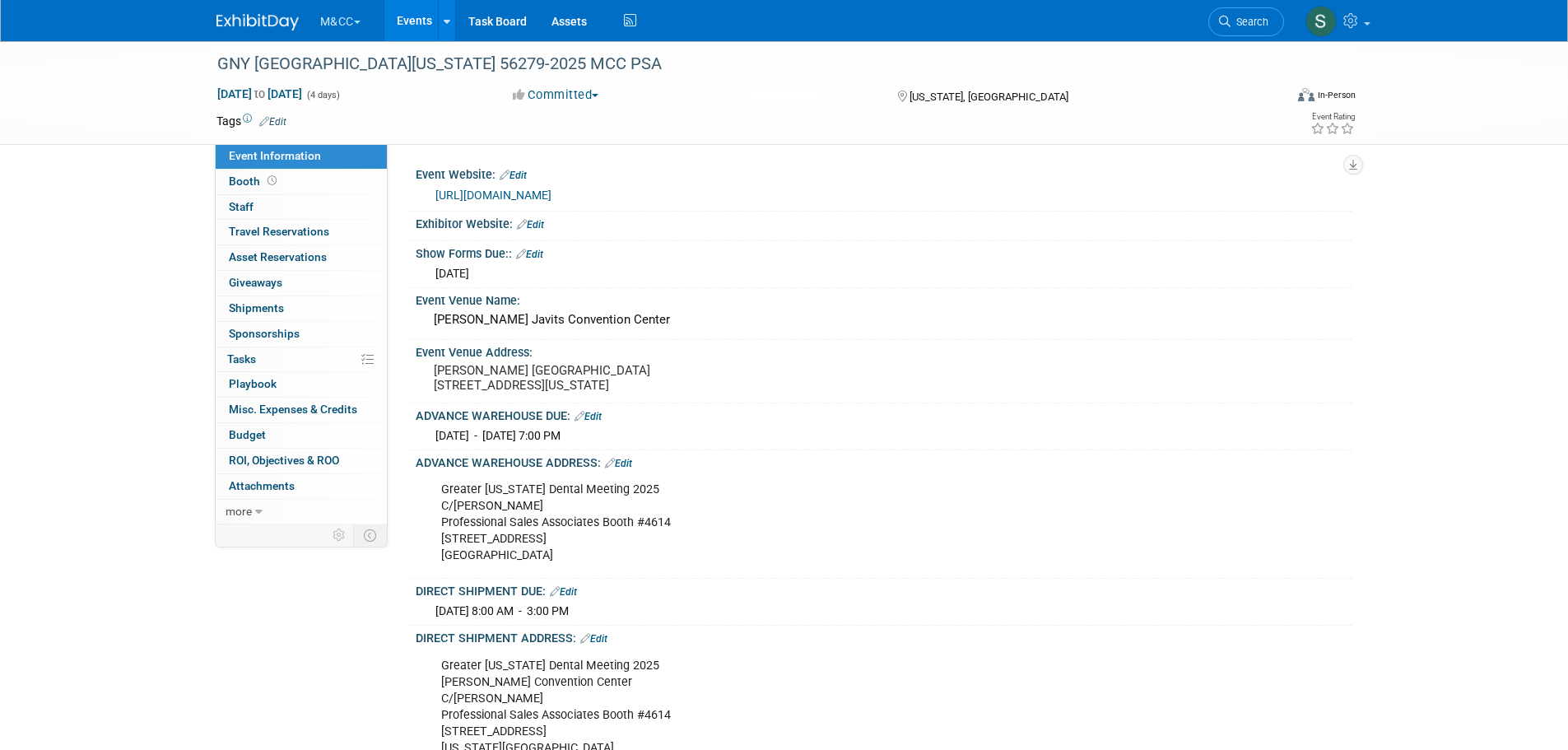
click at [344, 19] on button "M&CC" at bounding box center [349, 18] width 62 height 36
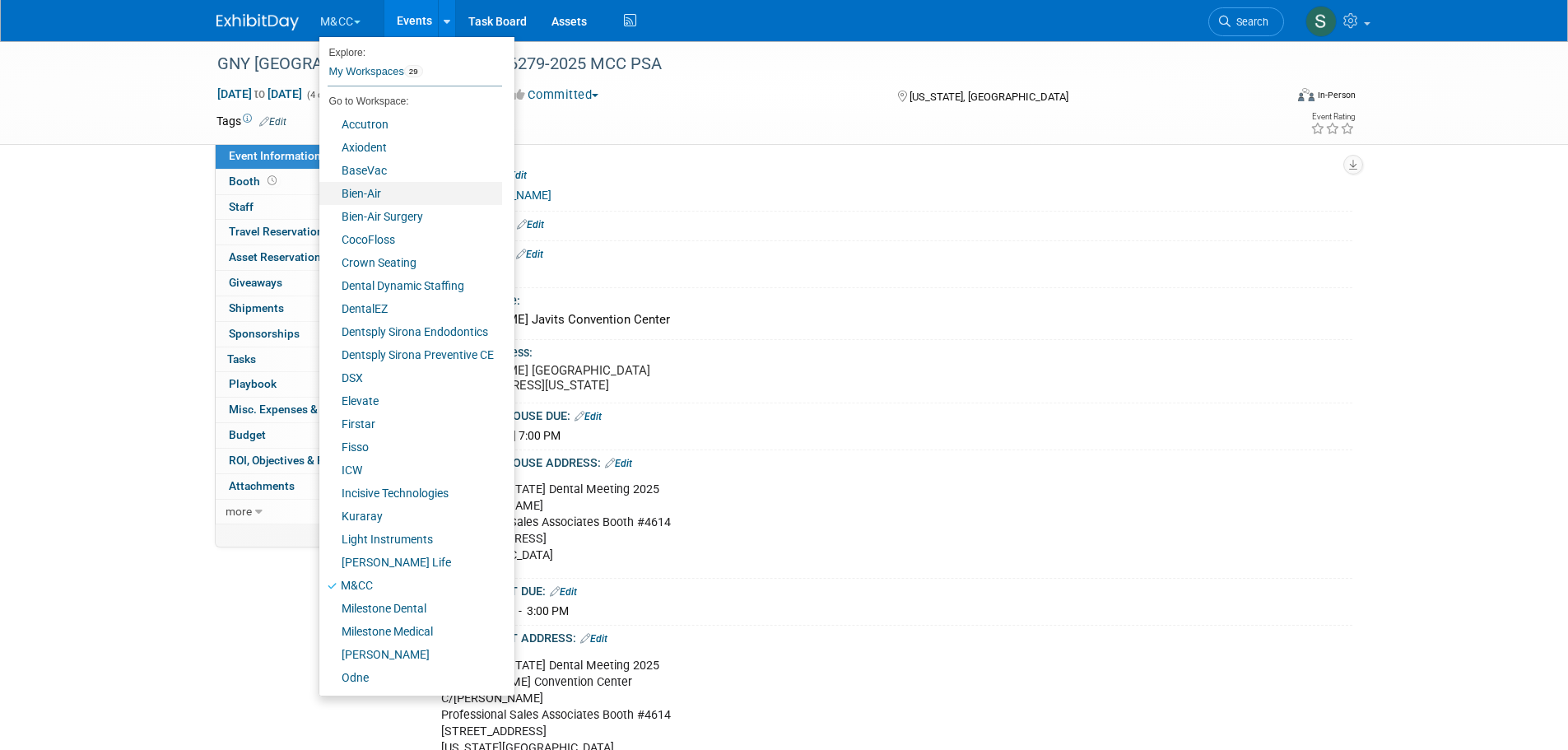
click at [394, 189] on link "Bien-Air" at bounding box center [410, 193] width 183 height 23
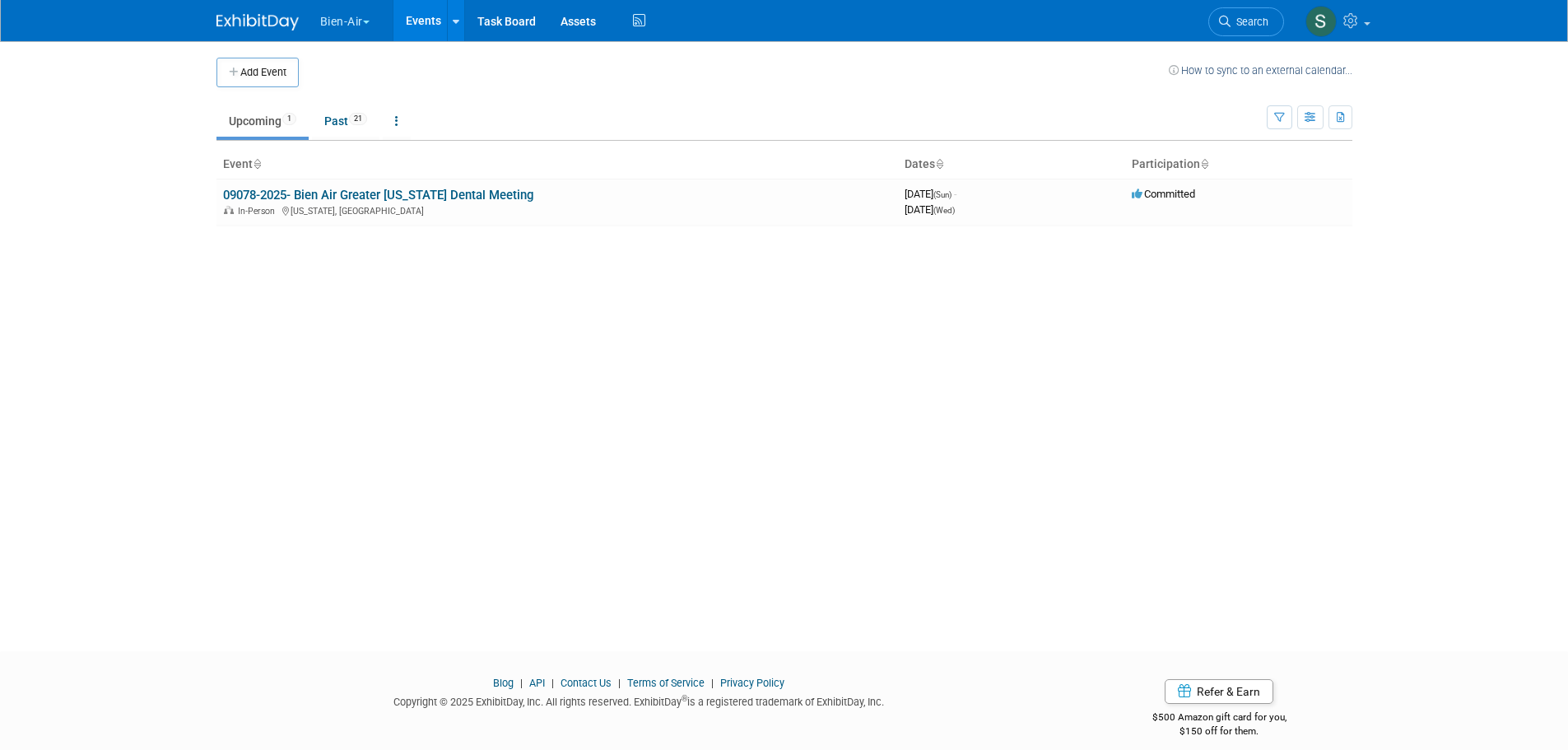
click at [394, 189] on link "09078-2025- Bien Air Greater [US_STATE] Dental Meeting" at bounding box center [378, 195] width 310 height 15
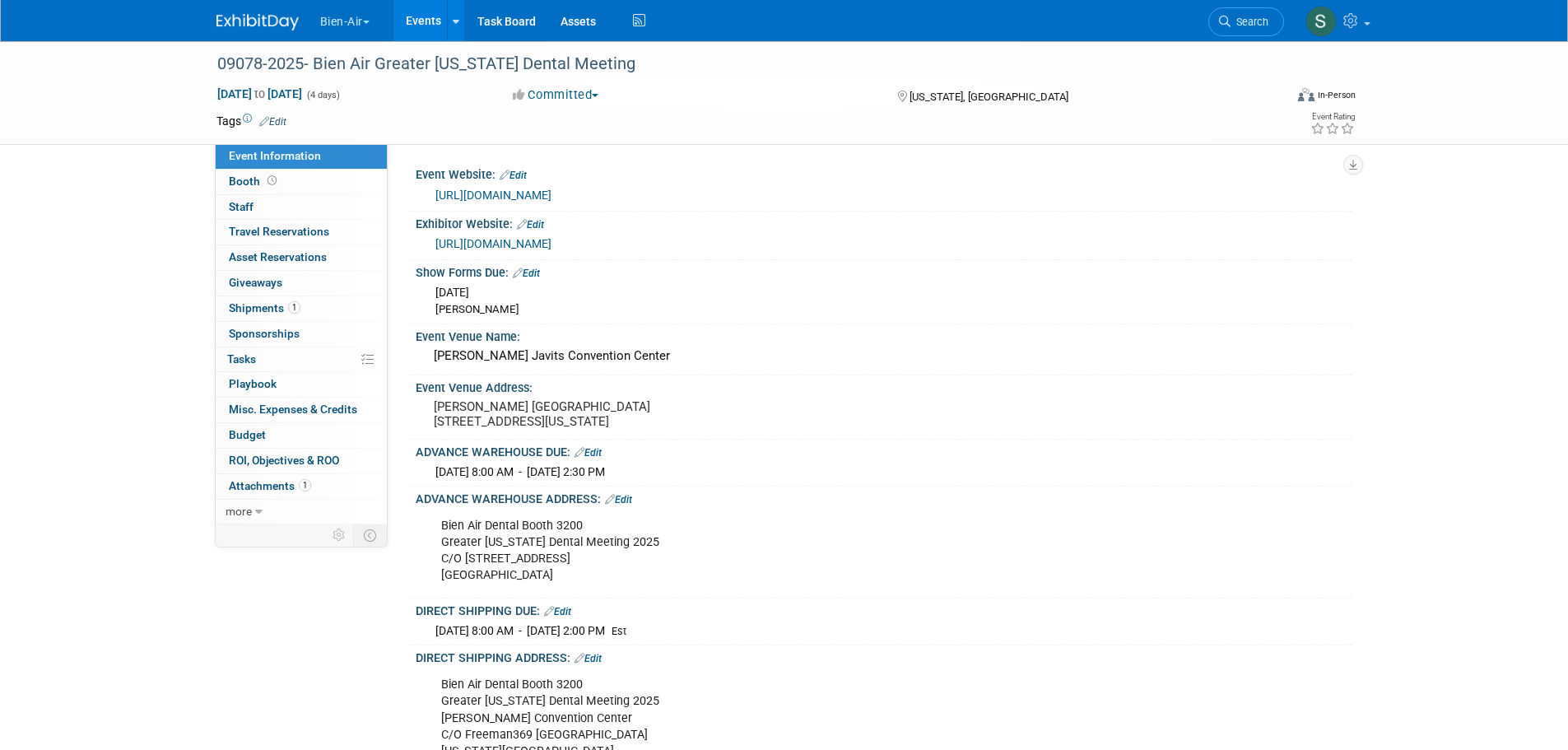
click at [368, 18] on button "Bien-Air" at bounding box center [353, 18] width 71 height 36
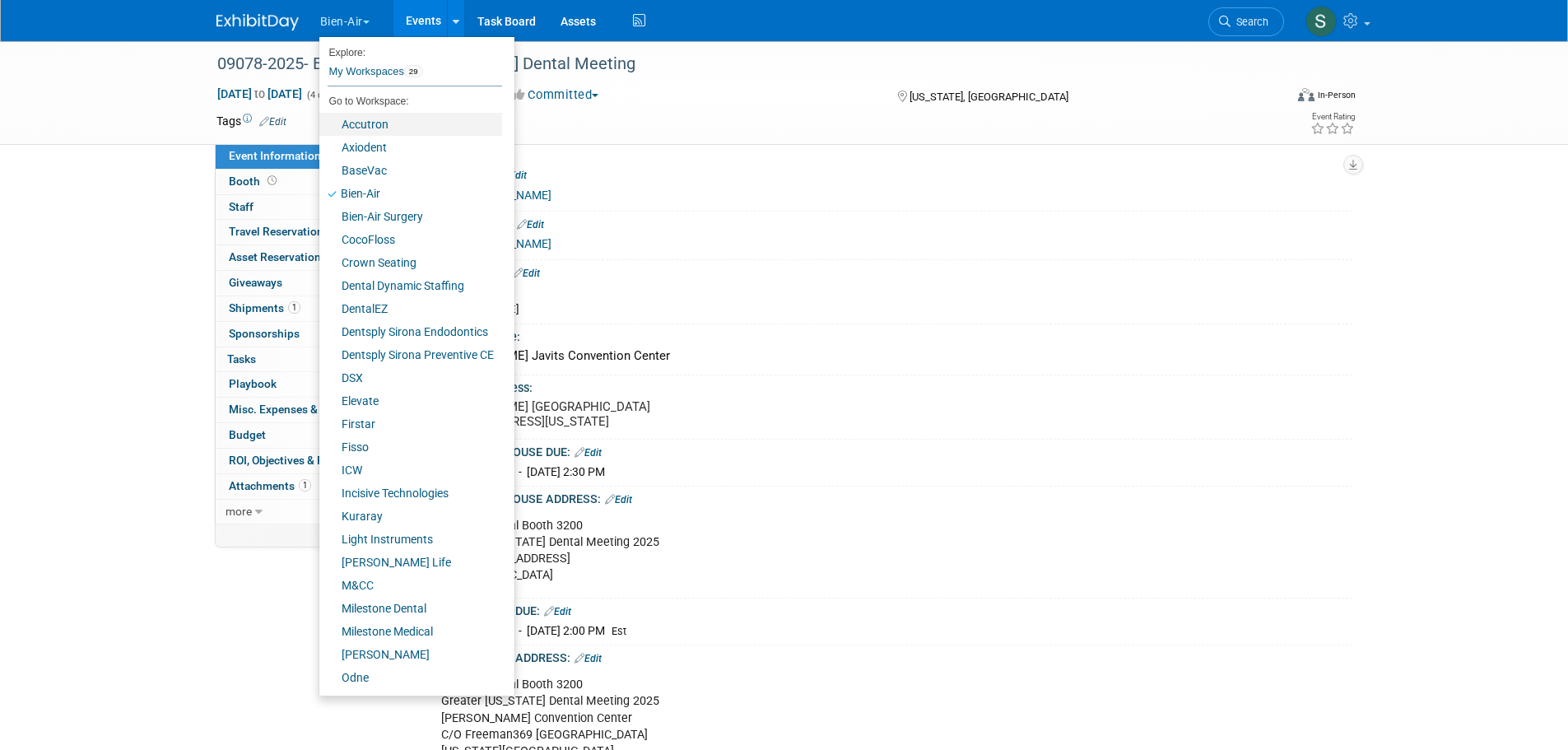
click at [382, 121] on link "Accutron" at bounding box center [410, 124] width 183 height 23
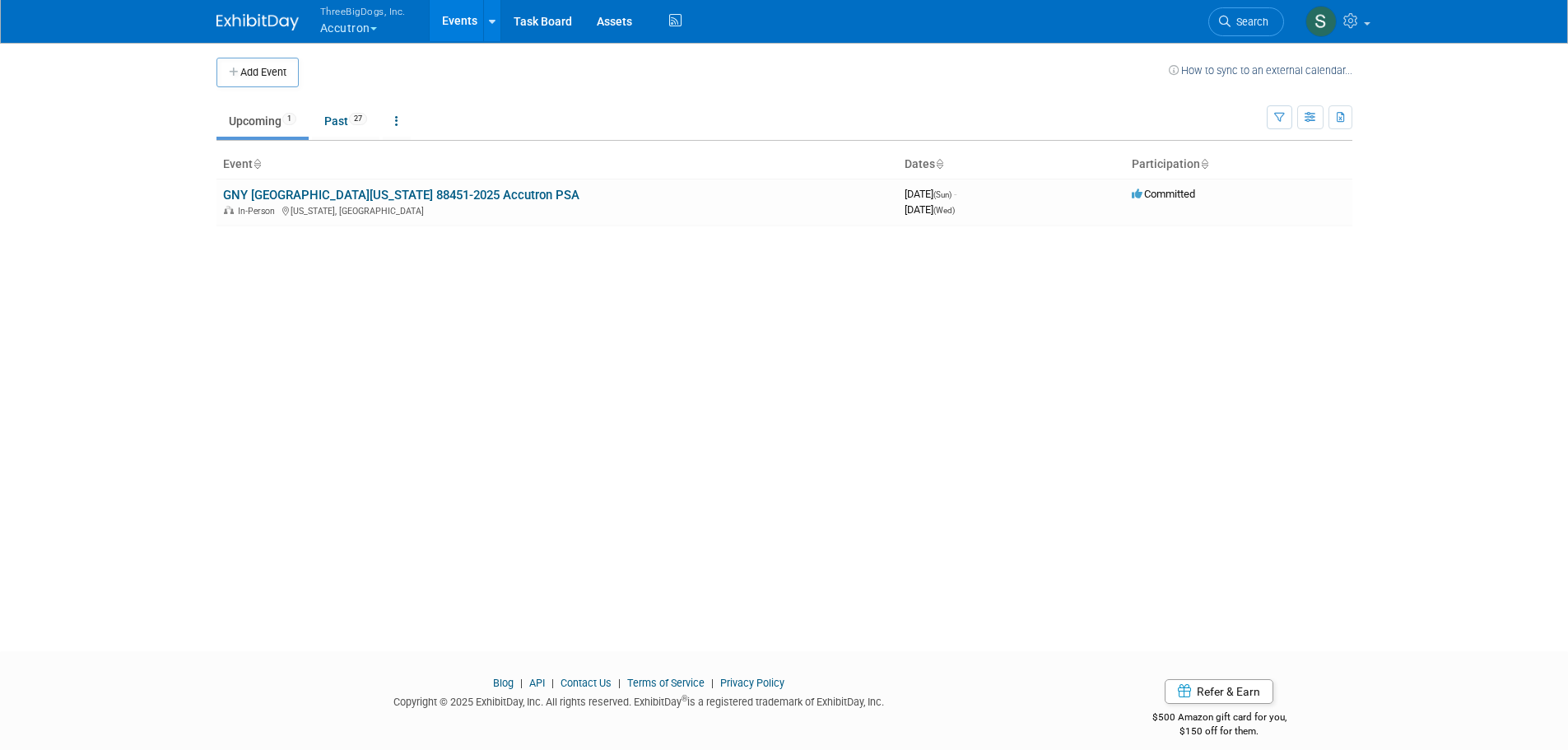
click at [365, 189] on link "GNY [GEOGRAPHIC_DATA][US_STATE] 88451-2025 Accutron PSA" at bounding box center [401, 195] width 356 height 15
click at [331, 34] on button "ThreeBigDogs, Inc. Accutron" at bounding box center [372, 21] width 108 height 43
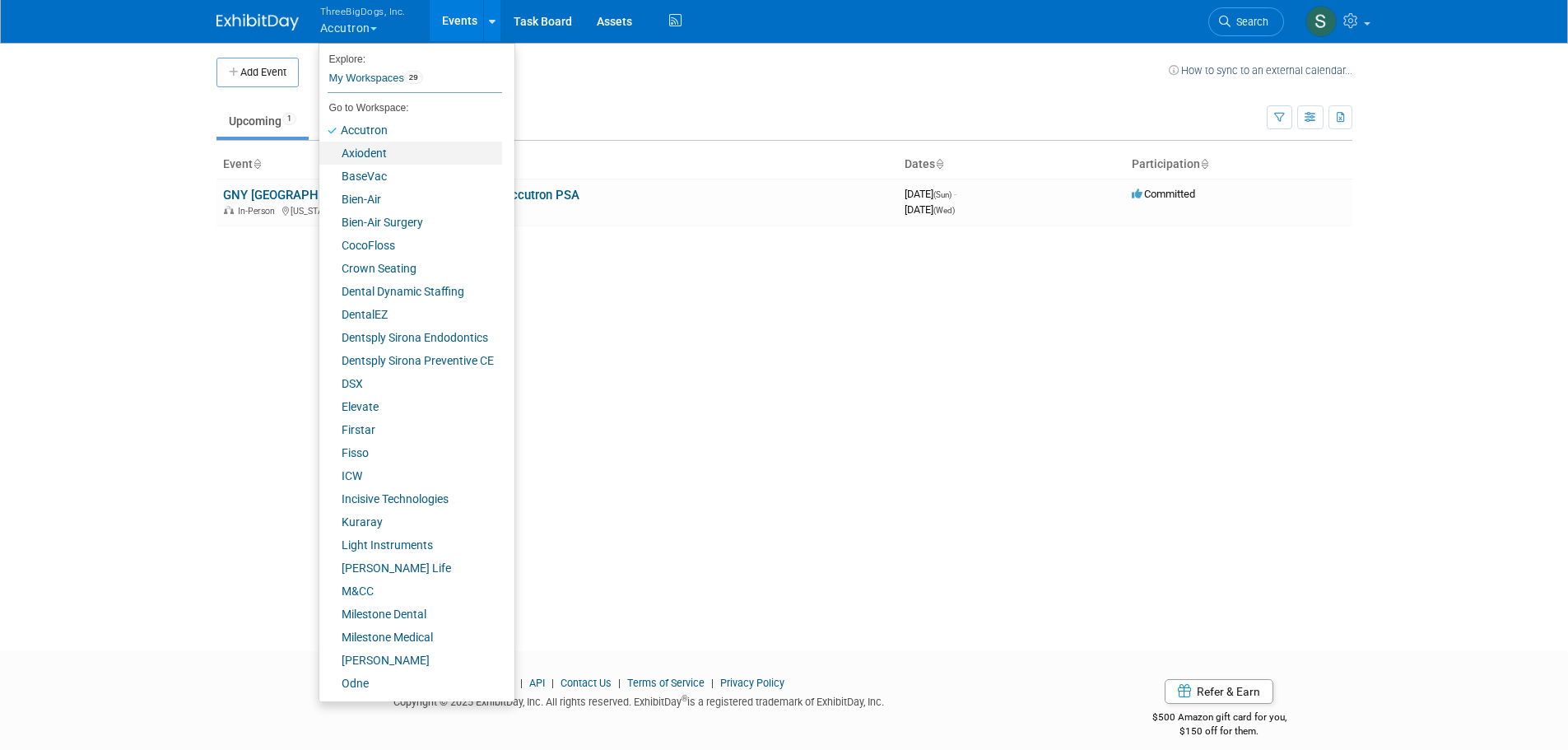
click at [373, 157] on link "Axiodent" at bounding box center [410, 153] width 183 height 23
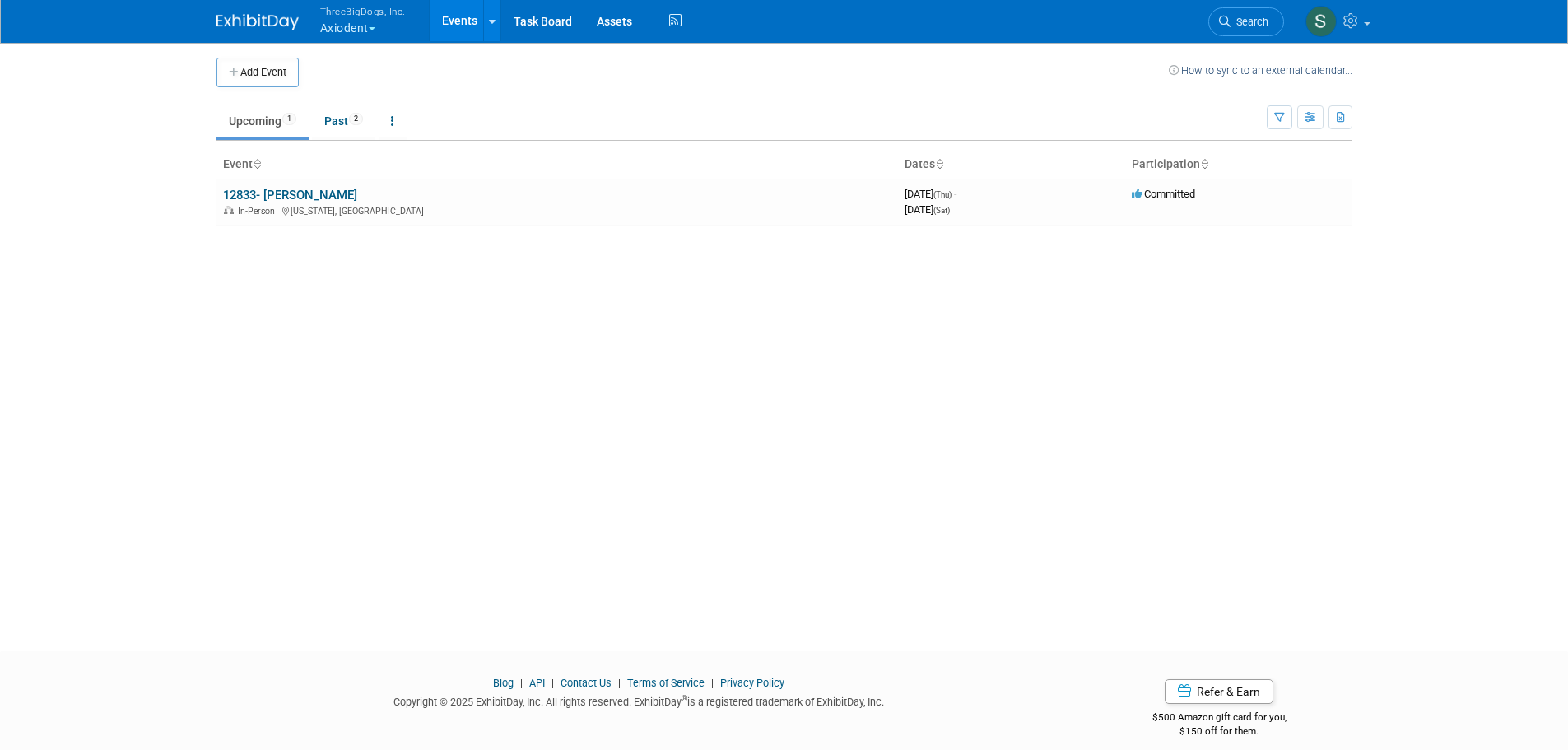
click at [374, 20] on button "ThreeBigDogs, Inc. Axiodent" at bounding box center [372, 21] width 108 height 43
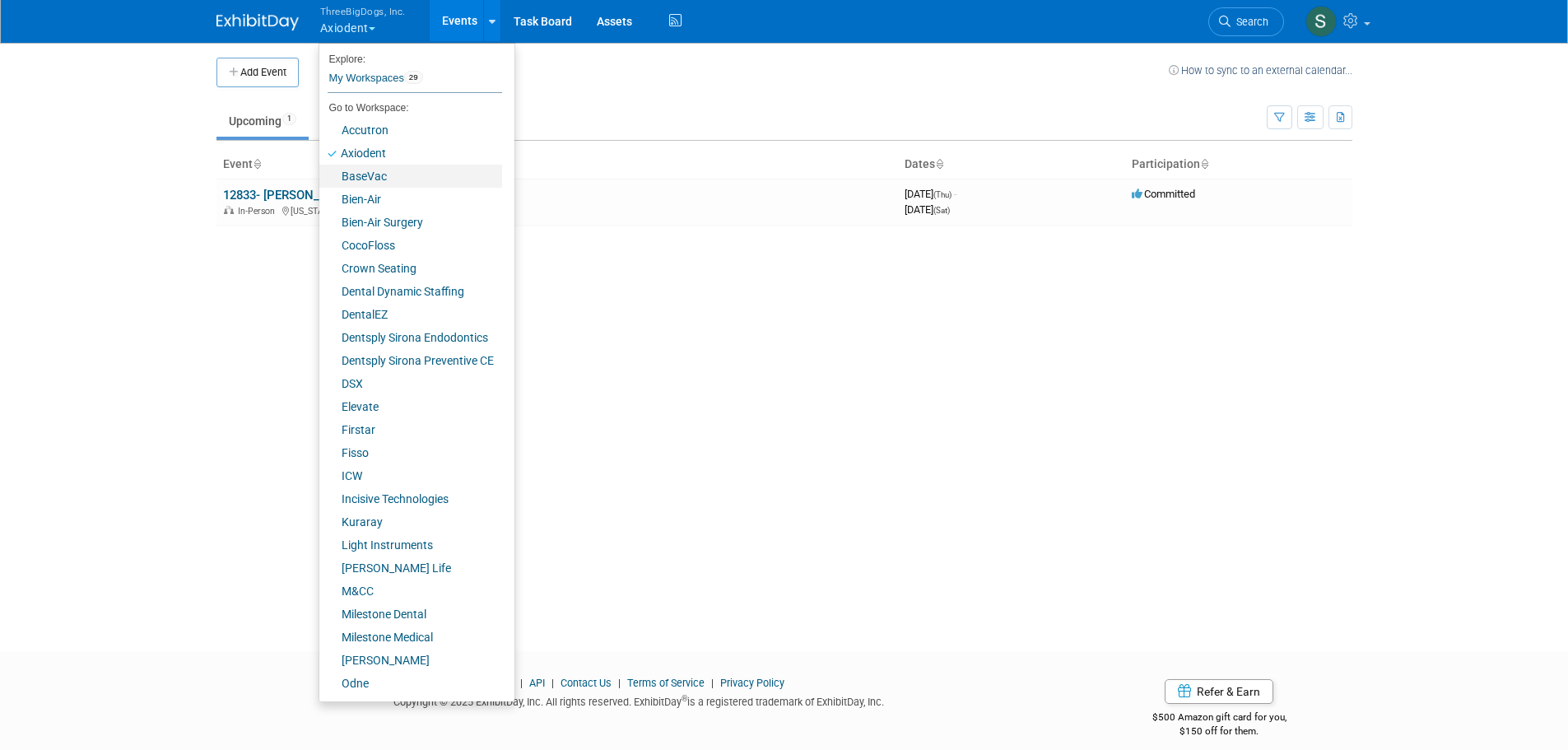
click at [388, 175] on link "BaseVac" at bounding box center [410, 176] width 183 height 23
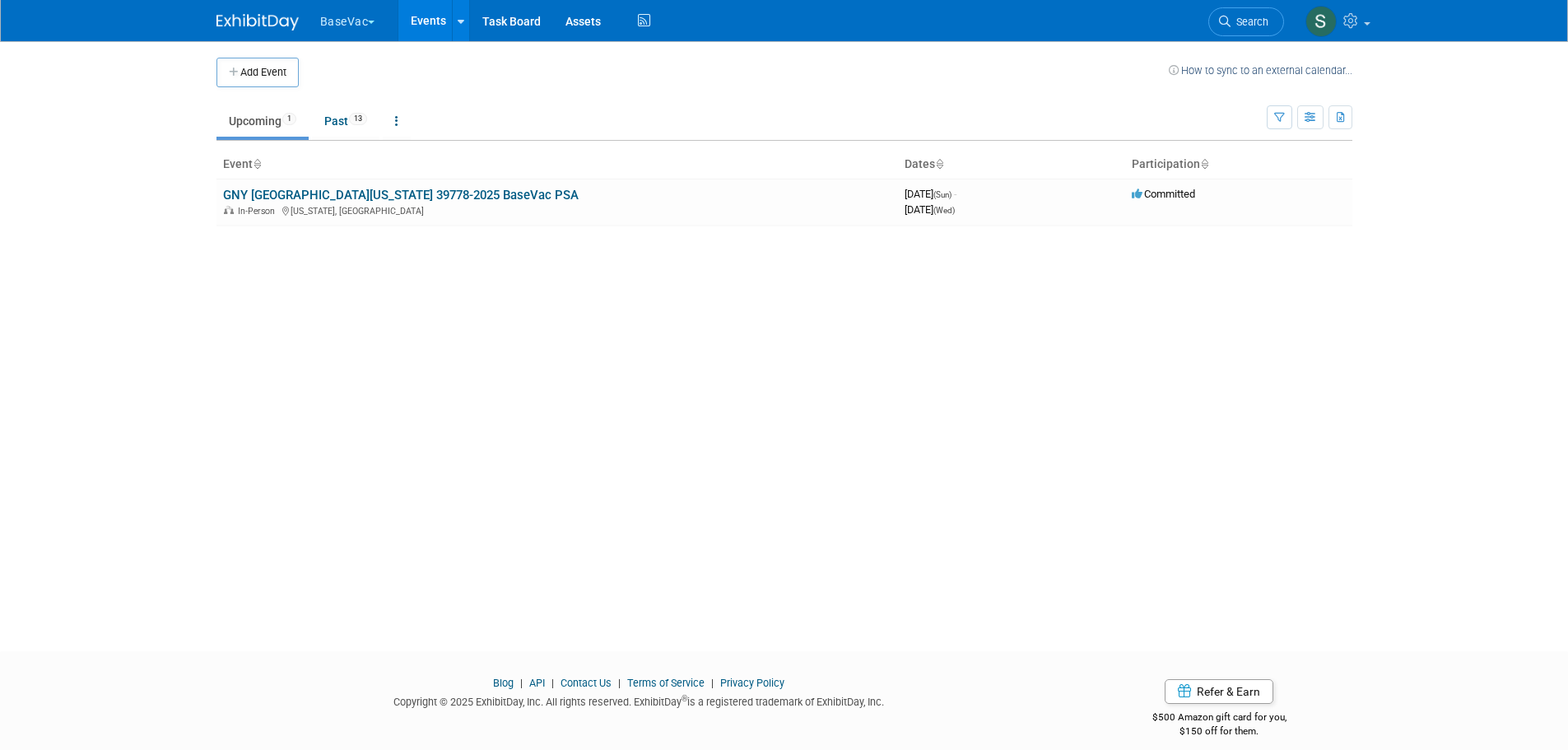
click at [408, 195] on link "GNY [GEOGRAPHIC_DATA][US_STATE] 39778-2025 BaseVac PSA" at bounding box center [401, 195] width 356 height 15
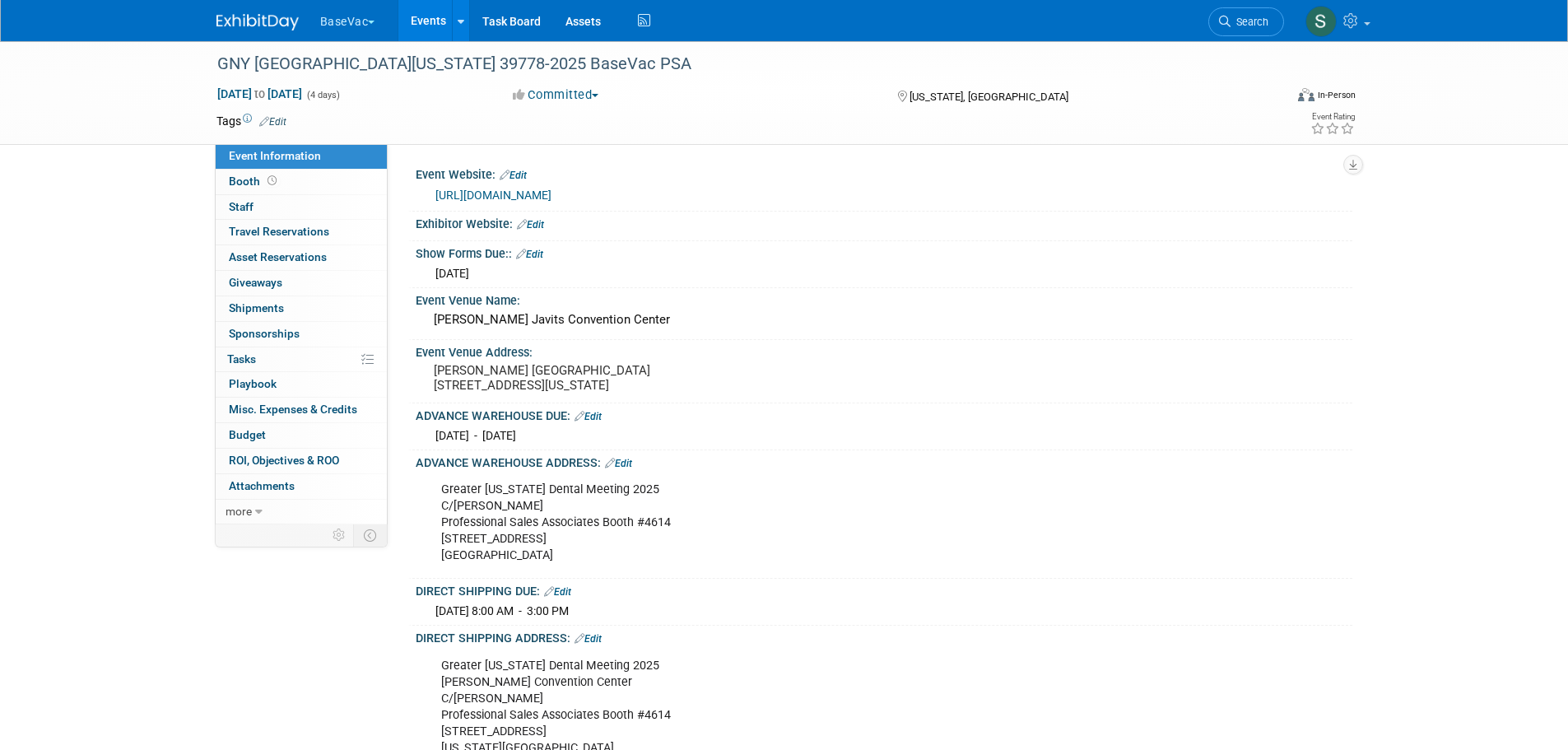
click at [601, 422] on link "Edit" at bounding box center [588, 416] width 27 height 11
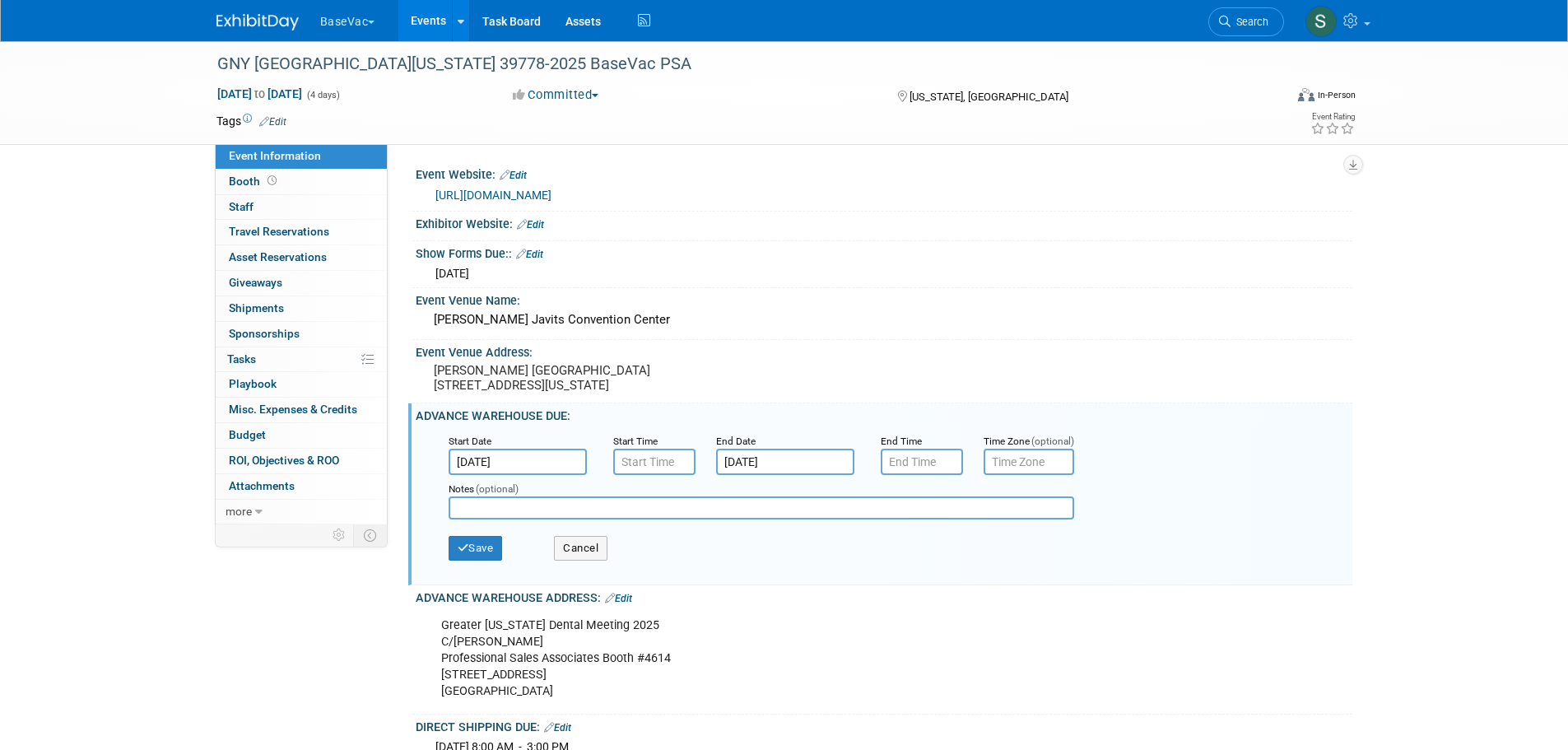
click at [721, 475] on input "[DATE]" at bounding box center [785, 462] width 138 height 26
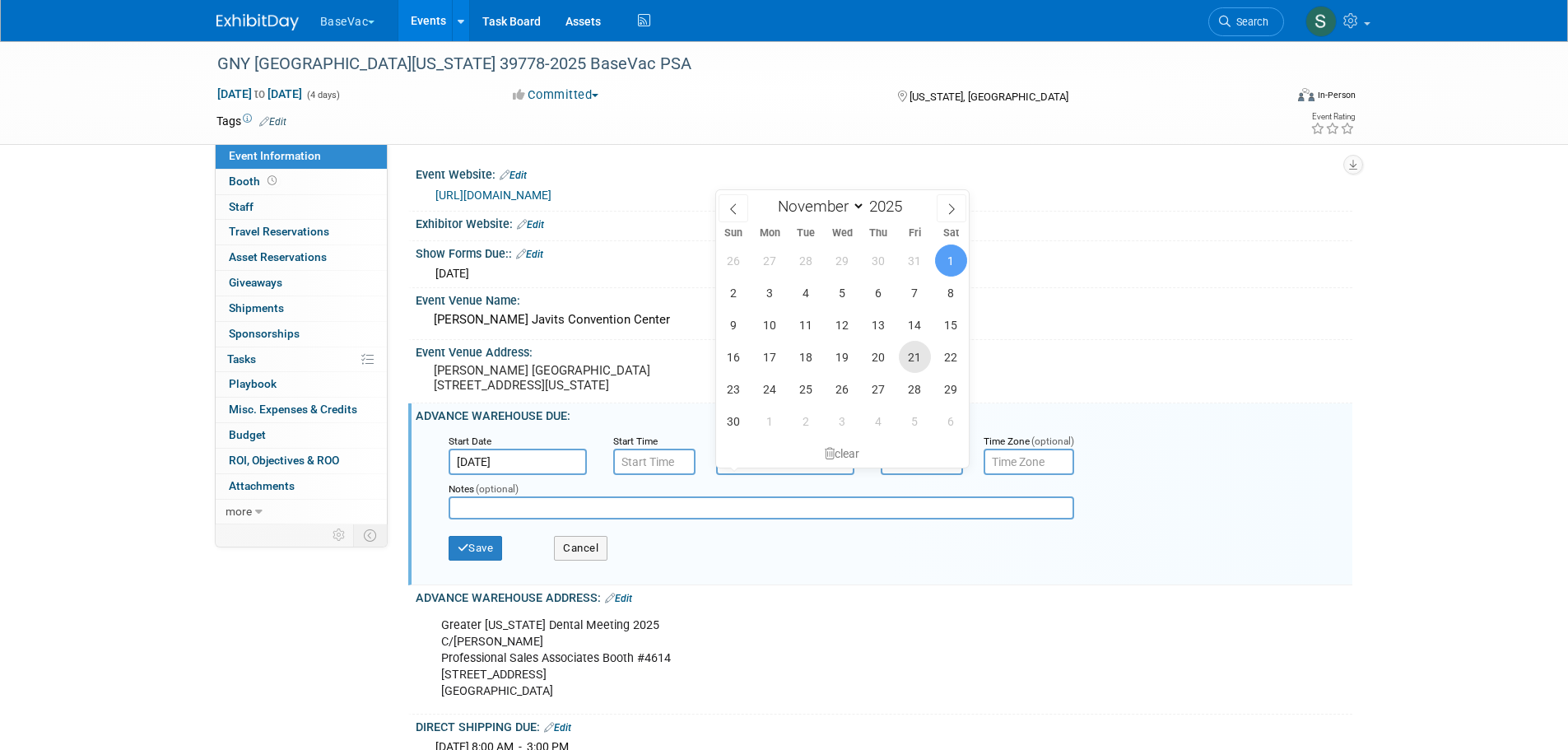
click at [916, 342] on span "21" at bounding box center [915, 357] width 33 height 33
type input "[DATE]"
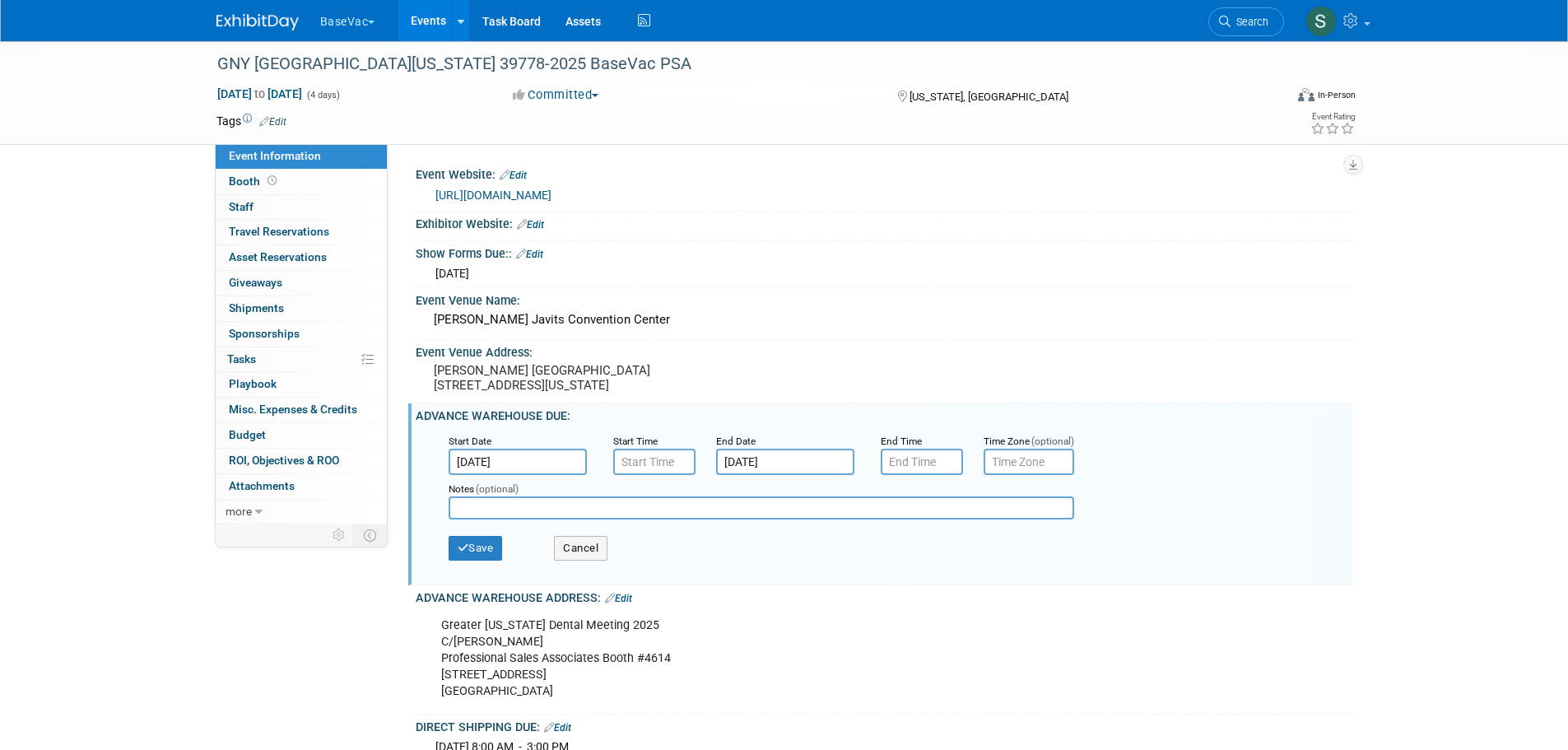
type input "7:00 PM"
click at [919, 467] on input "7:00 PM" at bounding box center [922, 462] width 83 height 26
click at [948, 346] on div "Event Venue Address:" at bounding box center [884, 350] width 937 height 20
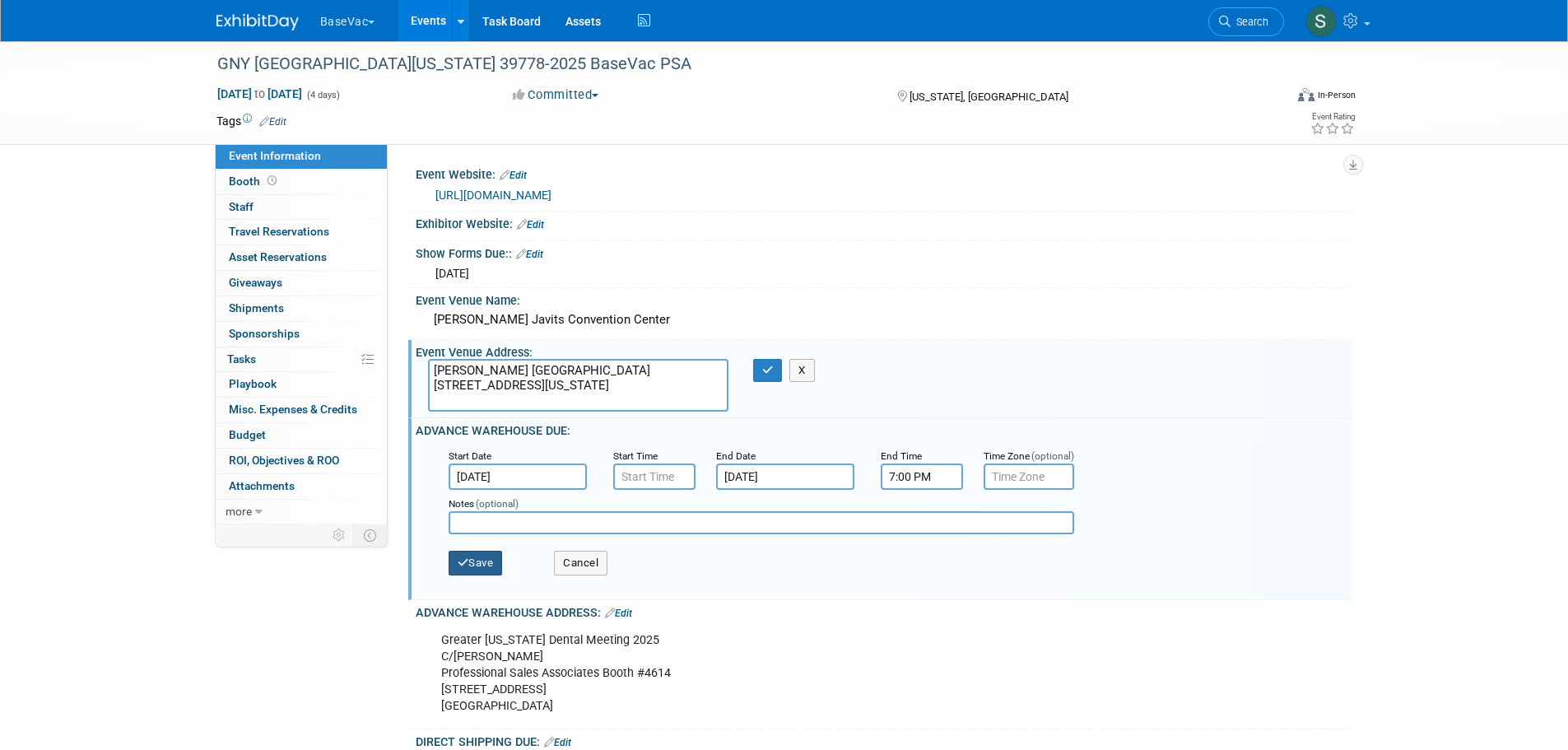
click at [476, 561] on button "Save" at bounding box center [475, 563] width 54 height 25
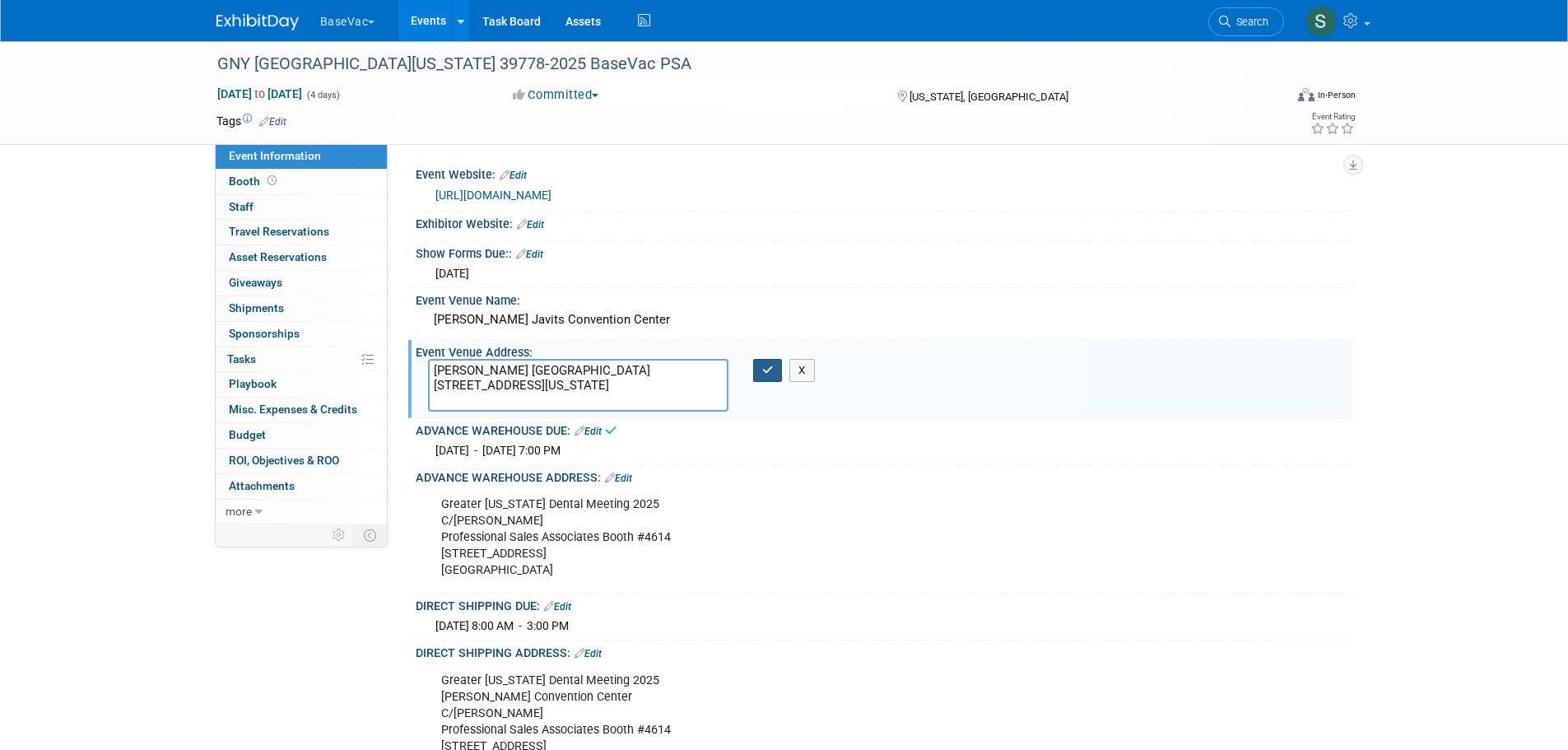
click at [770, 359] on button "button" at bounding box center [768, 370] width 30 height 23
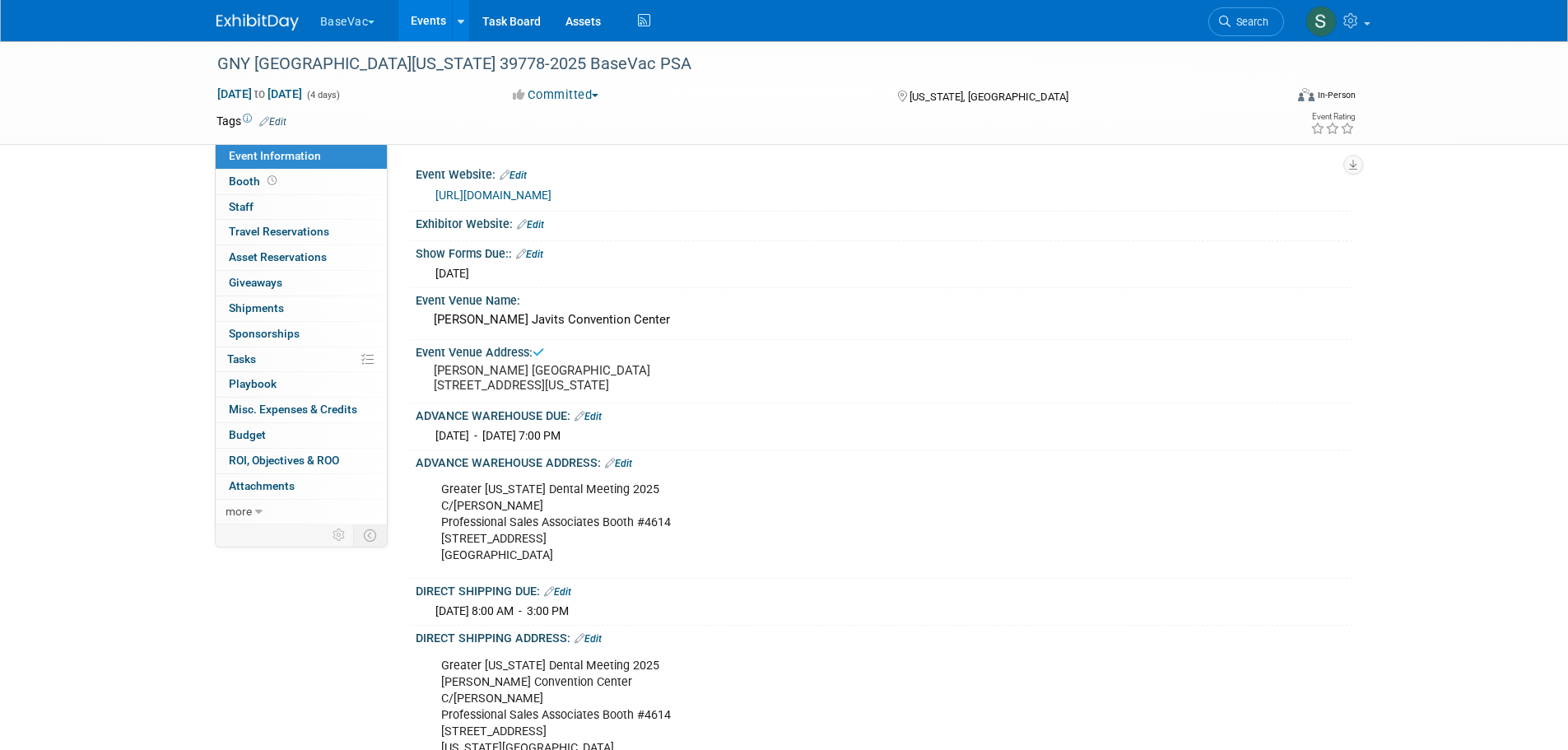
click at [355, 11] on button "BaseVac" at bounding box center [357, 18] width 77 height 36
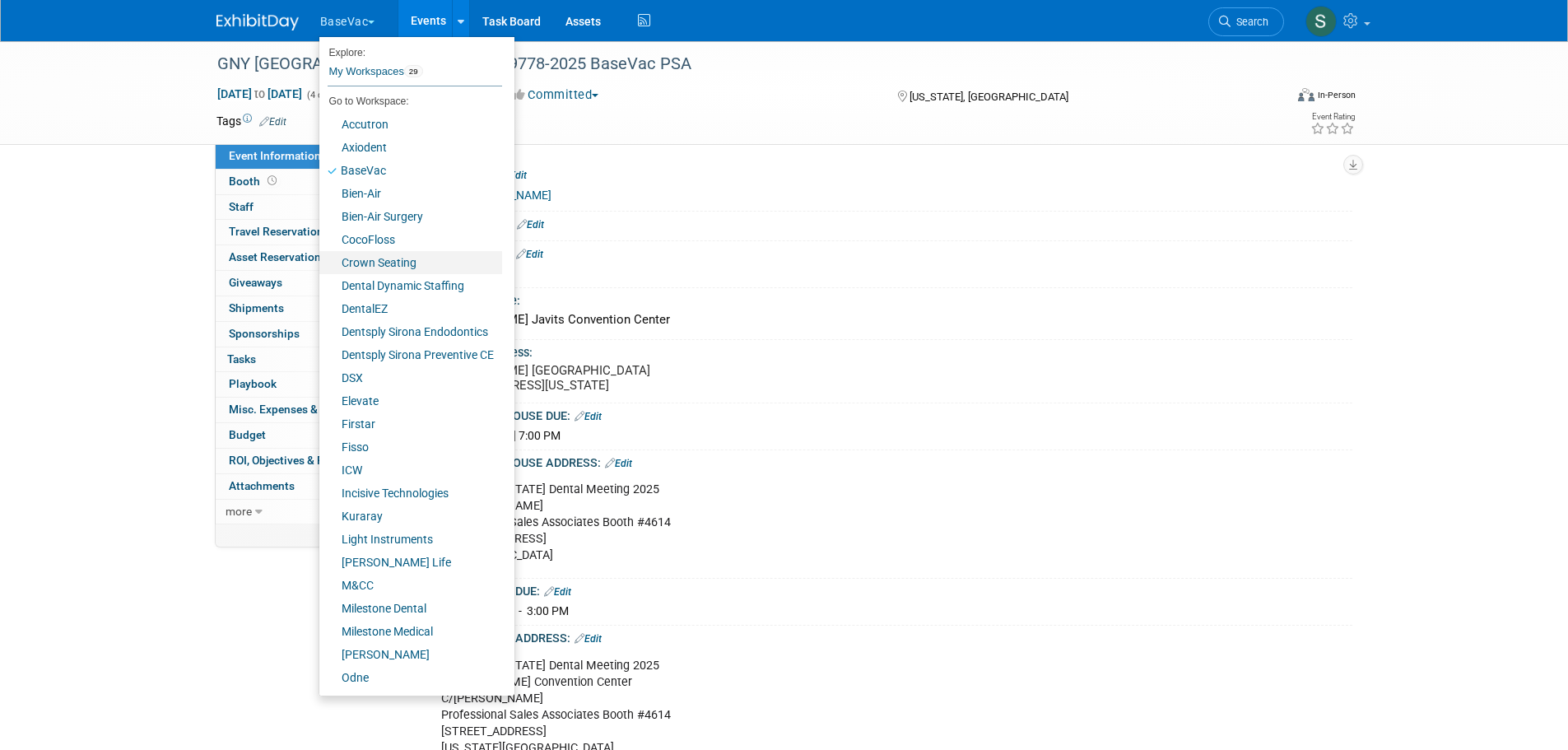
click at [385, 258] on link "Crown Seating" at bounding box center [410, 263] width 183 height 23
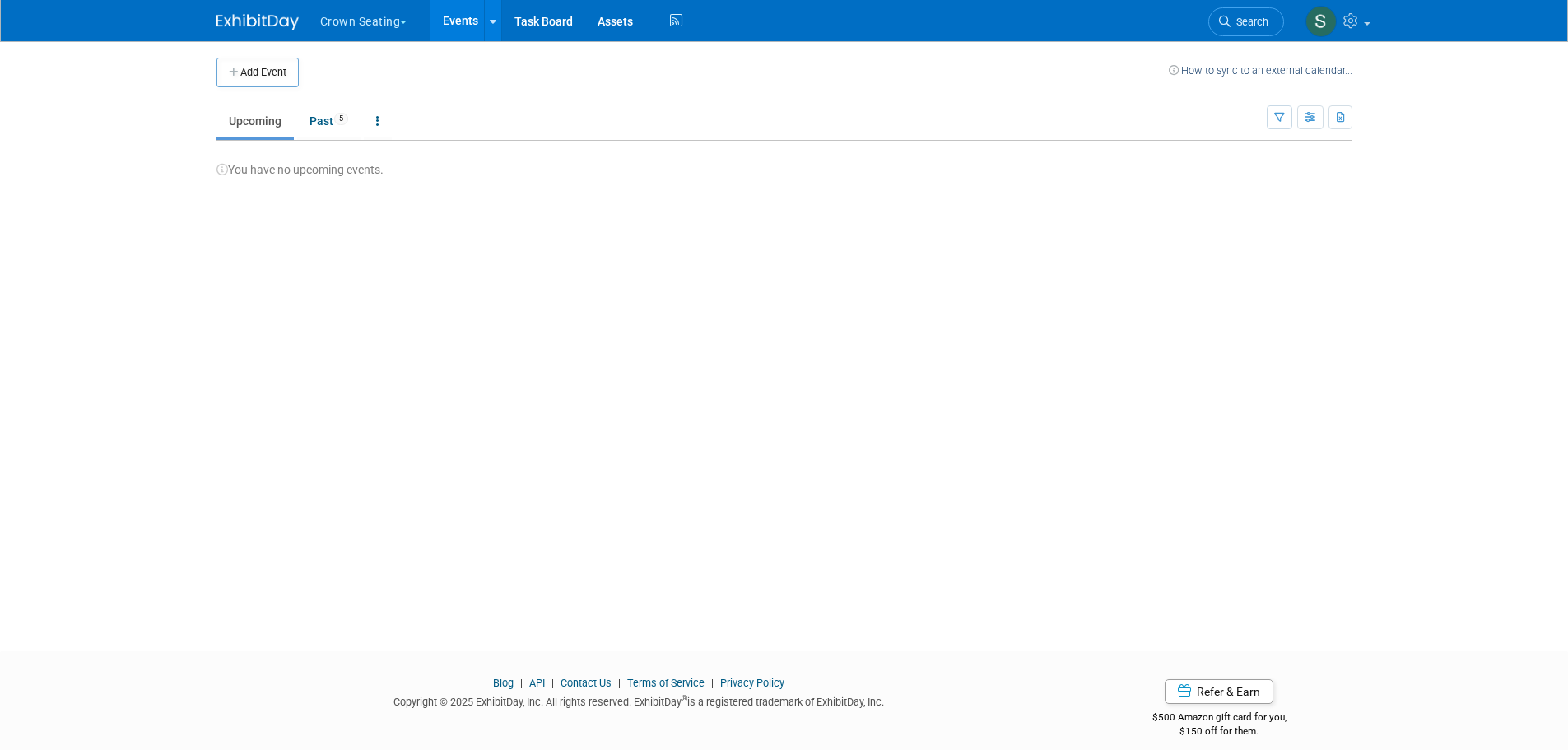
click at [378, 18] on button "Crown Seating" at bounding box center [373, 18] width 110 height 36
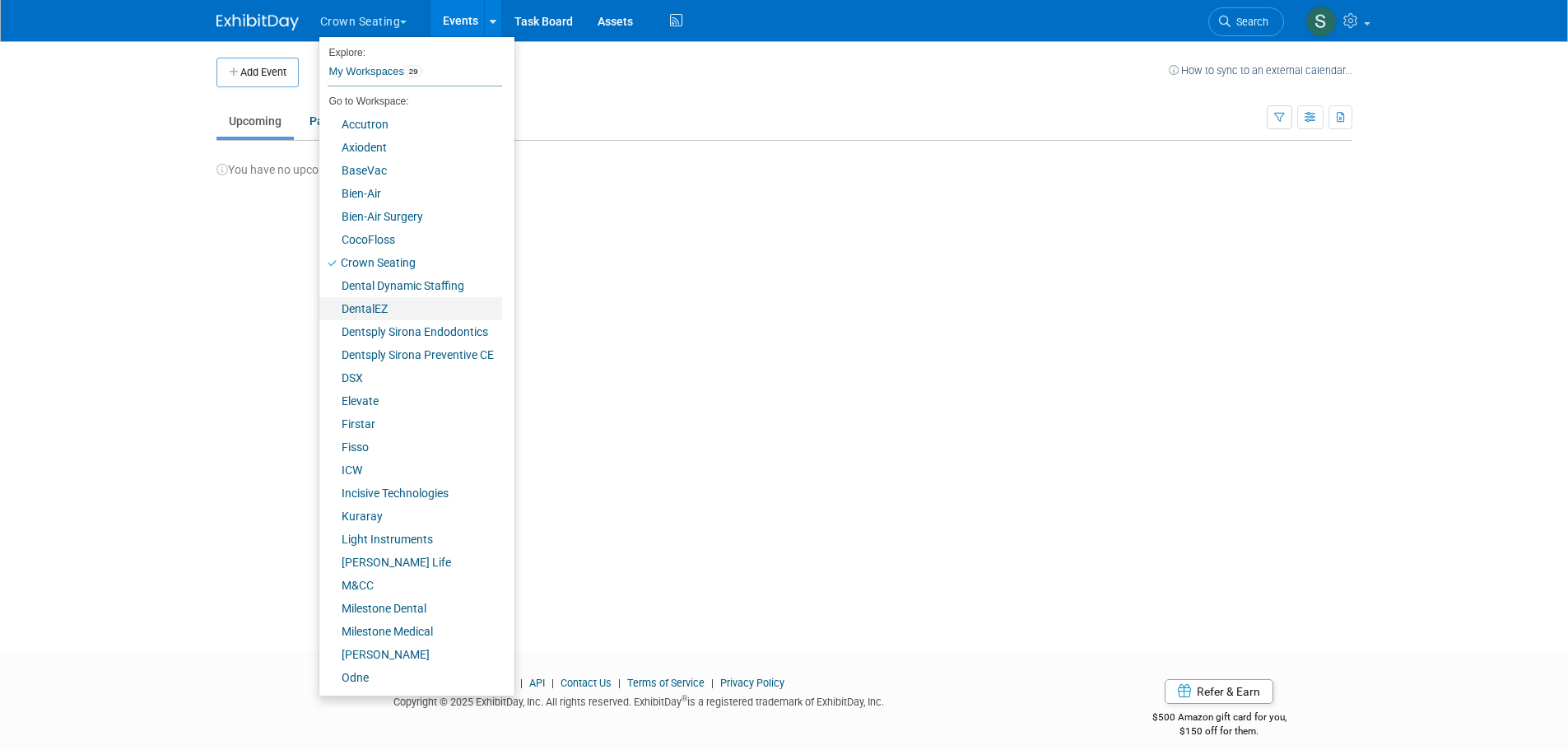
click at [396, 313] on link "DentalEZ" at bounding box center [410, 309] width 183 height 23
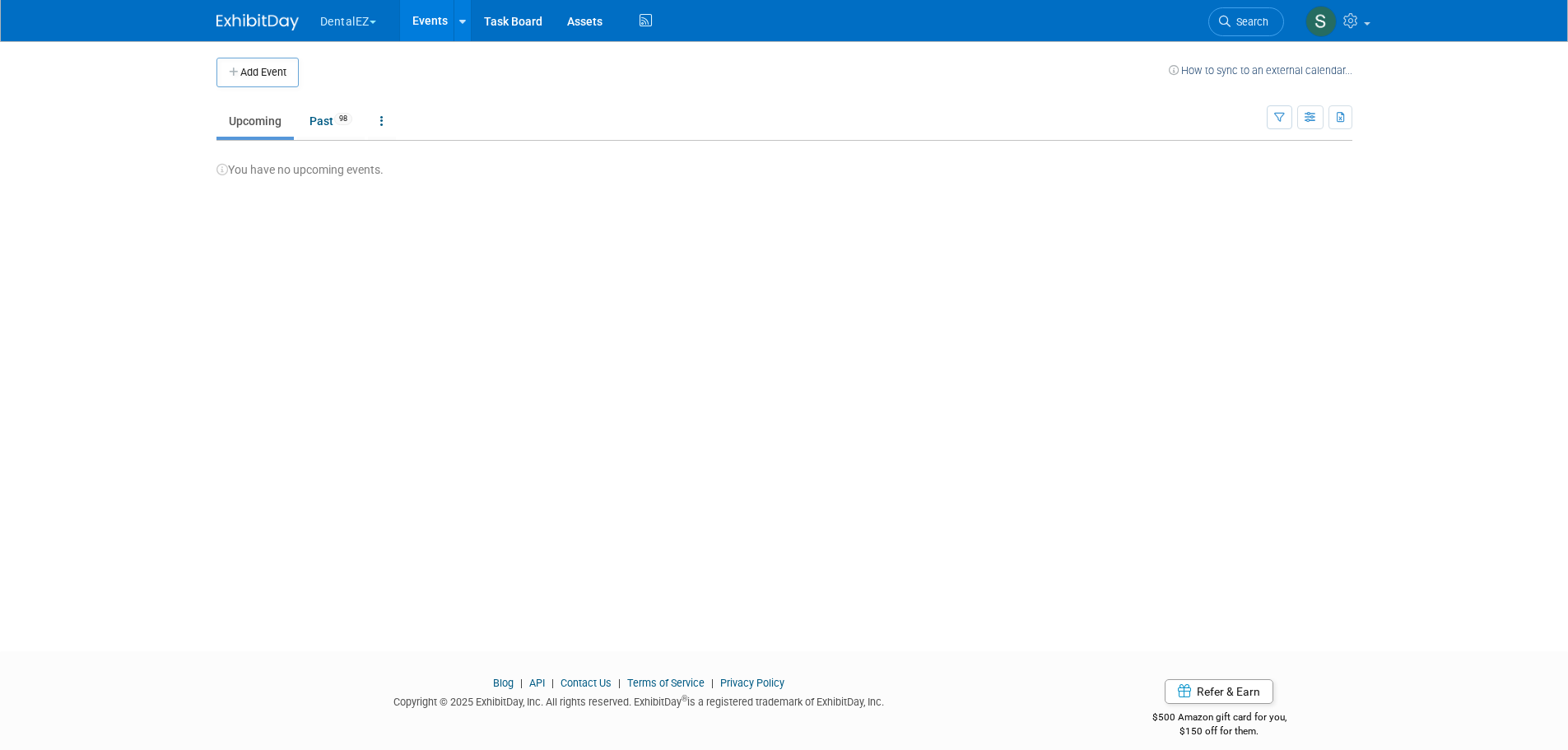
click at [355, 16] on button "DentalEZ" at bounding box center [357, 18] width 78 height 36
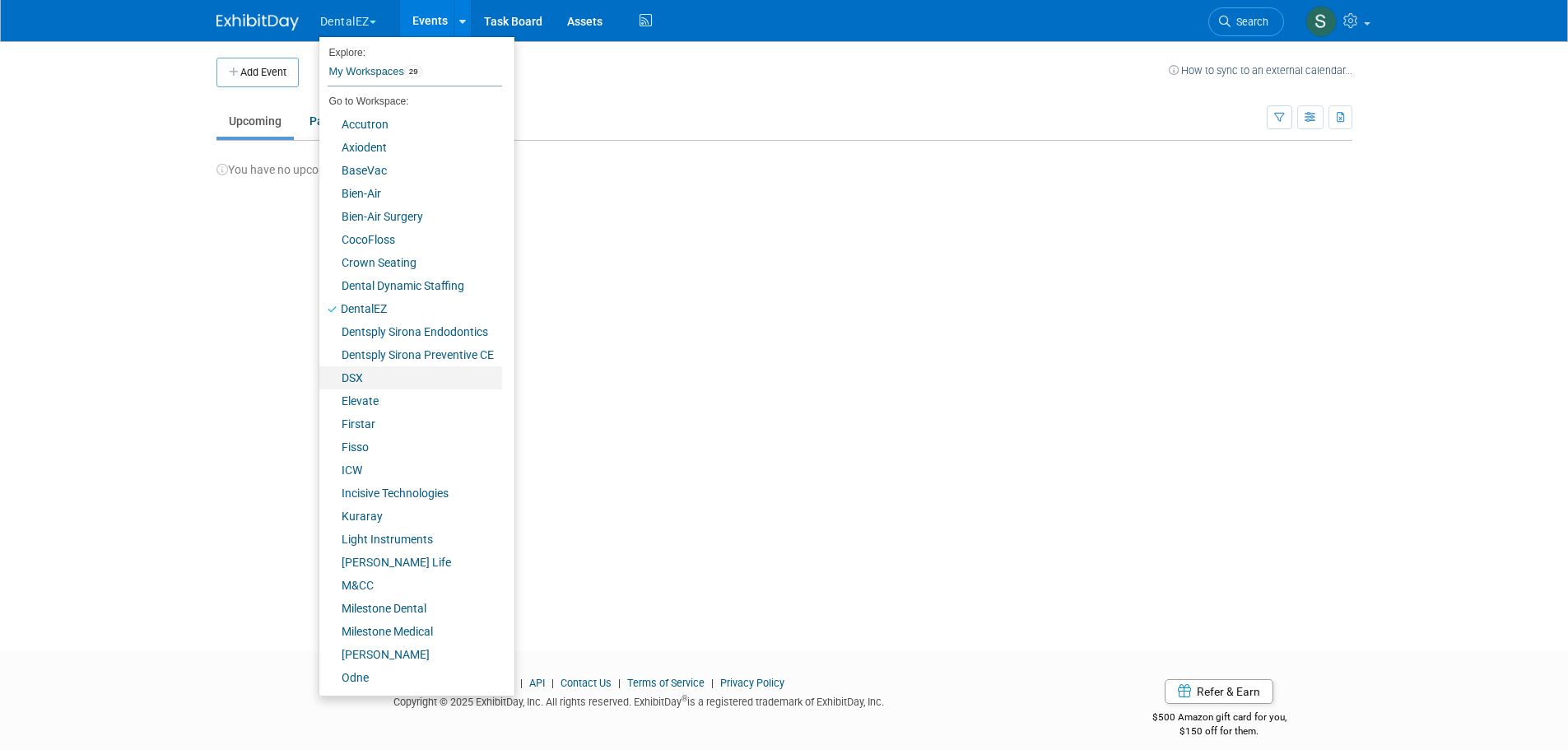
click at [395, 369] on link "DSX" at bounding box center [410, 378] width 183 height 23
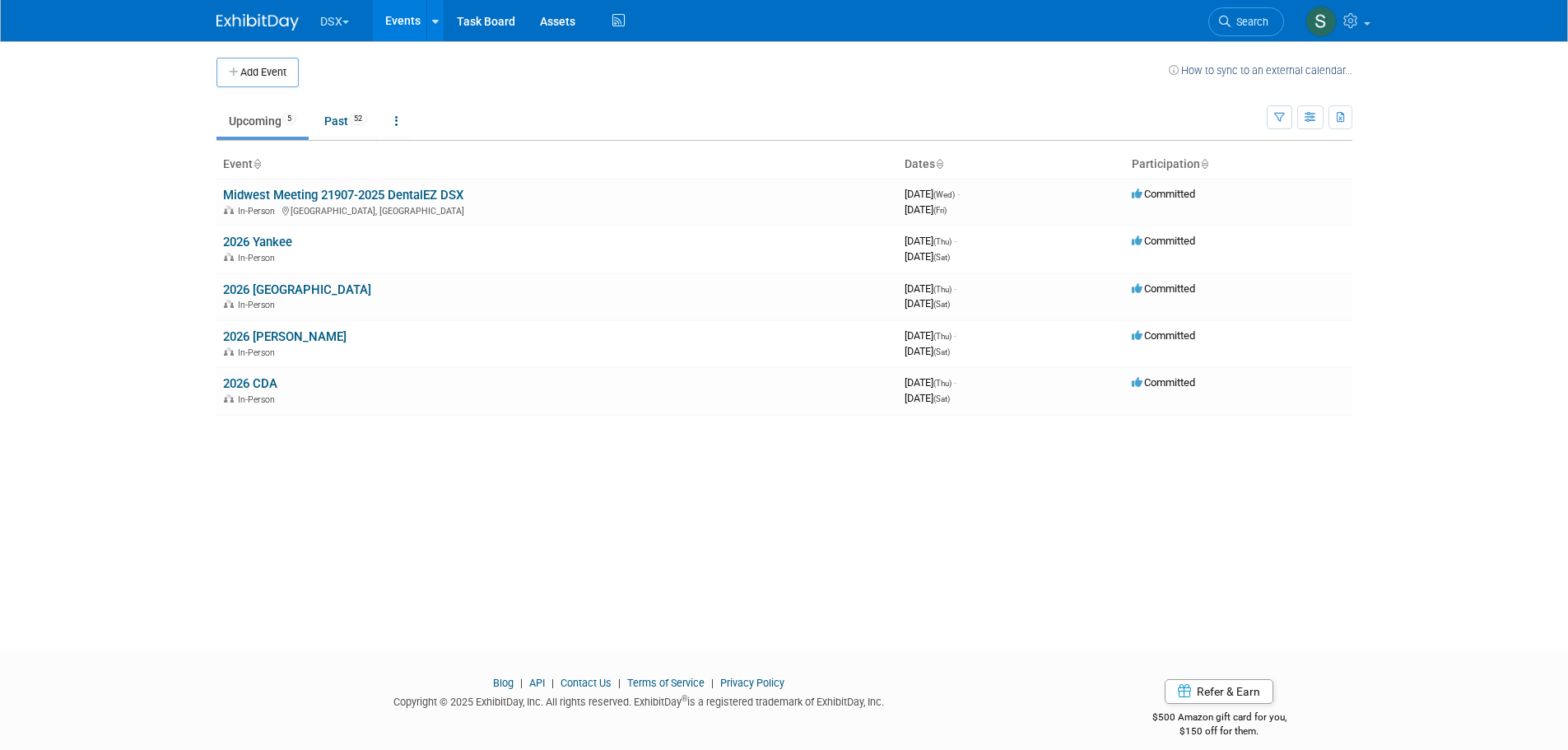
click at [343, 18] on button "DSX" at bounding box center [344, 18] width 52 height 36
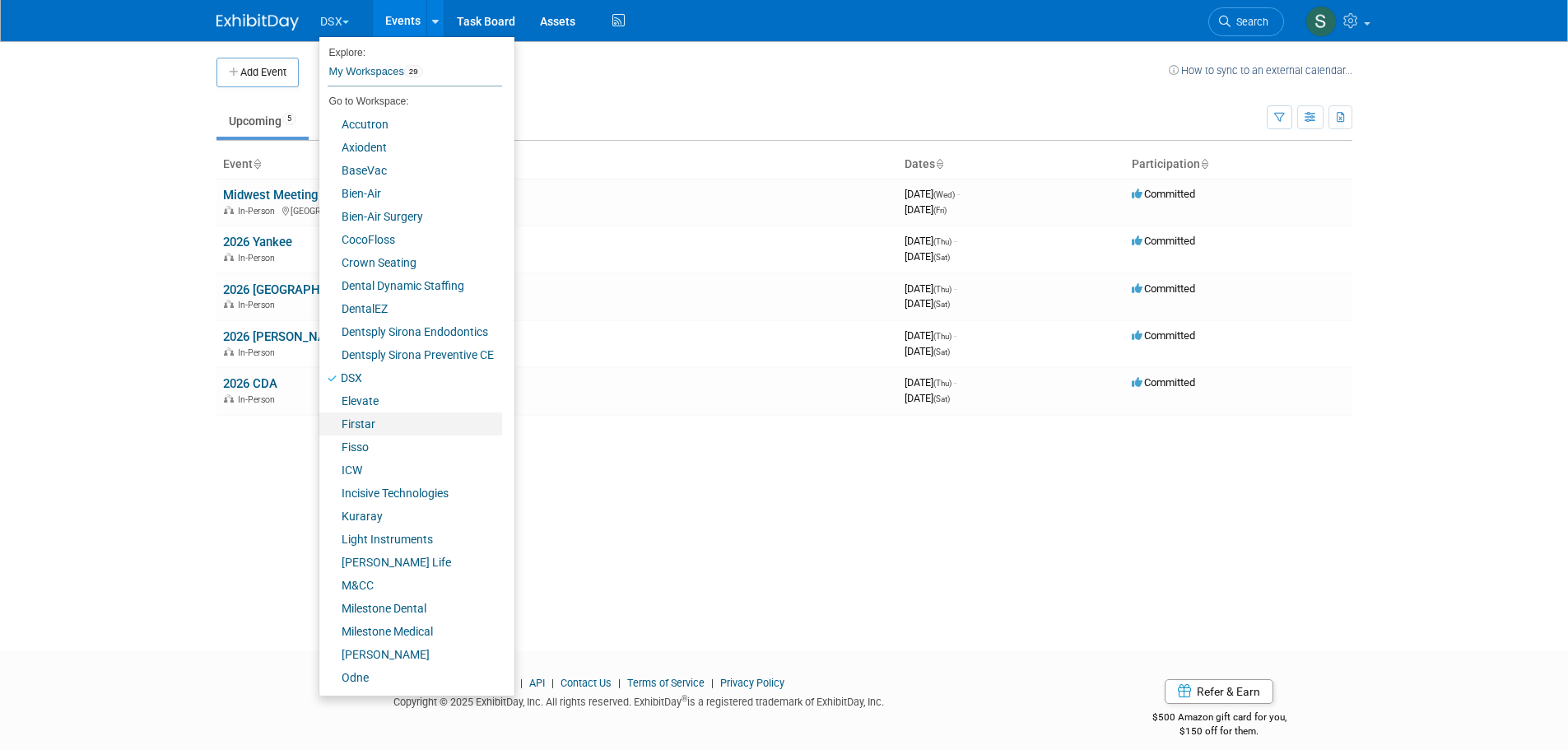
click at [376, 415] on link "Firstar" at bounding box center [410, 424] width 183 height 23
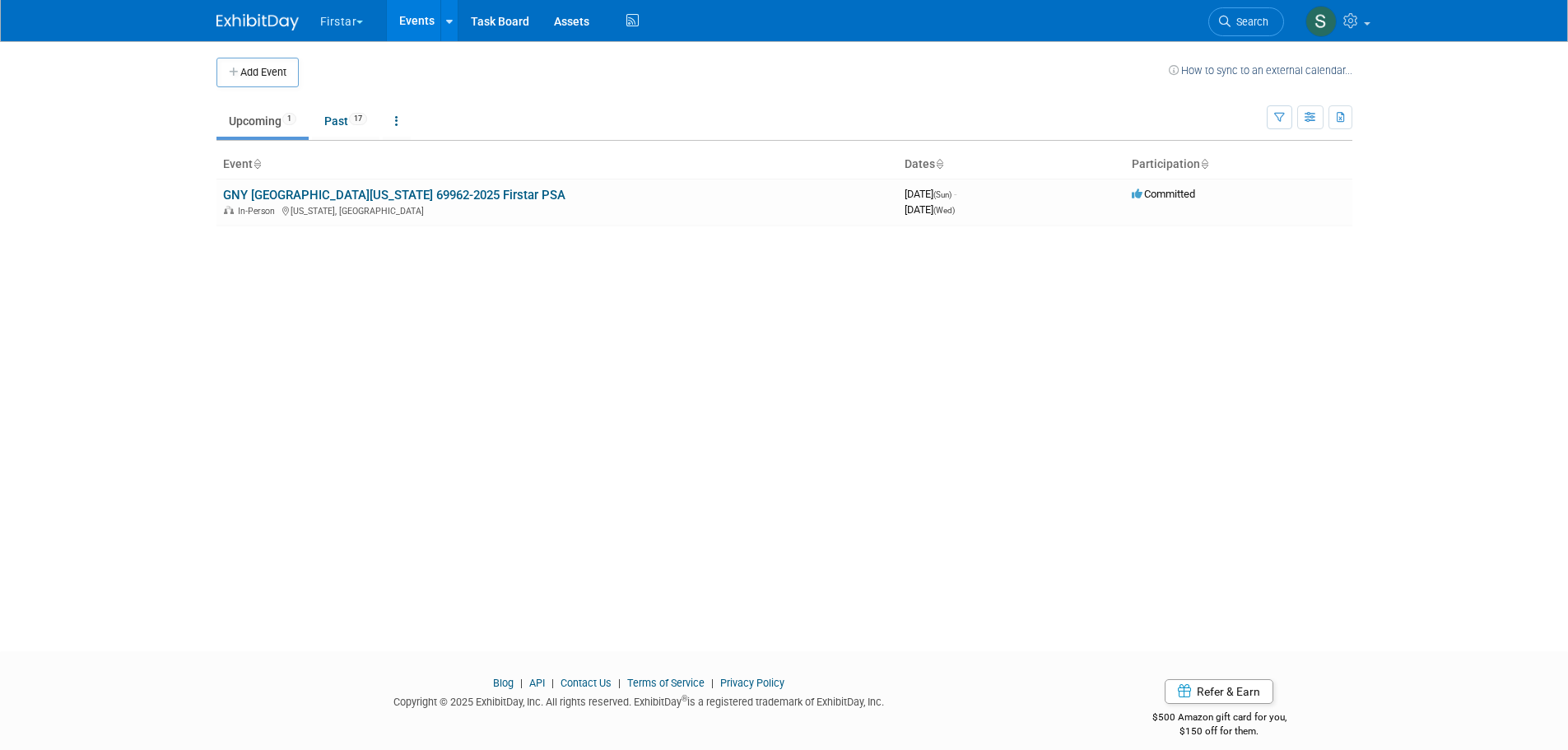
click at [423, 193] on link "GNY [GEOGRAPHIC_DATA][US_STATE] 69962-2025 Firstar PSA" at bounding box center [395, 195] width 343 height 15
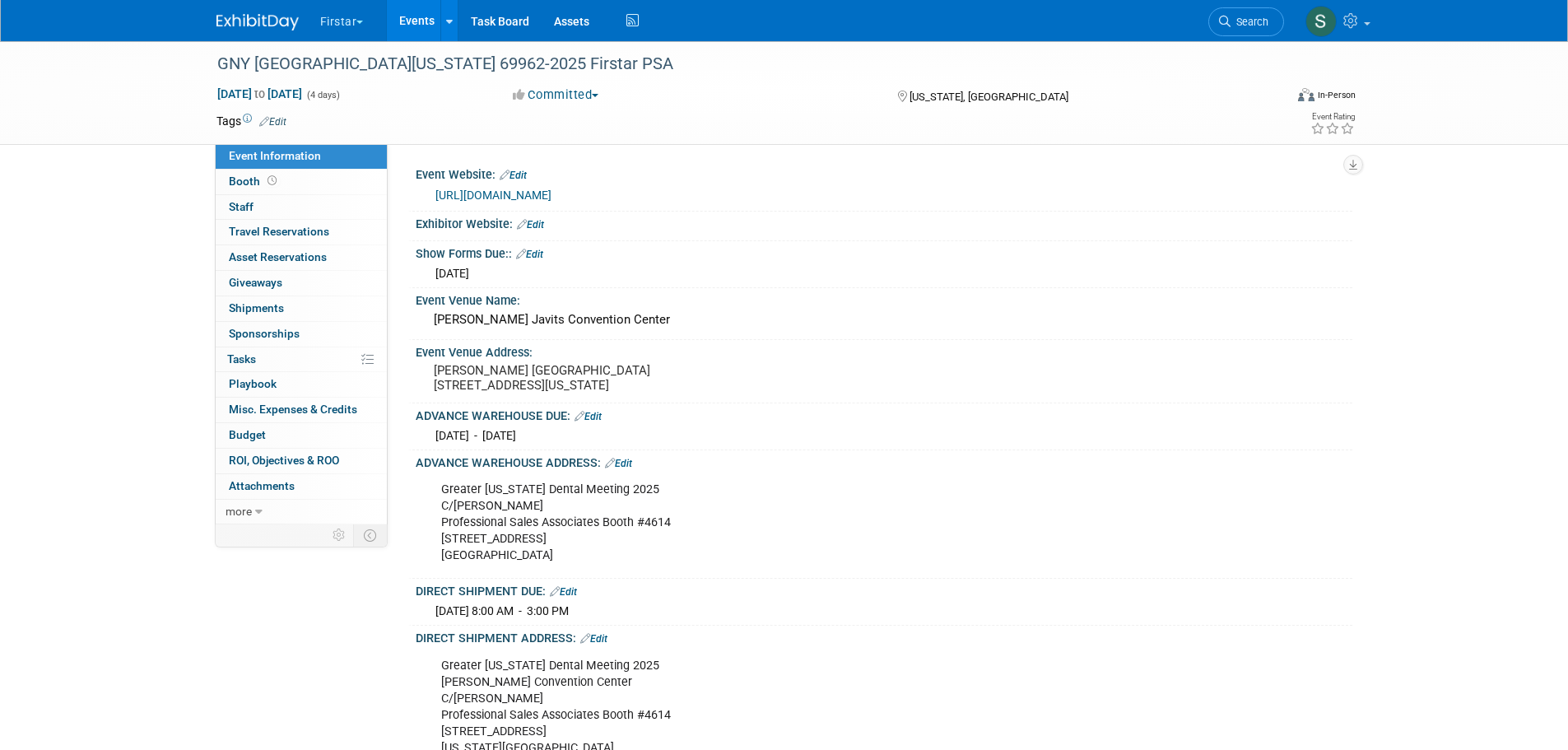
click at [599, 422] on link "Edit" at bounding box center [588, 416] width 27 height 11
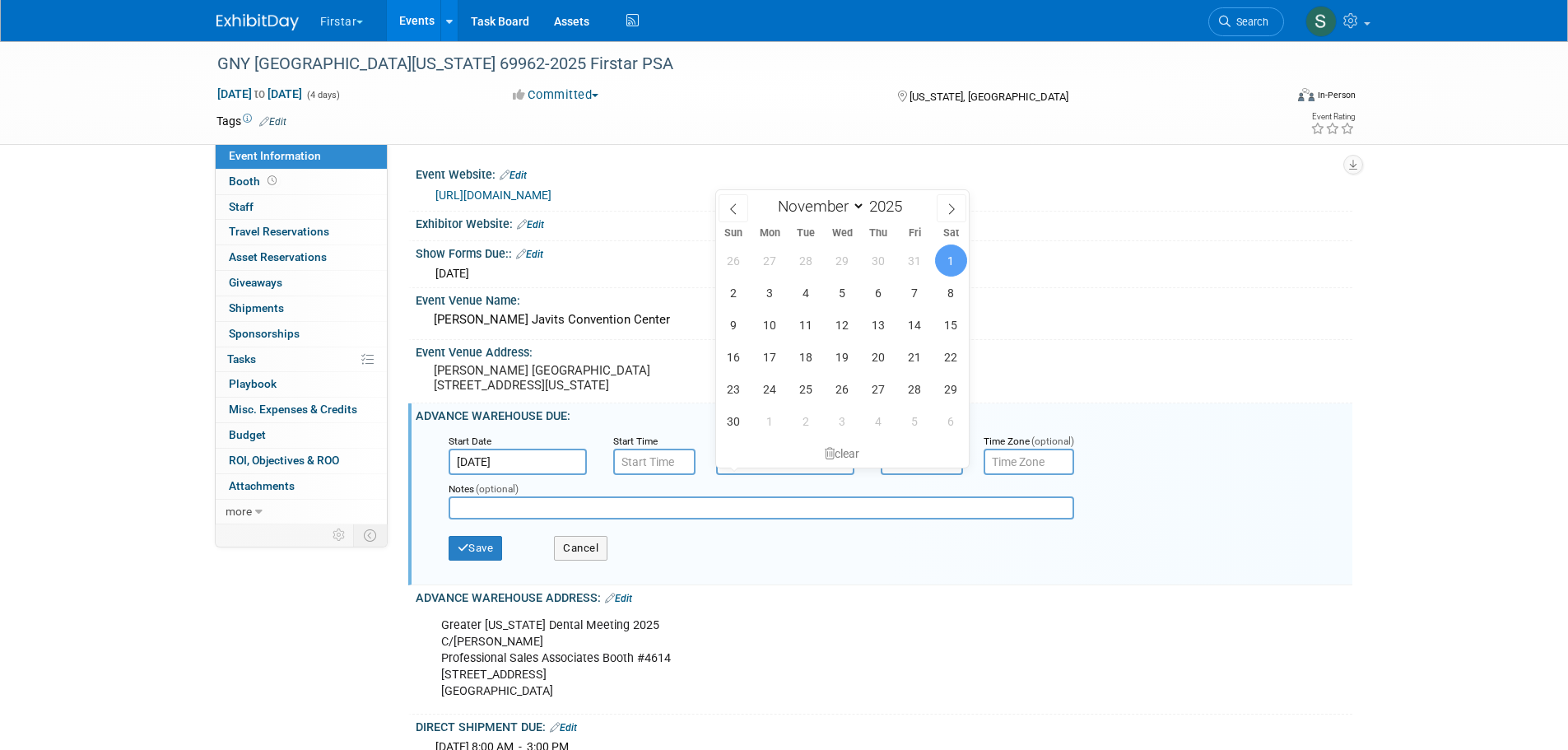
click at [780, 473] on input "Nov 1, 2025" at bounding box center [785, 462] width 138 height 26
click at [916, 359] on span "21" at bounding box center [915, 357] width 33 height 33
type input "[DATE]"
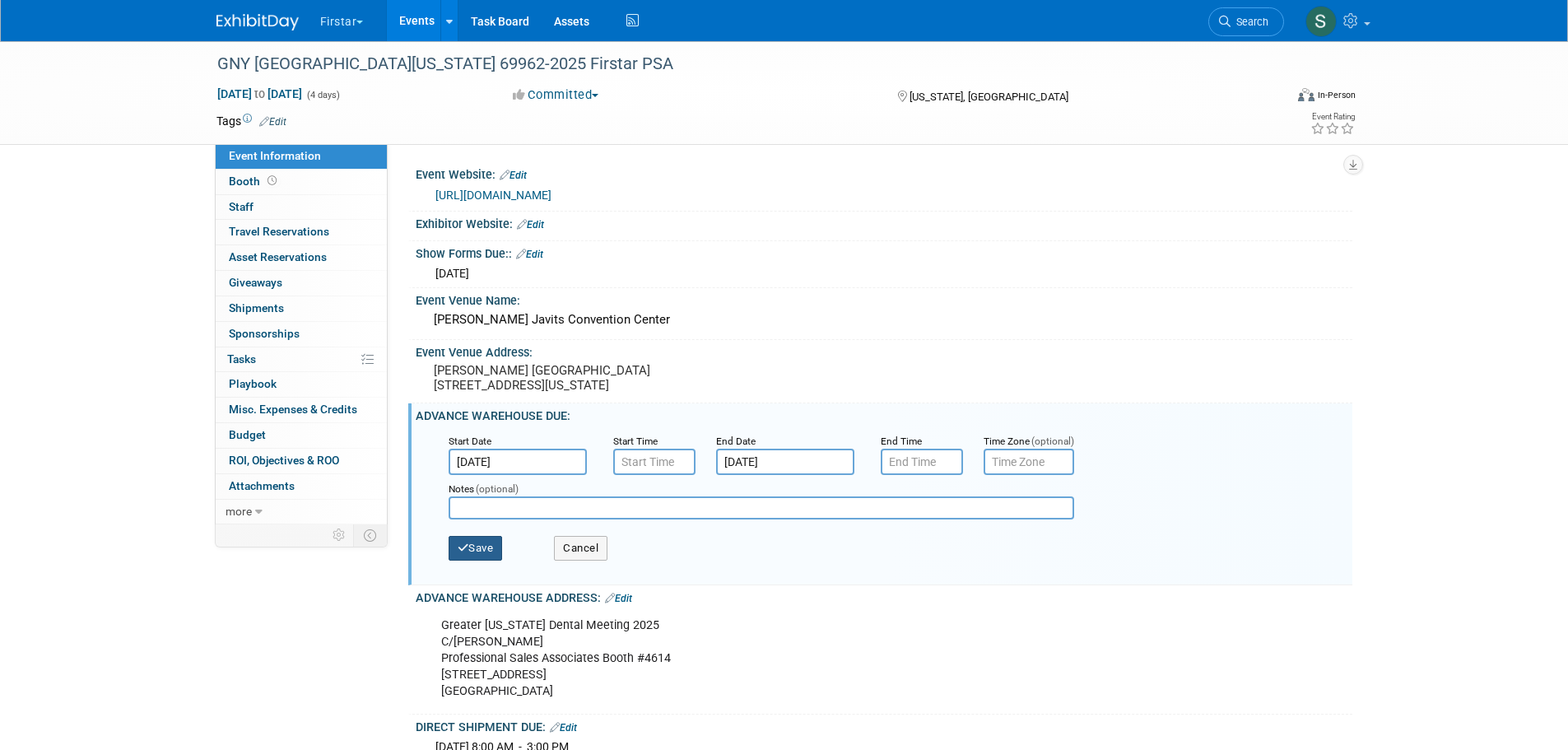
click at [492, 561] on button "Save" at bounding box center [475, 549] width 54 height 25
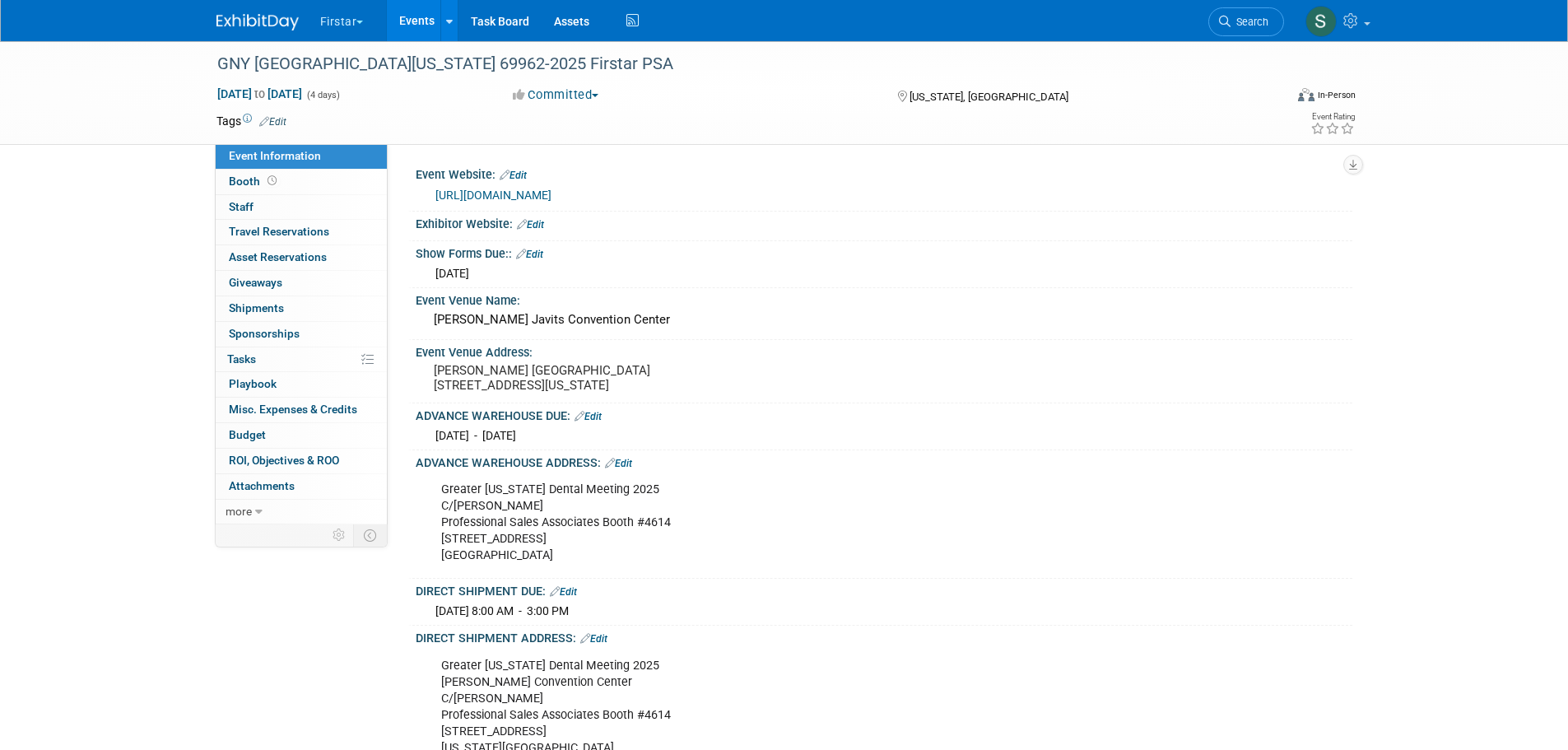
click at [357, 16] on button "Firstar" at bounding box center [351, 18] width 66 height 36
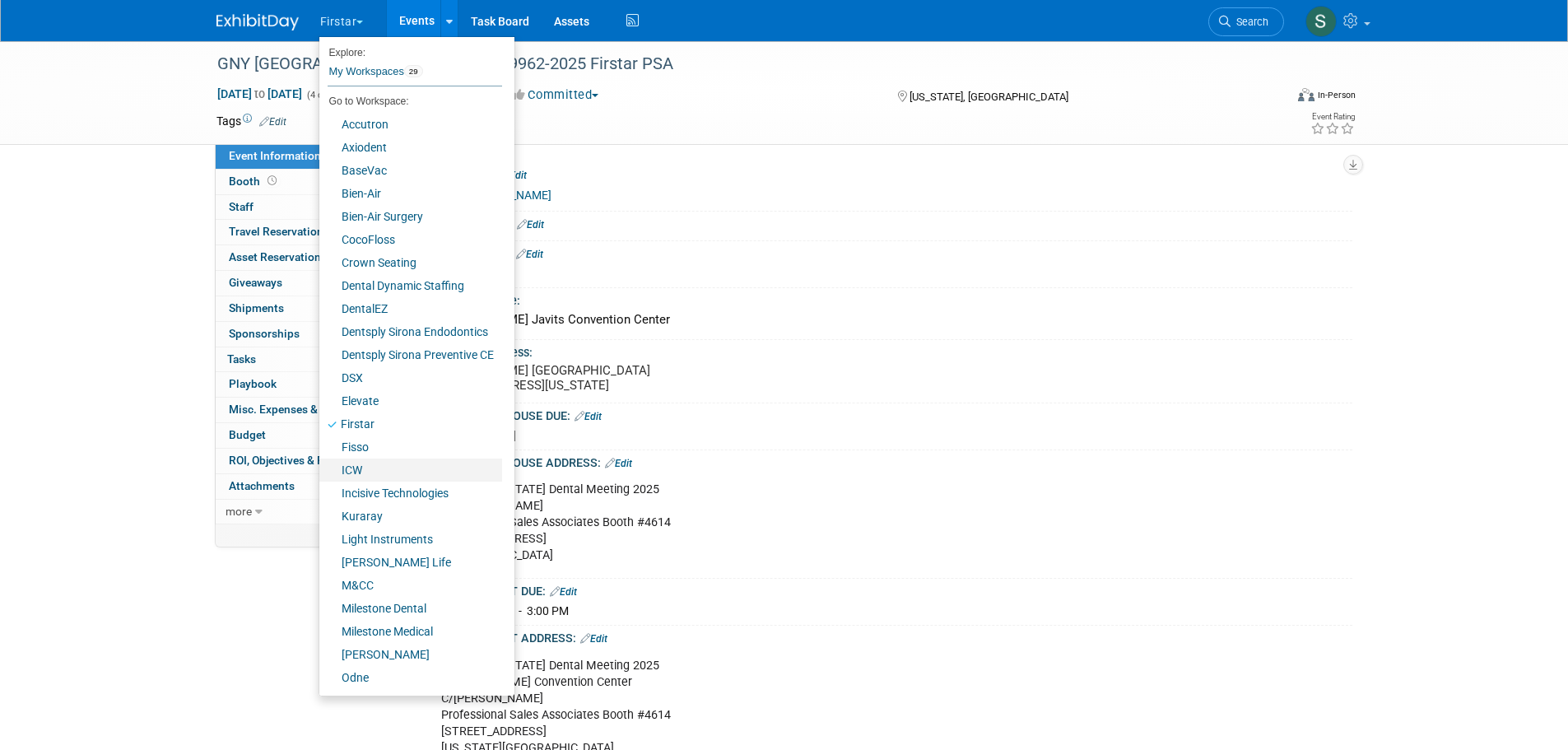
click at [383, 469] on link "ICW" at bounding box center [410, 470] width 183 height 23
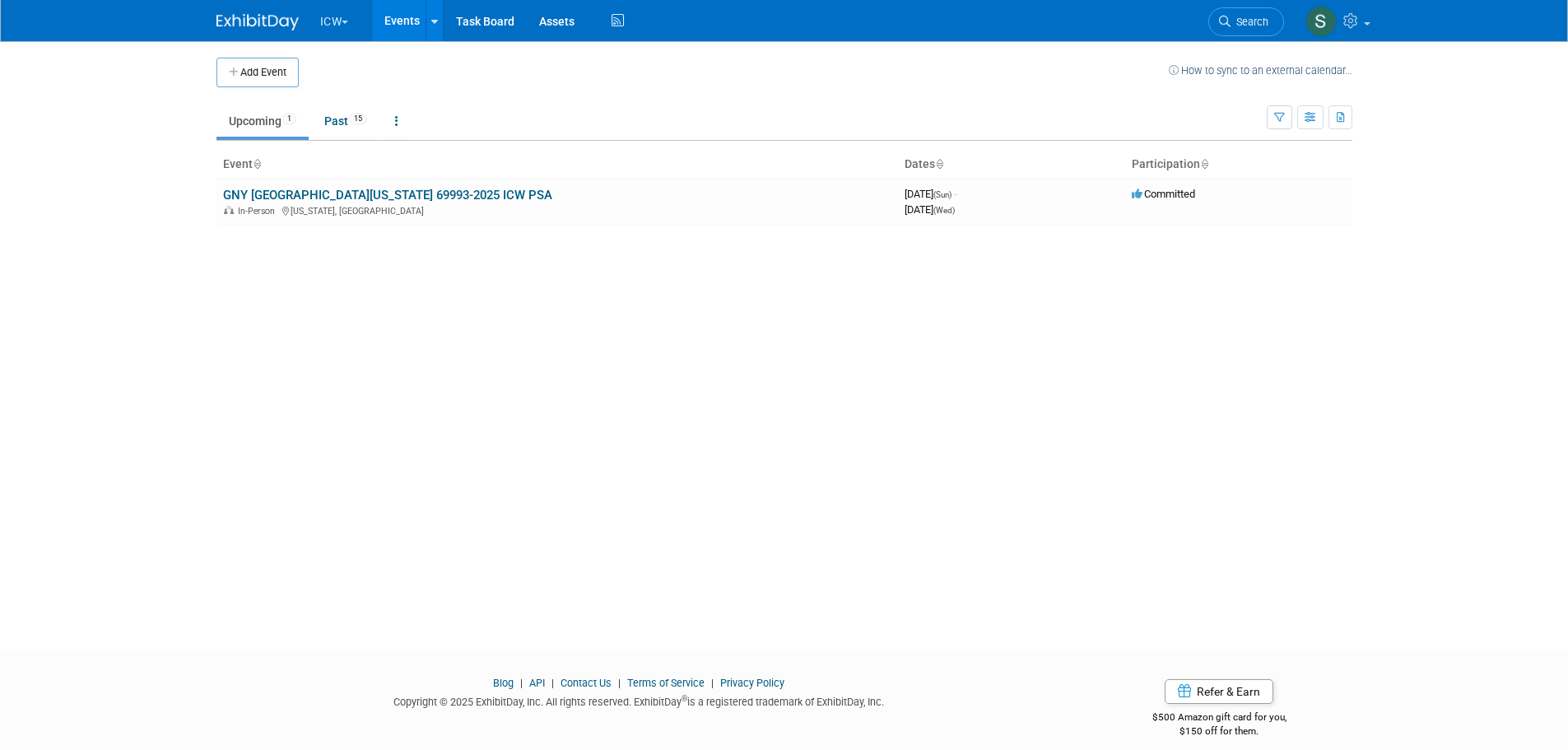
click at [435, 193] on link "GNY [GEOGRAPHIC_DATA][US_STATE] 69993-2025 ICW PSA" at bounding box center [388, 195] width 330 height 15
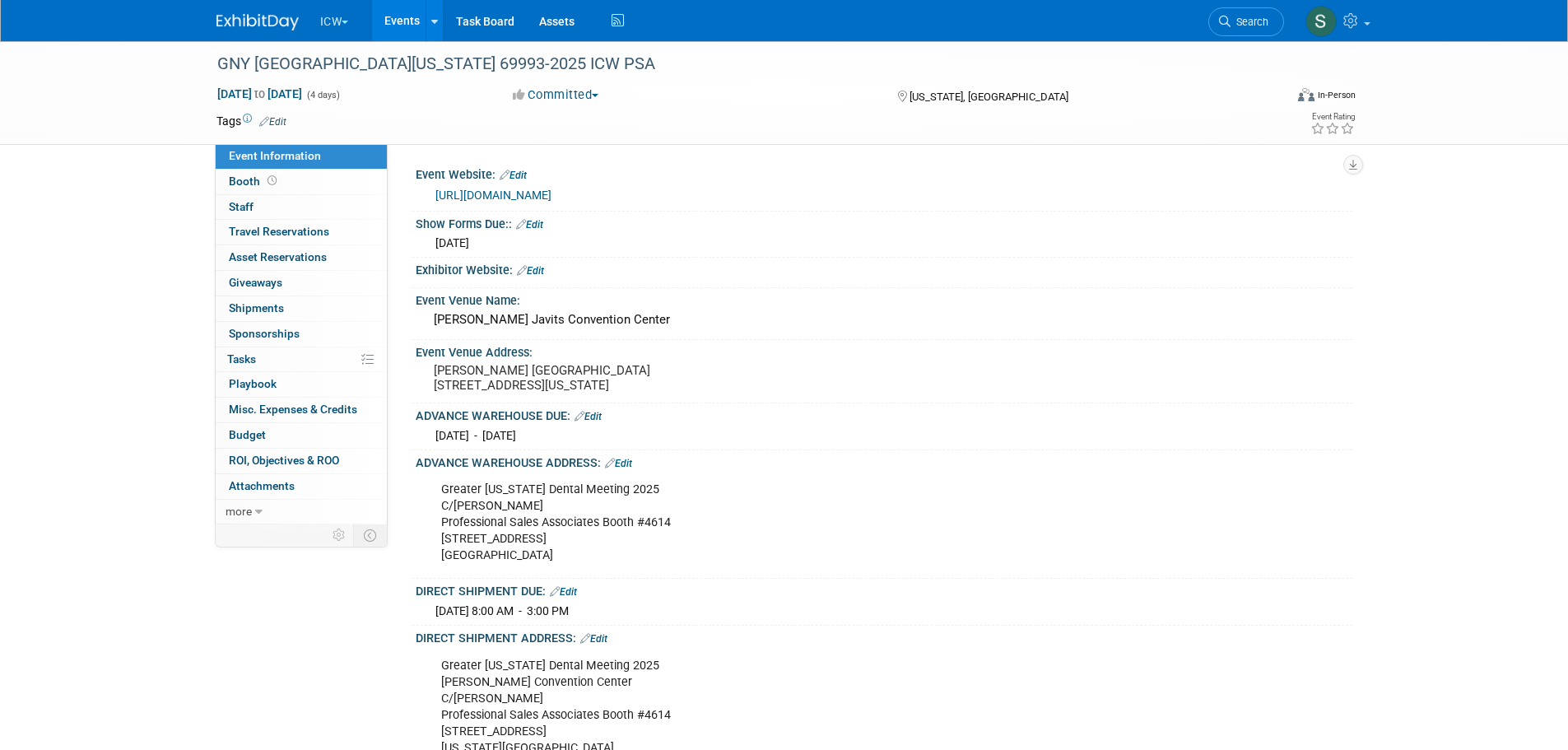
click at [599, 422] on link "Edit" at bounding box center [588, 416] width 27 height 11
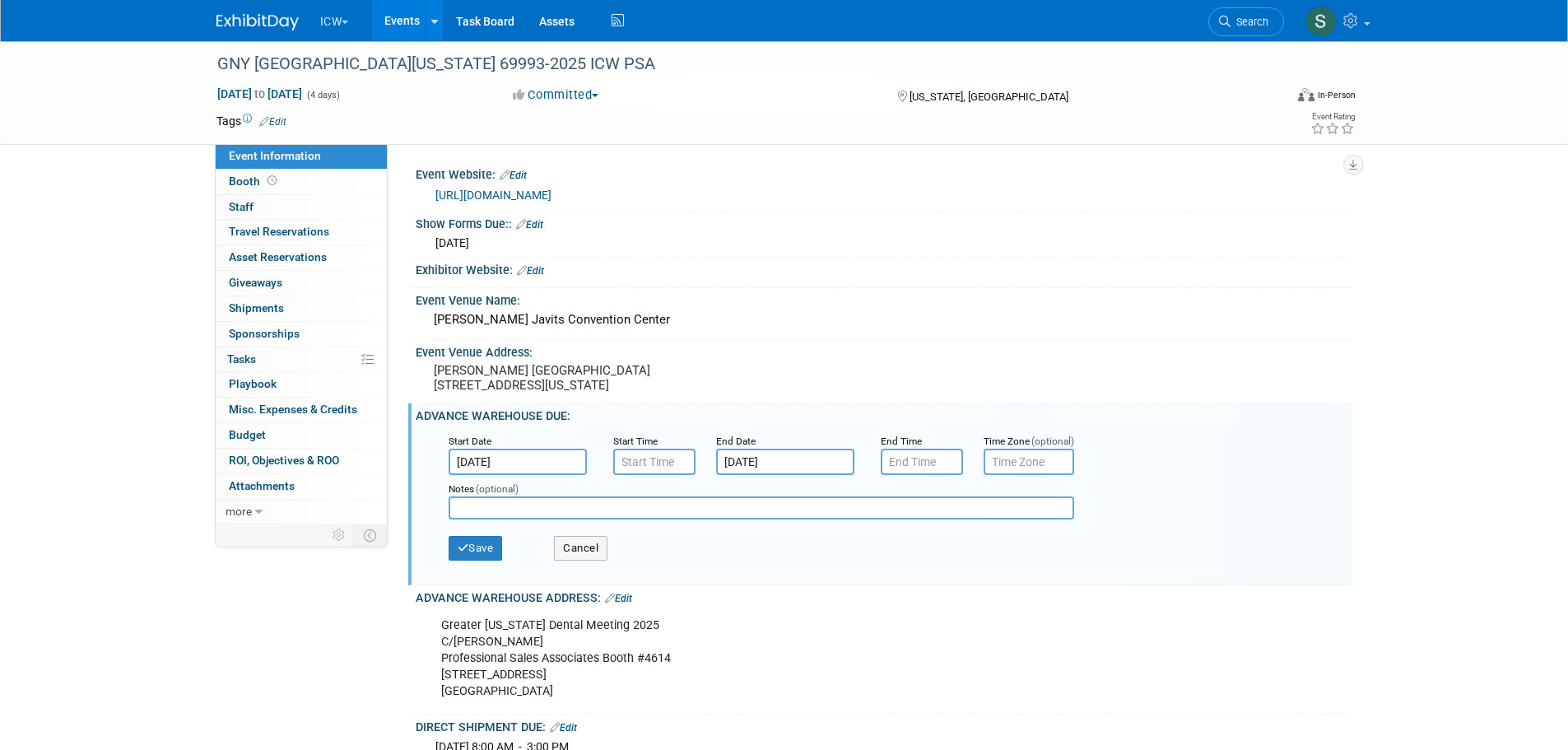
click at [743, 465] on input "[DATE]" at bounding box center [785, 462] width 138 height 26
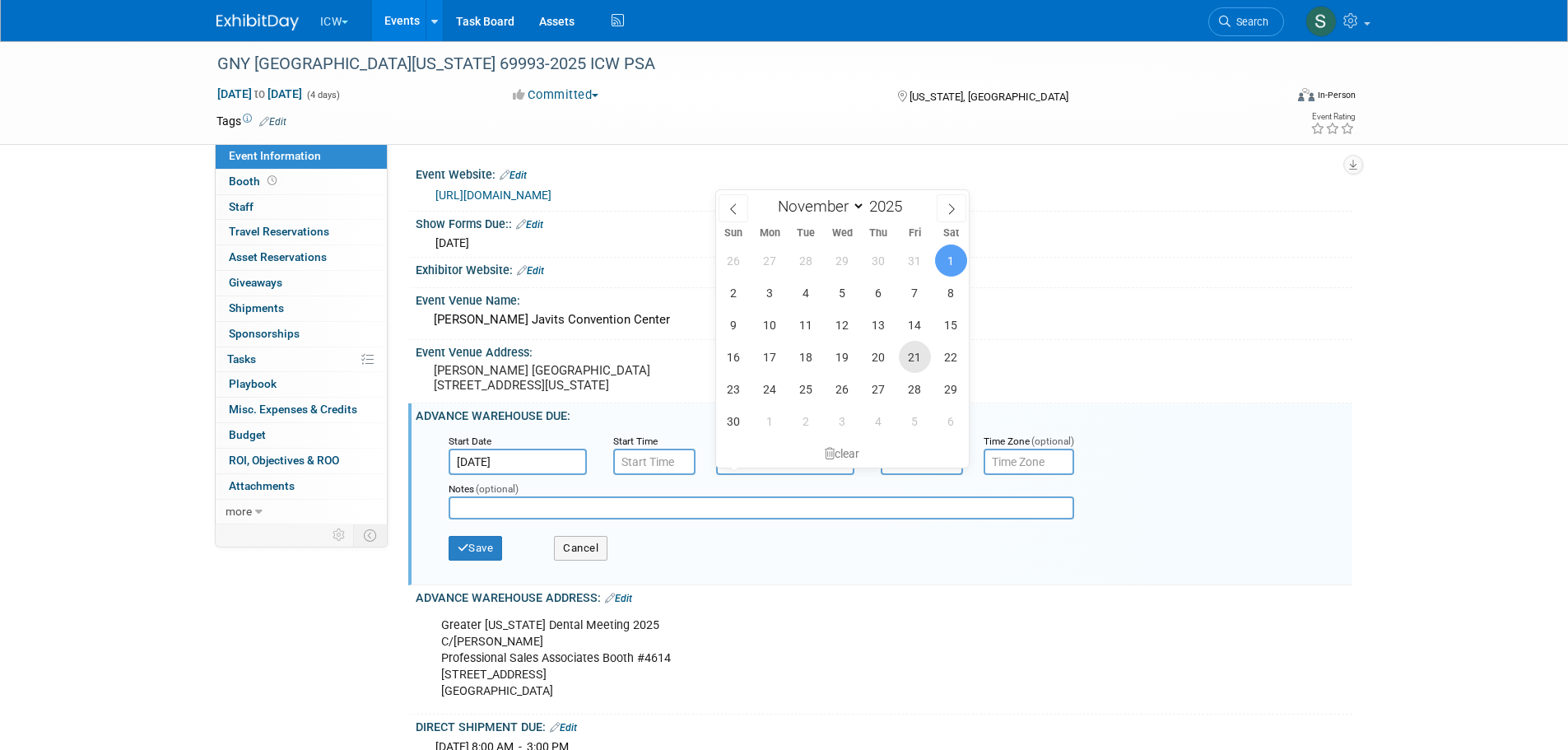
click at [907, 356] on span "21" at bounding box center [915, 357] width 33 height 33
type input "[DATE]"
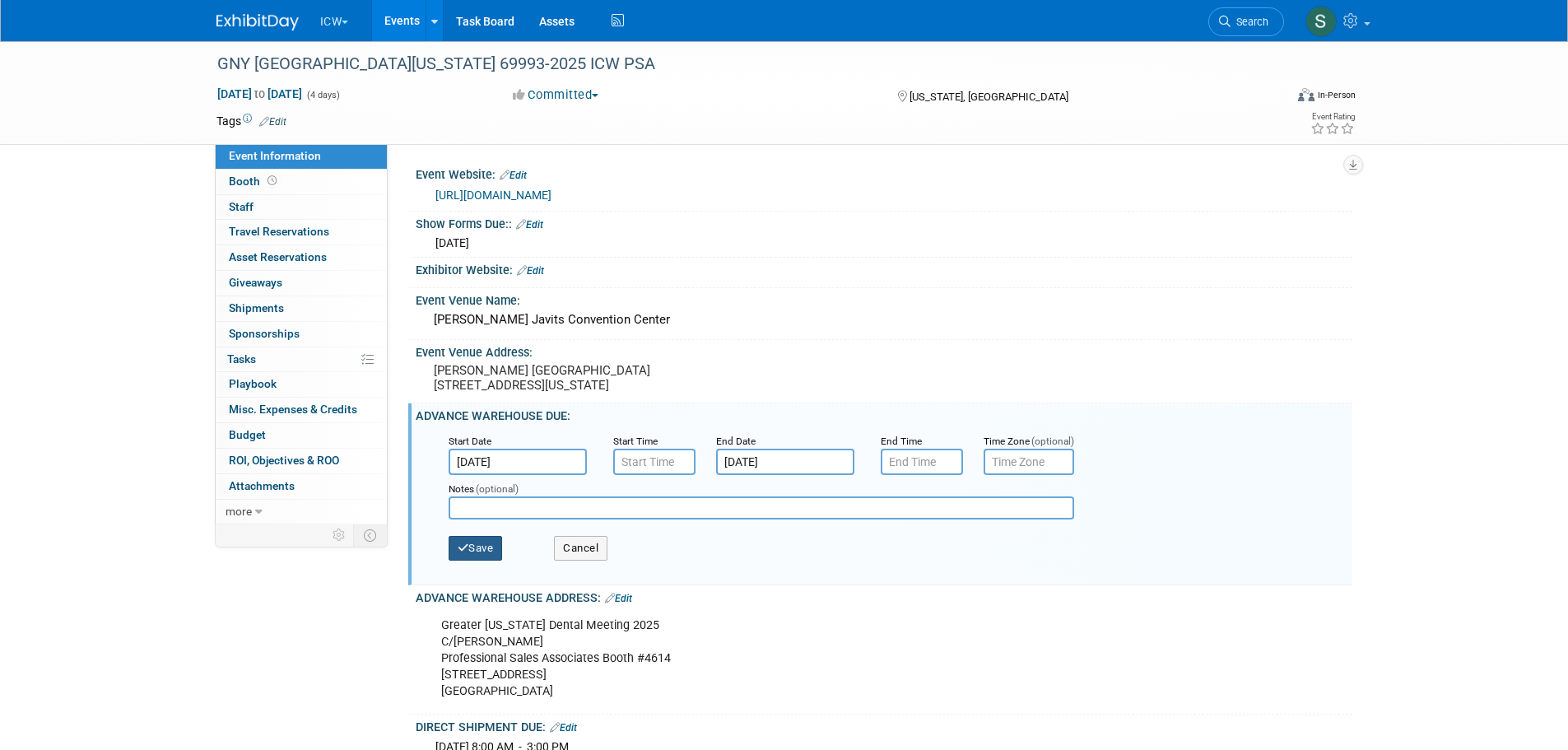
click at [490, 561] on button "Save" at bounding box center [475, 549] width 54 height 25
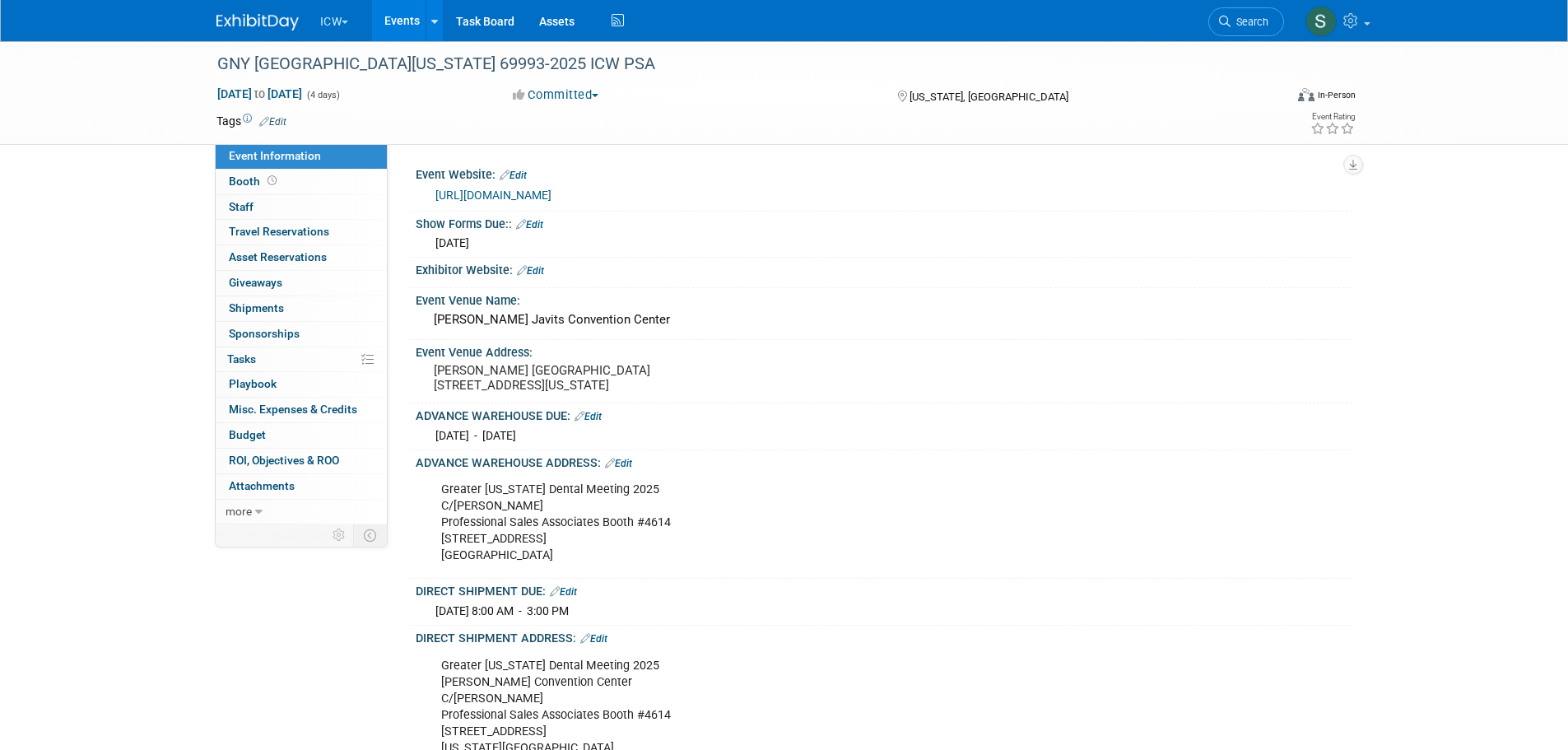
click at [337, 20] on button "ICW" at bounding box center [344, 18] width 51 height 36
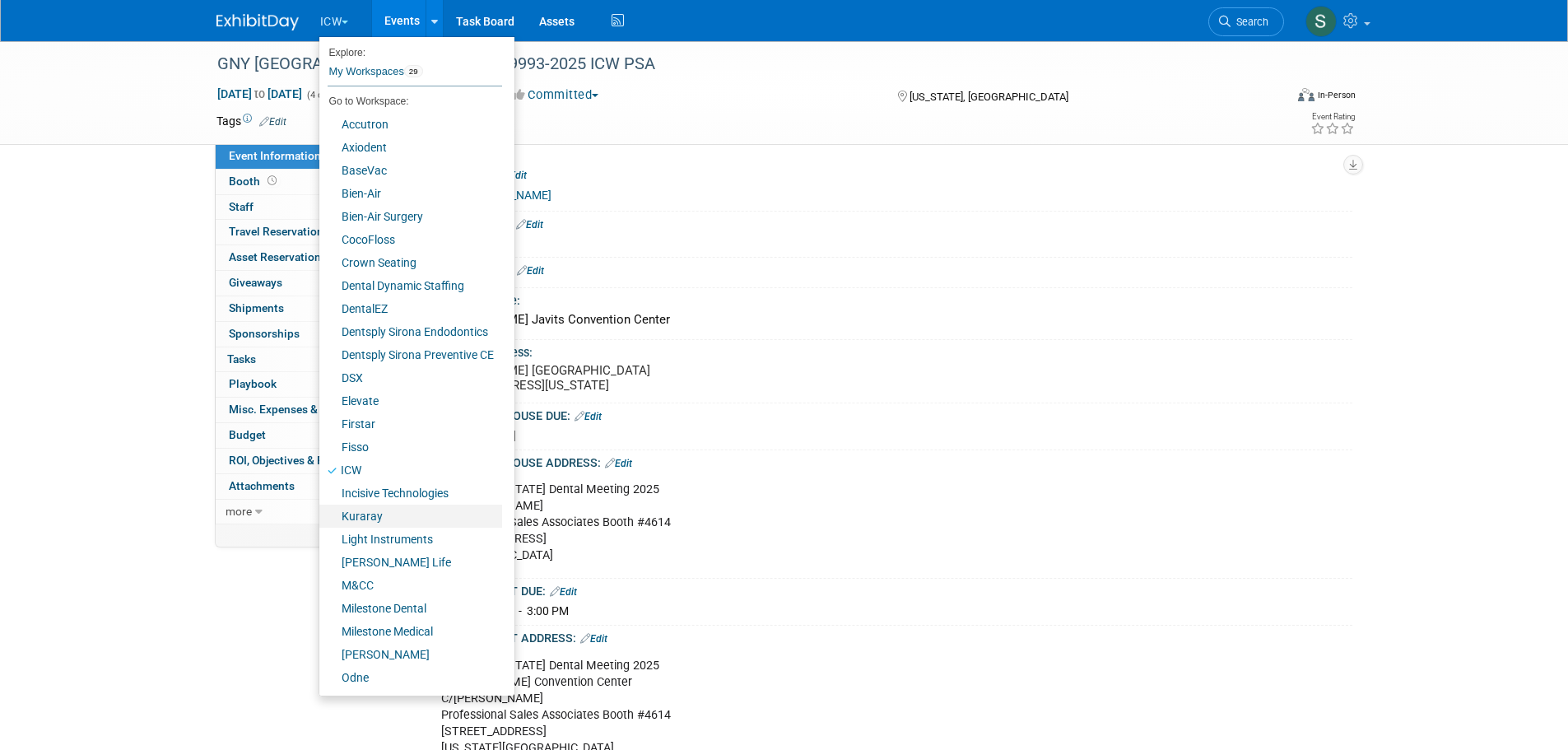
click at [388, 516] on link "Kuraray" at bounding box center [410, 516] width 183 height 23
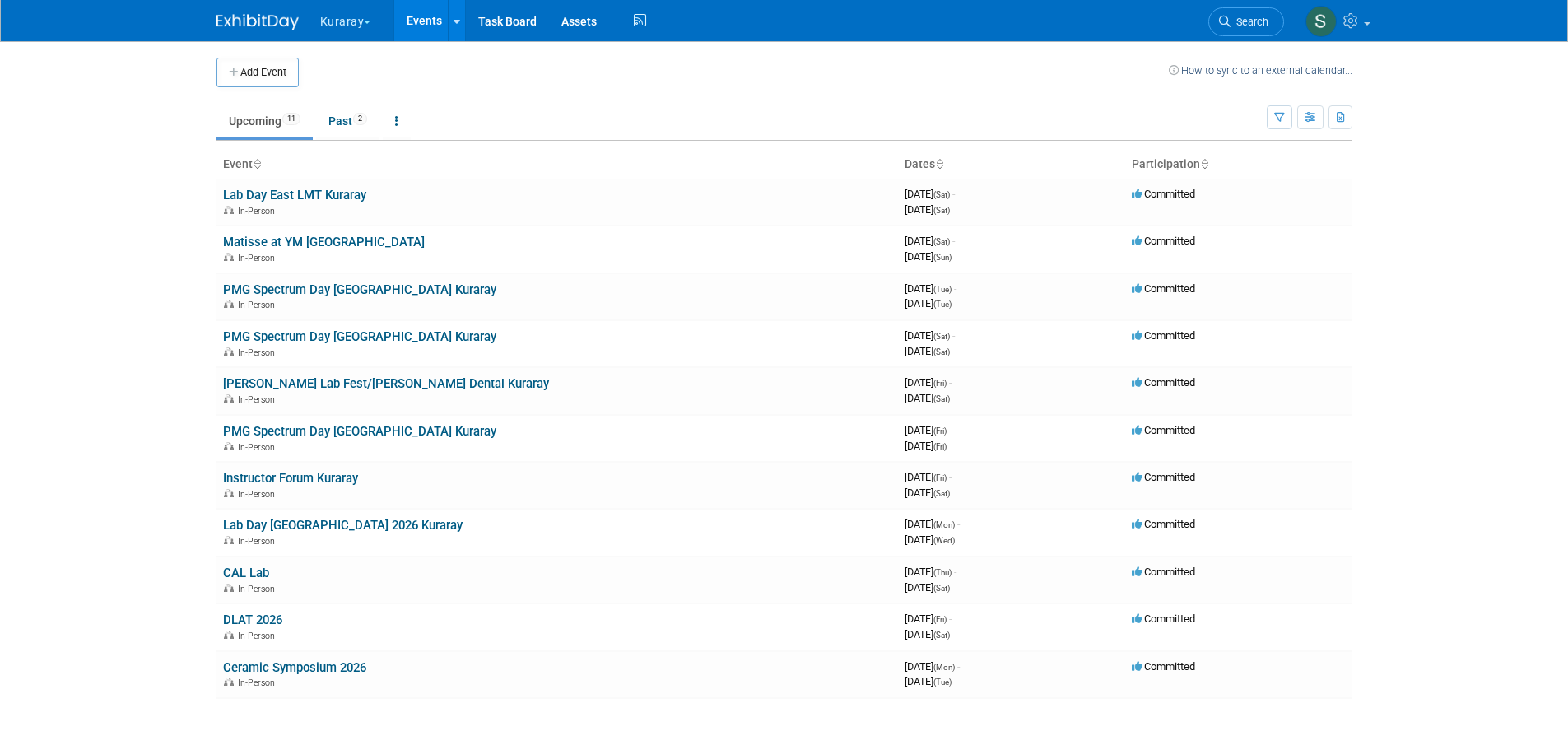
click at [340, 20] on button "Kuraray" at bounding box center [354, 18] width 73 height 36
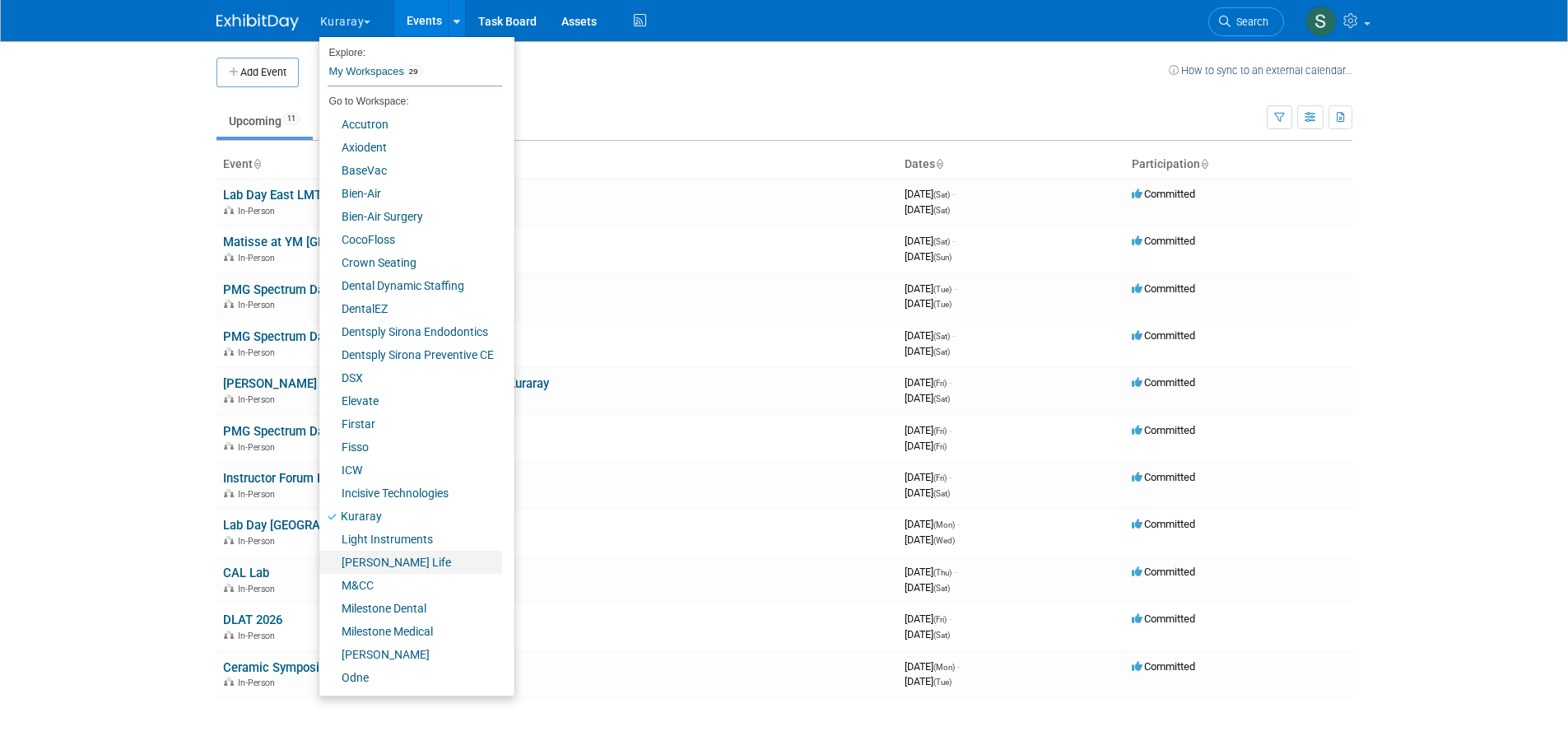
click at [392, 563] on link "[PERSON_NAME] Life" at bounding box center [410, 562] width 183 height 23
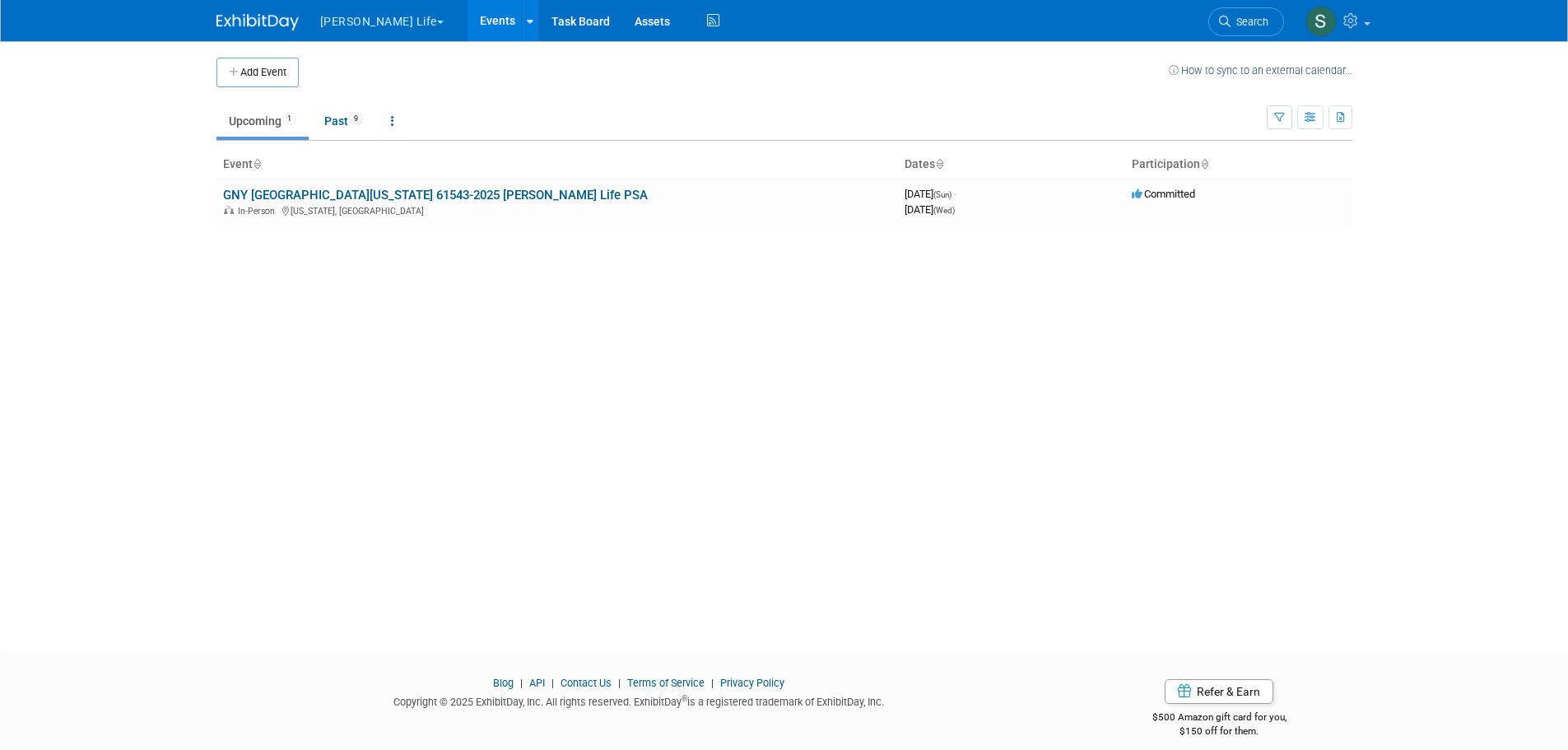
click at [483, 191] on link "GNY Greater New York 61543-2025 Lucas Life PSA" at bounding box center [435, 195] width 425 height 15
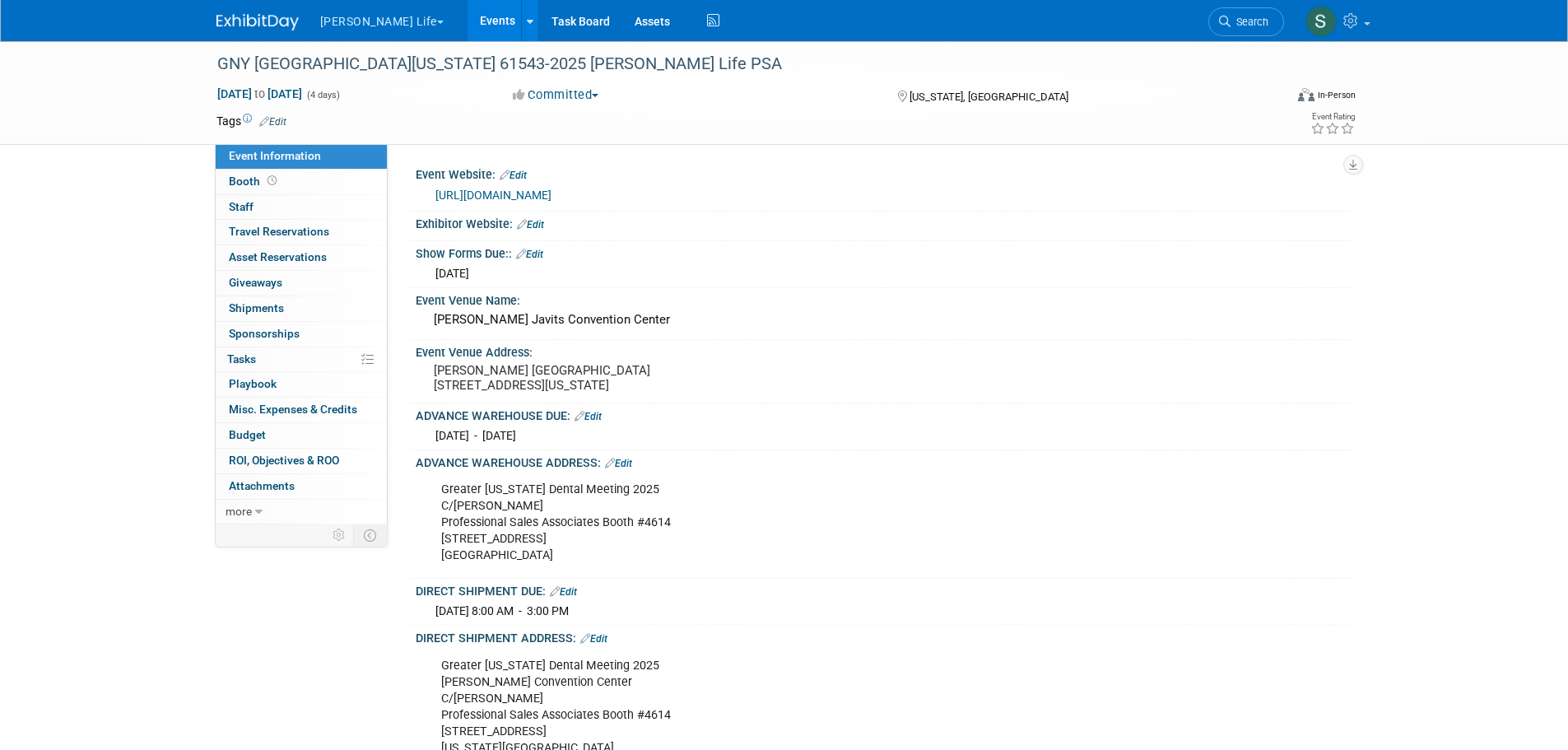
click at [594, 422] on link "Edit" at bounding box center [588, 416] width 27 height 11
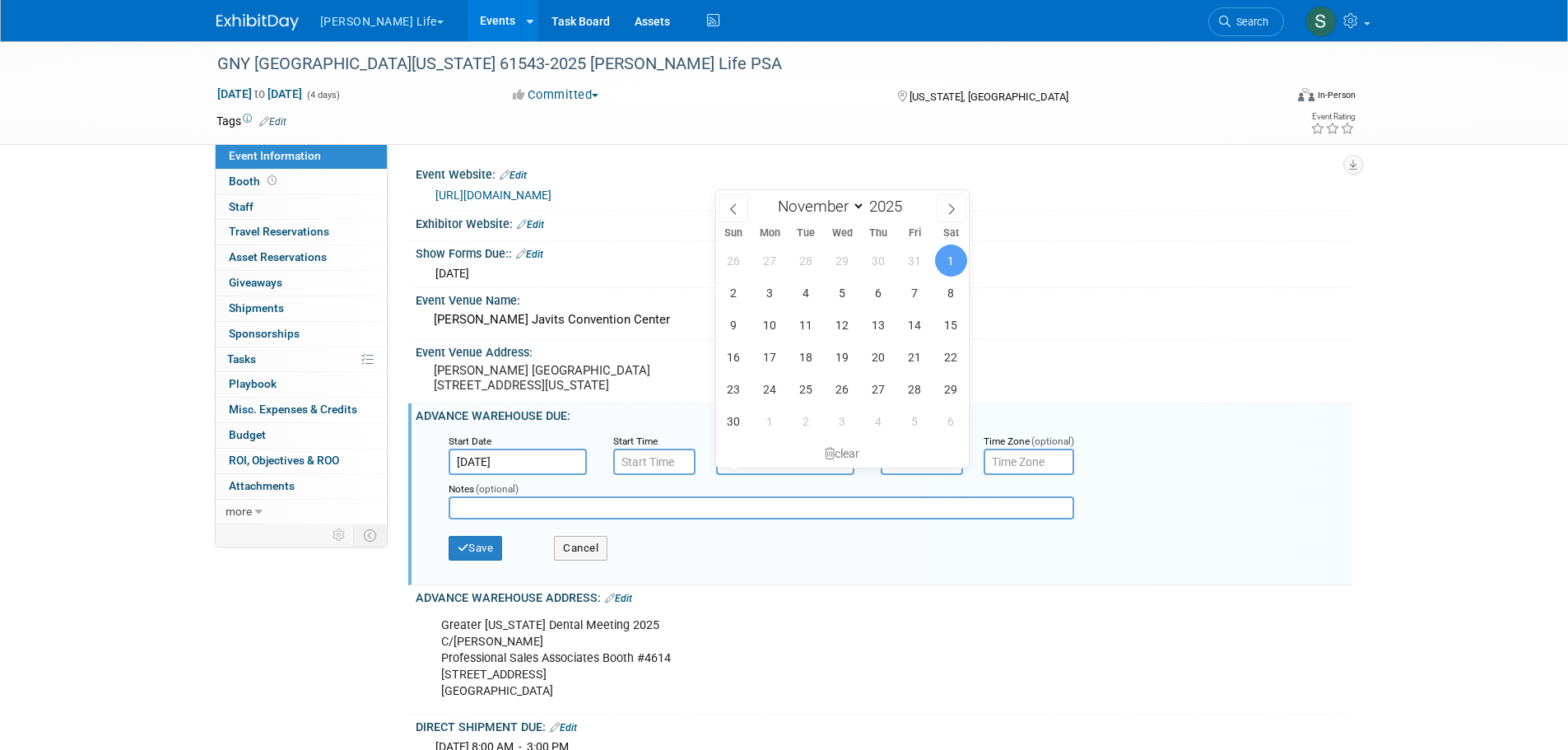
click at [733, 472] on input "[DATE]" at bounding box center [785, 462] width 138 height 26
click at [913, 352] on span "21" at bounding box center [915, 357] width 33 height 33
type input "Nov 21, 2025"
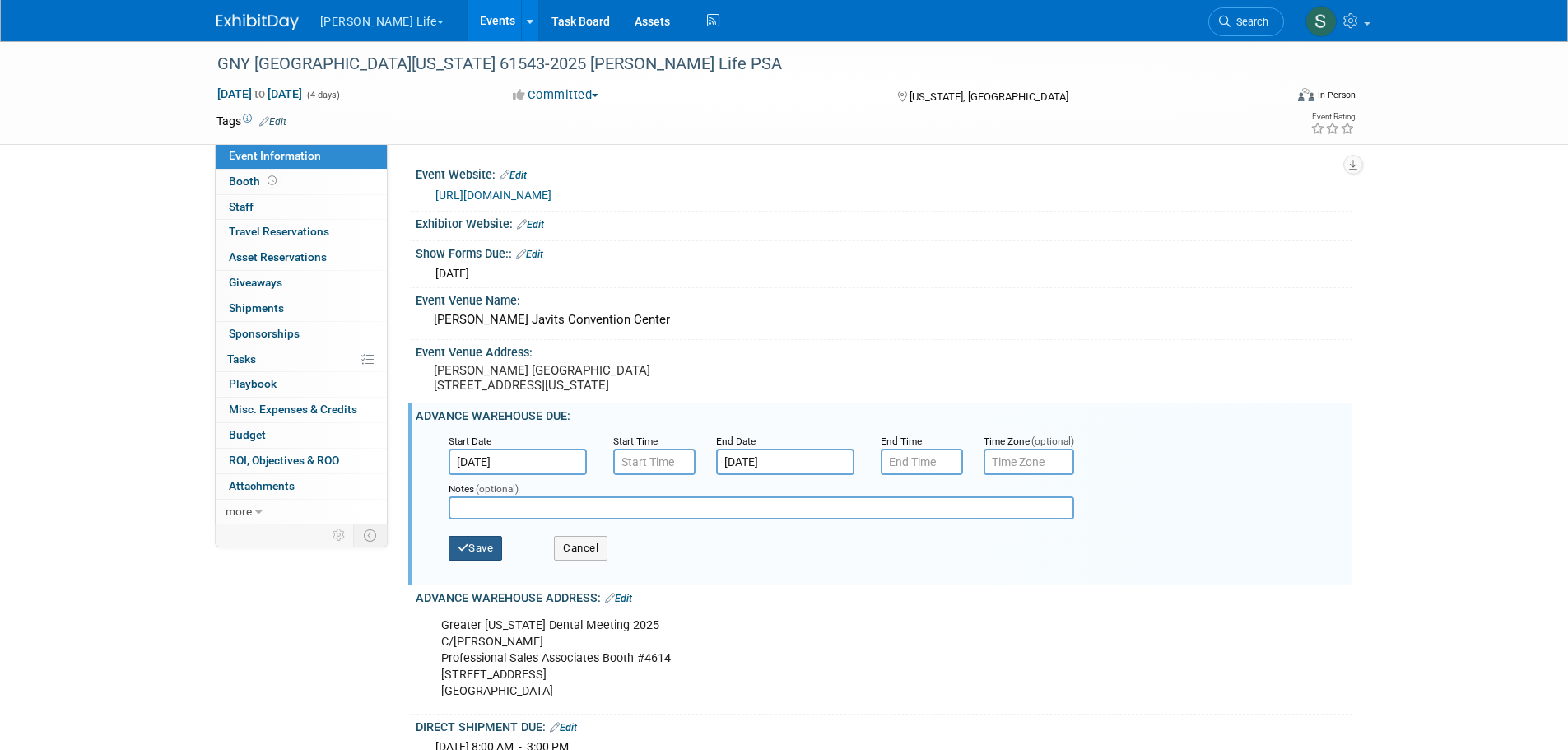
click at [477, 561] on button "Save" at bounding box center [475, 549] width 54 height 25
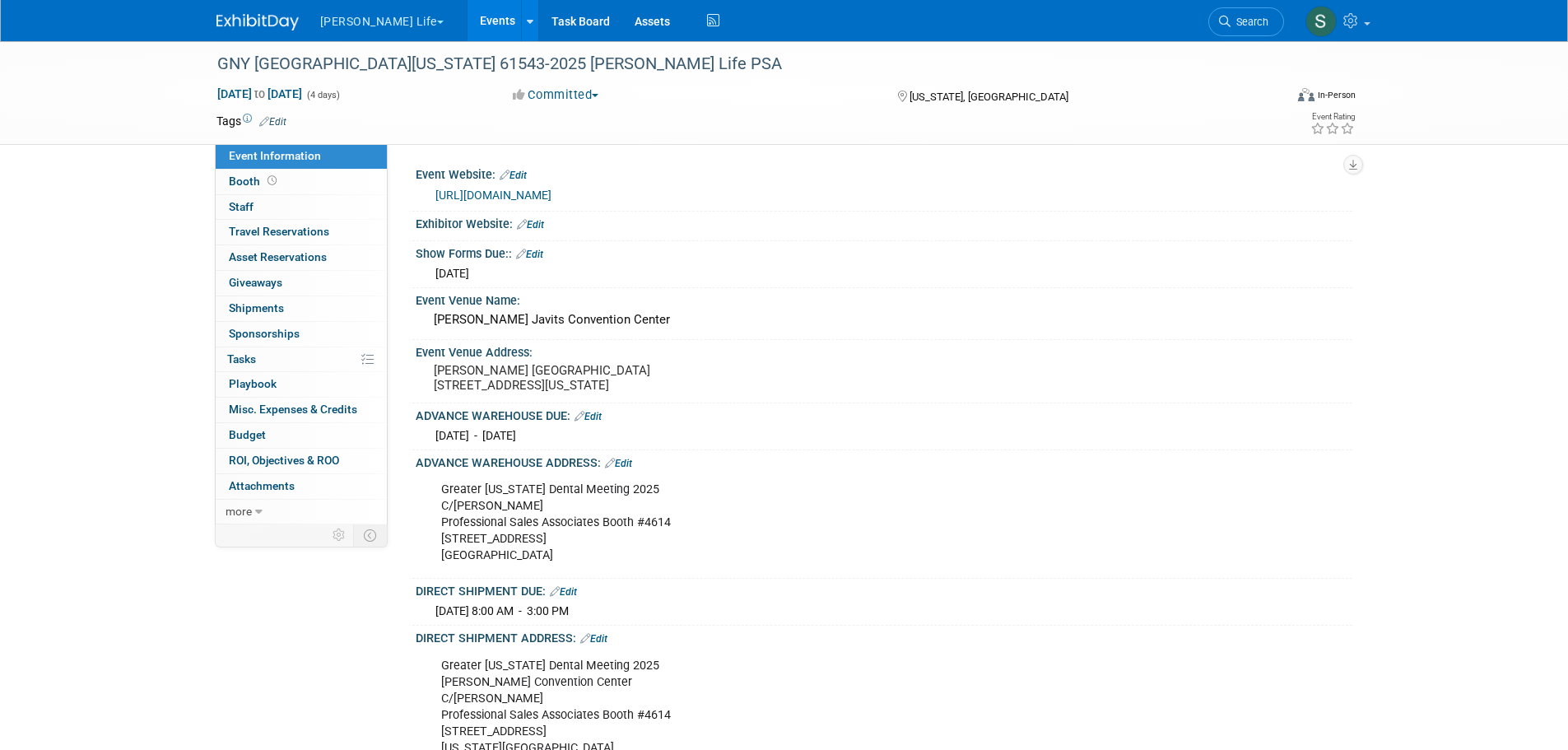
click at [334, 17] on button "[PERSON_NAME] Life" at bounding box center [391, 18] width 146 height 36
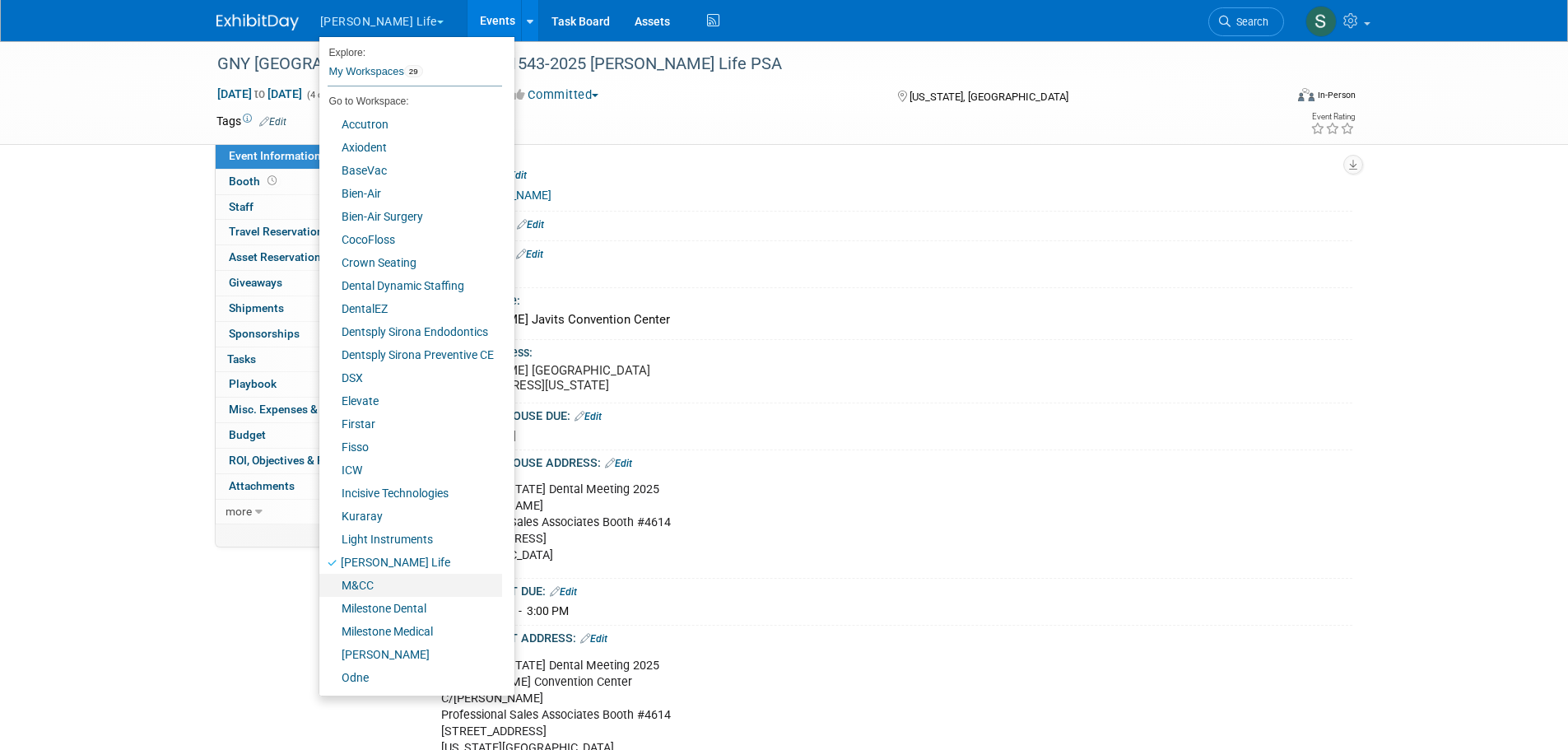
click at [404, 586] on link "M&CC" at bounding box center [410, 586] width 183 height 23
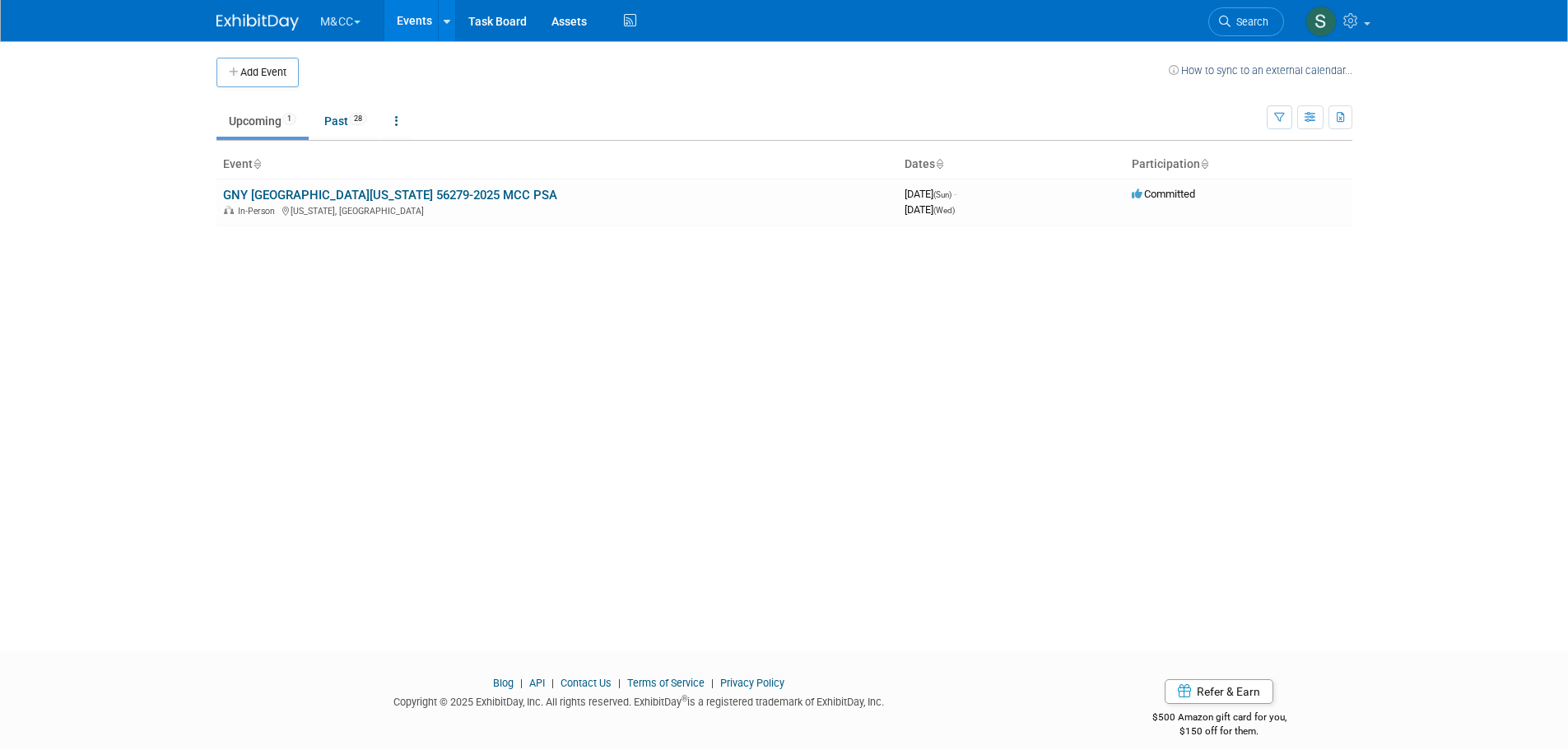
click at [430, 191] on link "GNY Greater New York 56279-2025 MCC PSA" at bounding box center [390, 195] width 334 height 15
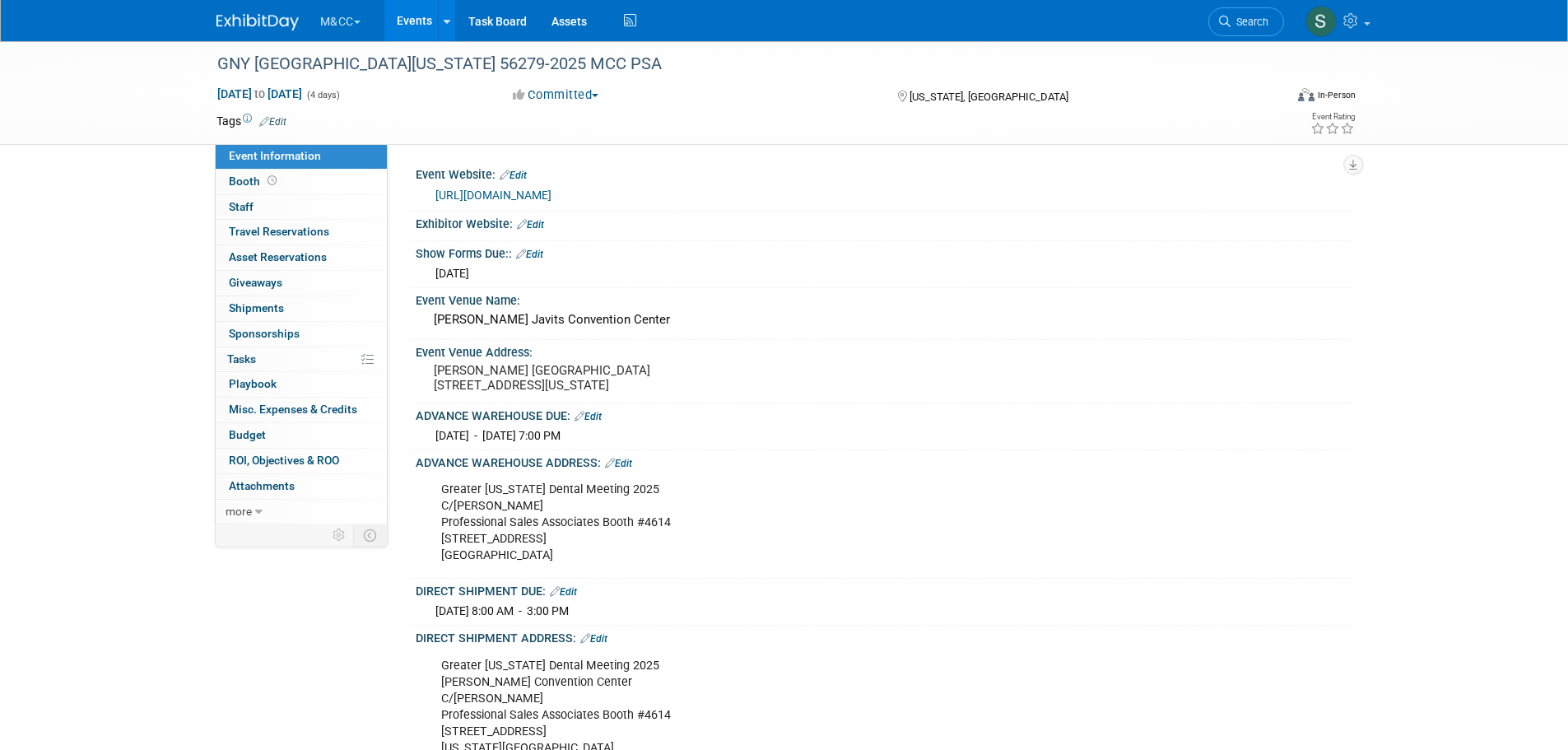
click at [600, 422] on link "Edit" at bounding box center [588, 416] width 27 height 11
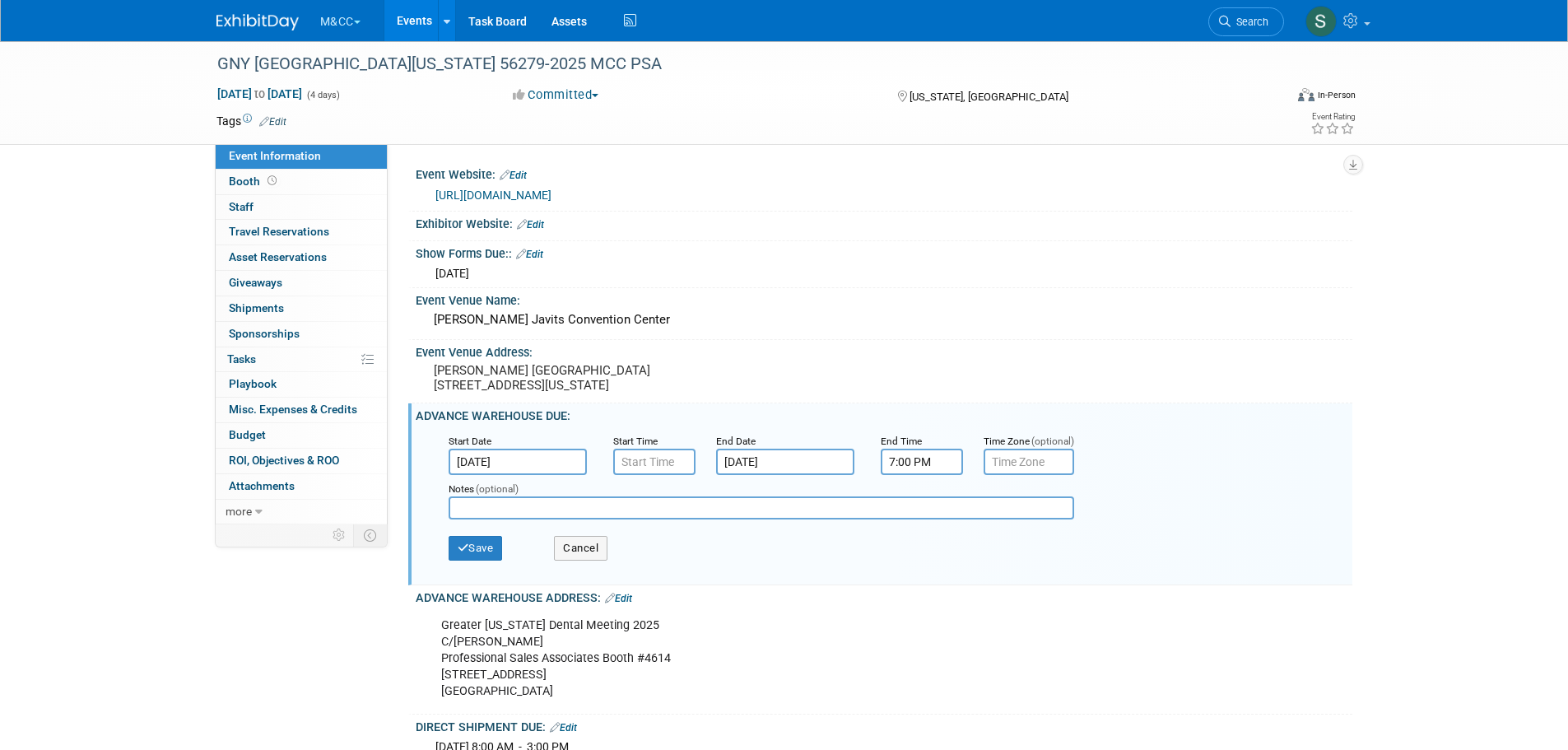
click at [759, 472] on input "Nov 1, 2025" at bounding box center [785, 462] width 138 height 26
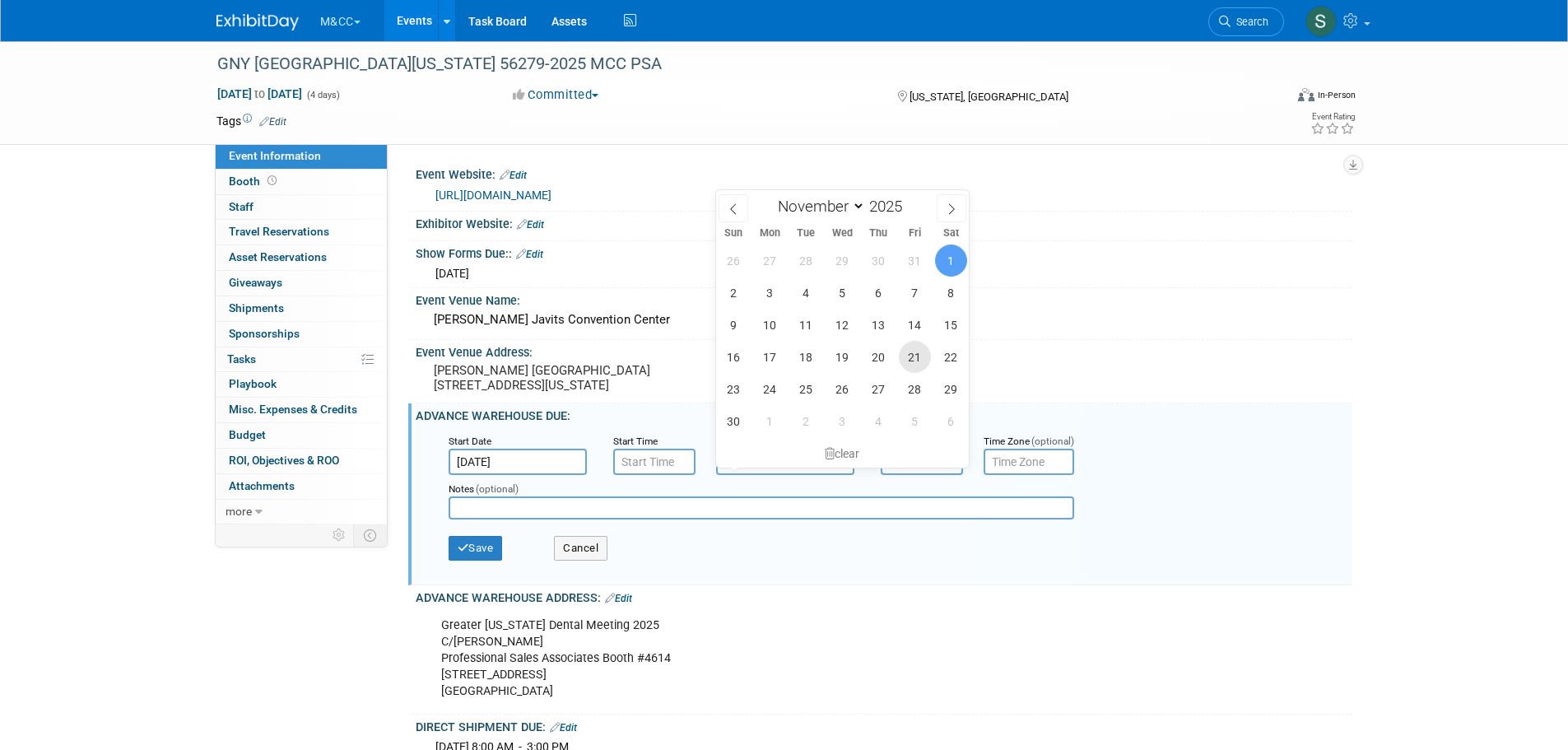
click at [912, 357] on span "21" at bounding box center [915, 357] width 33 height 33
type input "Nov 21, 2025"
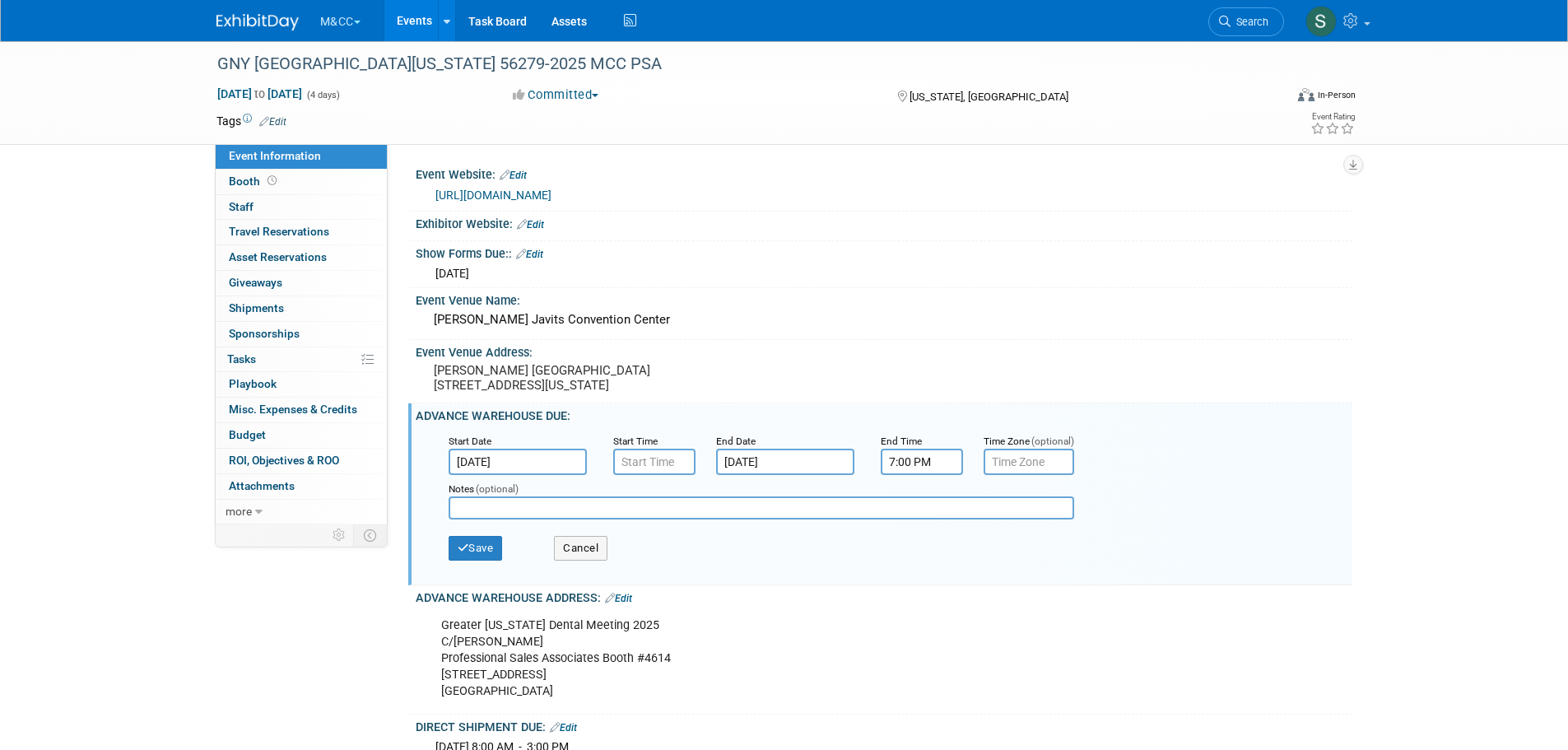
click at [906, 475] on input "7:00 PM" at bounding box center [922, 462] width 83 height 26
click at [918, 517] on span at bounding box center [918, 502] width 29 height 29
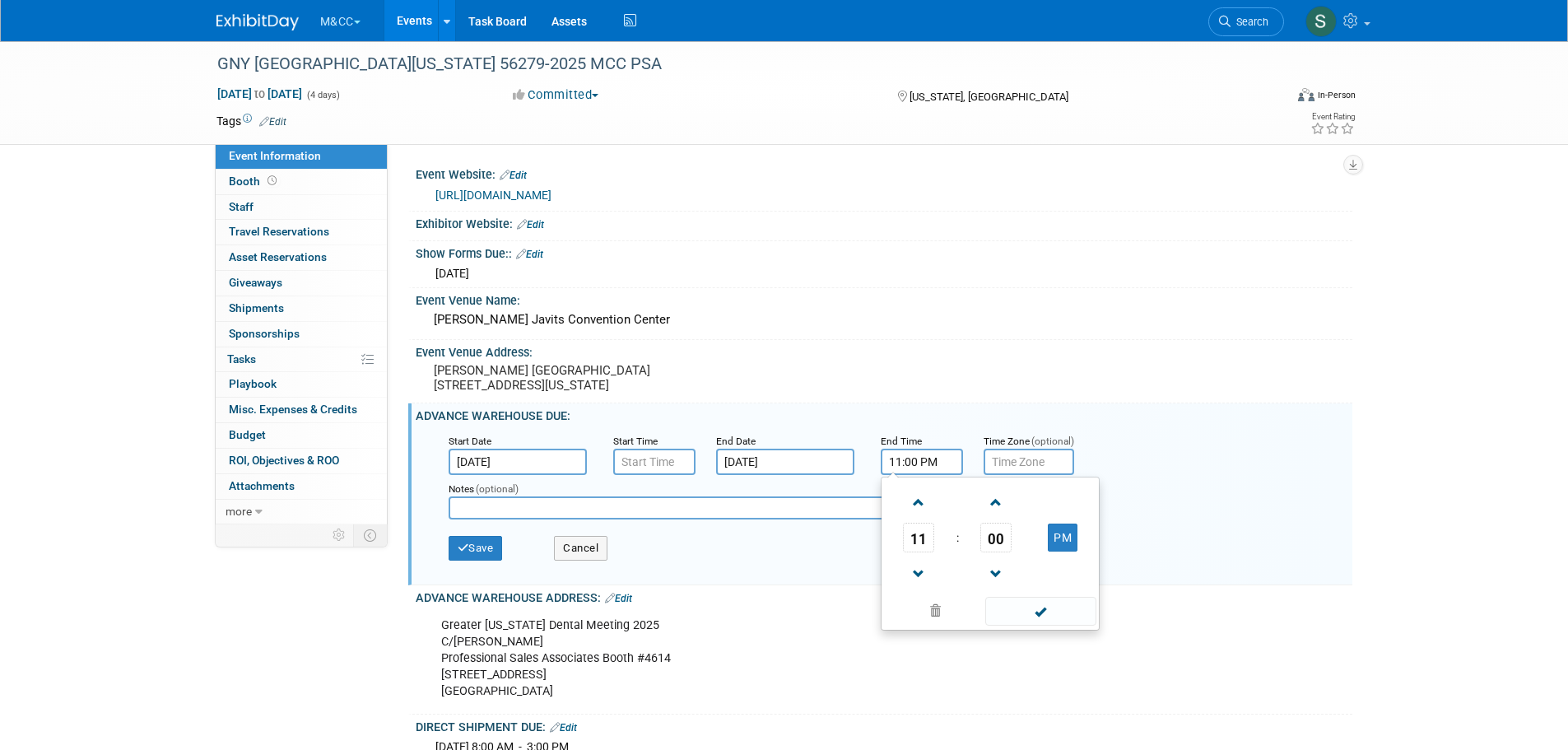
click at [918, 517] on span at bounding box center [918, 502] width 29 height 29
click at [1050, 551] on button "AM" at bounding box center [1063, 538] width 30 height 28
type input "2:00 PM"
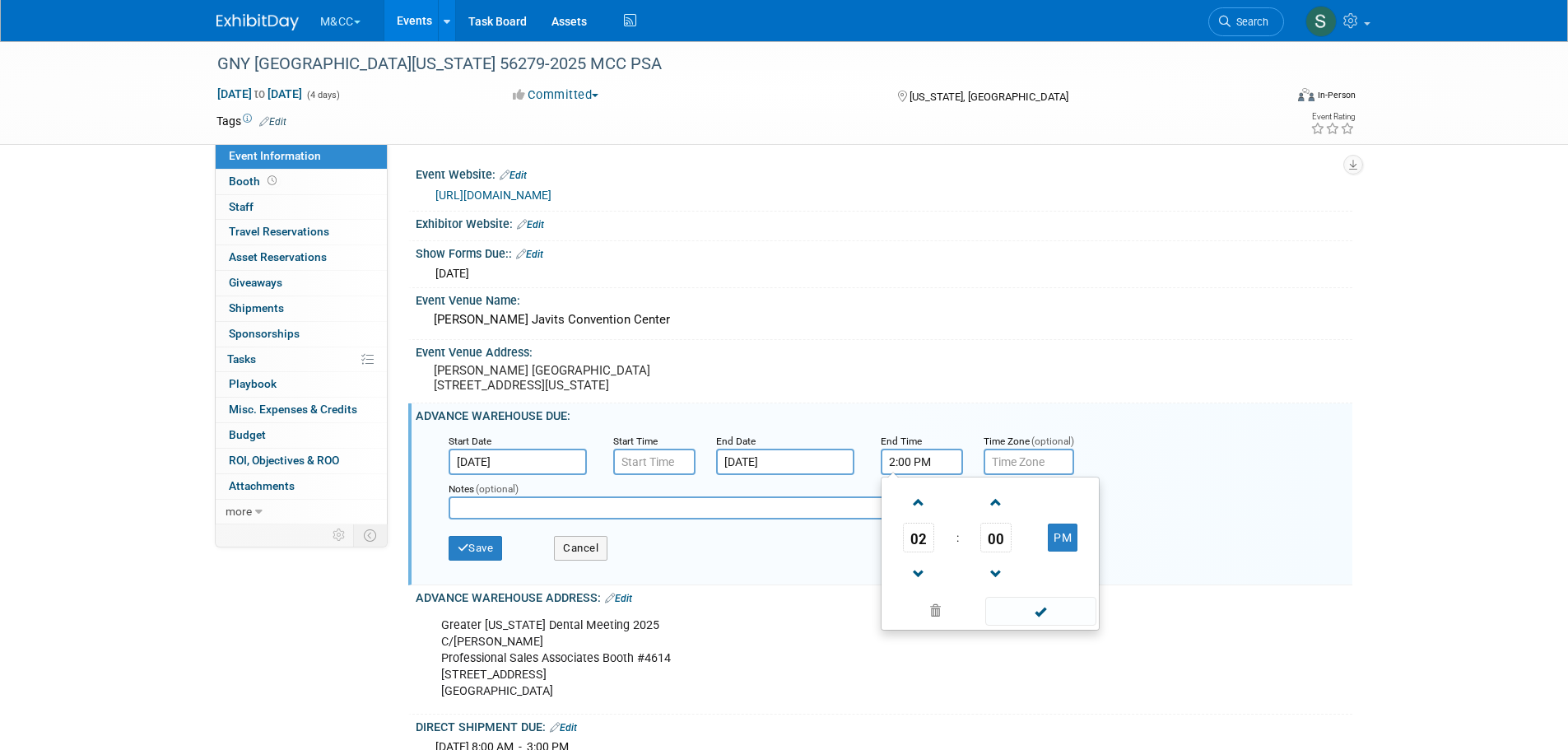
click at [1043, 625] on span at bounding box center [1041, 611] width 111 height 29
click at [471, 554] on button "Save" at bounding box center [475, 549] width 54 height 25
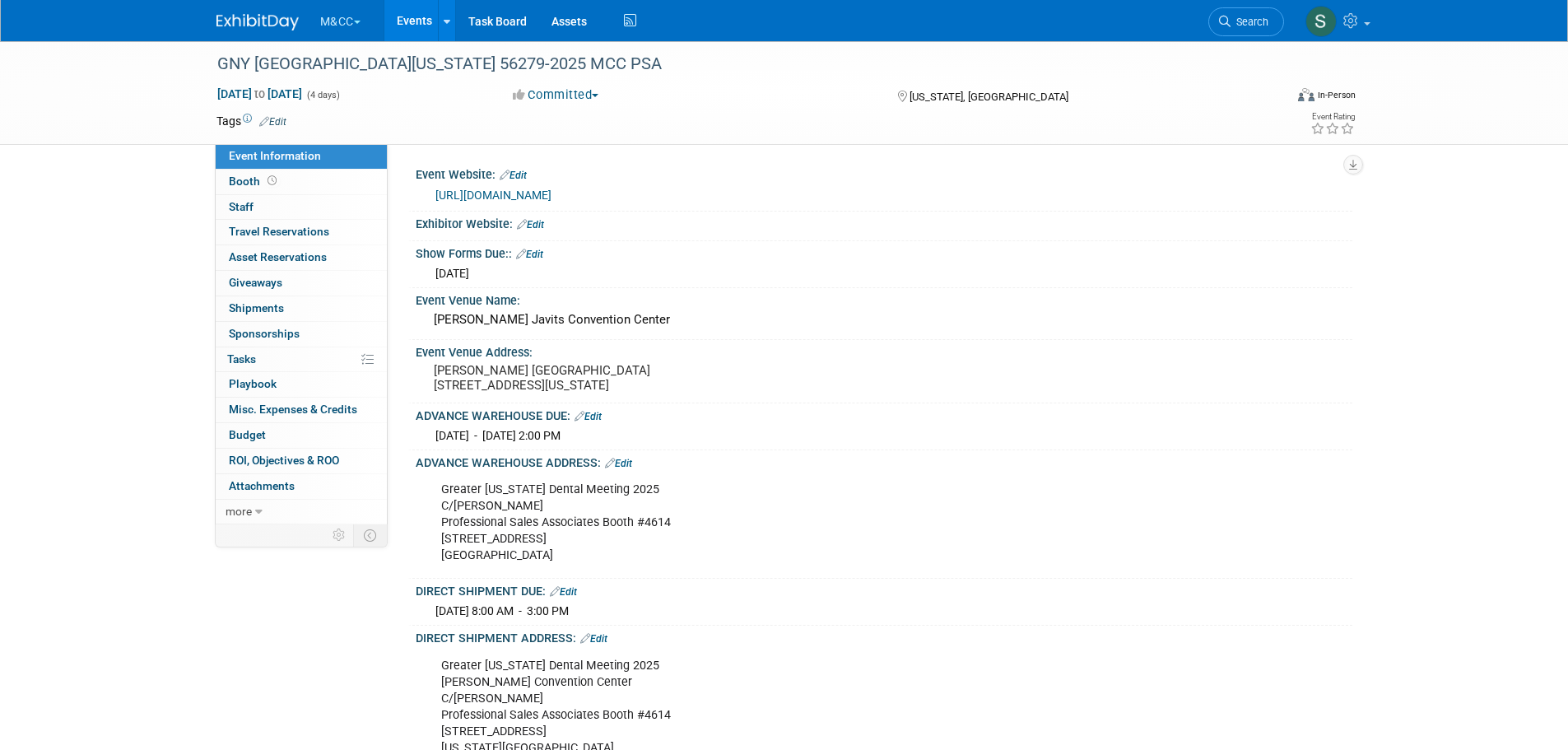
click at [353, 16] on button "M&CC" at bounding box center [349, 18] width 62 height 36
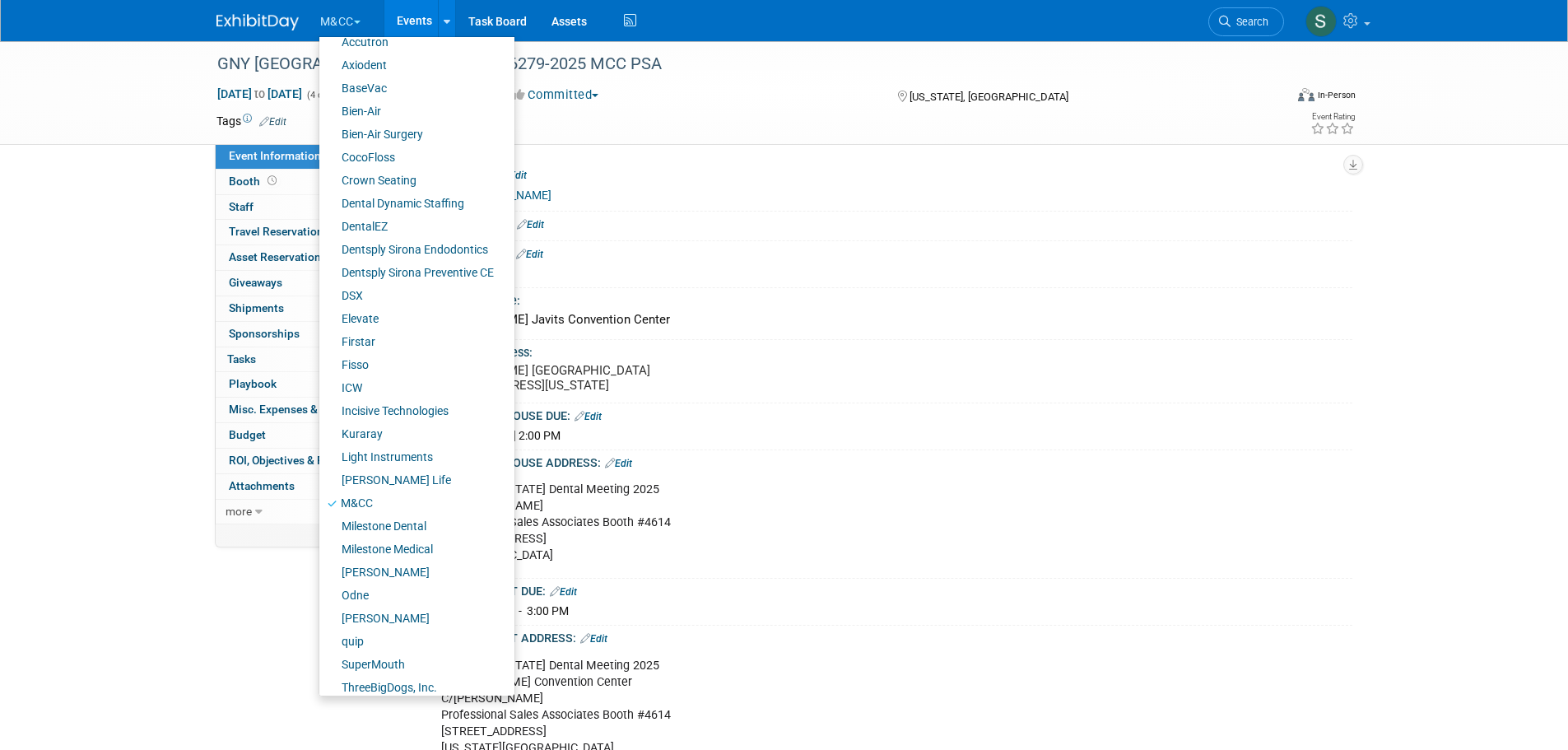
scroll to position [91, 0]
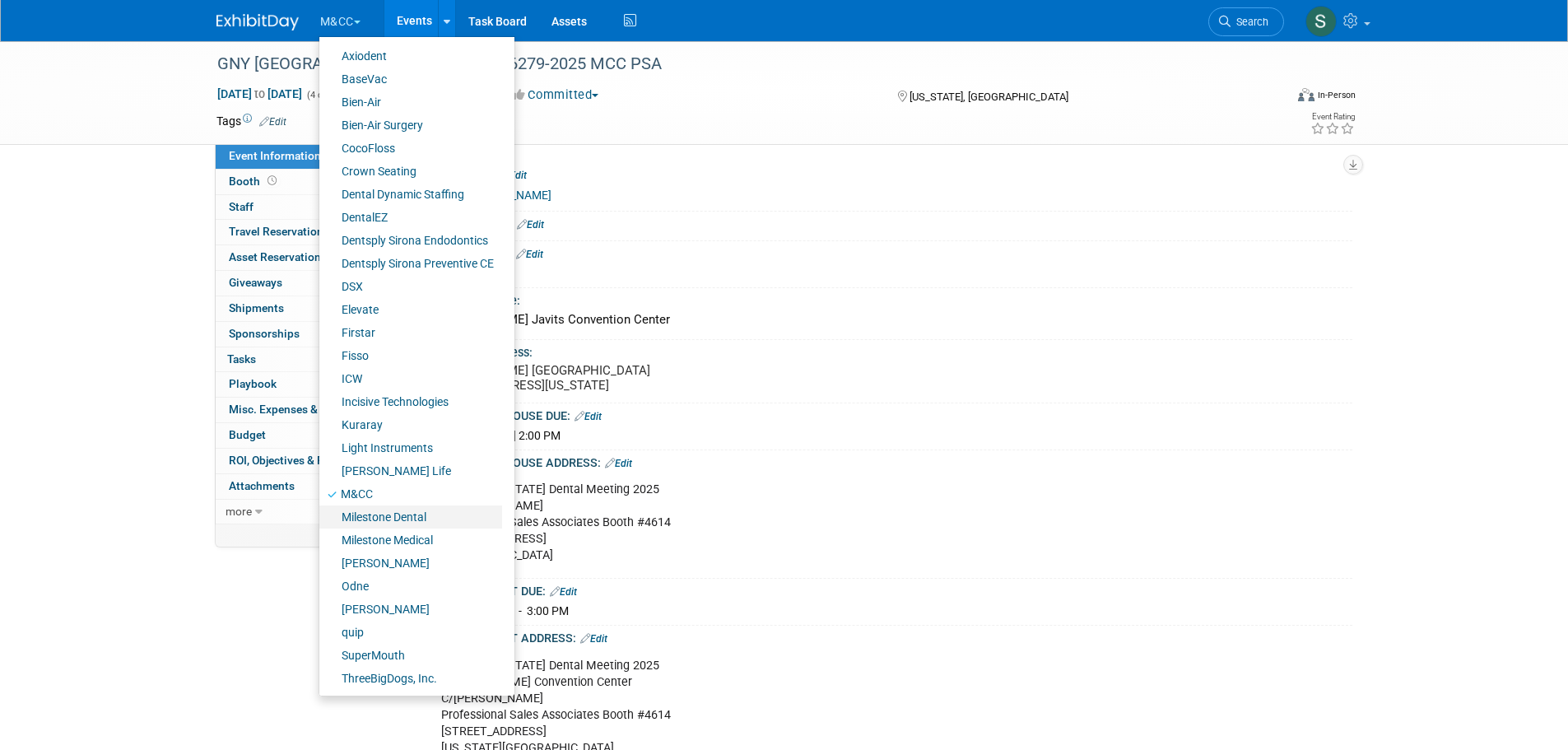
click at [390, 521] on link "Milestone Dental" at bounding box center [410, 517] width 183 height 23
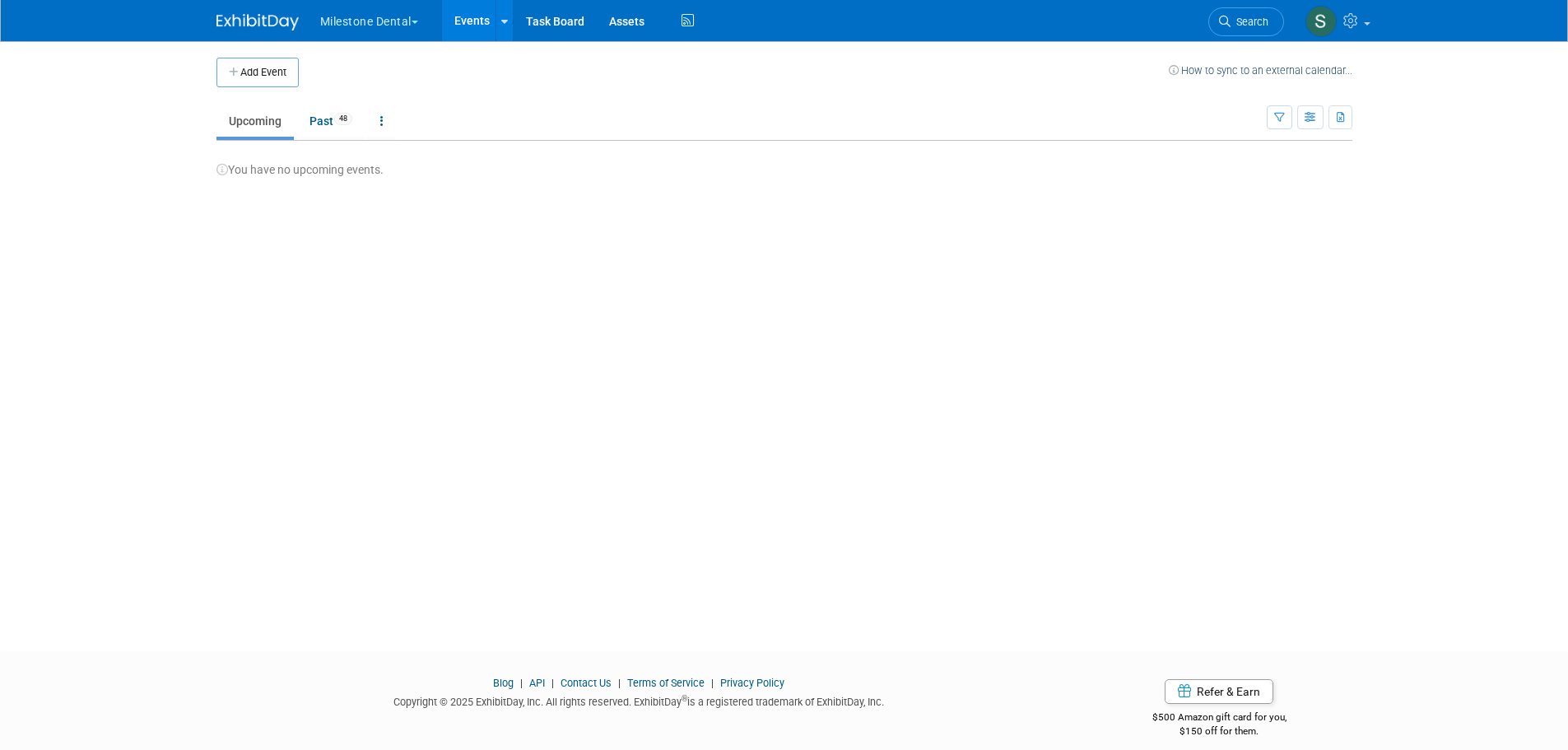
click at [404, 11] on button "Milestone Dental" at bounding box center [378, 18] width 120 height 36
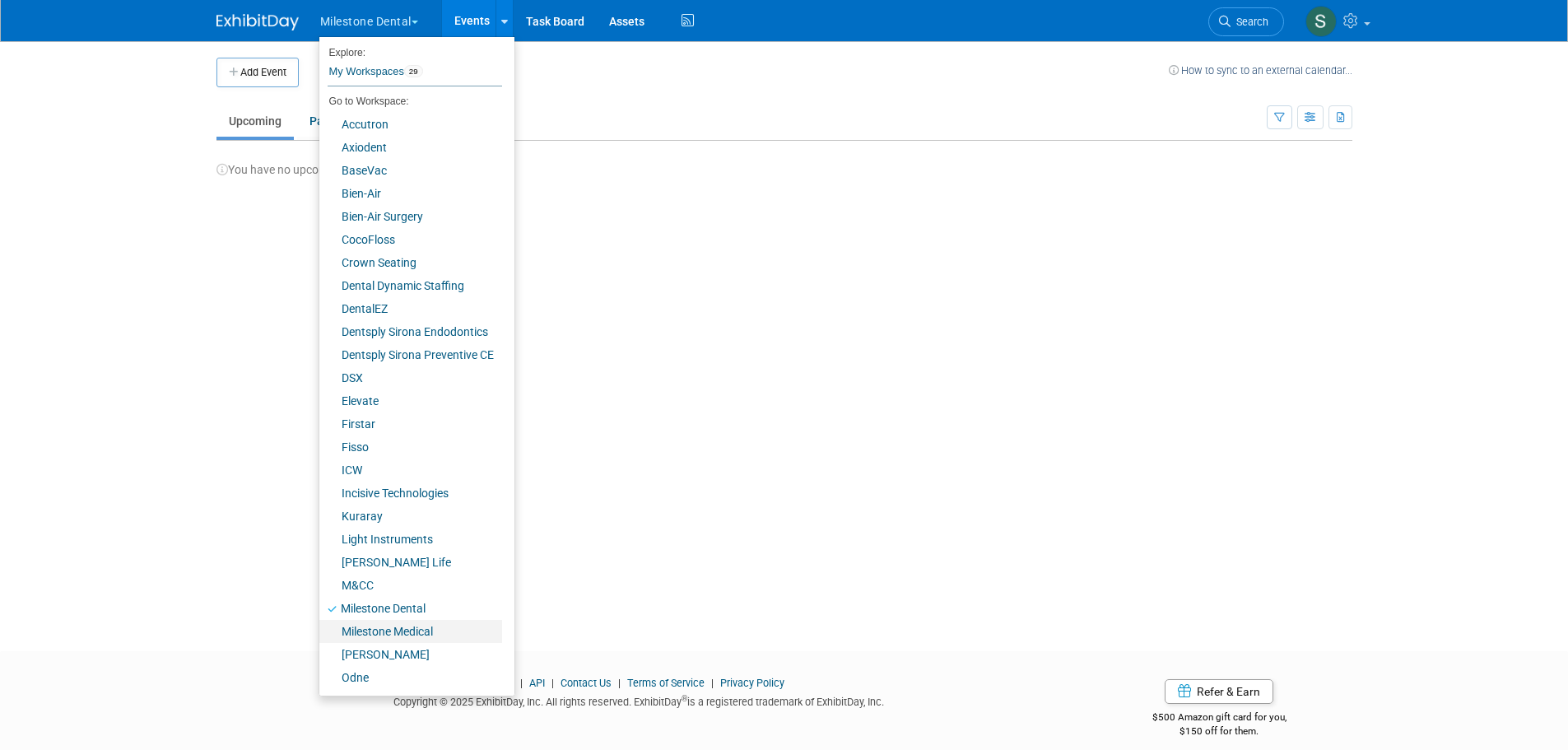
click at [388, 626] on link "Milestone Medical" at bounding box center [410, 631] width 183 height 23
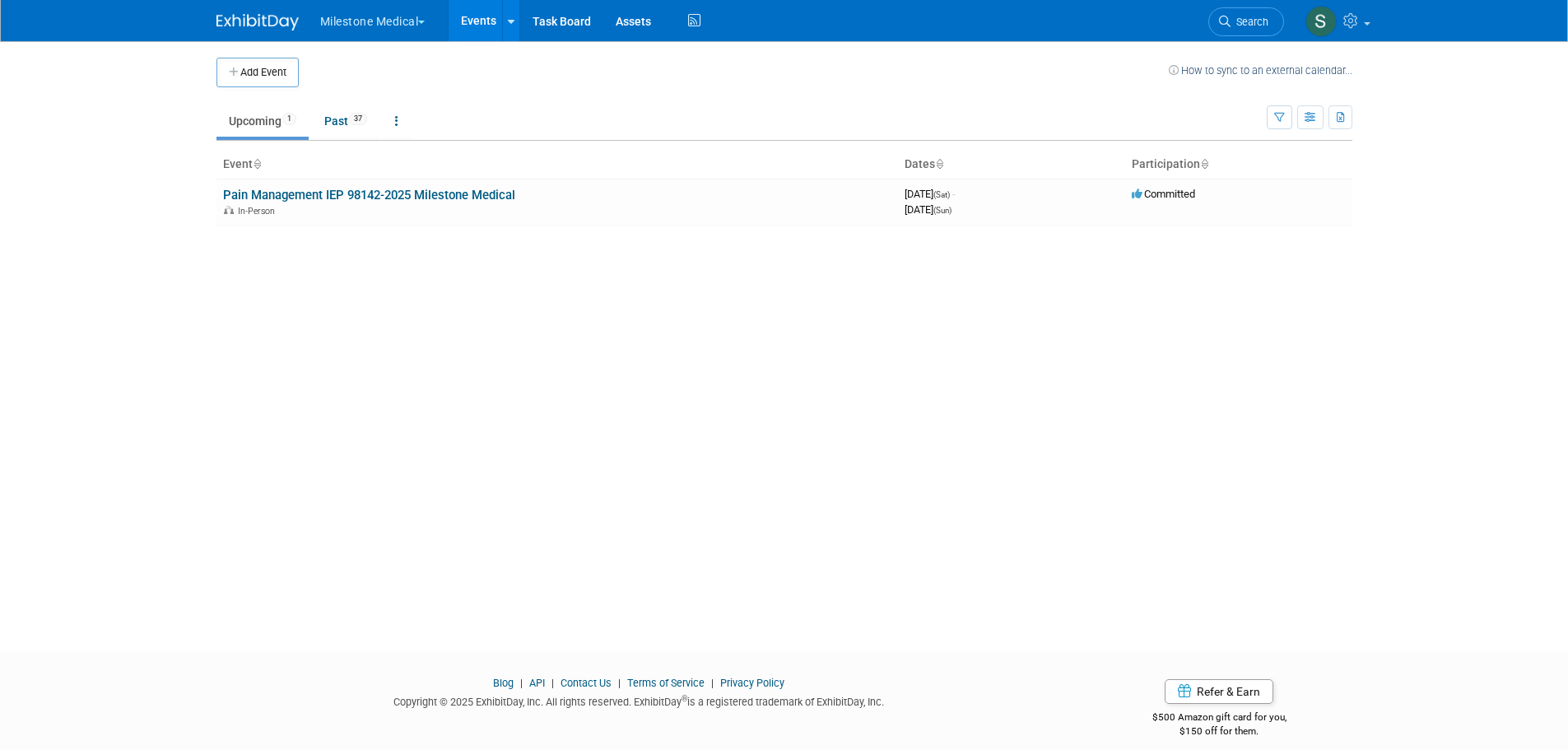
click at [371, 13] on button "Milestone Medical" at bounding box center [381, 18] width 127 height 36
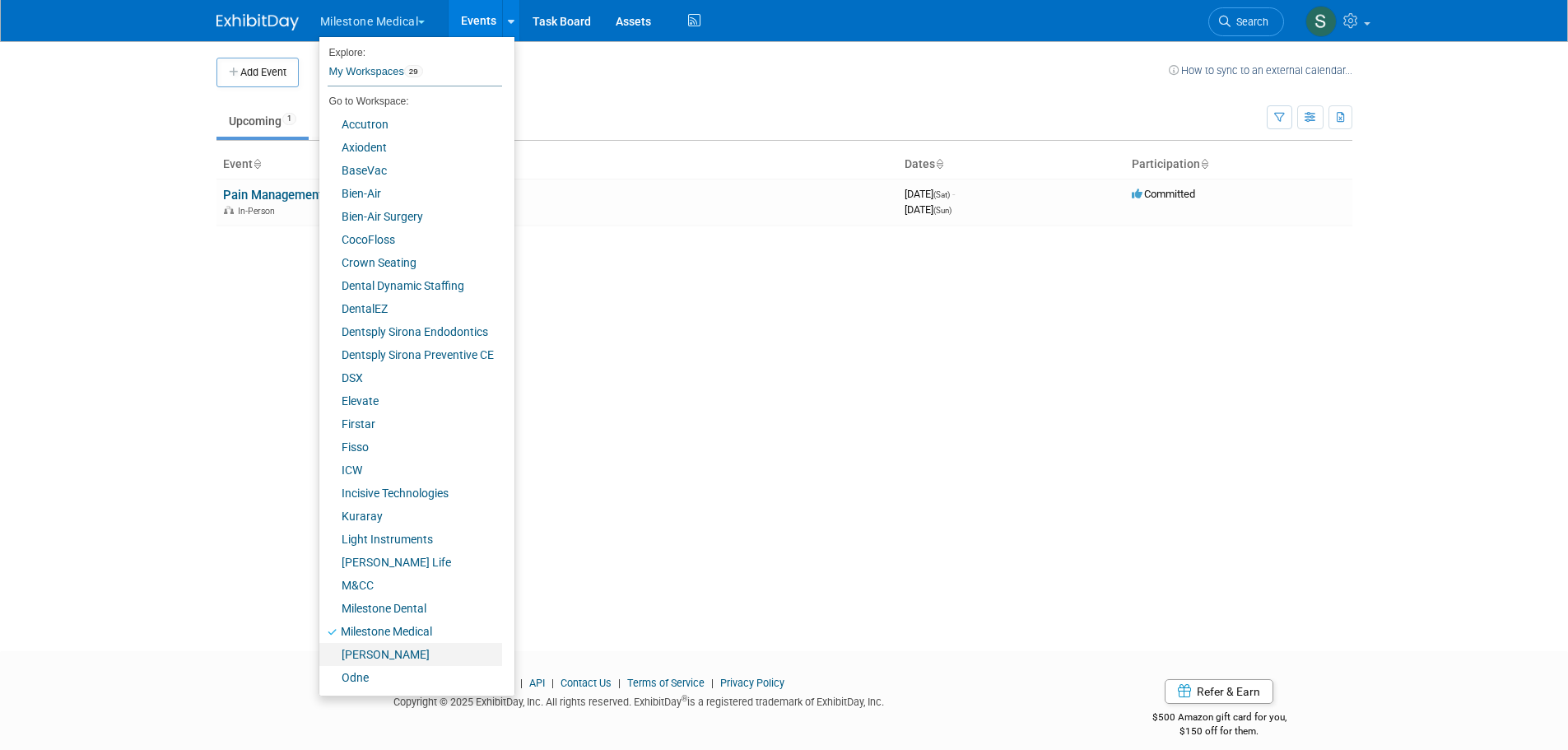
click at [386, 645] on link "[PERSON_NAME]" at bounding box center [410, 654] width 183 height 23
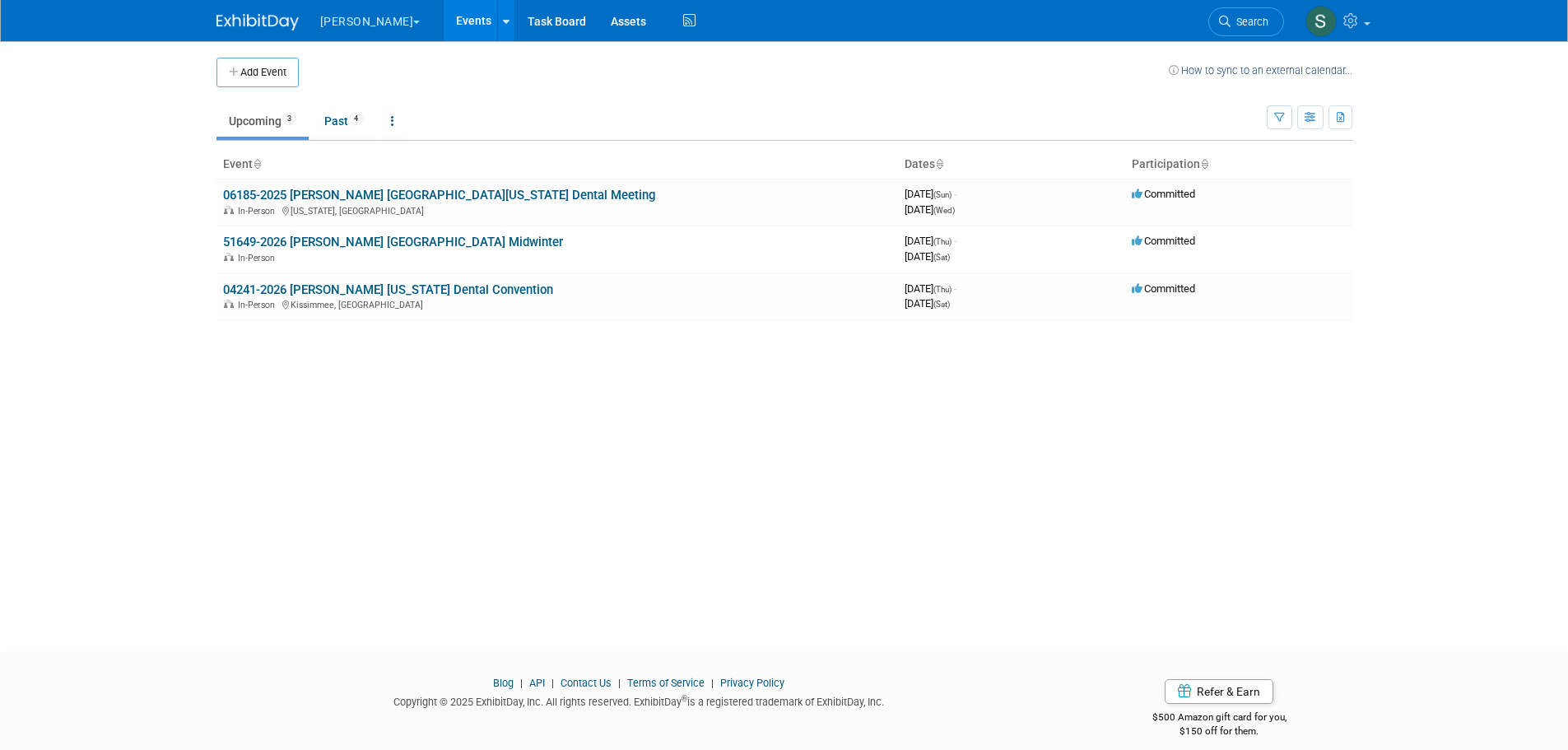
click at [397, 193] on link "06185-2025 [PERSON_NAME] [GEOGRAPHIC_DATA][US_STATE] Dental Meeting" at bounding box center [439, 195] width 432 height 15
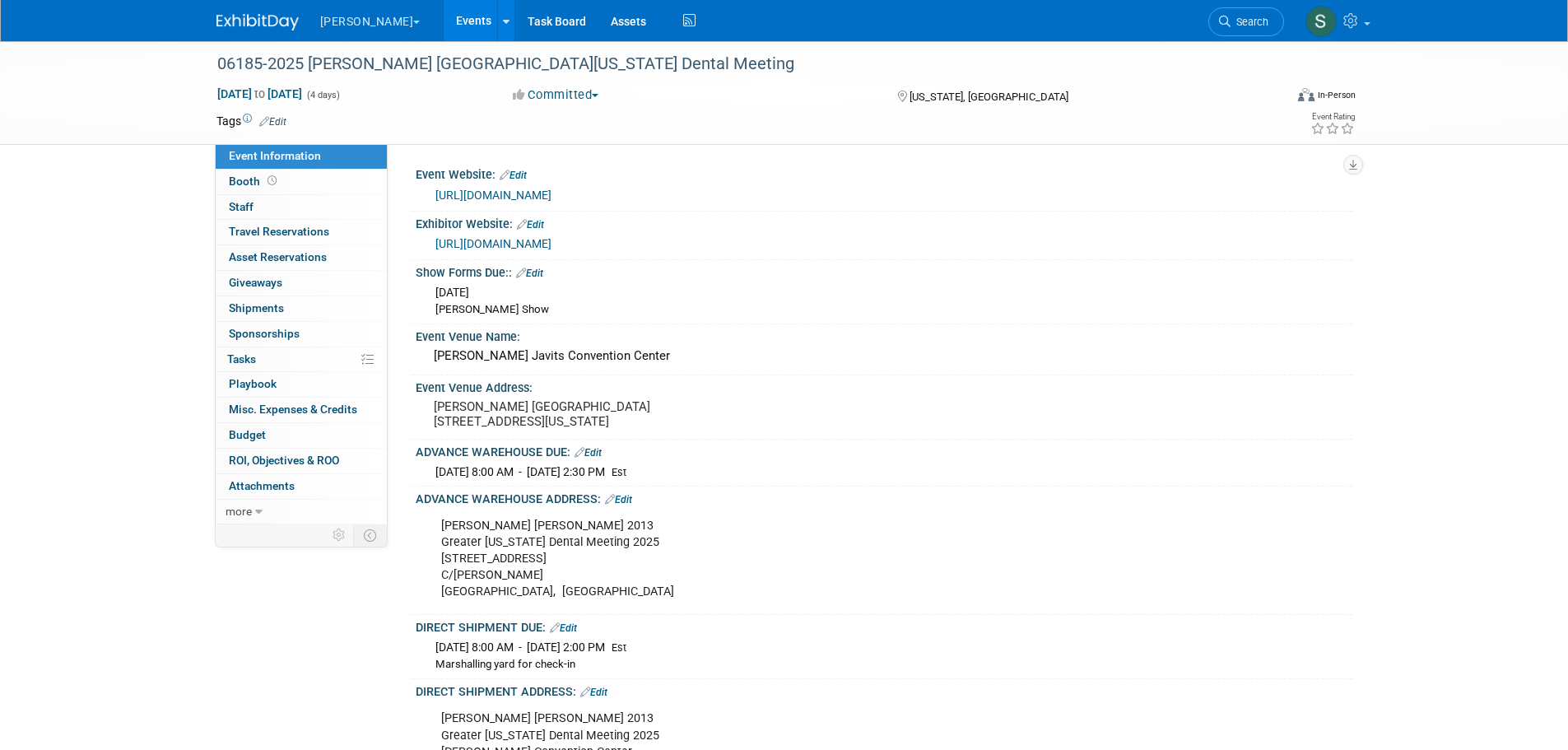
click at [345, 17] on button "[PERSON_NAME]" at bounding box center [380, 18] width 123 height 36
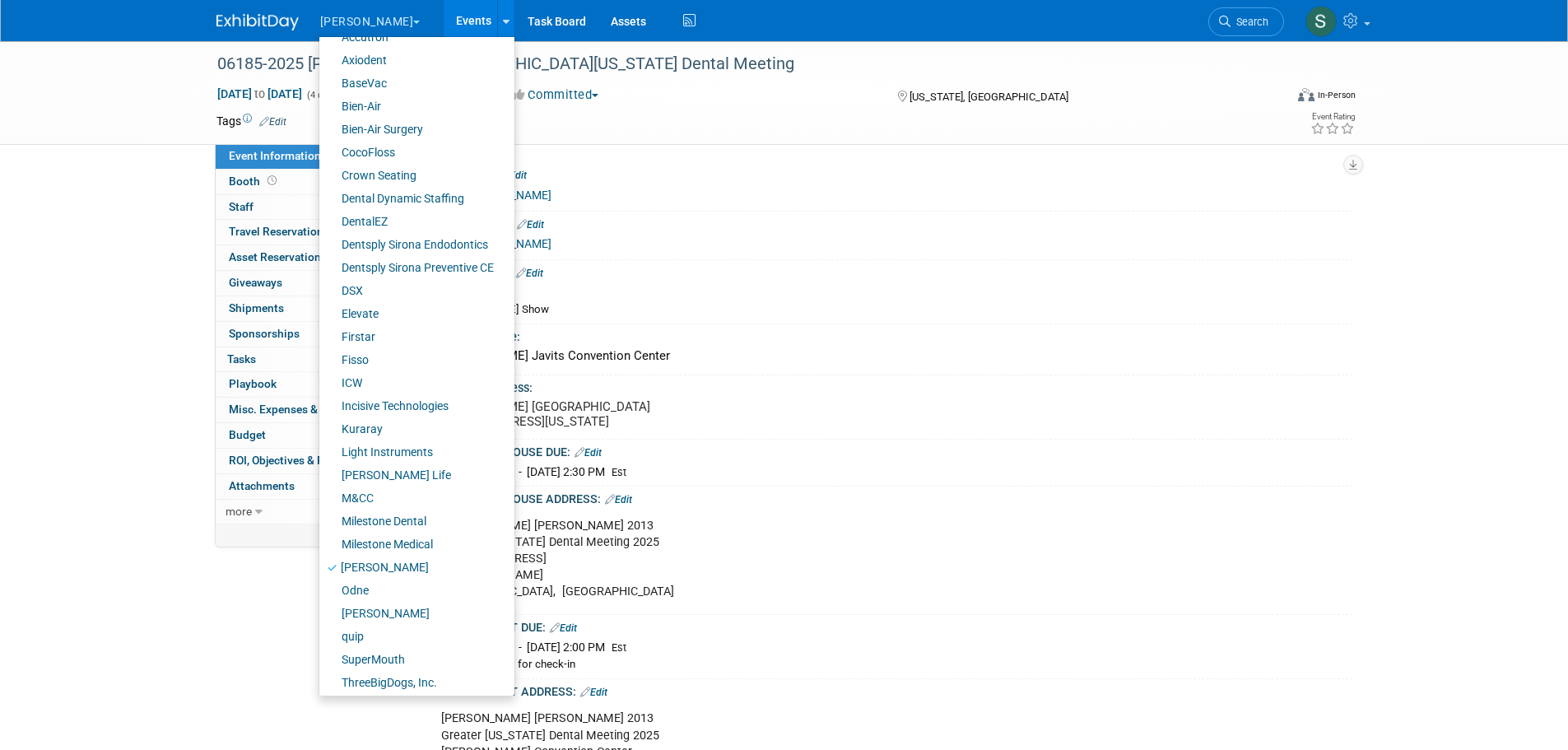
scroll to position [91, 0]
click at [371, 580] on link "Odne" at bounding box center [410, 586] width 183 height 23
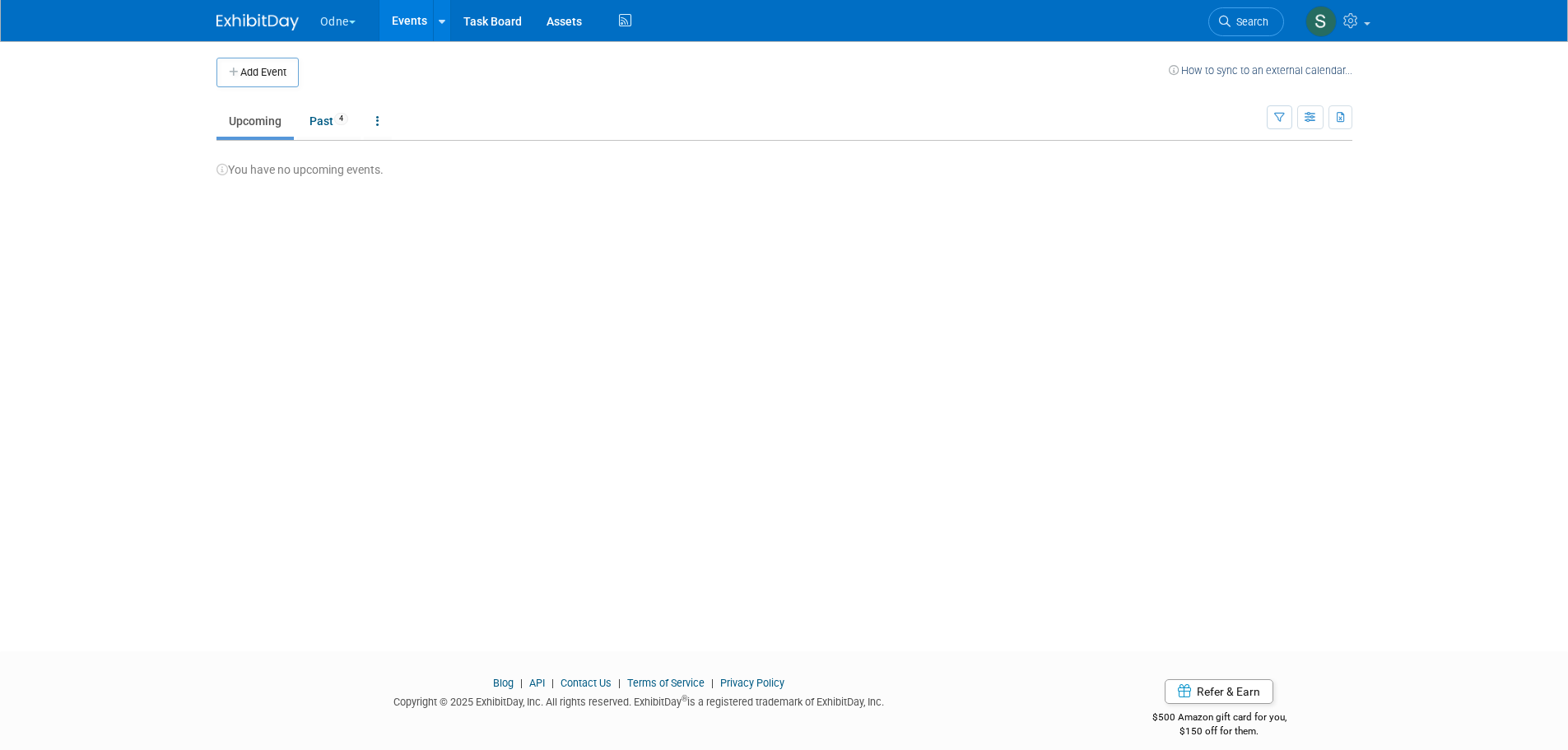
click at [334, 12] on button "Odne" at bounding box center [347, 18] width 58 height 36
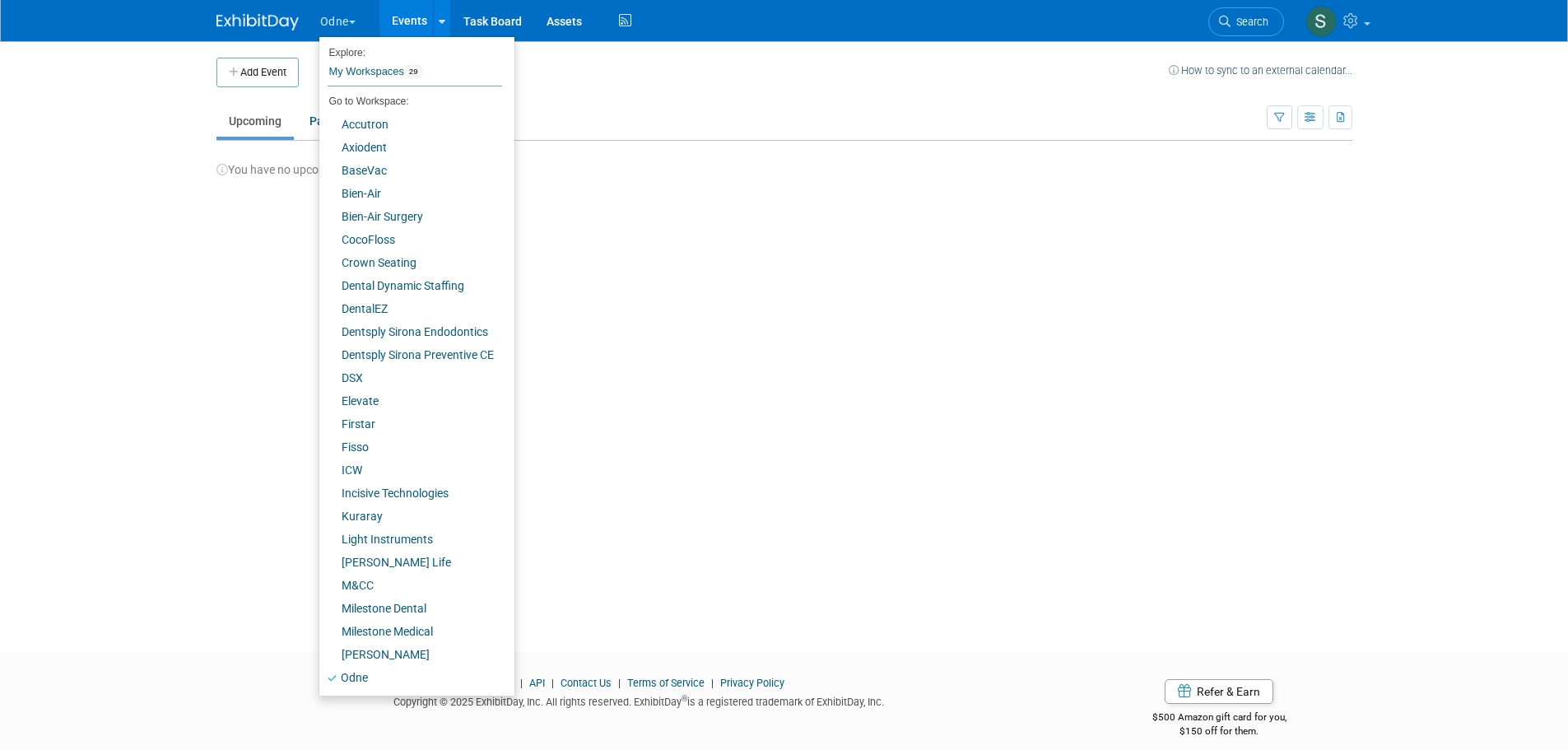
scroll to position [91, 0]
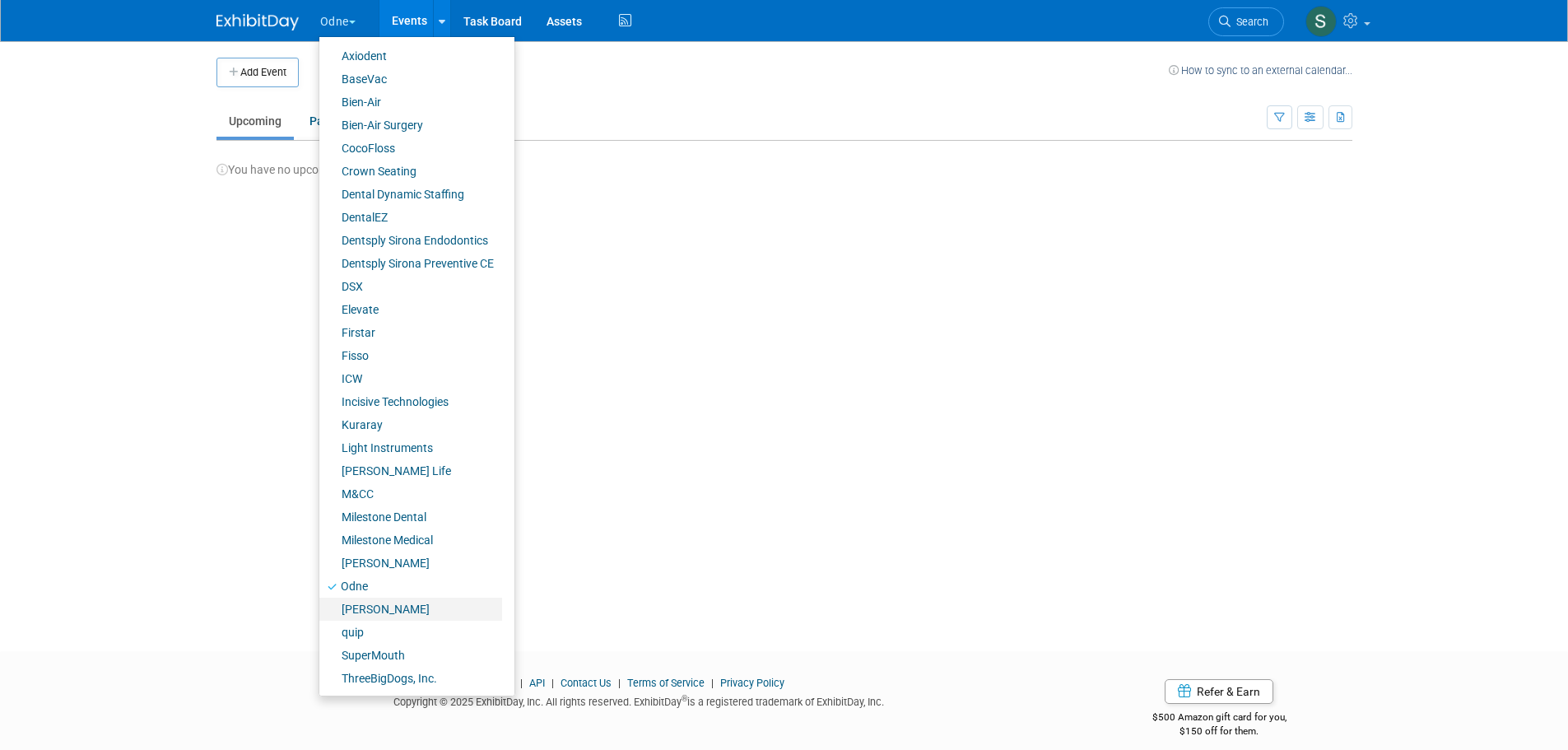
click at [356, 610] on link "[PERSON_NAME]" at bounding box center [410, 609] width 183 height 23
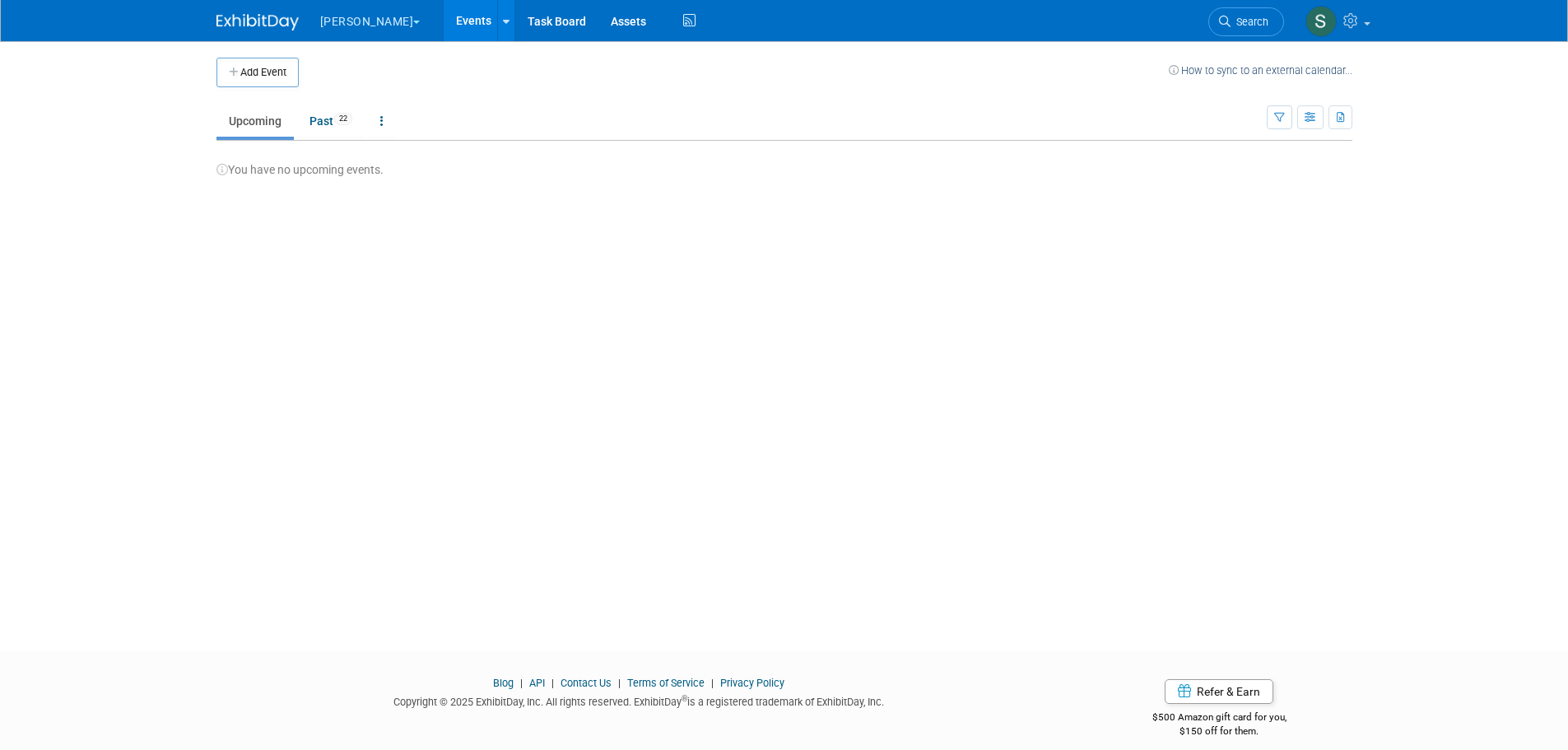
click at [330, 23] on button "[PERSON_NAME]" at bounding box center [380, 18] width 123 height 36
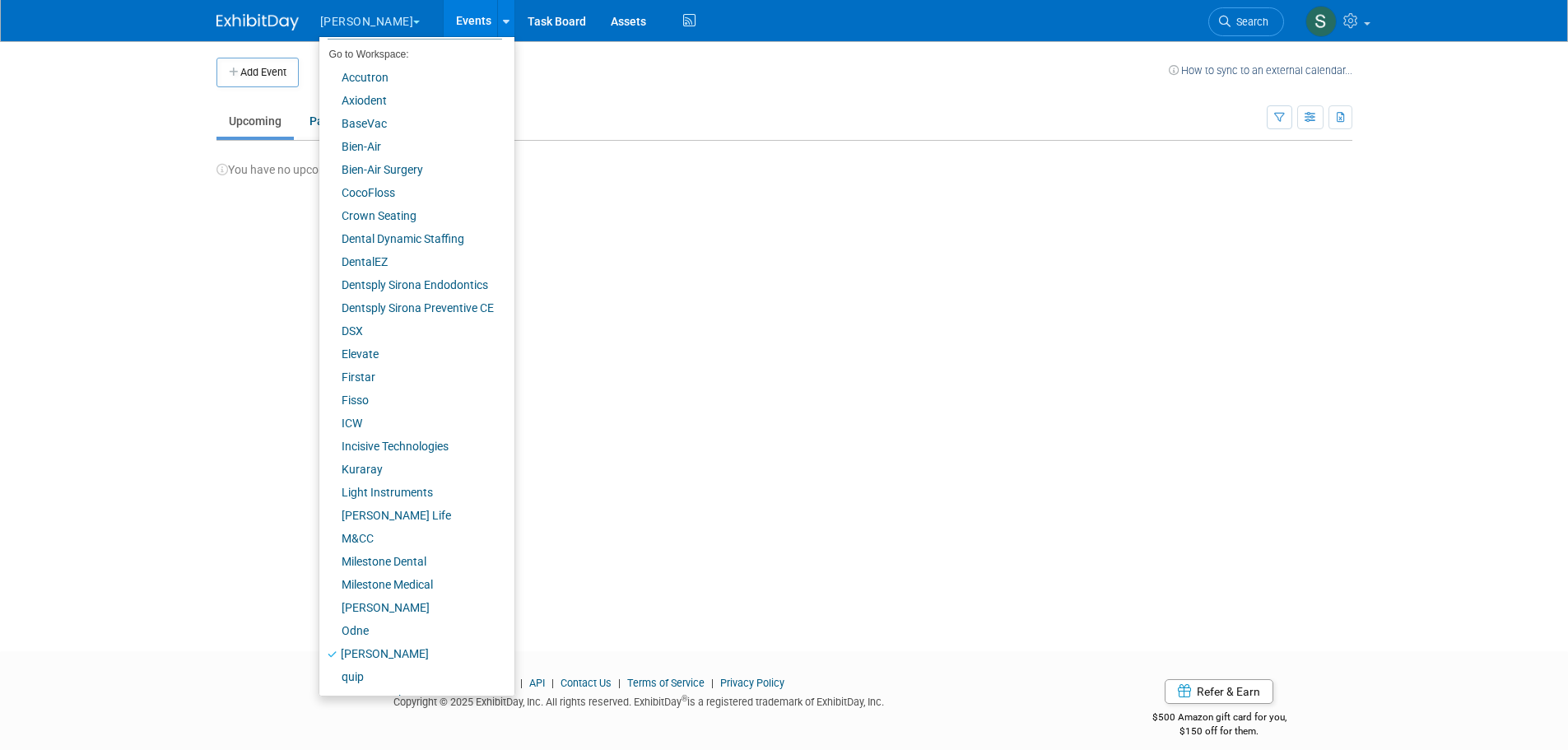
scroll to position [91, 0]
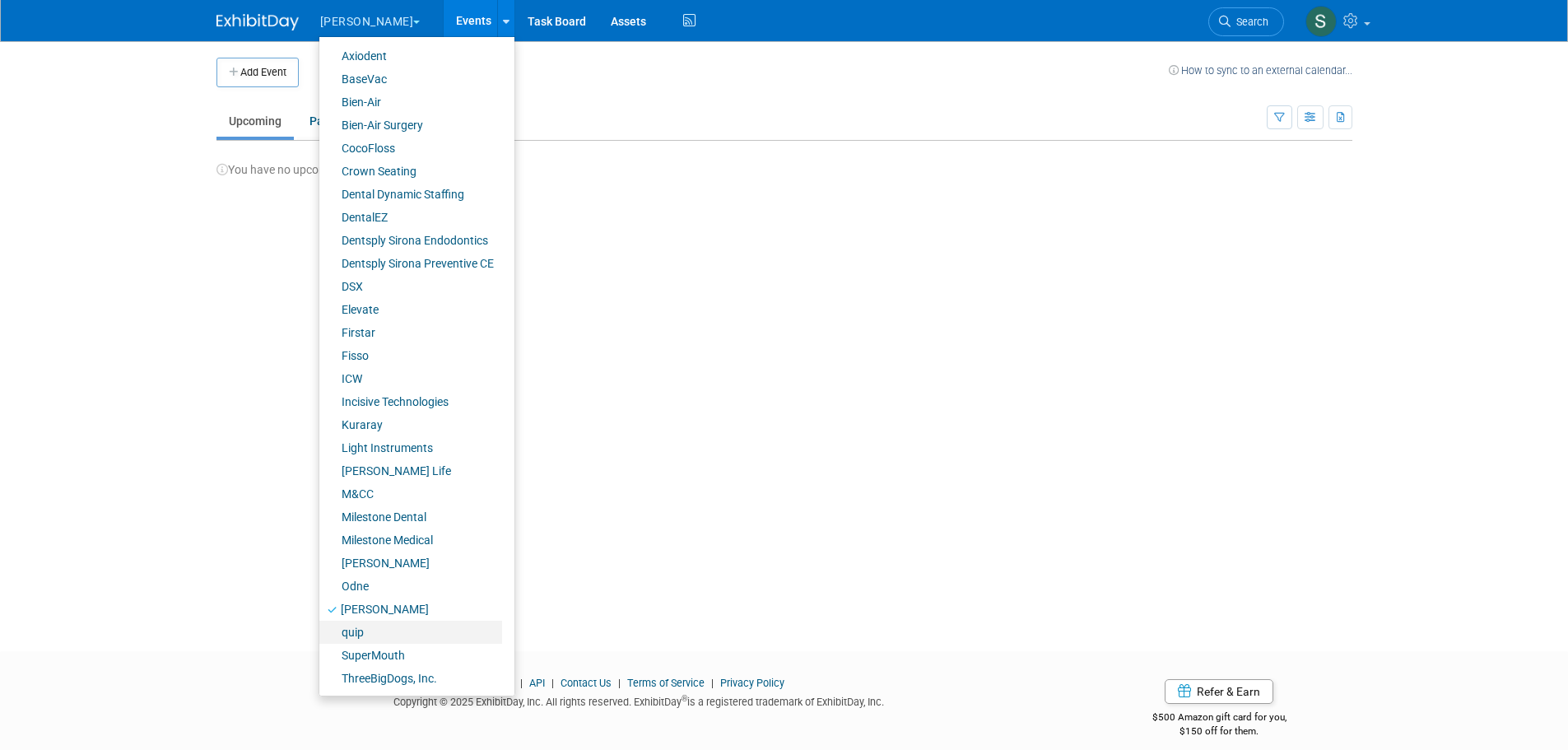
click at [378, 627] on link "quip" at bounding box center [410, 632] width 183 height 23
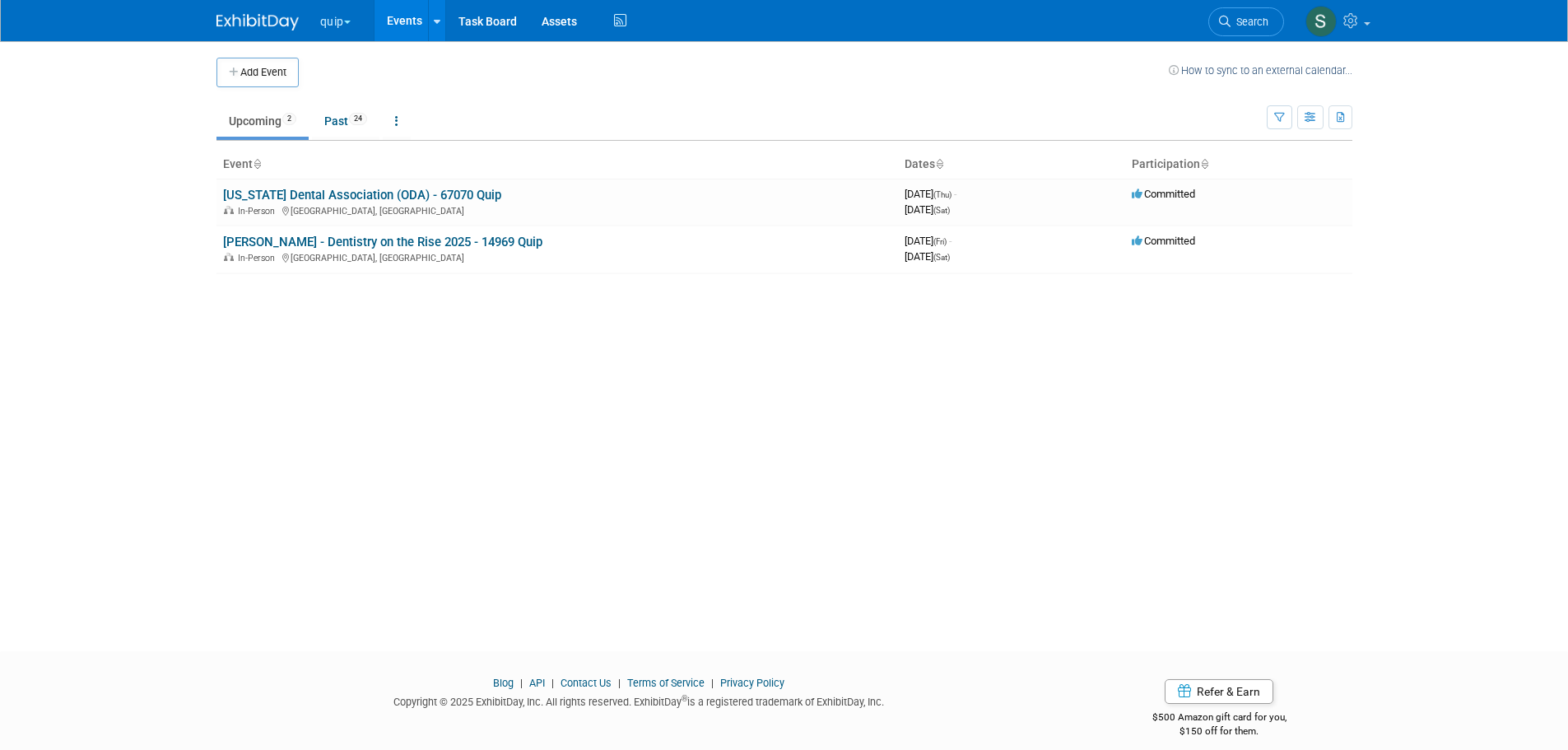
click at [333, 10] on button "quip" at bounding box center [345, 18] width 53 height 36
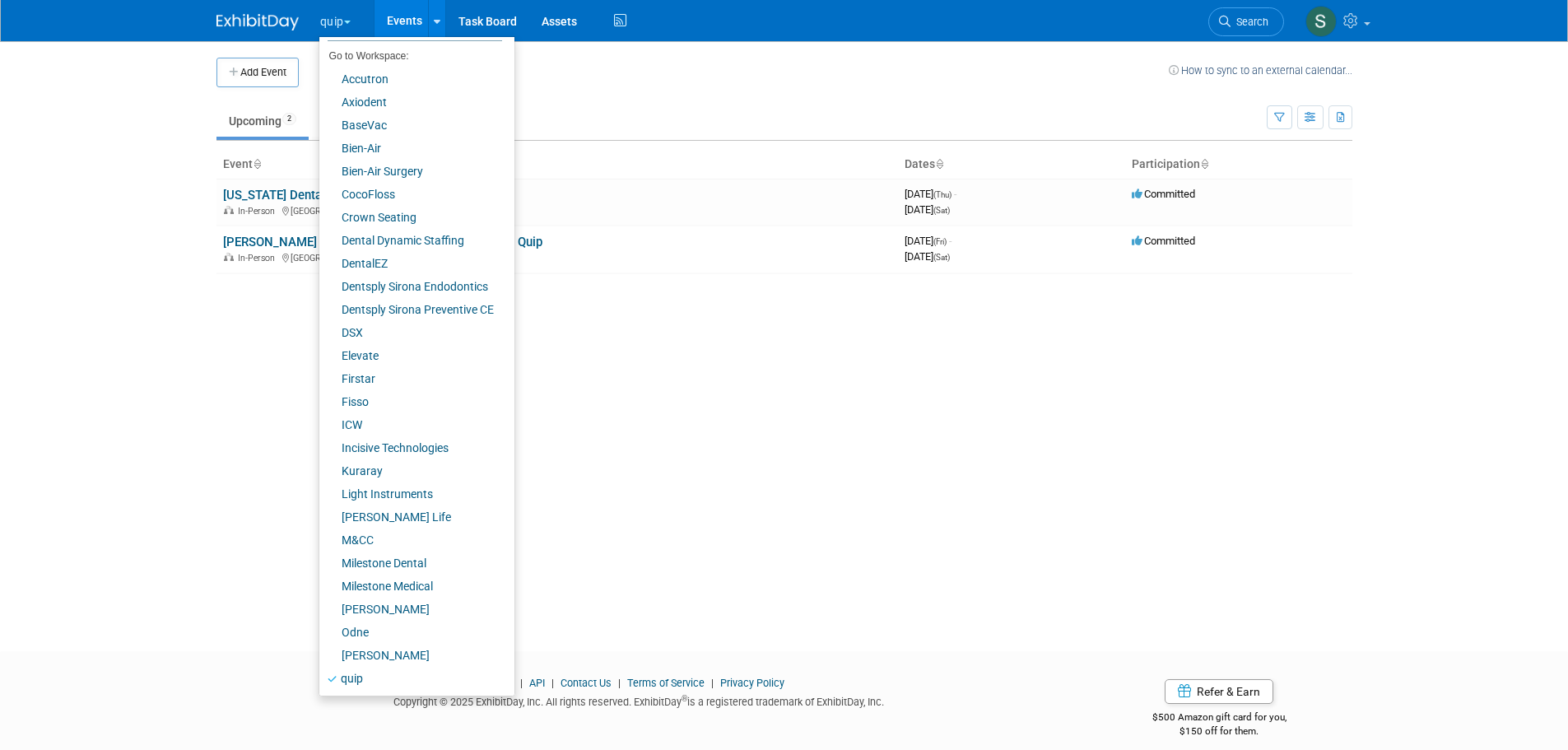
scroll to position [91, 0]
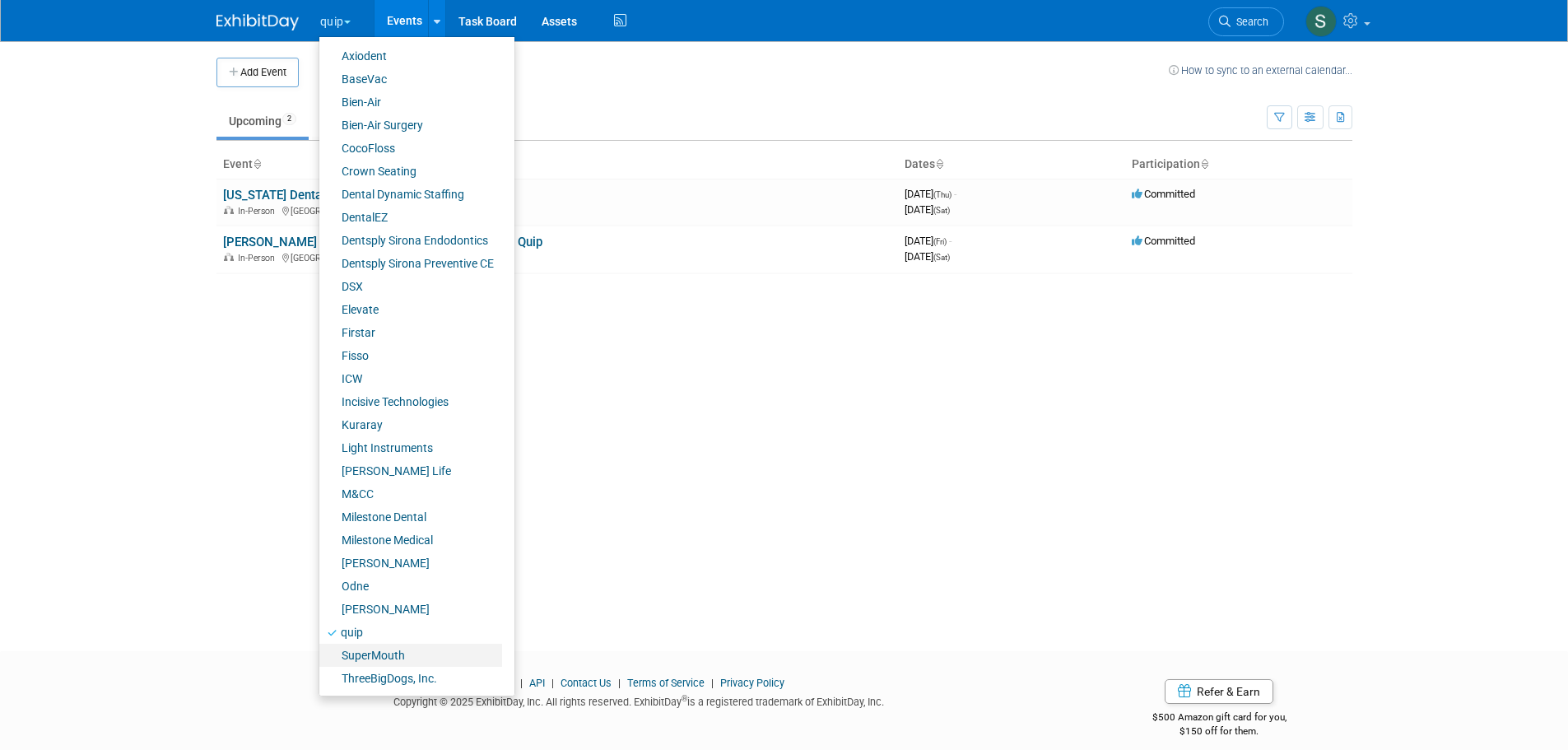
click at [457, 657] on link "SuperMouth" at bounding box center [410, 655] width 183 height 23
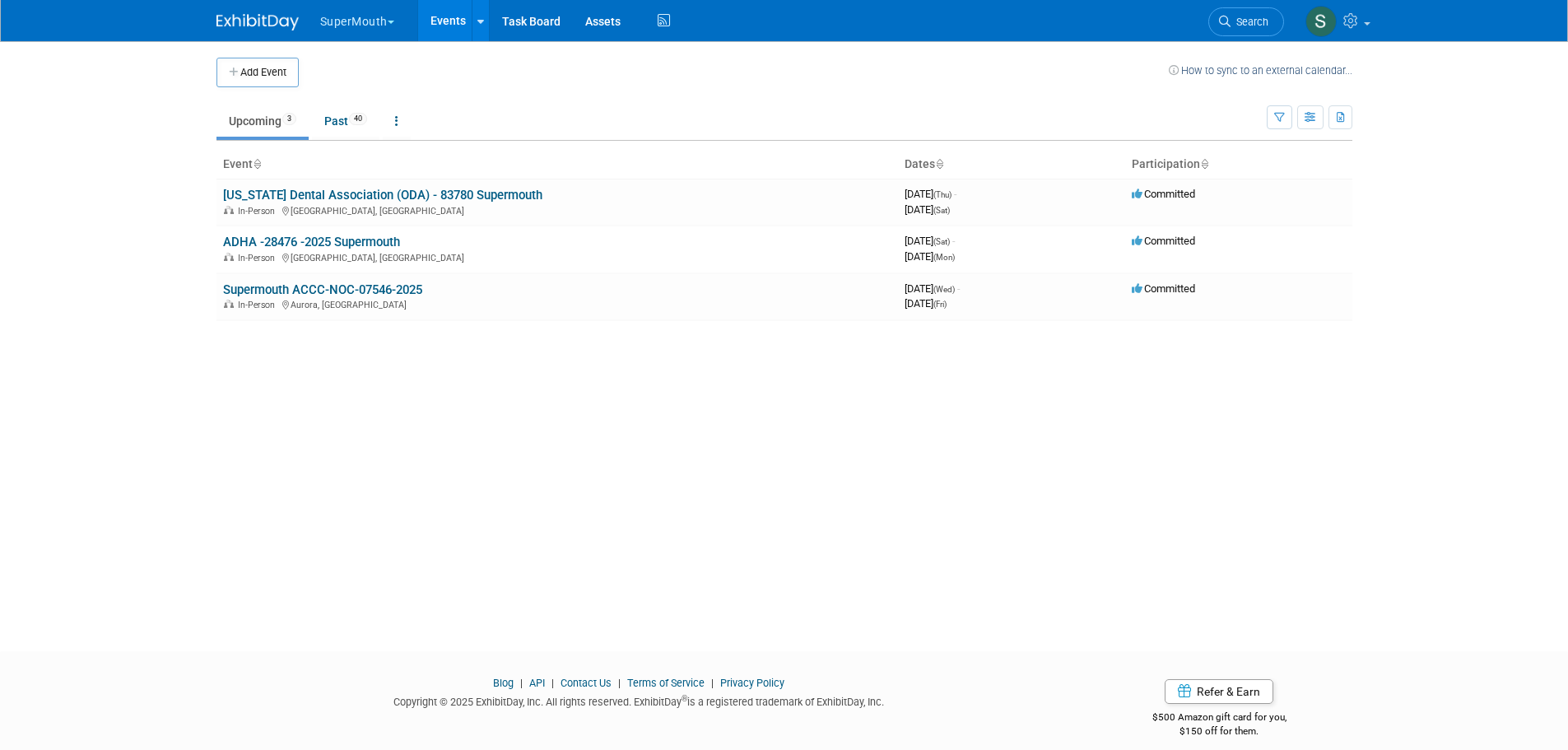
click at [380, 23] on button "SuperMouth" at bounding box center [367, 18] width 97 height 36
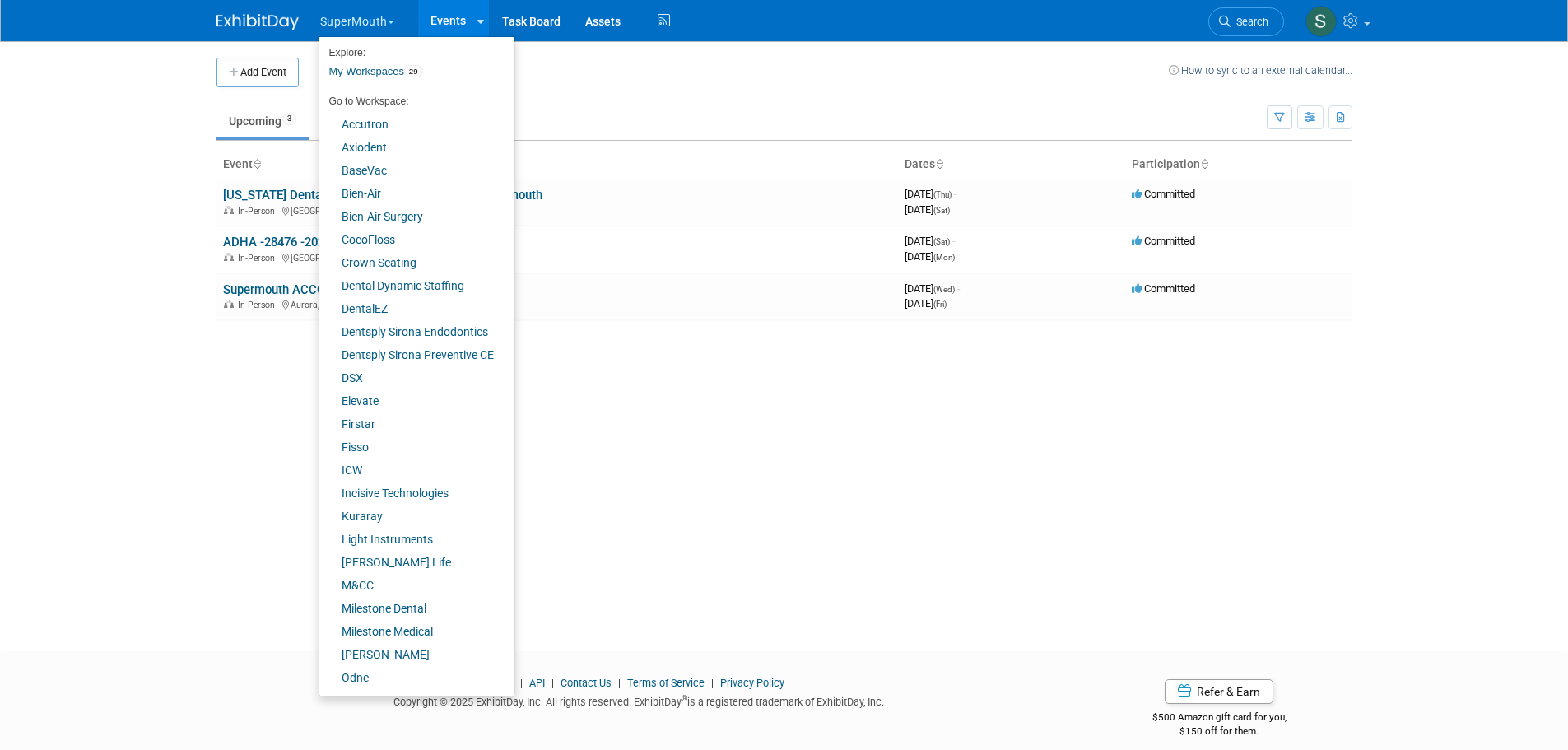
scroll to position [91, 0]
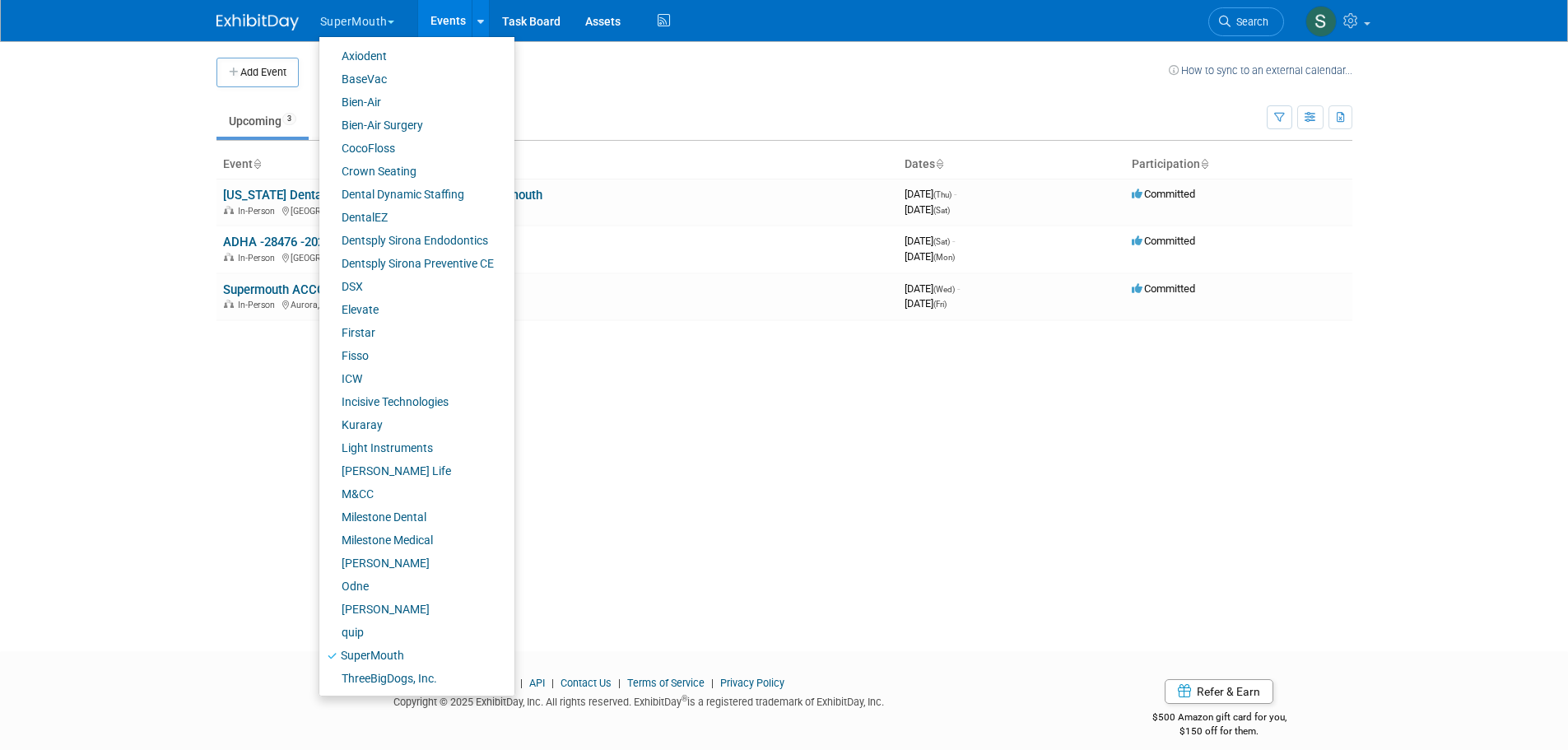
click at [714, 493] on div "Add Event How to sync to an external calendar... New Event Duplicate Event Warn…" at bounding box center [784, 331] width 1160 height 580
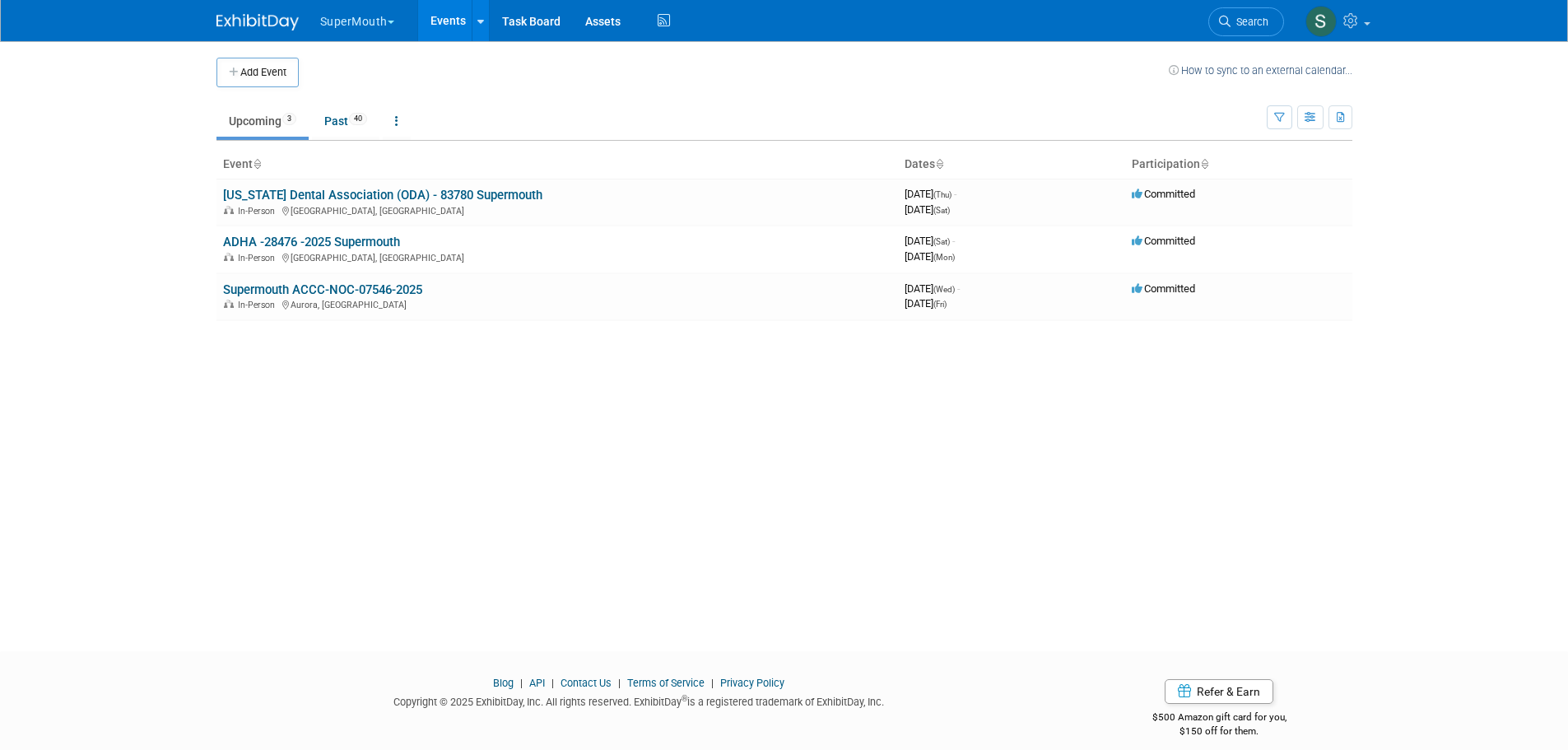
click at [1197, 385] on div "Add Event How to sync to an external calendar... New Event Duplicate Event Warn…" at bounding box center [784, 331] width 1160 height 580
click at [364, 19] on button "SuperMouth" at bounding box center [367, 18] width 97 height 36
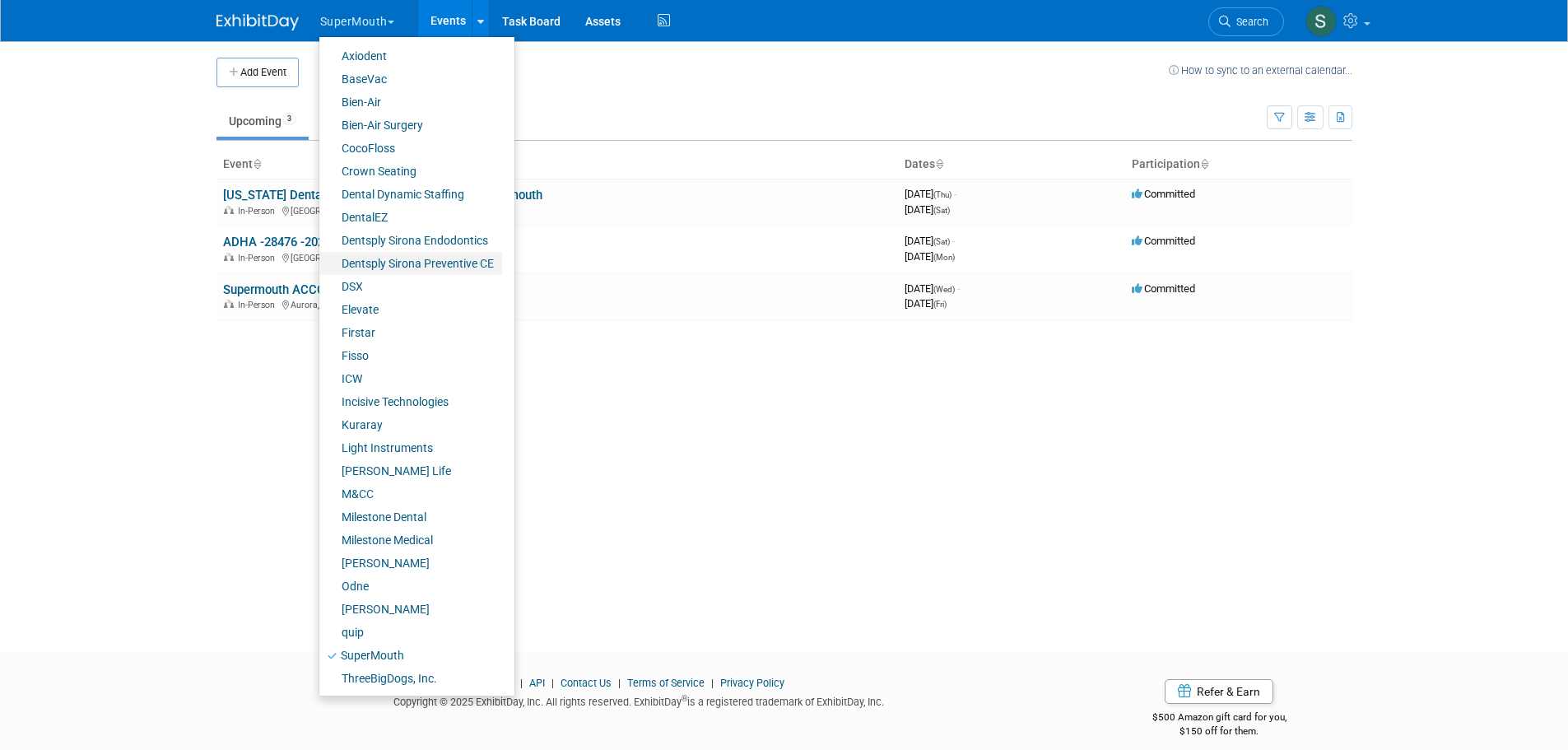
click at [415, 265] on link "Dentsply Sirona Preventive CE" at bounding box center [410, 264] width 183 height 23
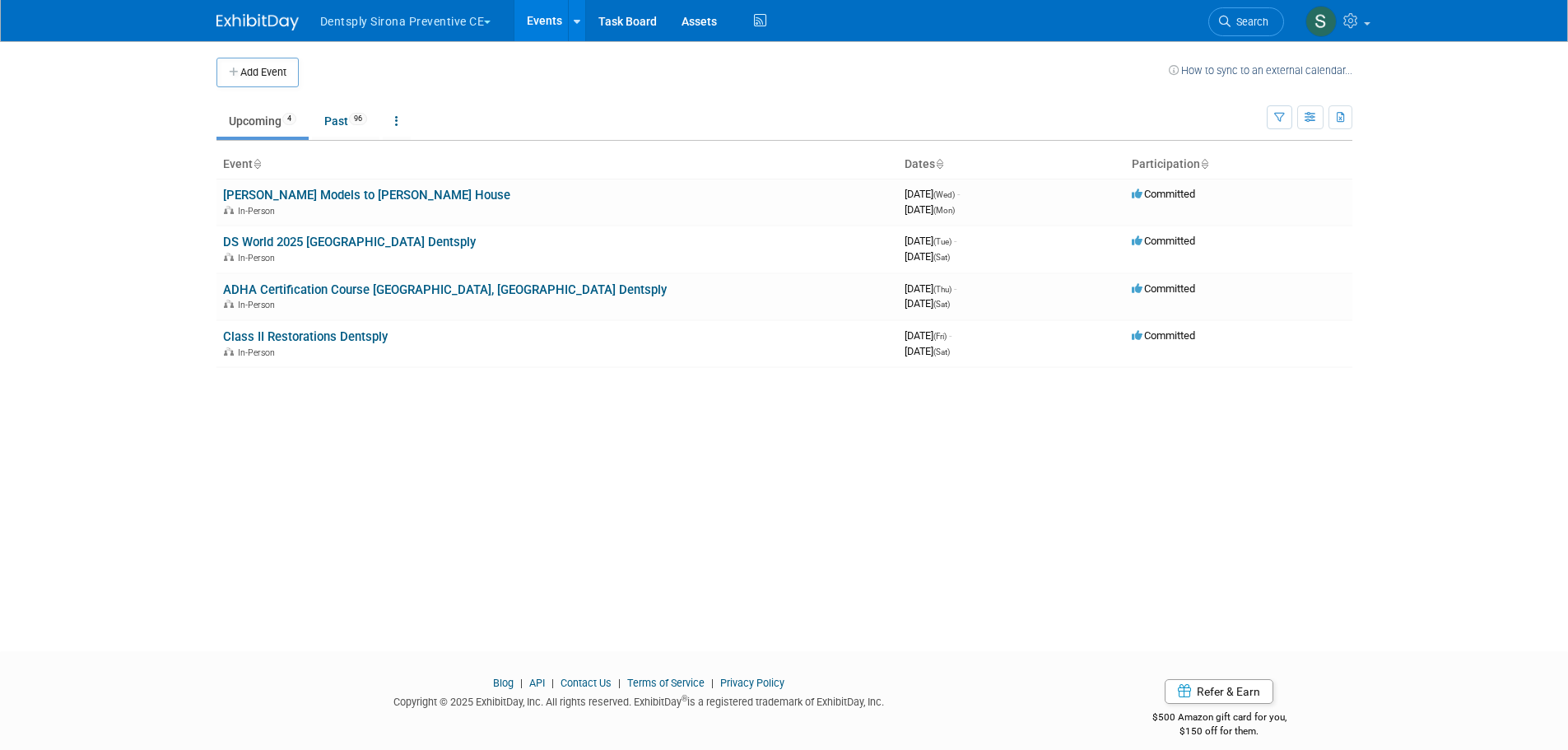
click at [372, 338] on link "Class II Restorations Dentsply" at bounding box center [305, 337] width 164 height 15
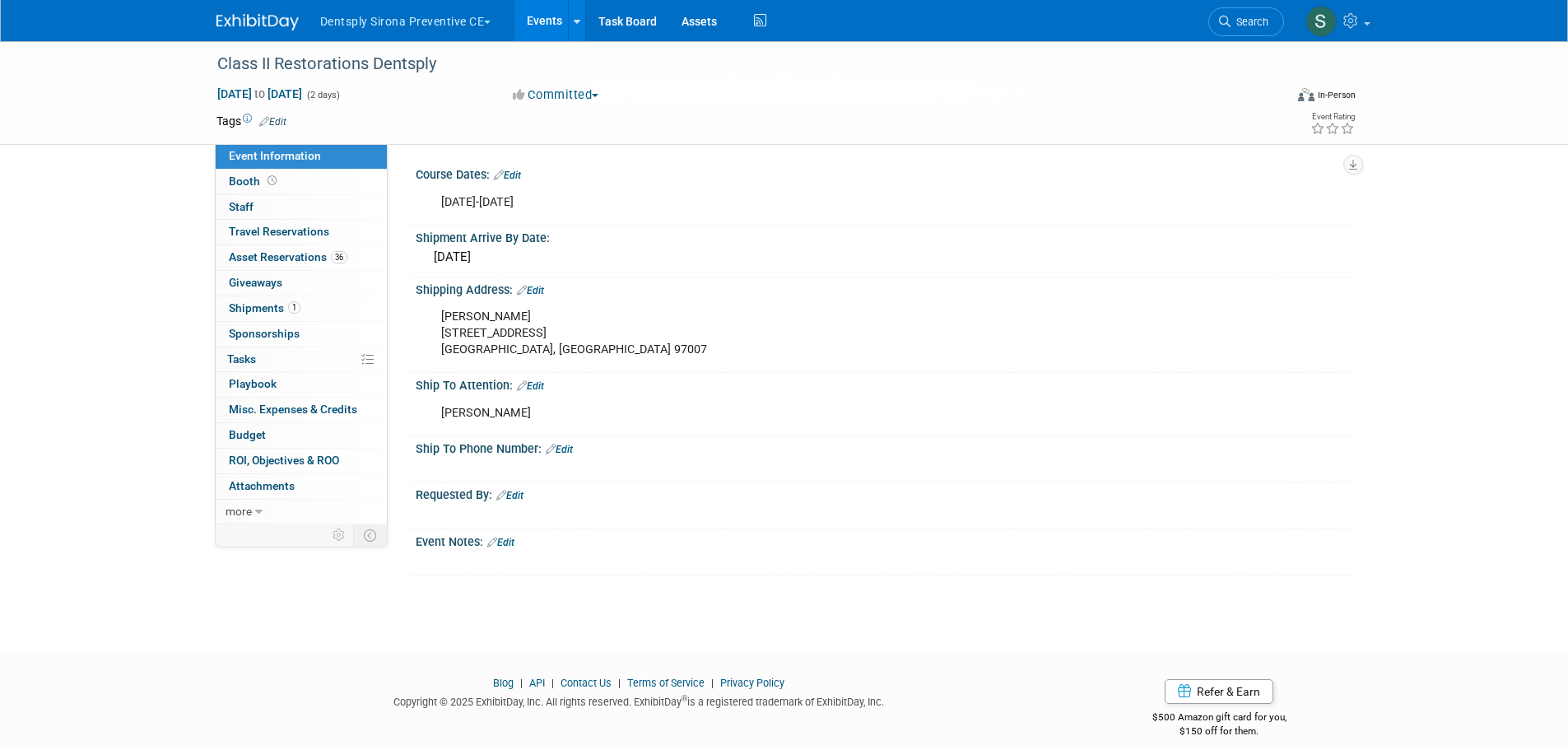
click at [311, 251] on span "Asset Reservations 36" at bounding box center [287, 257] width 119 height 13
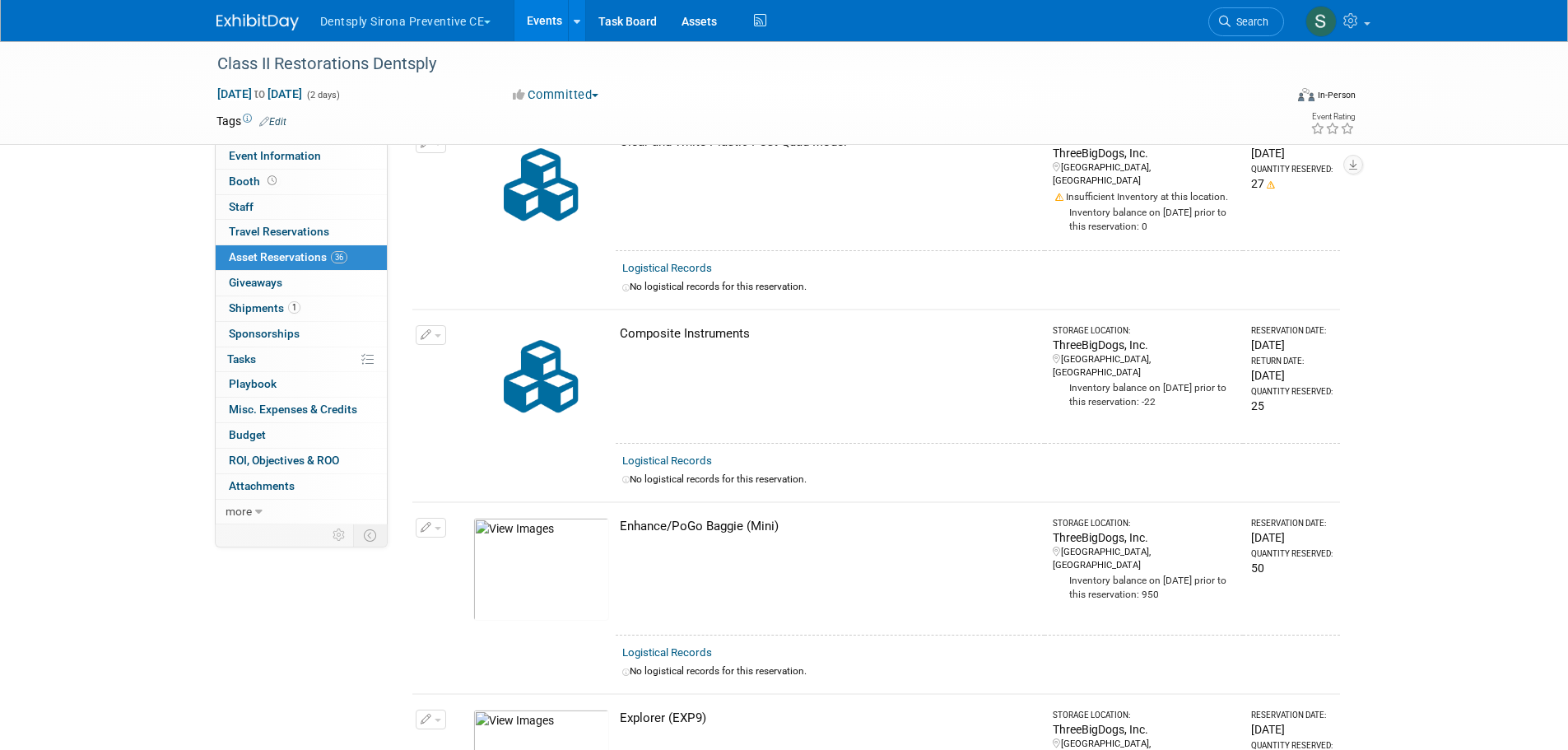
scroll to position [550, 0]
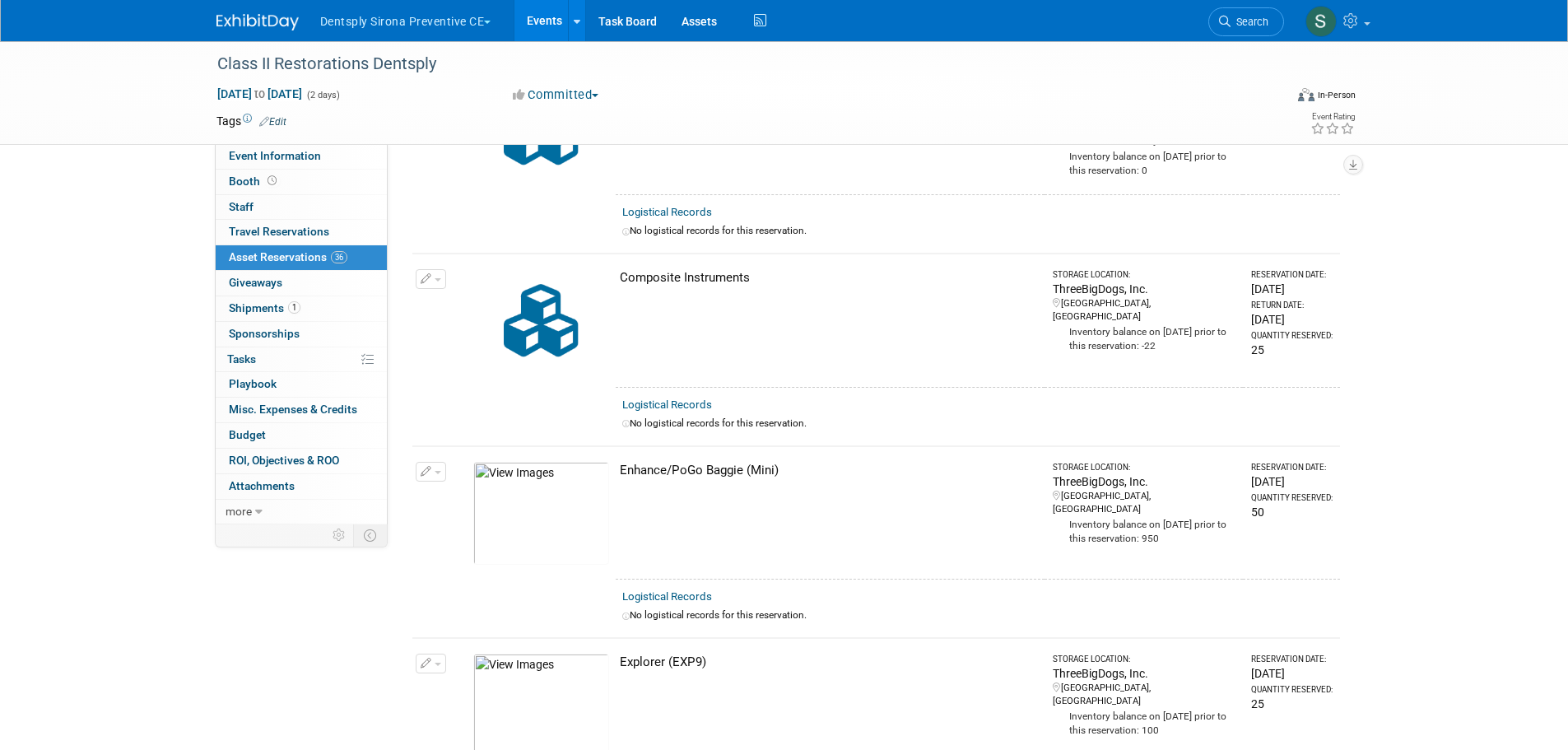
drag, startPoint x: 1471, startPoint y: 667, endPoint x: 1521, endPoint y: 542, distance: 134.6
